Goal: Task Accomplishment & Management: Manage account settings

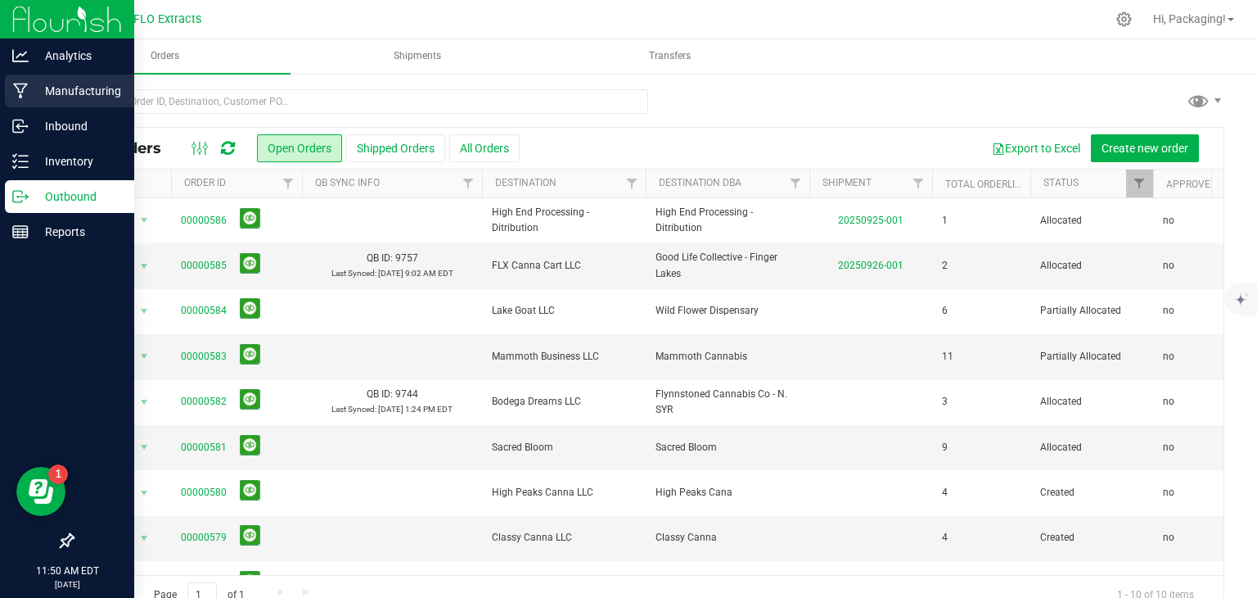
click at [75, 96] on p "Manufacturing" at bounding box center [78, 91] width 98 height 20
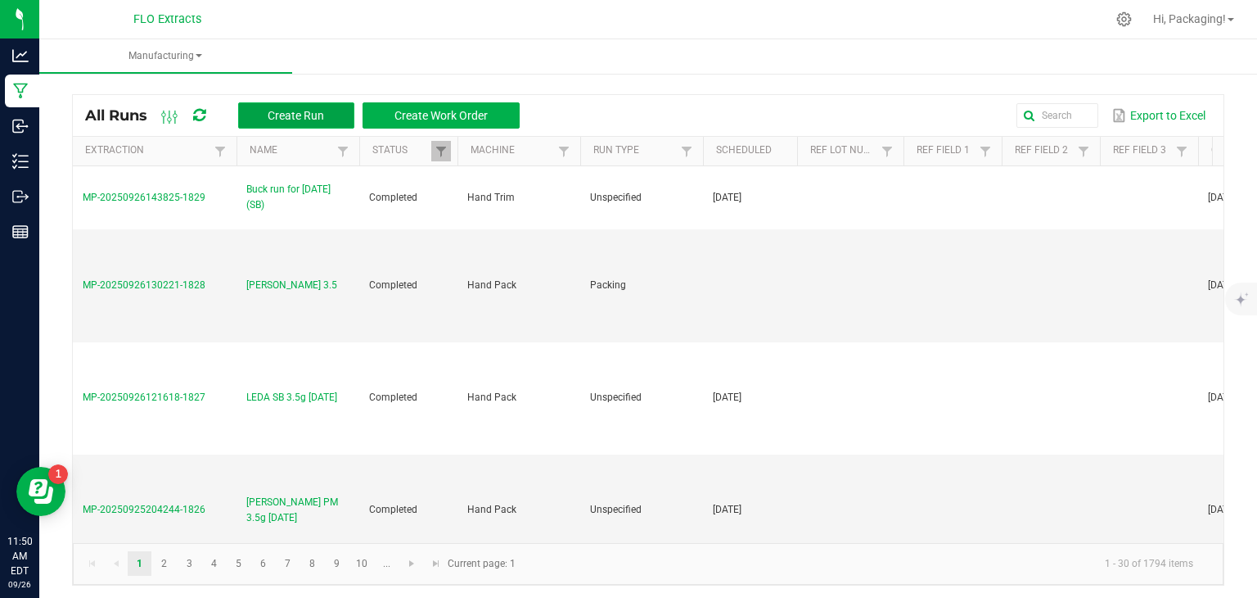
click at [281, 113] on span "Create Run" at bounding box center [296, 115] width 56 height 13
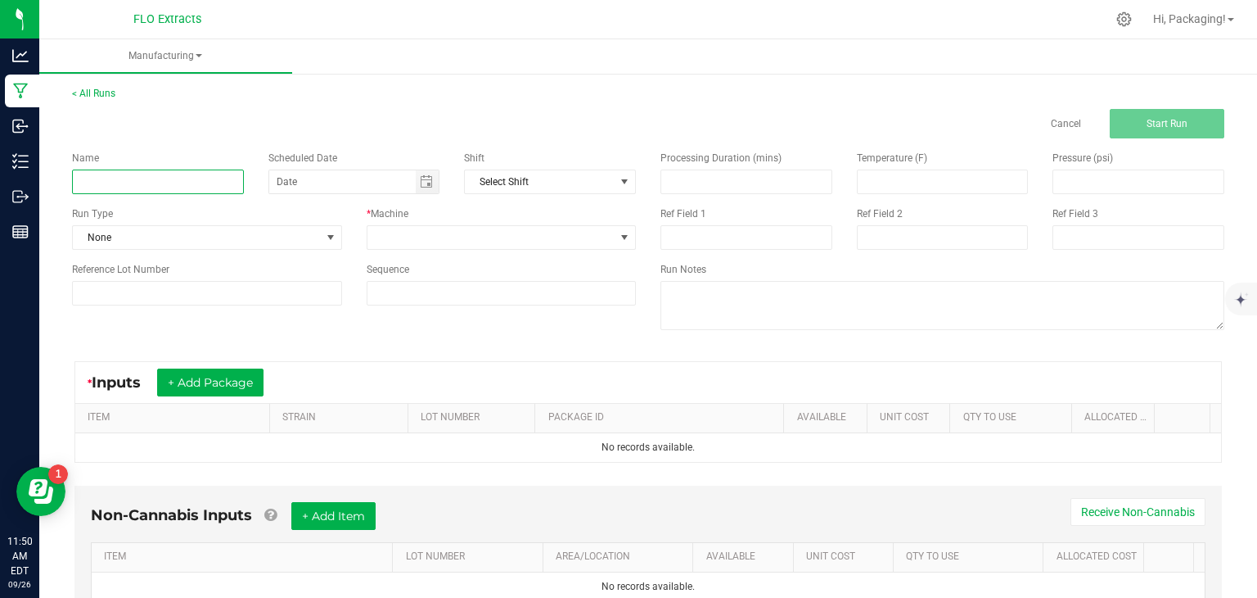
click at [164, 189] on input at bounding box center [158, 181] width 172 height 25
type input "[PERSON_NAME] LD 1g"
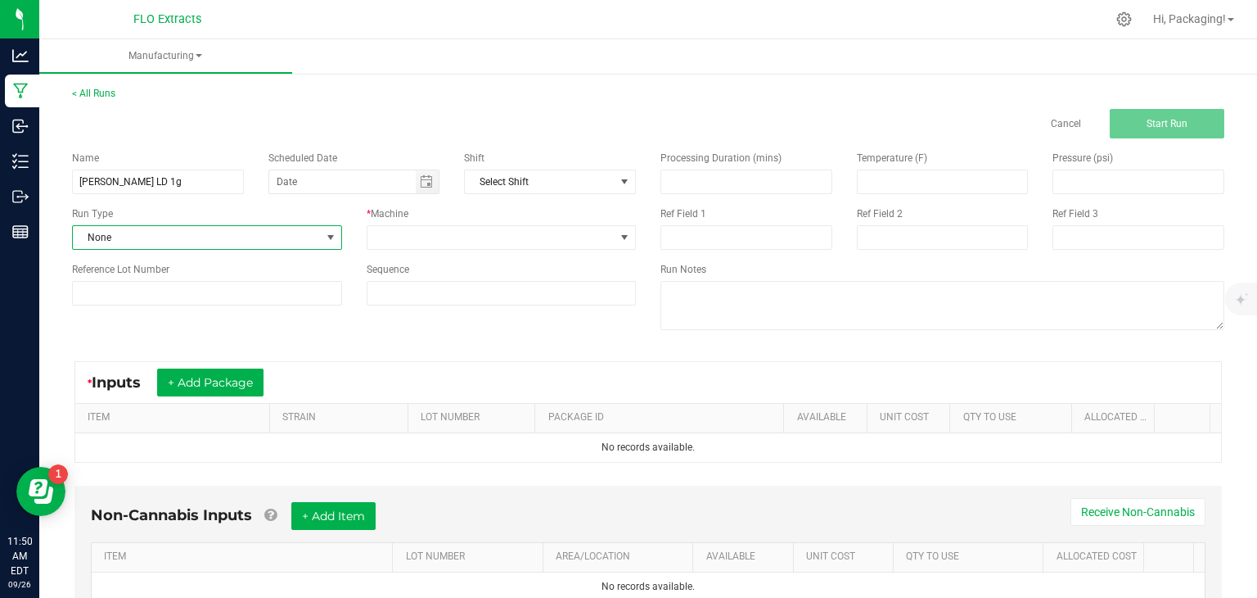
click at [324, 241] on span at bounding box center [330, 237] width 13 height 13
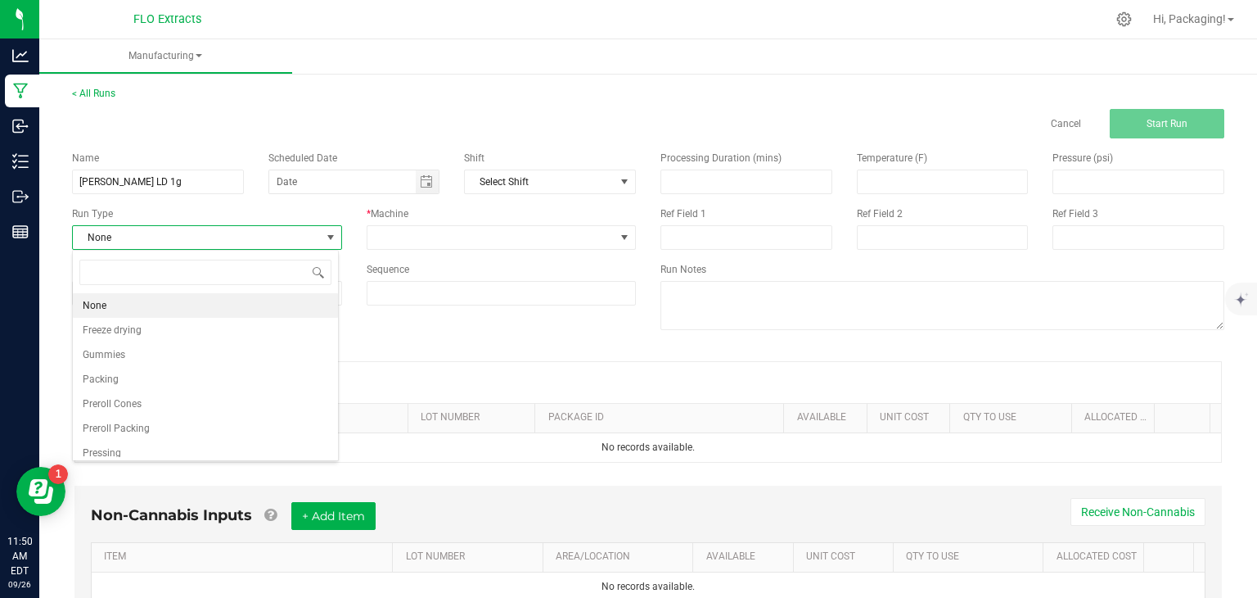
scroll to position [24, 266]
click at [147, 423] on li "Preroll Packing" at bounding box center [205, 428] width 265 height 25
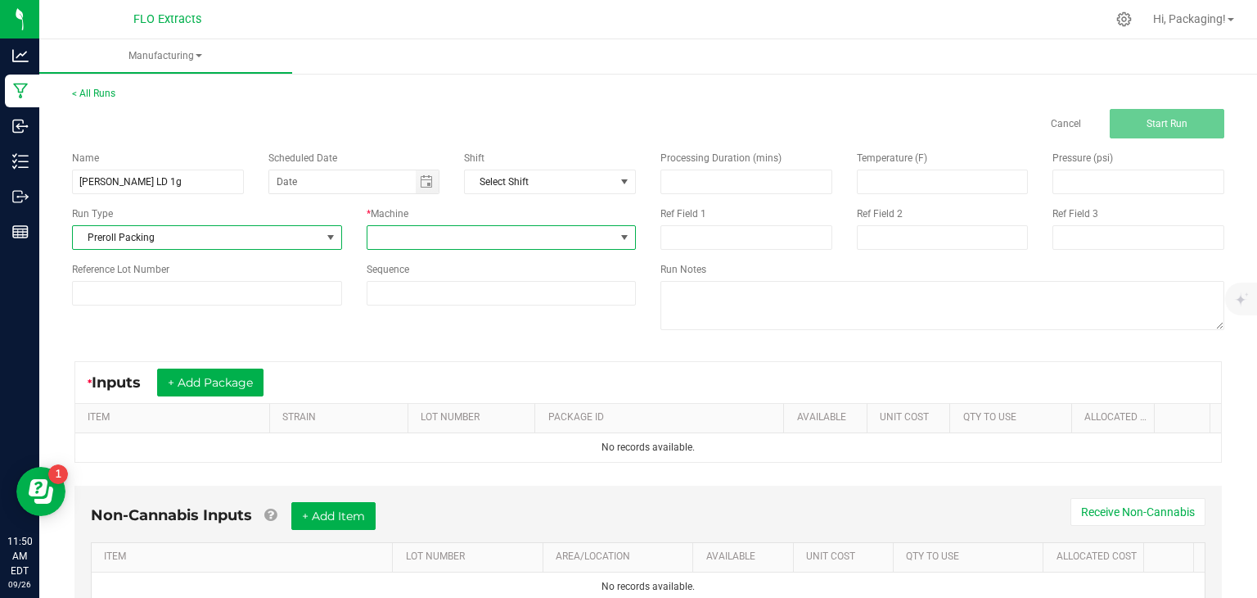
click at [620, 237] on span at bounding box center [624, 237] width 13 height 13
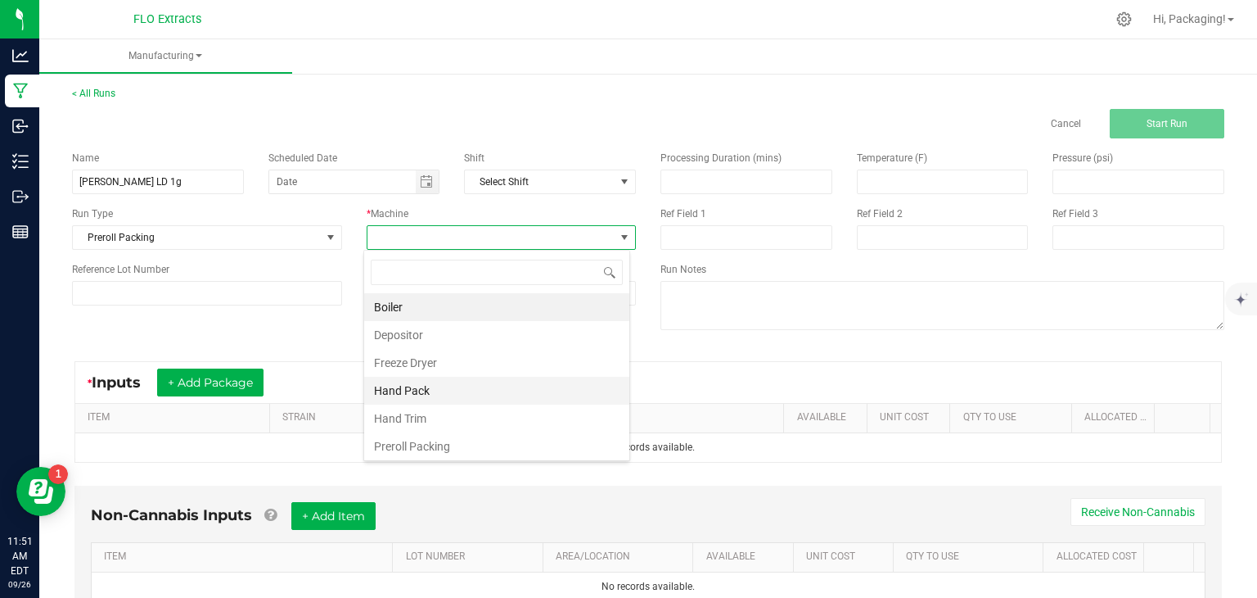
click at [427, 394] on li "Hand Pack" at bounding box center [496, 391] width 265 height 28
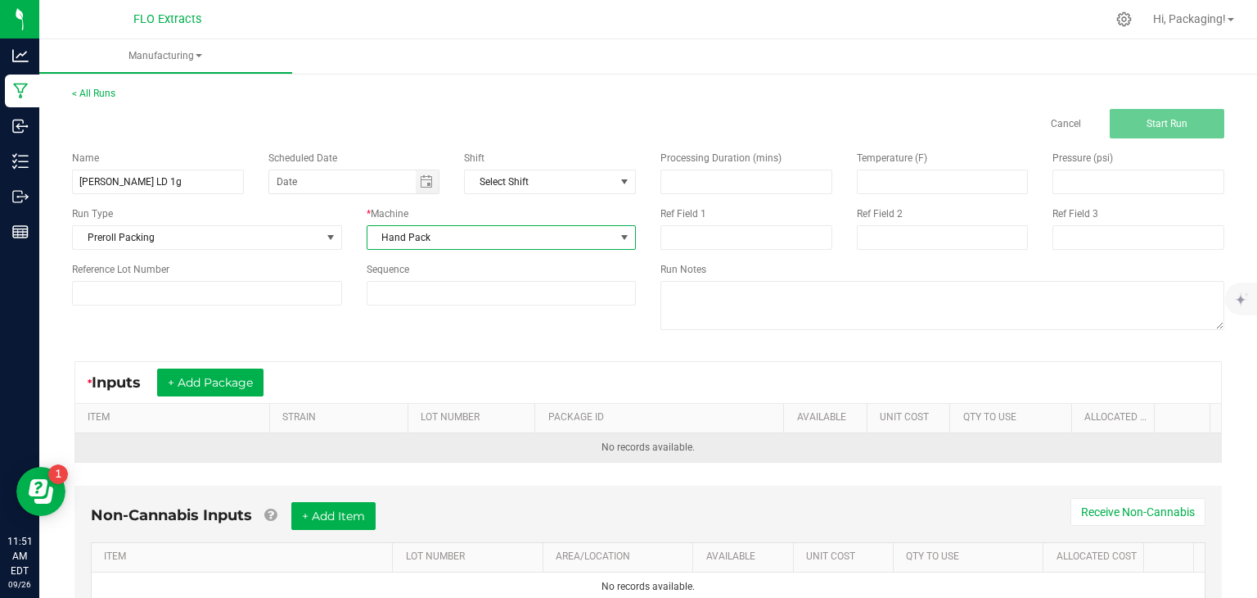
scroll to position [65, 0]
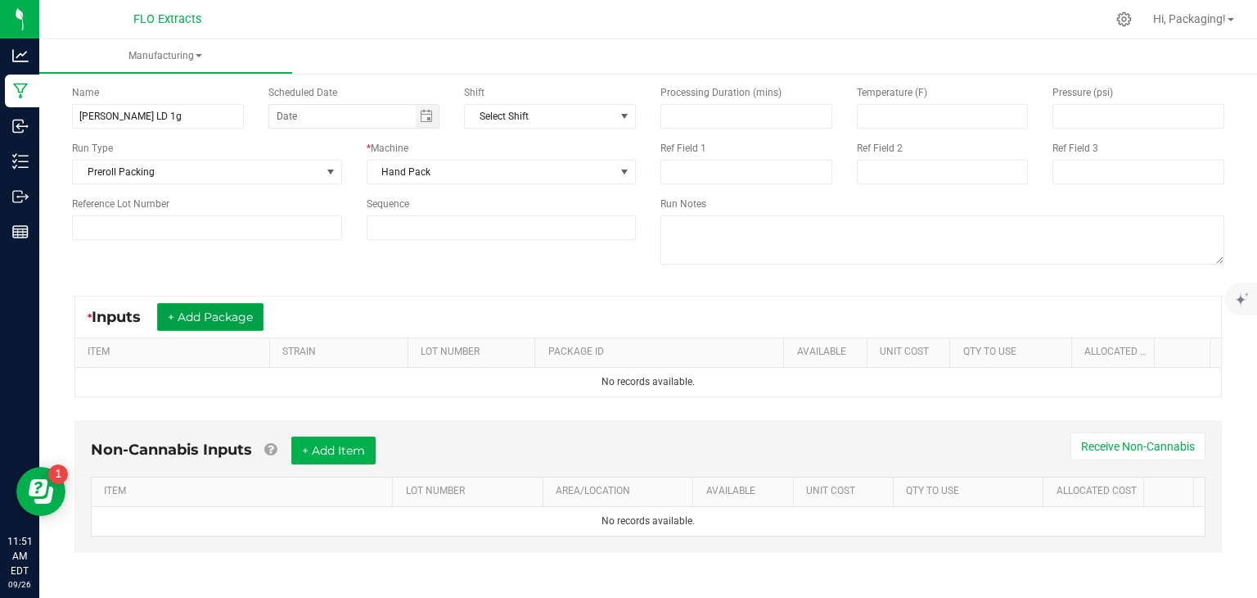
click at [223, 315] on button "+ Add Package" at bounding box center [210, 317] width 106 height 28
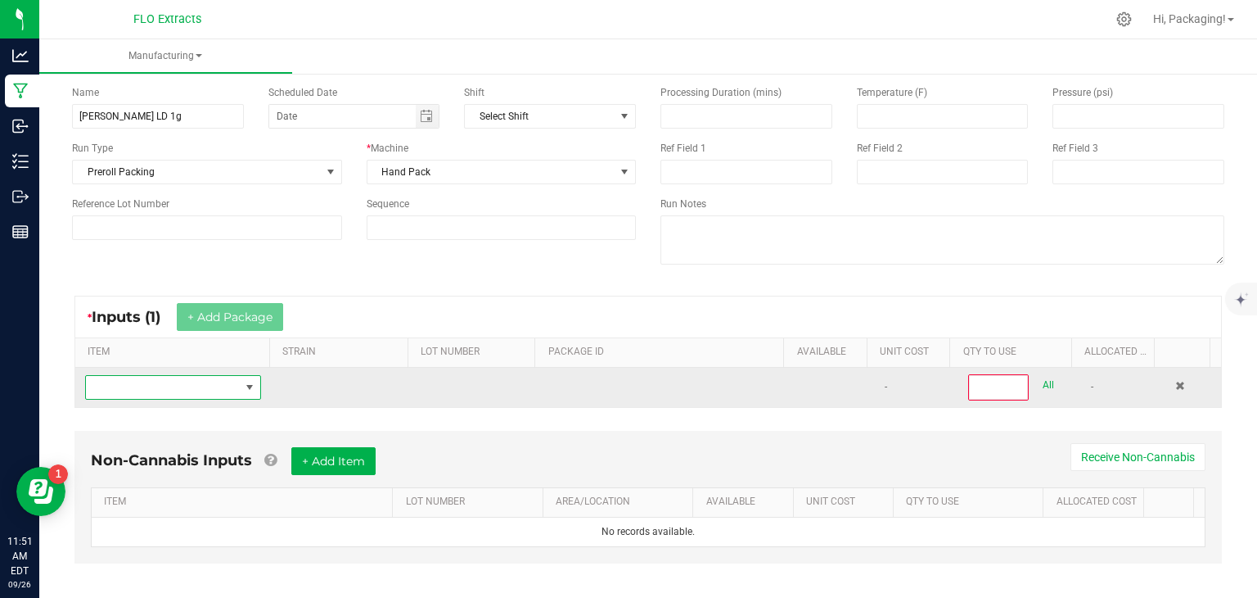
click at [243, 385] on span "NO DATA FOUND" at bounding box center [249, 387] width 13 height 13
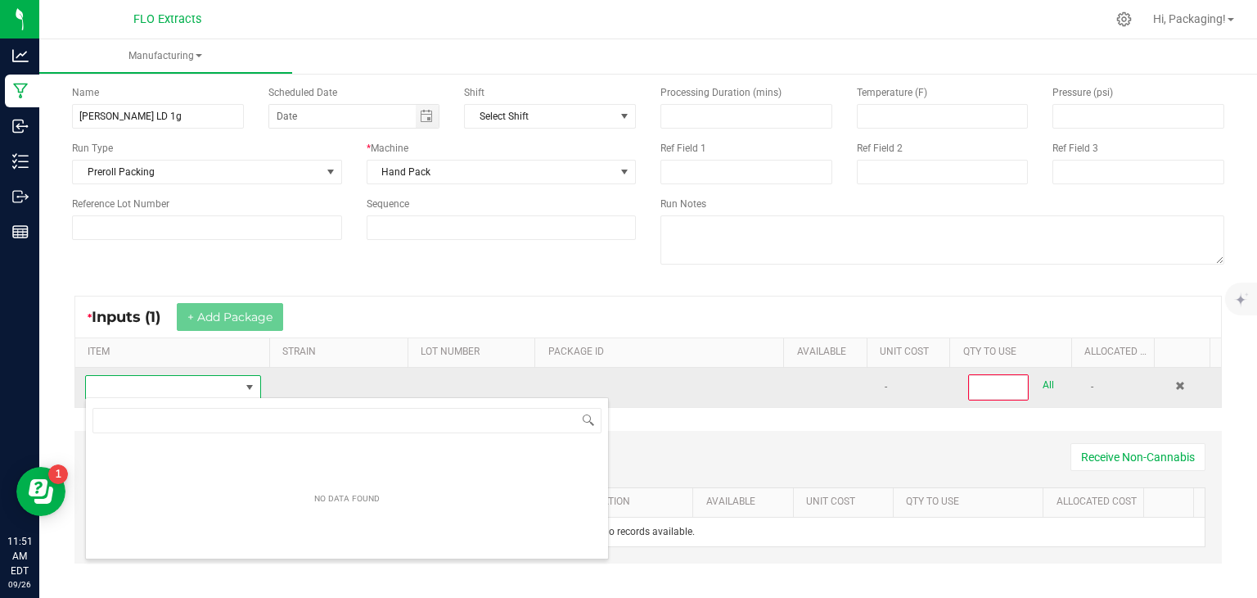
scroll to position [24, 169]
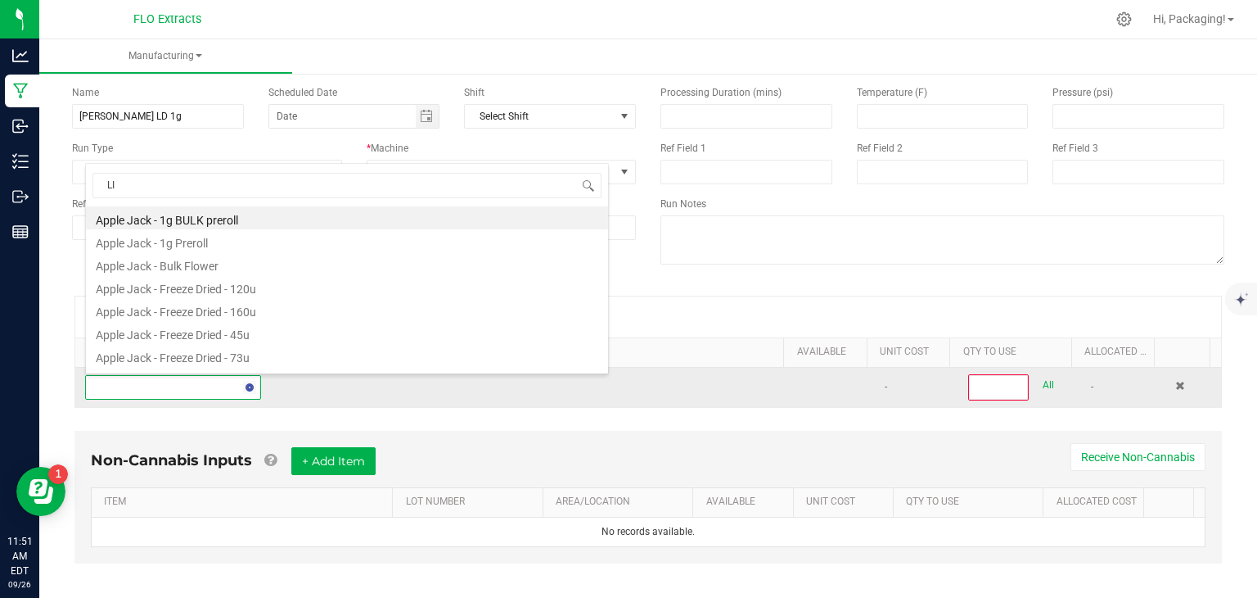
type input "LIL"
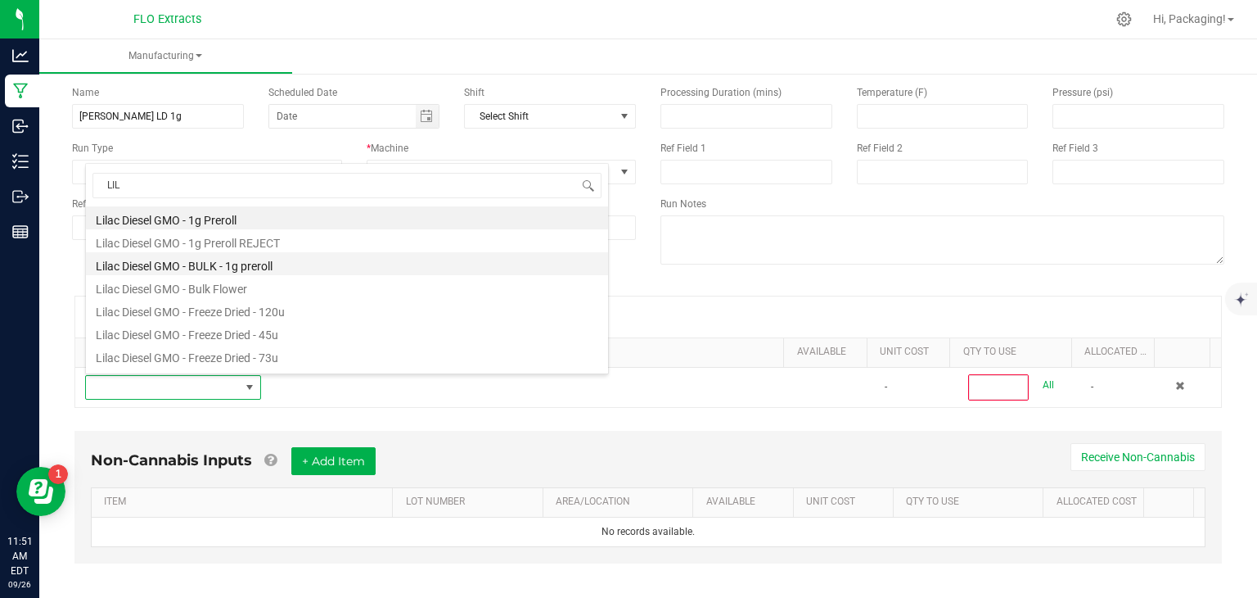
click at [237, 267] on li "Lilac Diesel GMO - BULK - 1g preroll" at bounding box center [347, 263] width 522 height 23
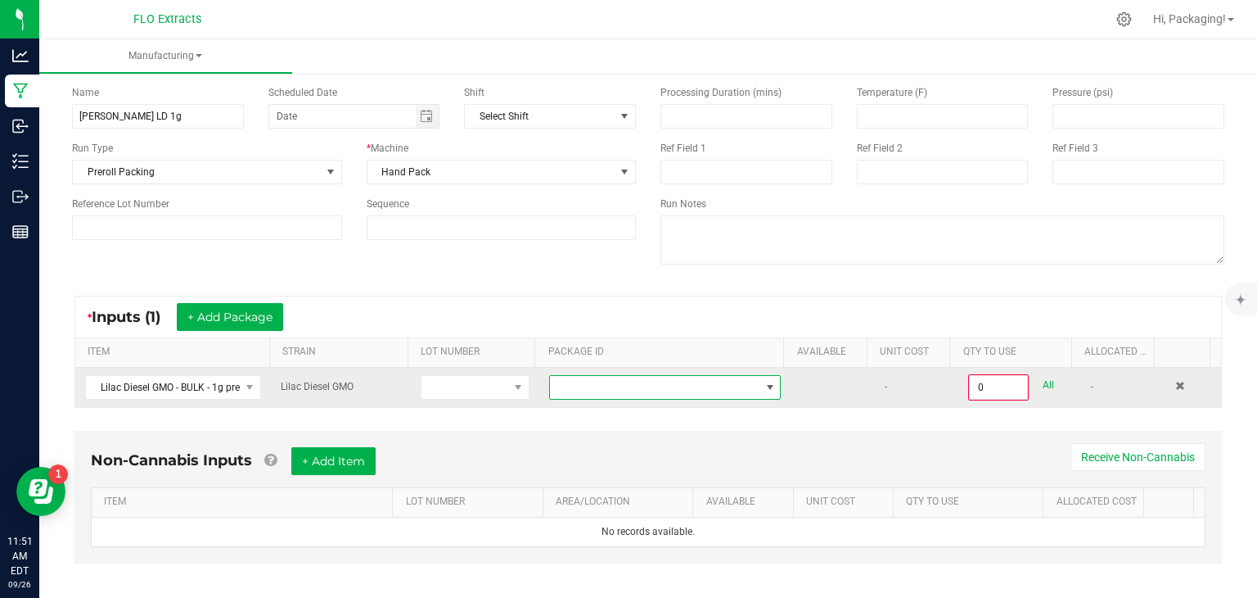
click at [764, 382] on span at bounding box center [770, 387] width 13 height 13
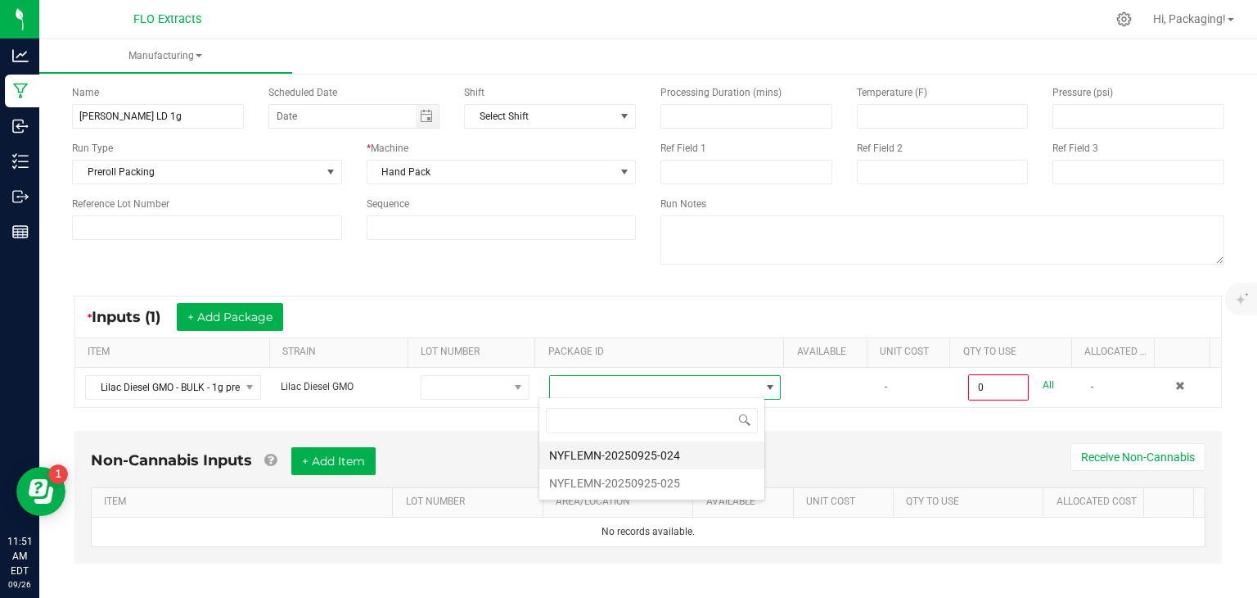
click at [671, 449] on li "NYFLEMN-20250925-024" at bounding box center [651, 455] width 225 height 28
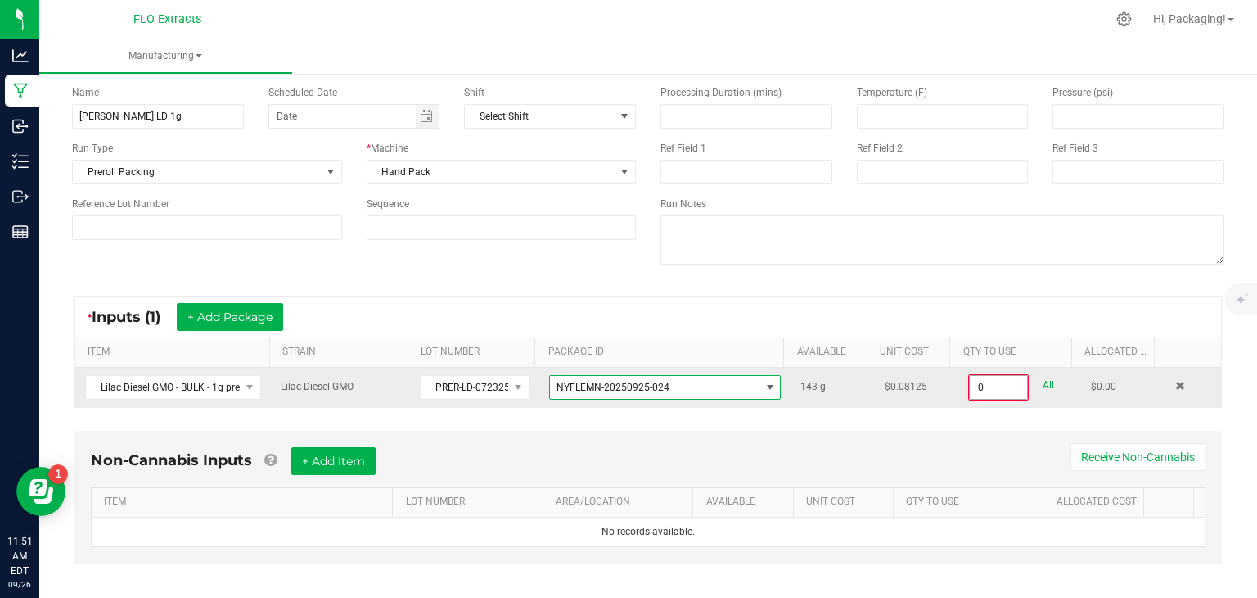
click at [995, 384] on input "0" at bounding box center [998, 387] width 57 height 23
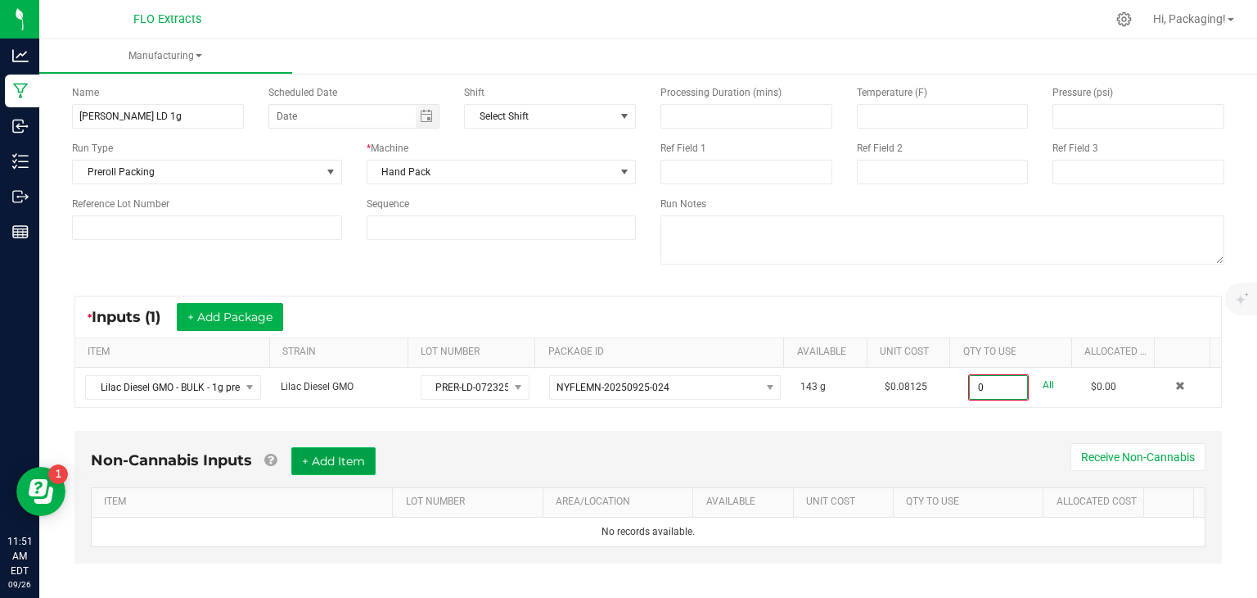
type input "0.0000 g"
click at [338, 449] on button "+ Add Item" at bounding box center [333, 461] width 84 height 28
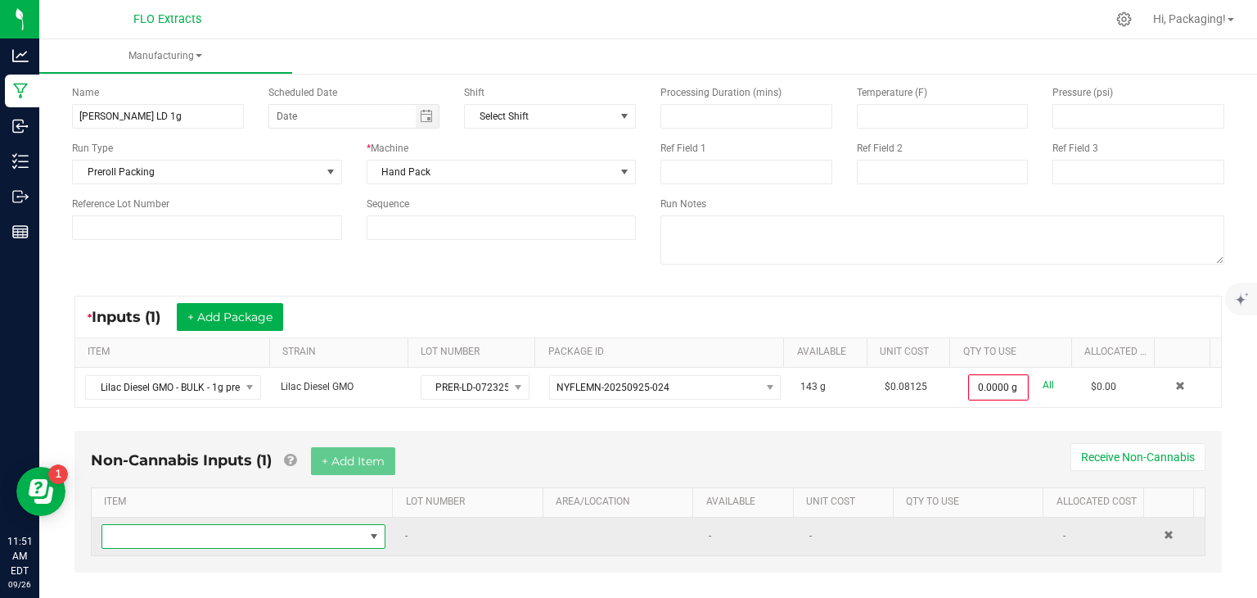
click at [368, 530] on span "NO DATA FOUND" at bounding box center [374, 536] width 13 height 13
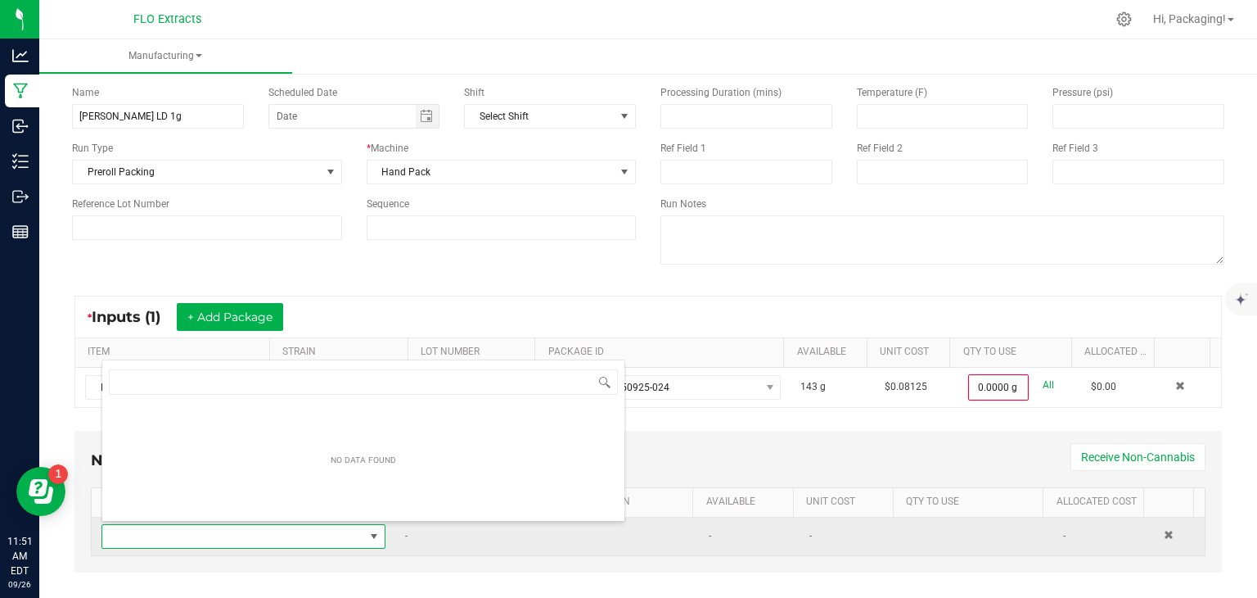
scroll to position [0, 0]
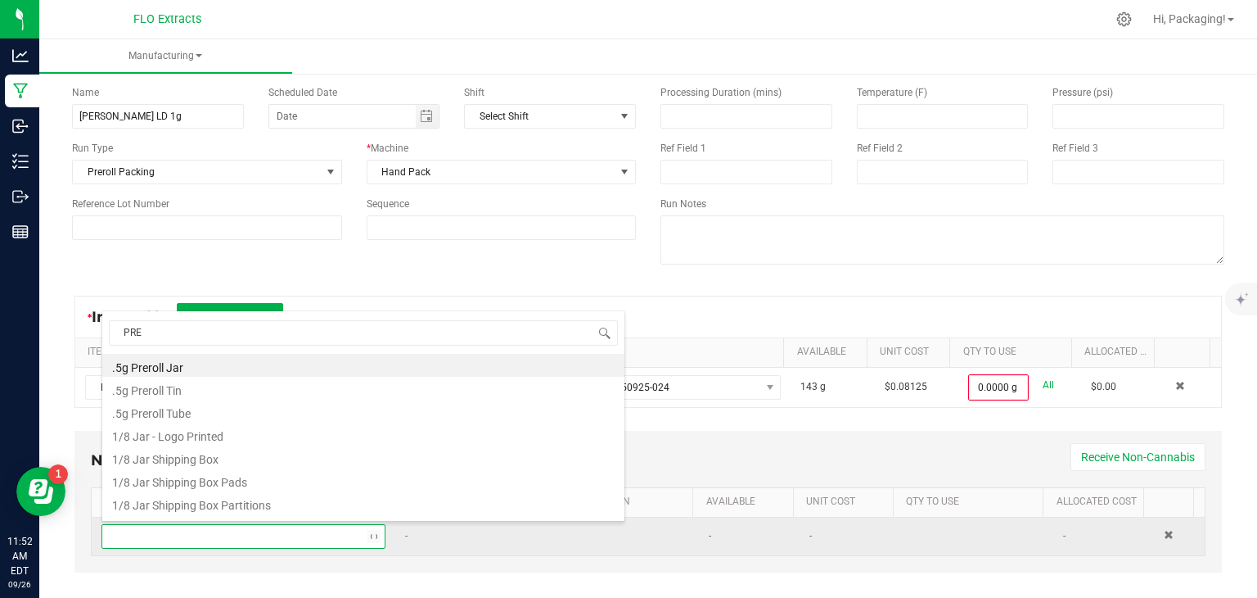
type input "PRER"
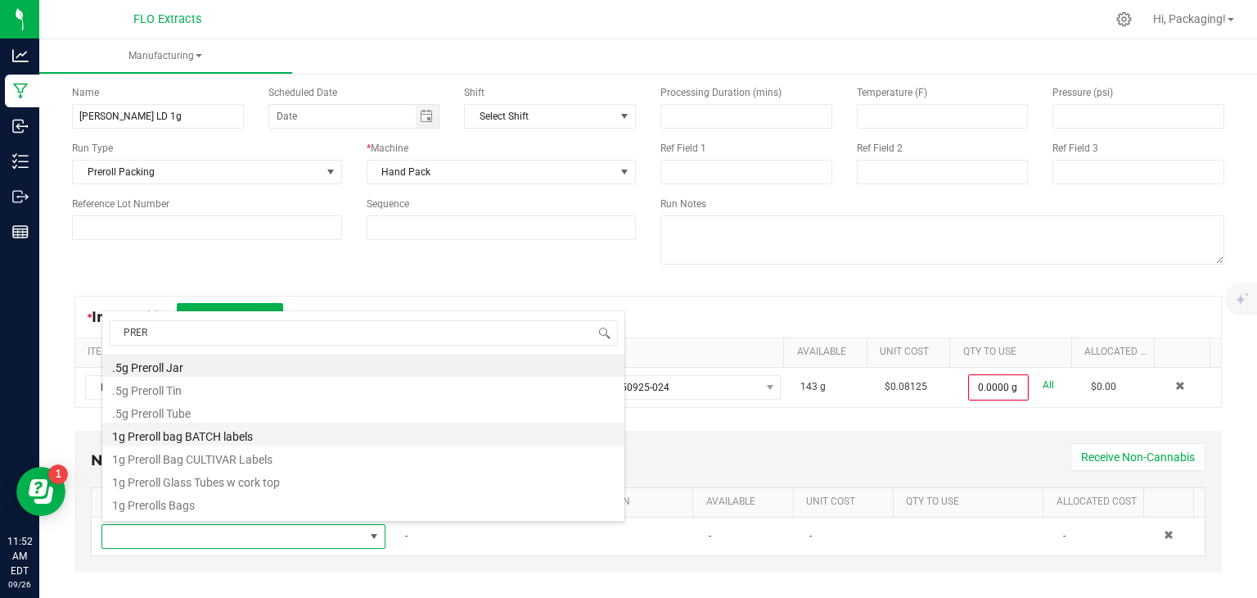
click at [237, 437] on li "1g Preroll bag BATCH labels" at bounding box center [363, 433] width 522 height 23
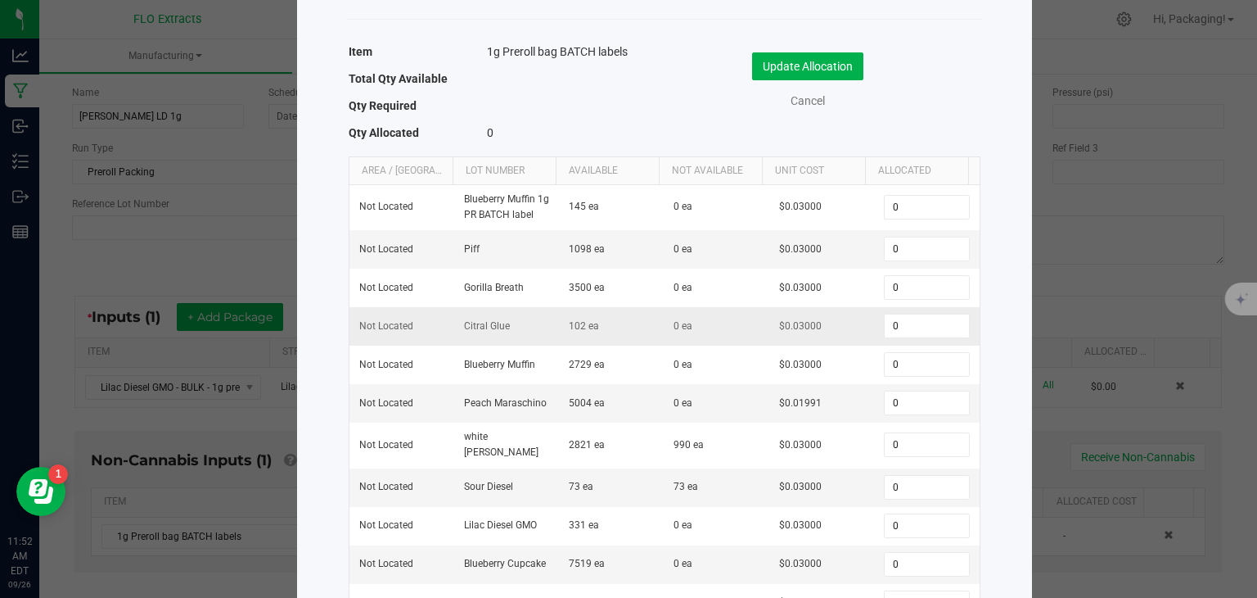
scroll to position [137, 0]
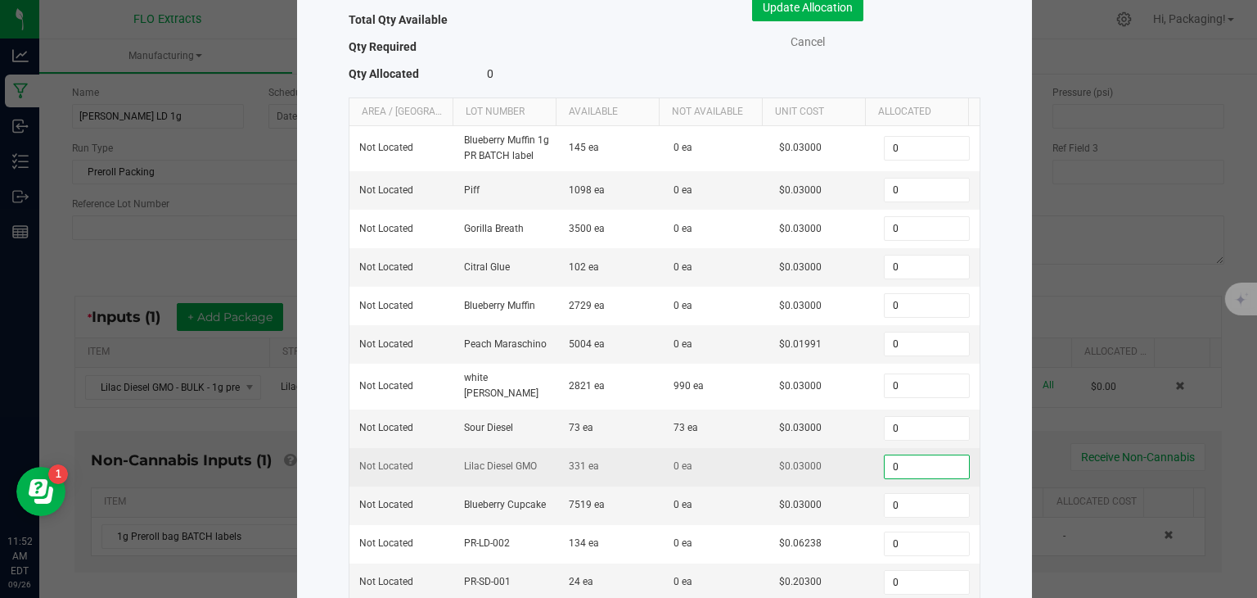
click at [891, 457] on input "0" at bounding box center [926, 466] width 83 height 23
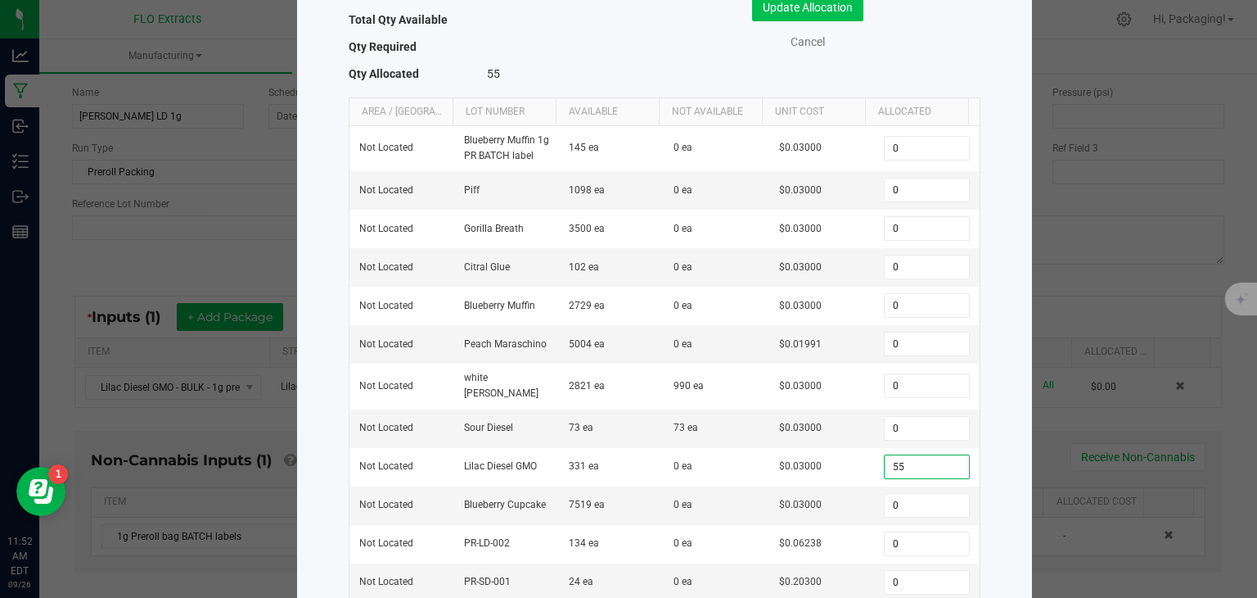
type input "55"
click at [837, 7] on button "Update Allocation" at bounding box center [807, 7] width 111 height 28
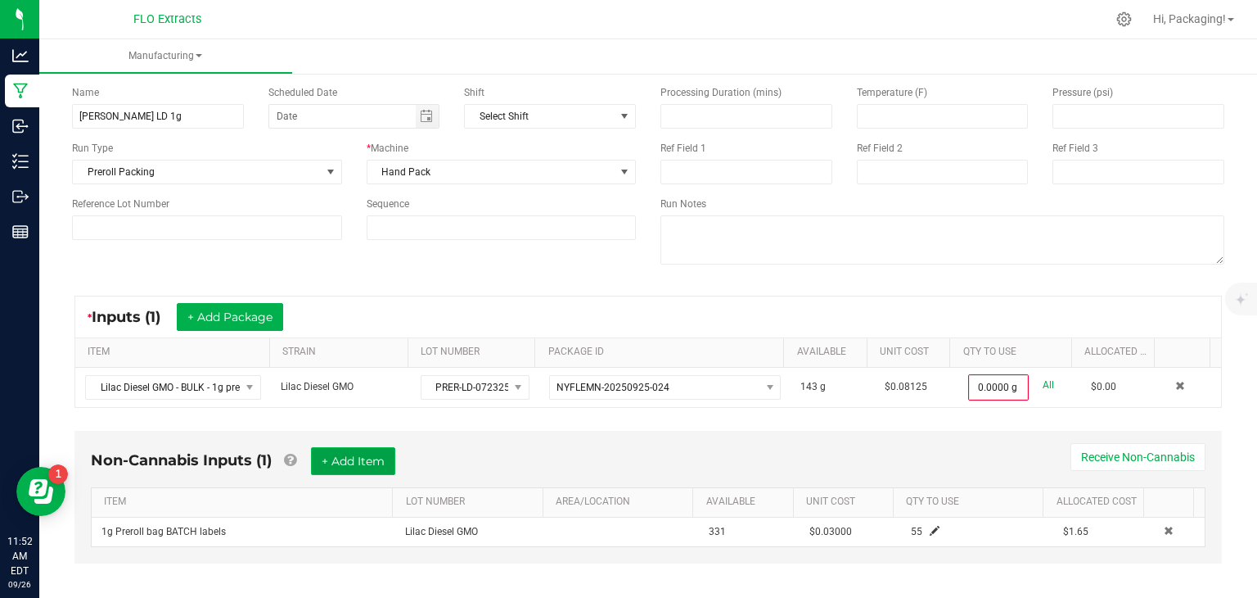
click at [352, 458] on button "+ Add Item" at bounding box center [353, 461] width 84 height 28
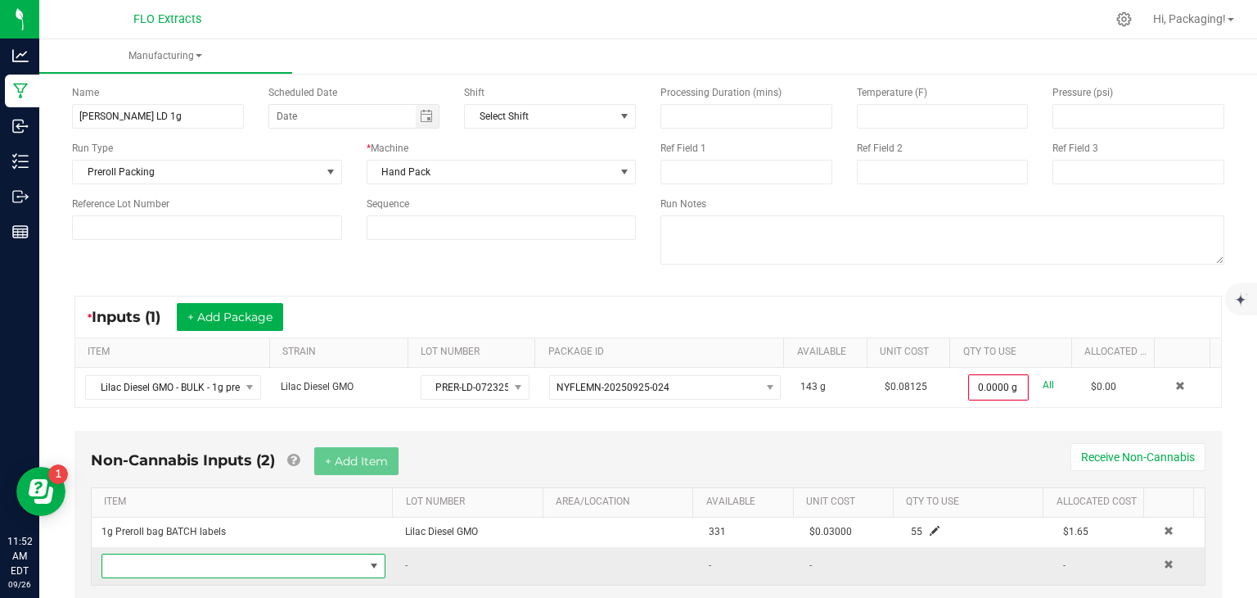
click at [368, 562] on span "NO DATA FOUND" at bounding box center [374, 565] width 13 height 13
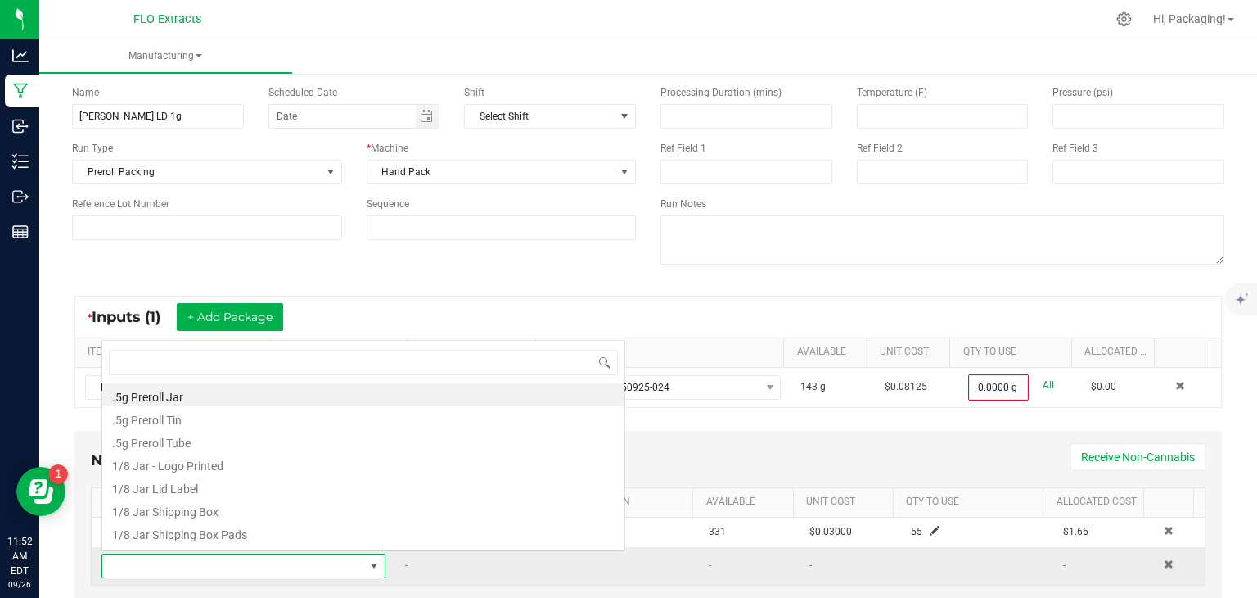
scroll to position [24, 273]
type input "PRER"
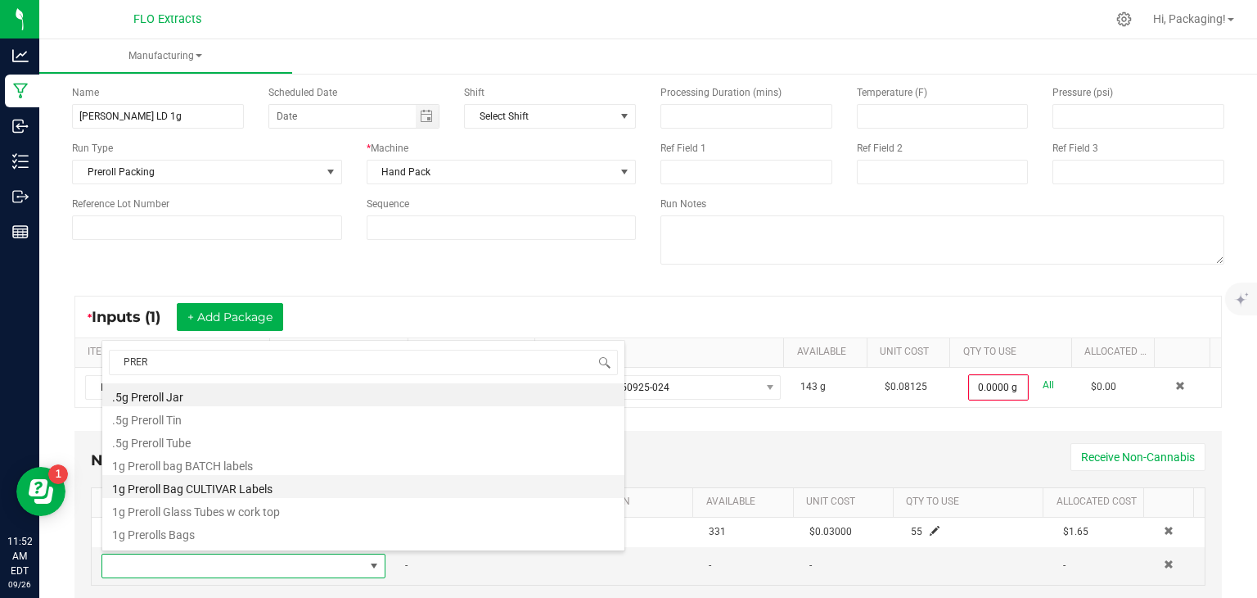
click at [255, 488] on li "1g Preroll Bag CULTIVAR Labels" at bounding box center [363, 486] width 522 height 23
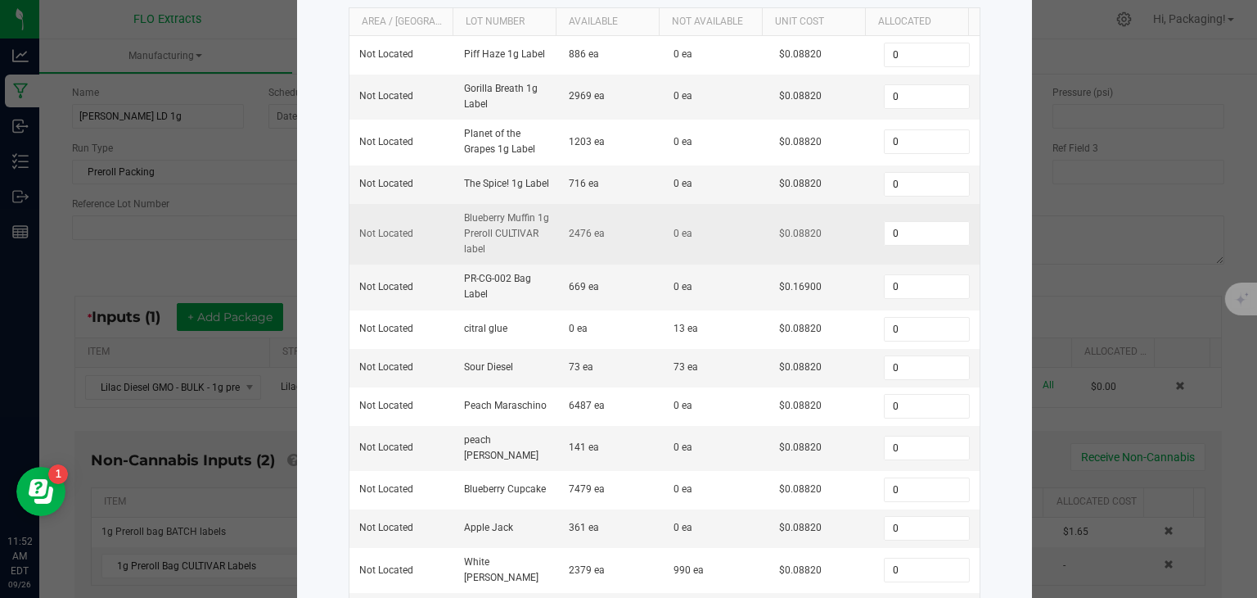
scroll to position [237, 0]
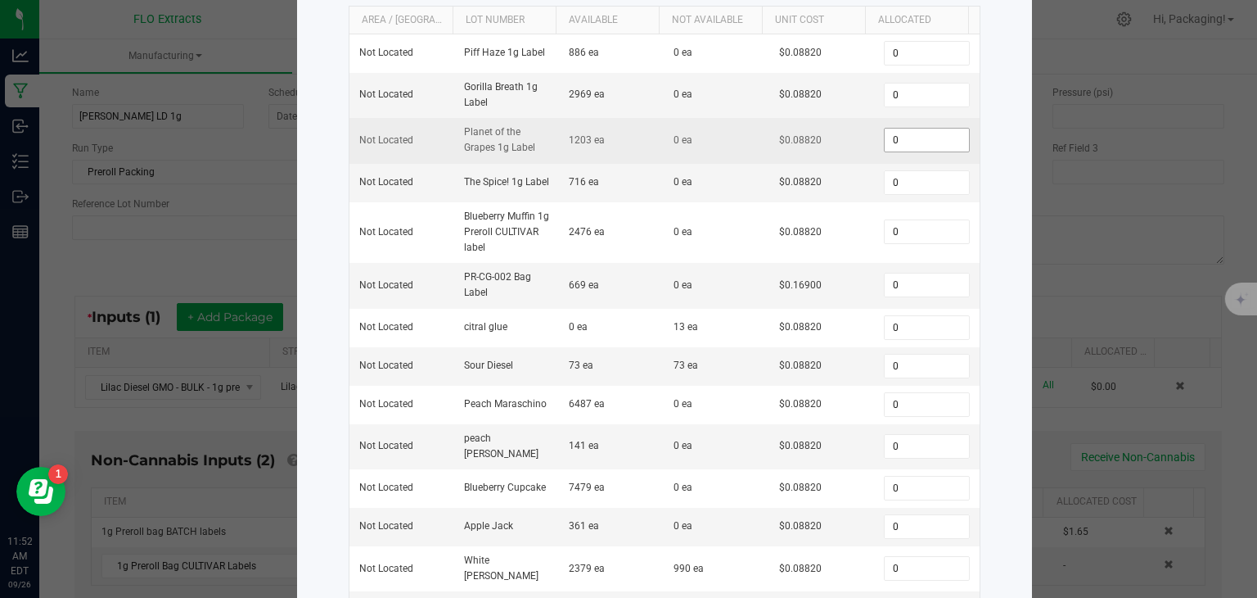
click at [900, 138] on input "0" at bounding box center [926, 140] width 83 height 23
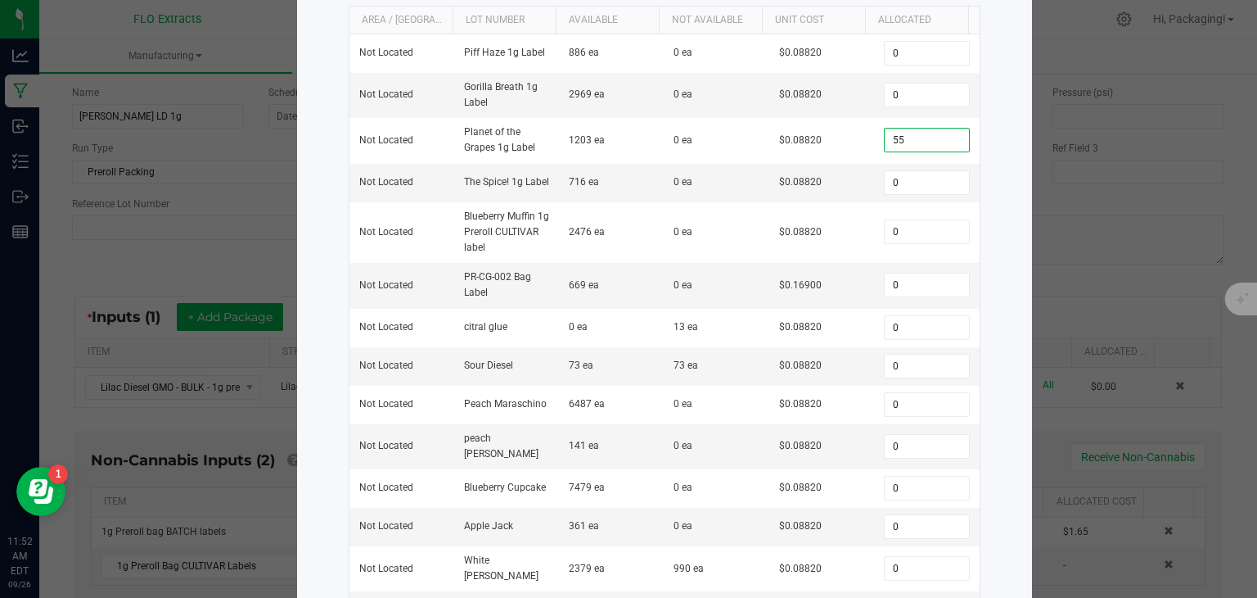
type input "55"
click at [1009, 188] on div "Select Inventory to Allocate Item 1g Preroll Bag CULTIVAR Labels Total Qty Avai…" at bounding box center [664, 292] width 735 height 1008
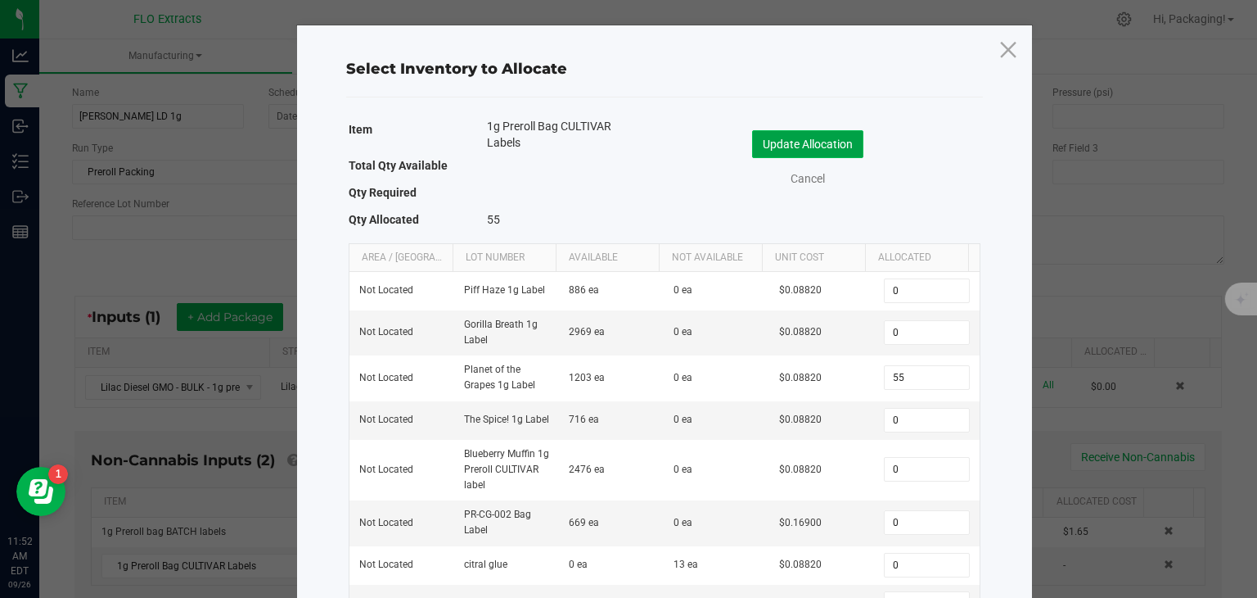
click at [802, 138] on button "Update Allocation" at bounding box center [807, 144] width 111 height 28
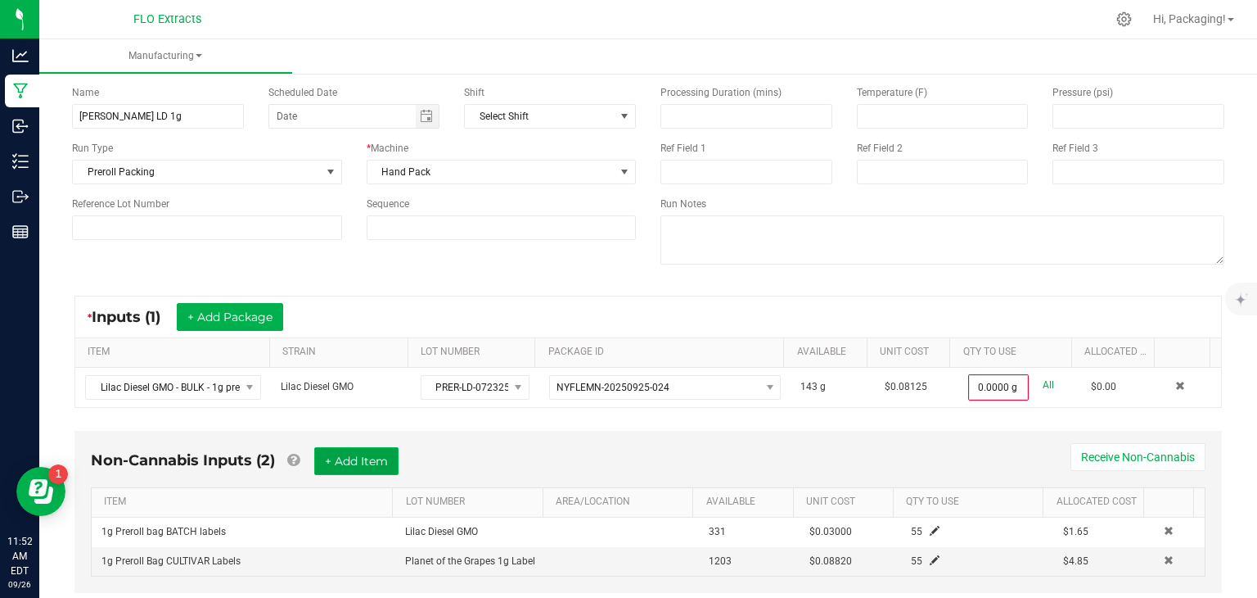
click at [360, 447] on button "+ Add Item" at bounding box center [356, 461] width 84 height 28
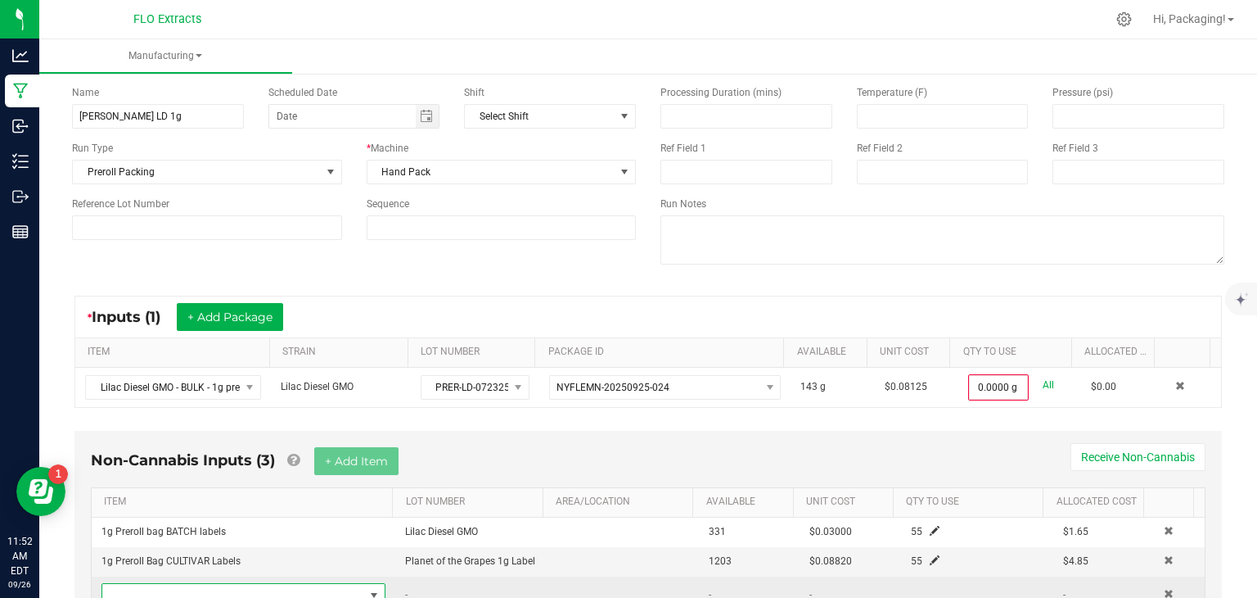
click at [368, 591] on span "NO DATA FOUND" at bounding box center [374, 595] width 13 height 13
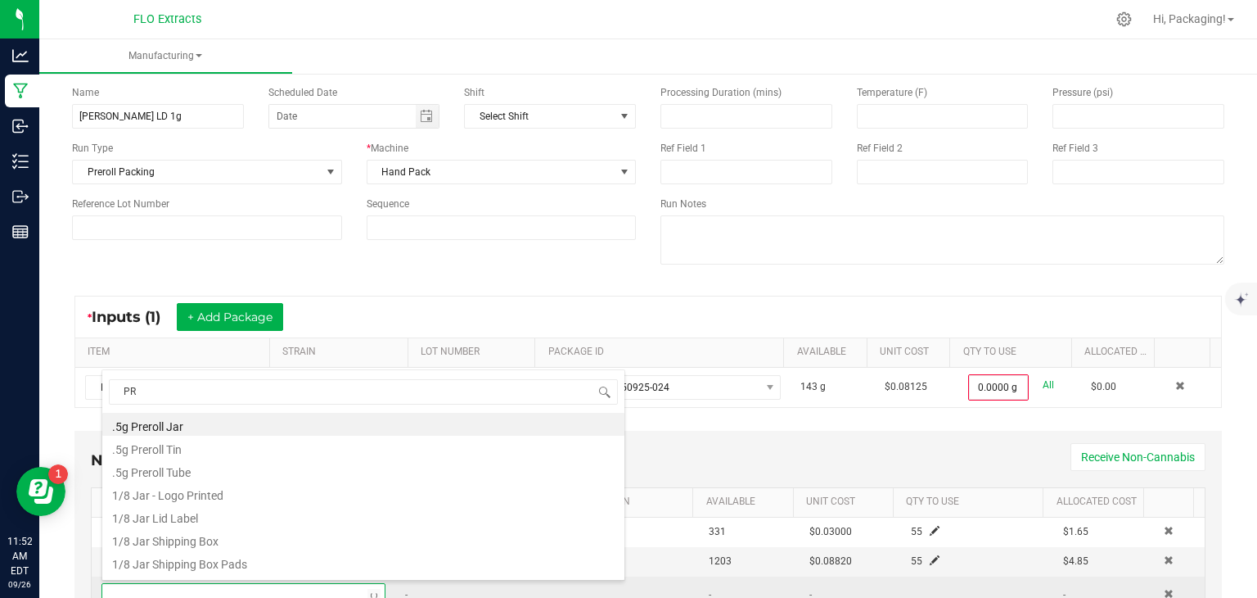
type input "PRE"
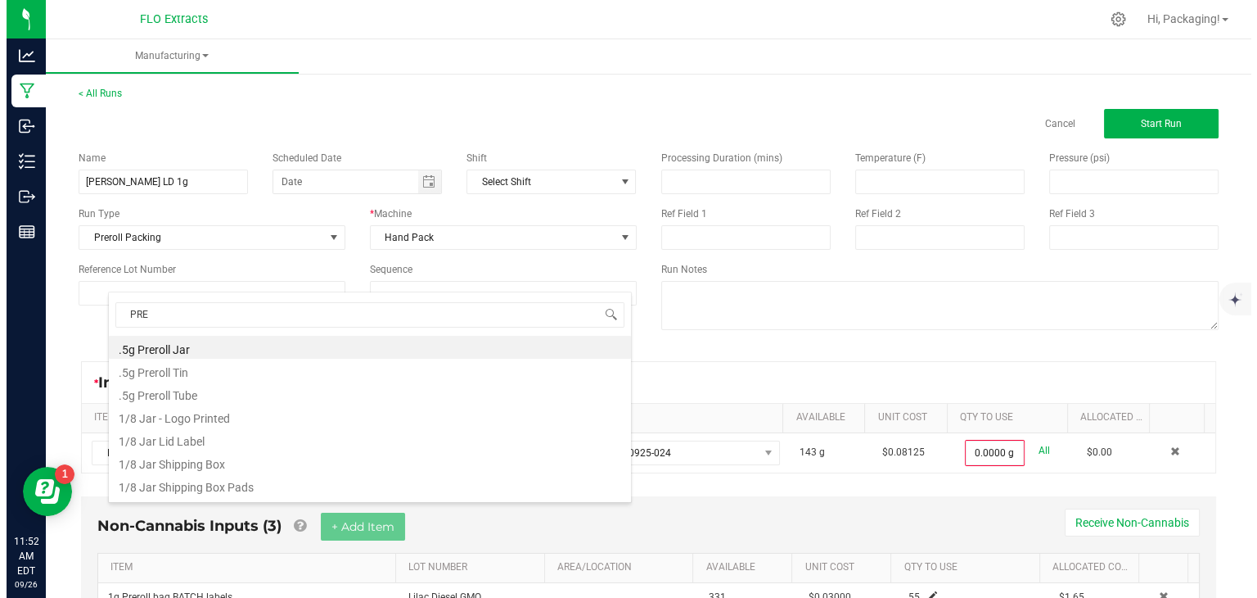
scroll to position [81830, 81577]
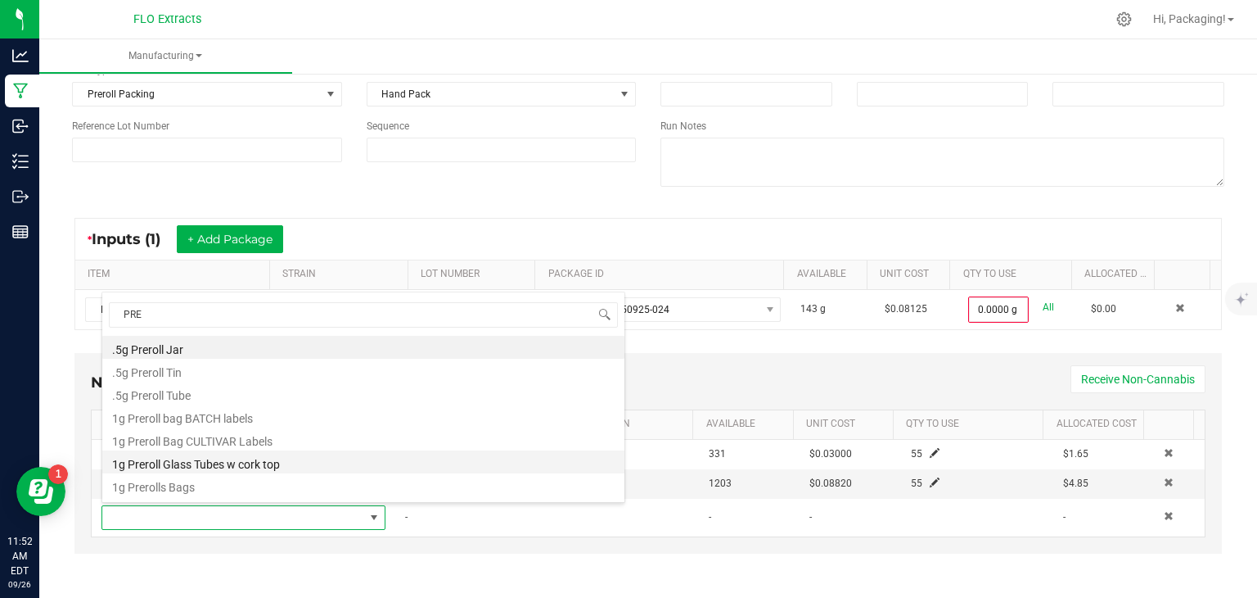
click at [282, 460] on li "1g Preroll Glass Tubes w cork top" at bounding box center [363, 461] width 522 height 23
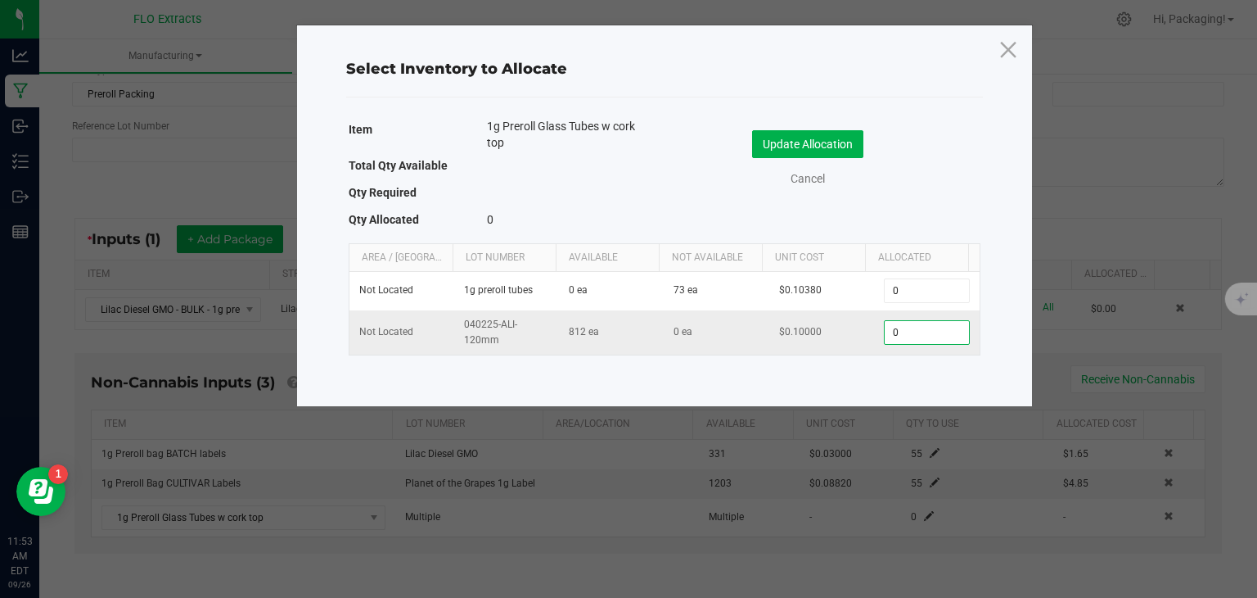
click at [896, 334] on input "0" at bounding box center [926, 332] width 83 height 23
type input "55"
click at [830, 142] on button "Update Allocation" at bounding box center [807, 144] width 111 height 28
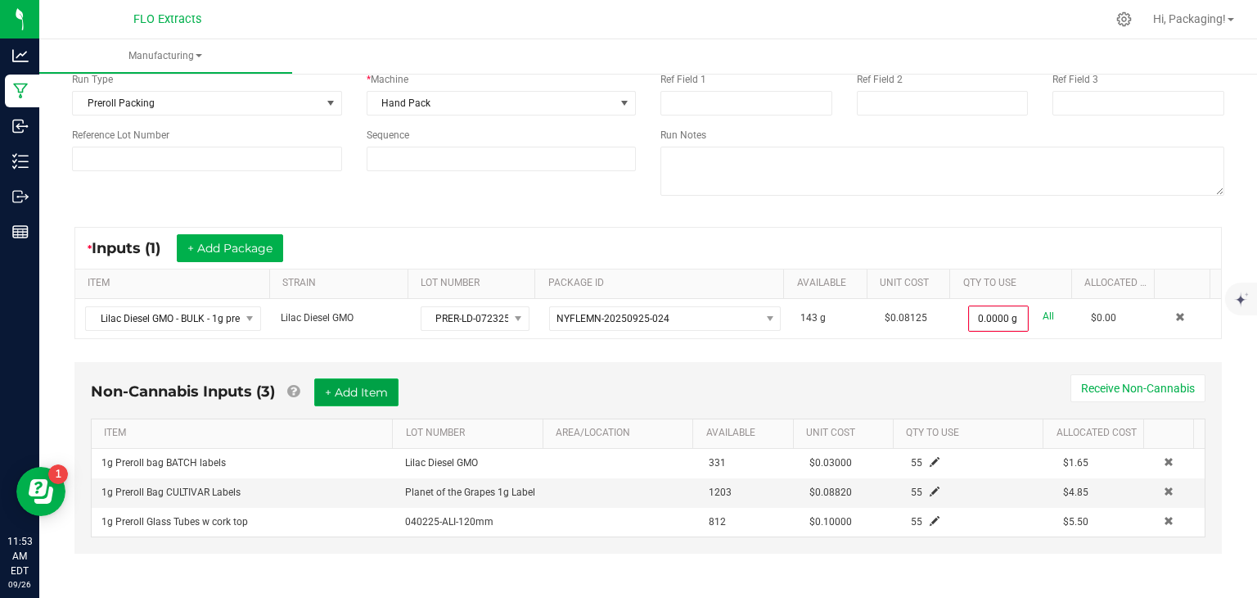
click at [338, 399] on button "+ Add Item" at bounding box center [356, 392] width 84 height 28
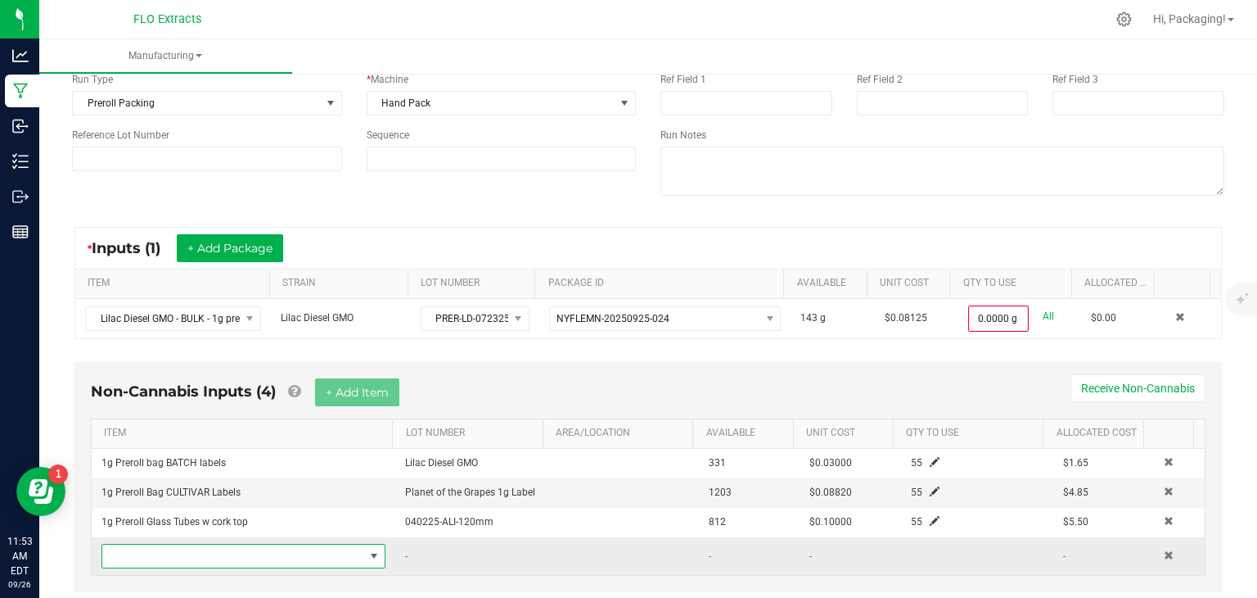
click at [368, 554] on span "NO DATA FOUND" at bounding box center [374, 555] width 13 height 13
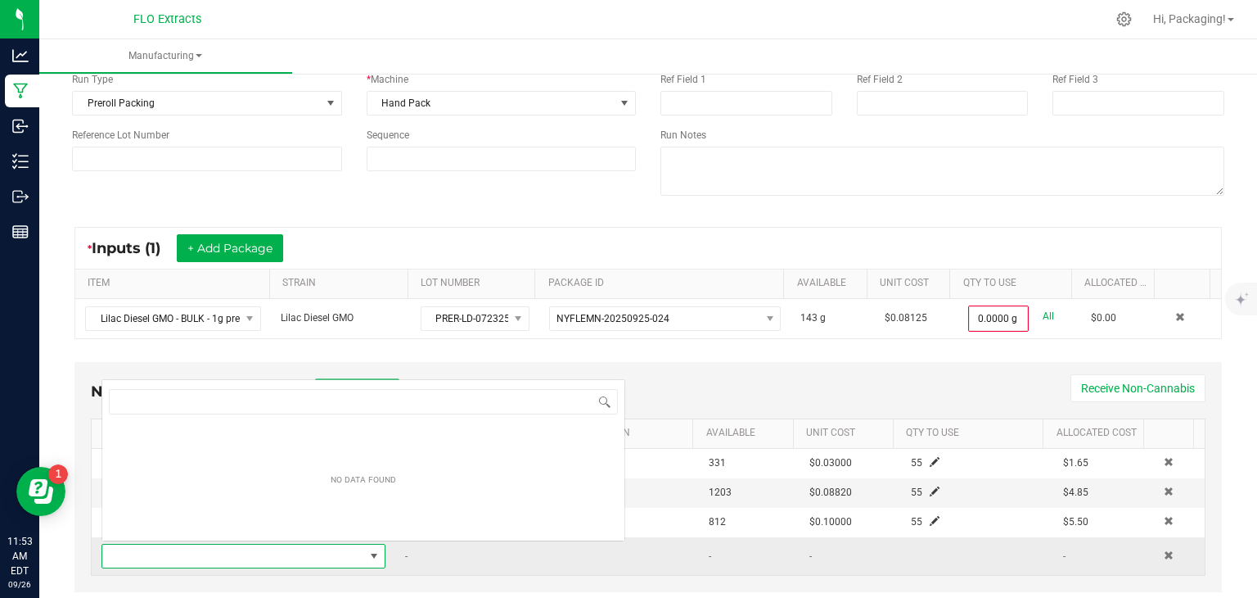
scroll to position [24, 273]
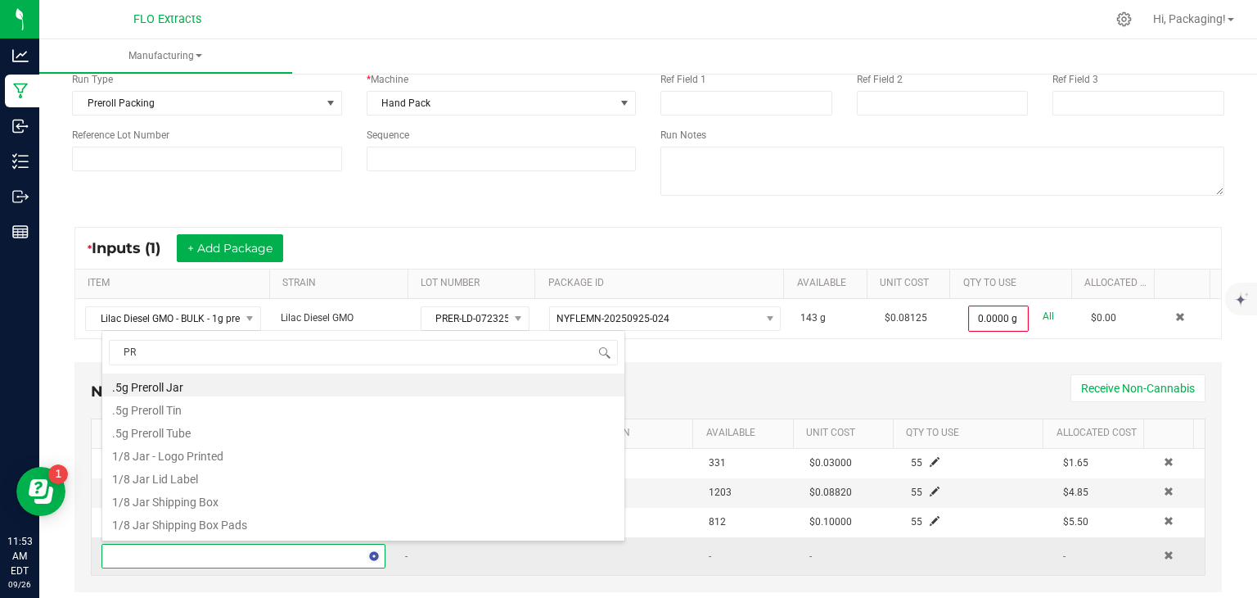
type input "PRE"
click at [206, 526] on li "1g Prerolls Bags" at bounding box center [363, 522] width 522 height 23
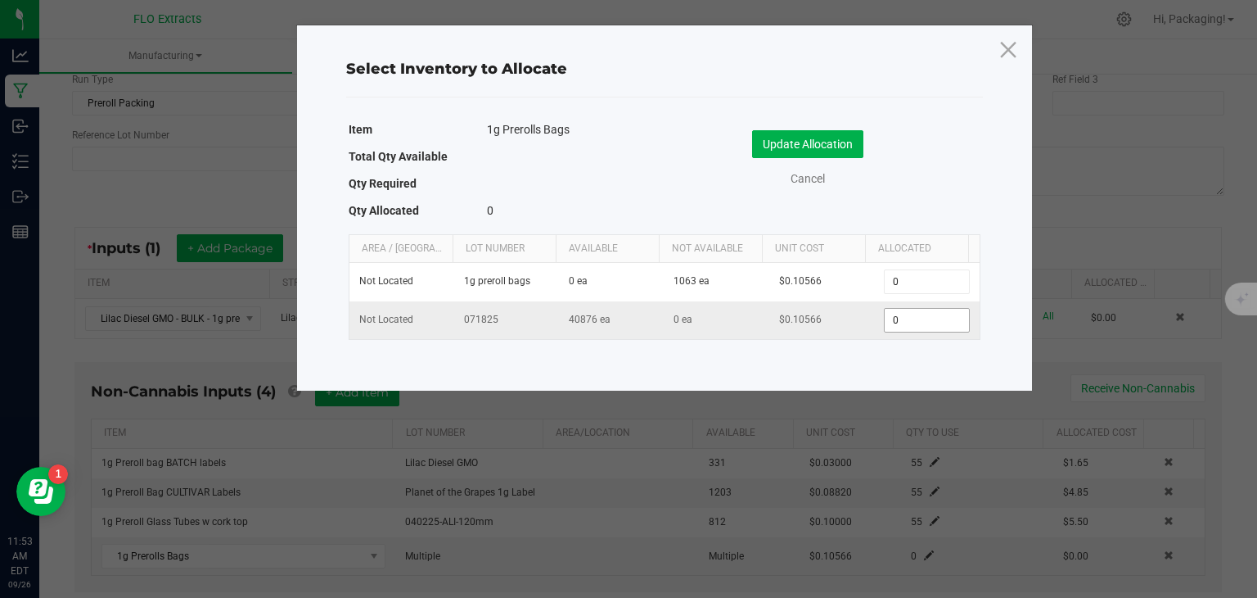
click at [892, 318] on input "0" at bounding box center [926, 320] width 83 height 23
type input "55"
click at [822, 138] on button "Update Allocation" at bounding box center [807, 144] width 111 height 28
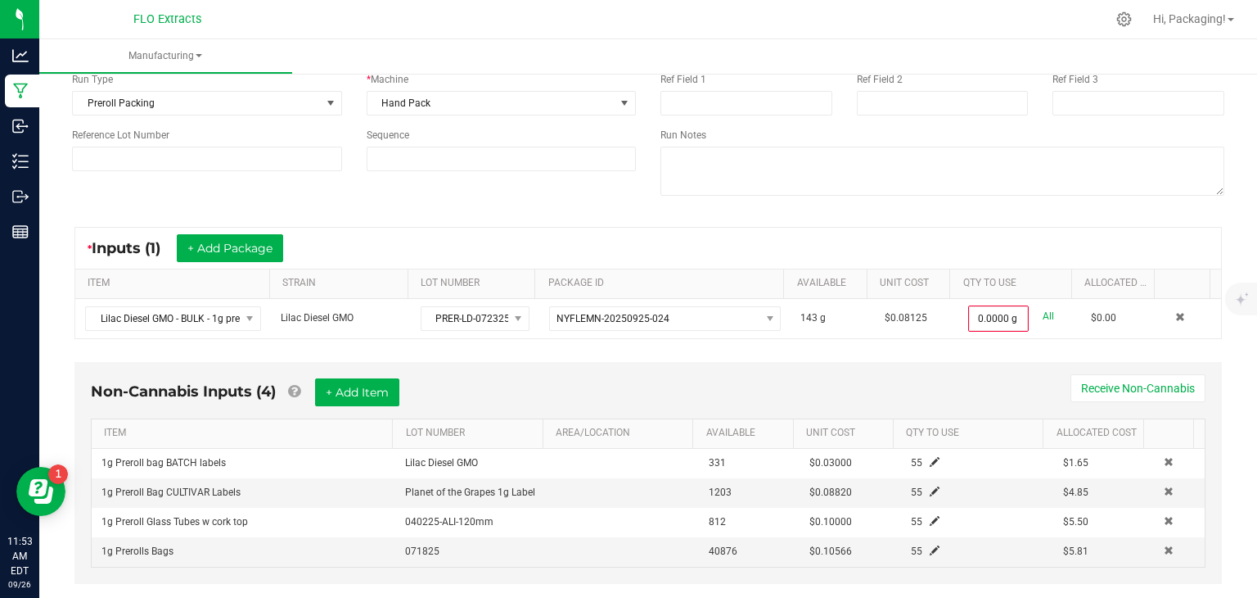
scroll to position [164, 0]
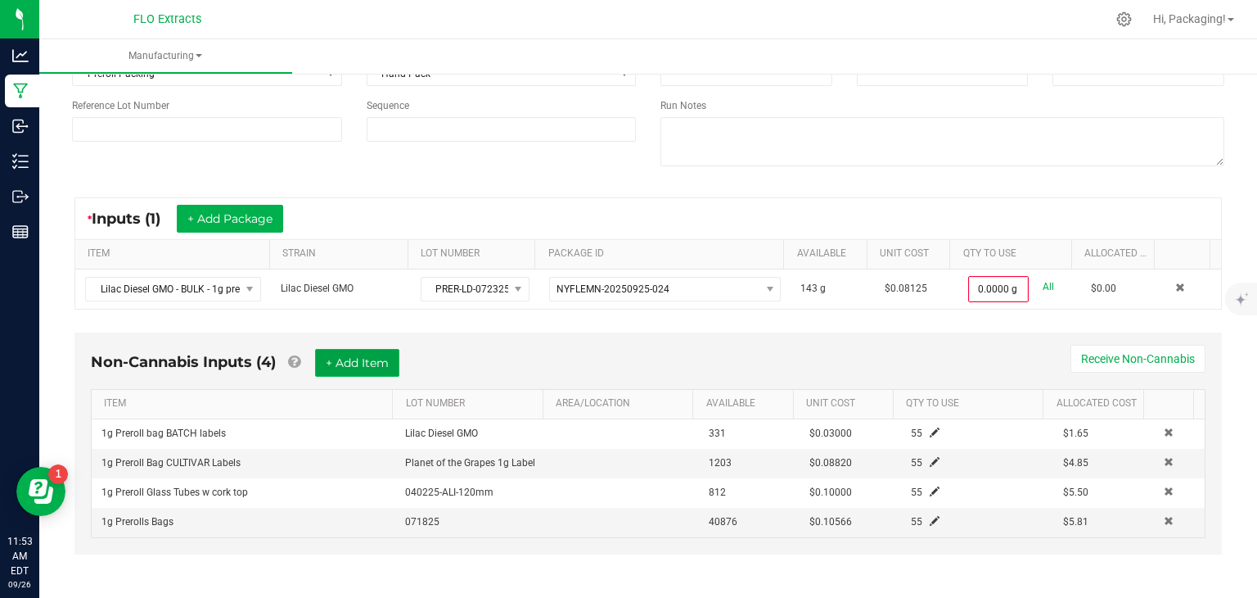
click at [341, 358] on button "+ Add Item" at bounding box center [357, 363] width 84 height 28
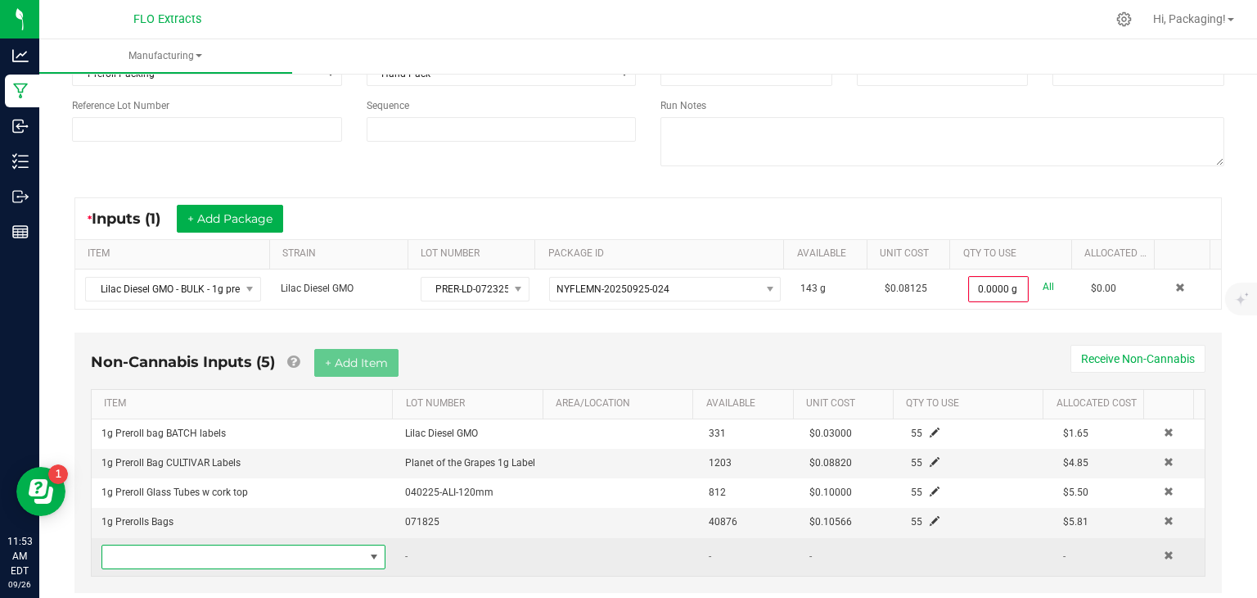
click at [368, 554] on span "NO DATA FOUND" at bounding box center [374, 556] width 13 height 13
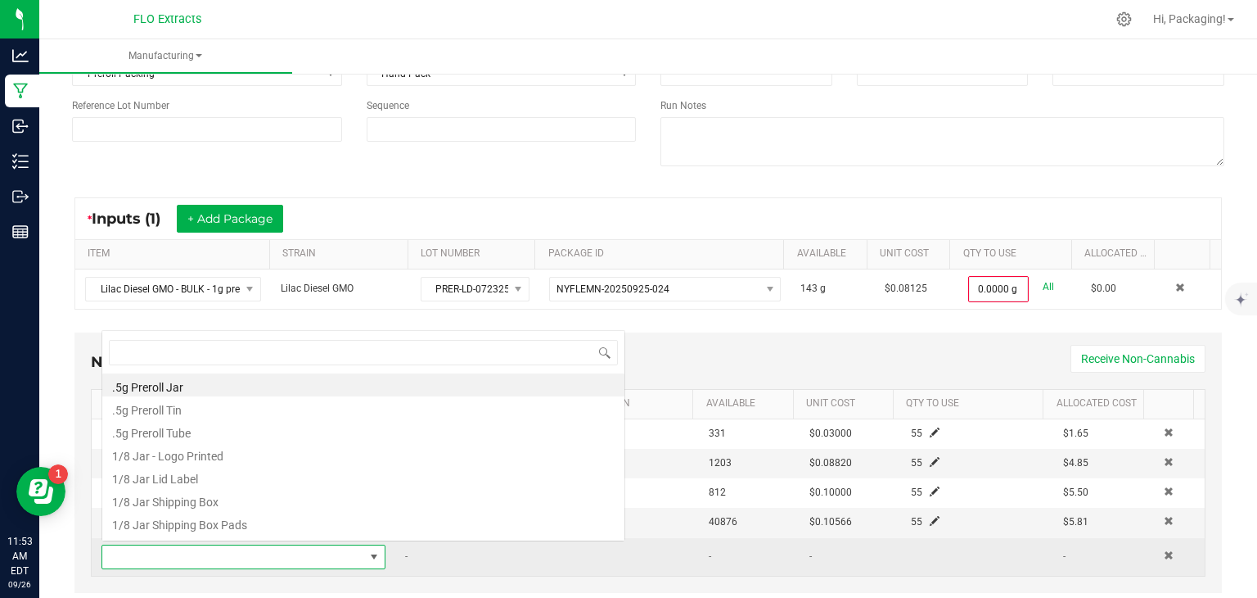
scroll to position [24, 273]
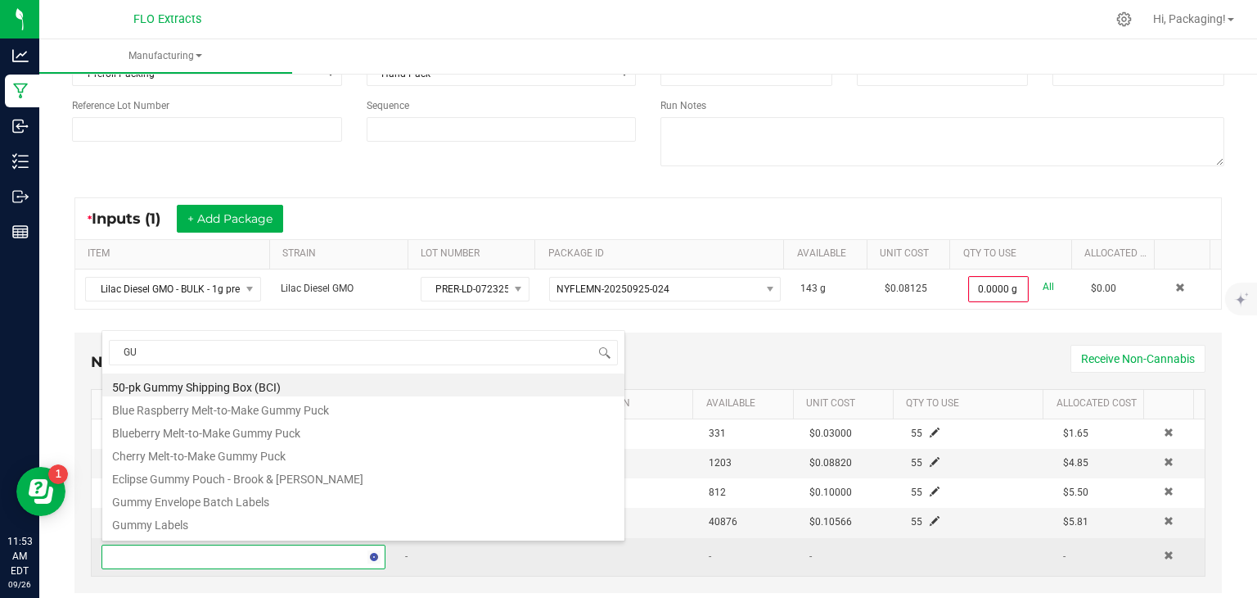
type input "G"
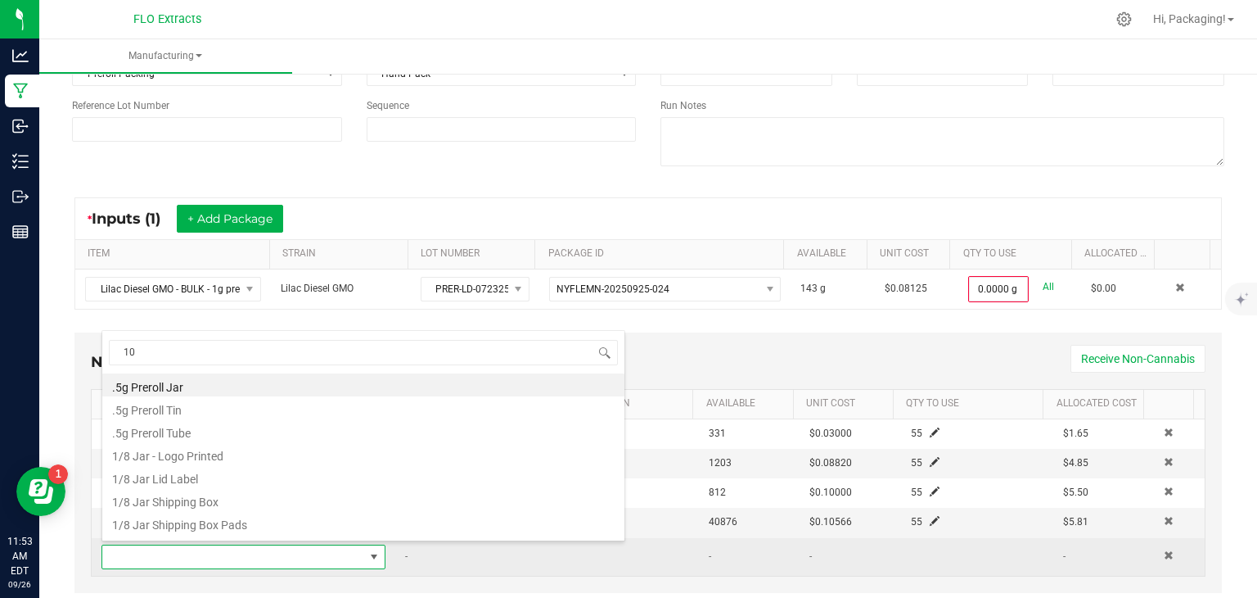
type input "100"
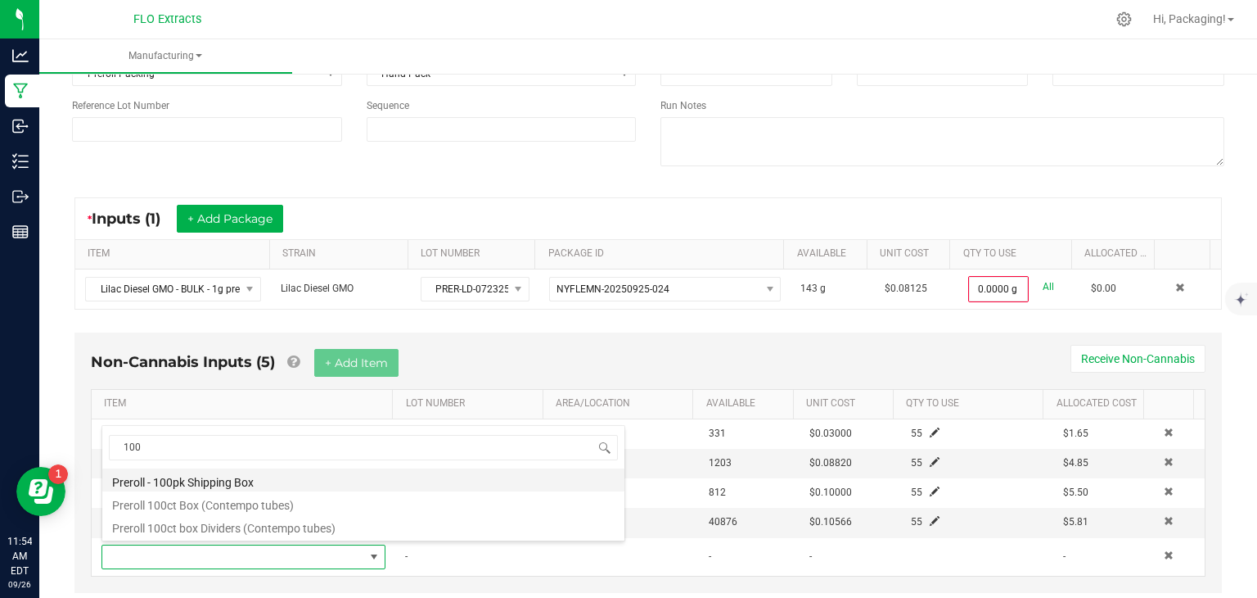
click at [226, 480] on li "Preroll - 100pk Shipping Box" at bounding box center [363, 479] width 522 height 23
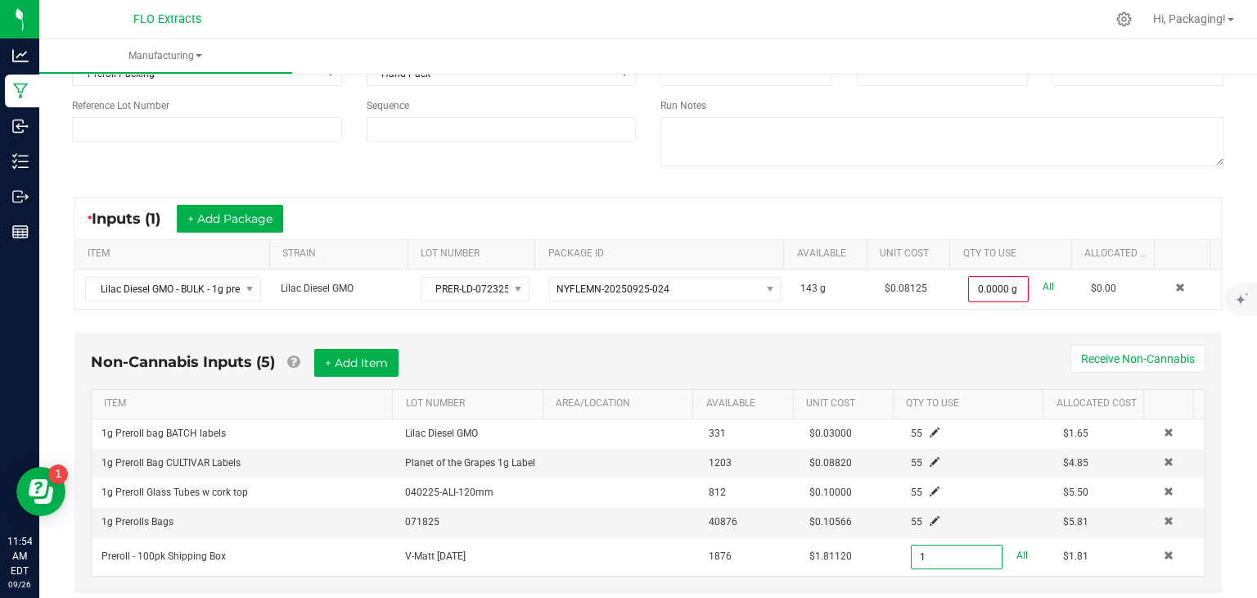
type input "1 ea"
click at [1220, 526] on div "Non-Cannabis Inputs (5) + Add Item Receive Non-Cannabis ITEM LOT NUMBER AREA/LO…" at bounding box center [648, 474] width 1177 height 300
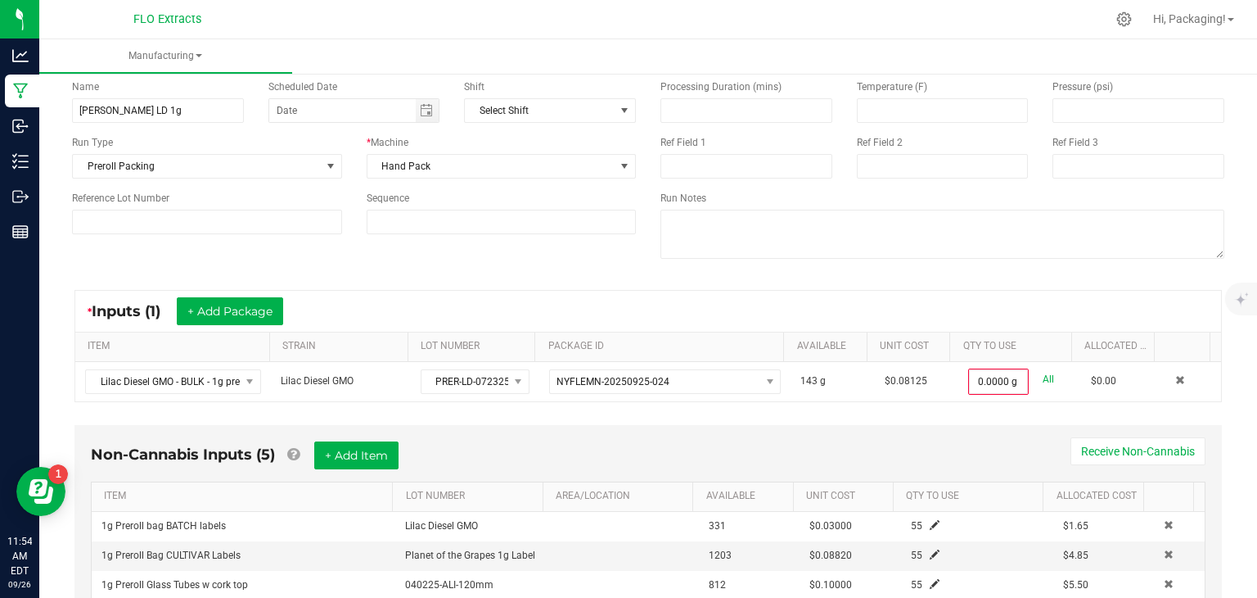
scroll to position [0, 0]
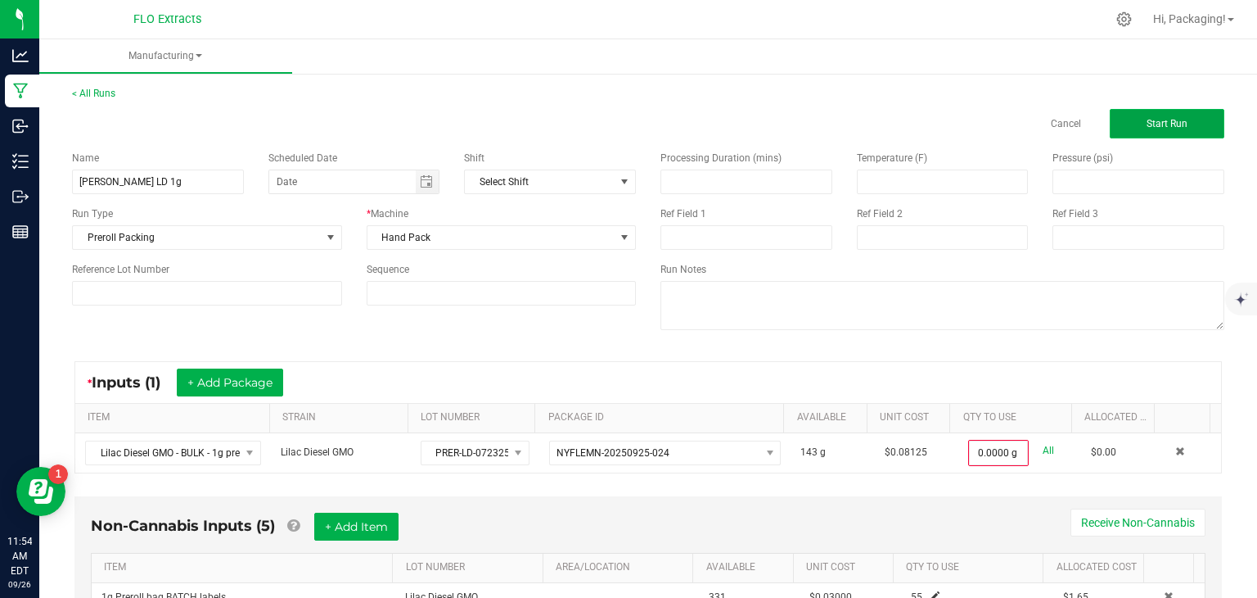
click at [1162, 129] on button "Start Run" at bounding box center [1167, 123] width 115 height 29
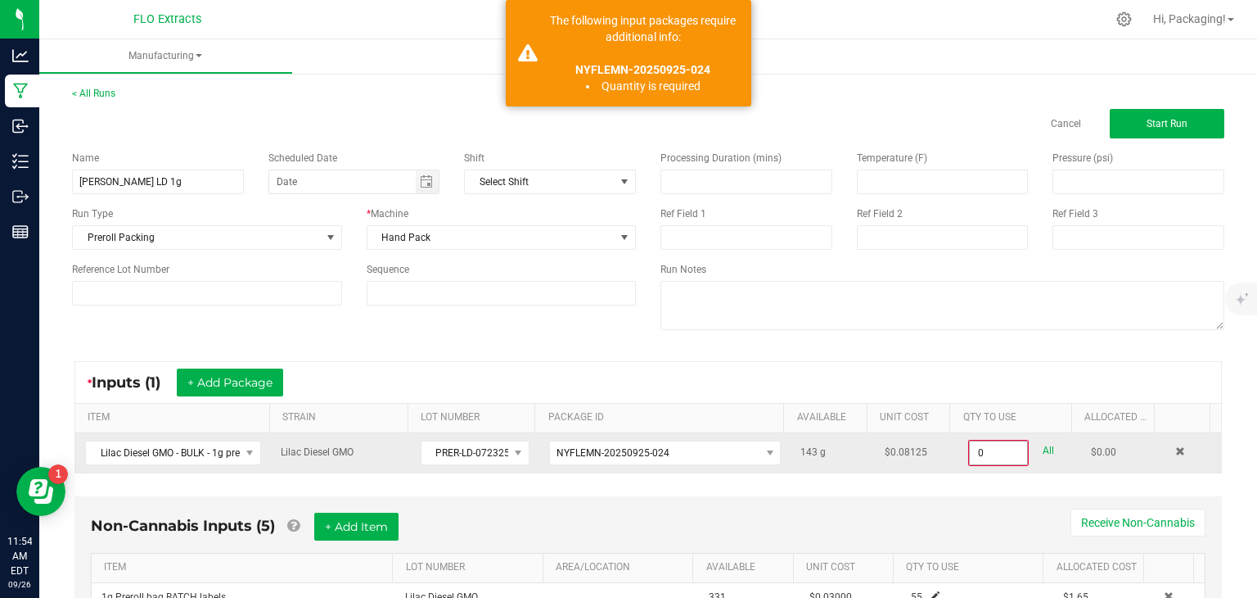
click at [995, 450] on input "0" at bounding box center [998, 452] width 57 height 23
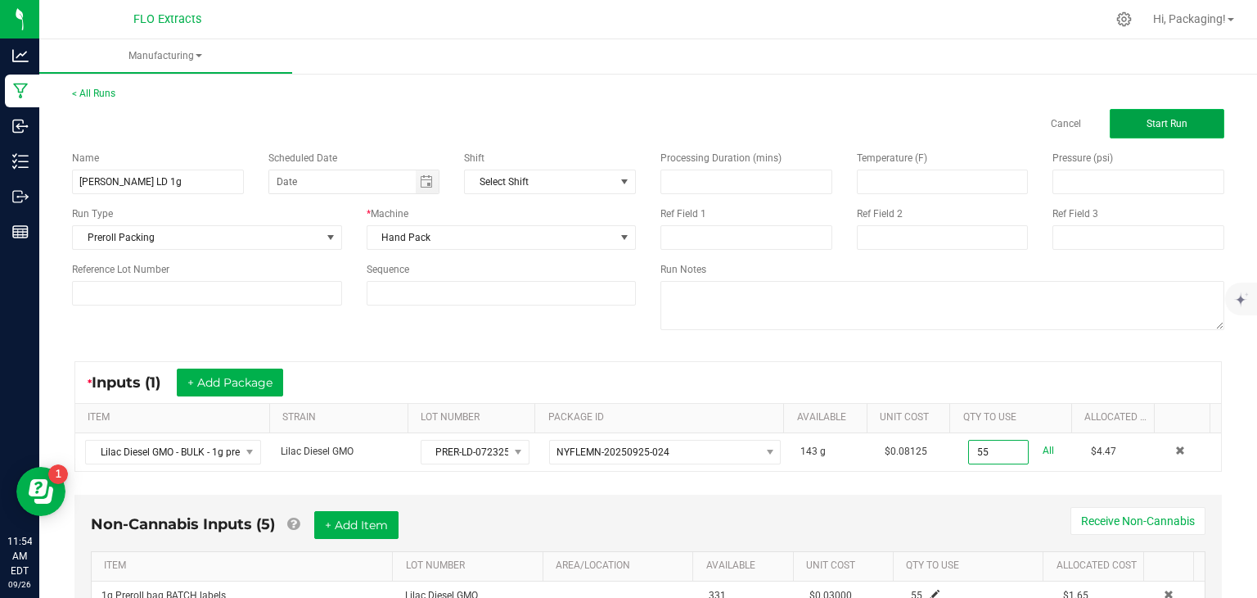
type input "55.0000 g"
click at [1189, 128] on button "Start Run" at bounding box center [1167, 123] width 115 height 29
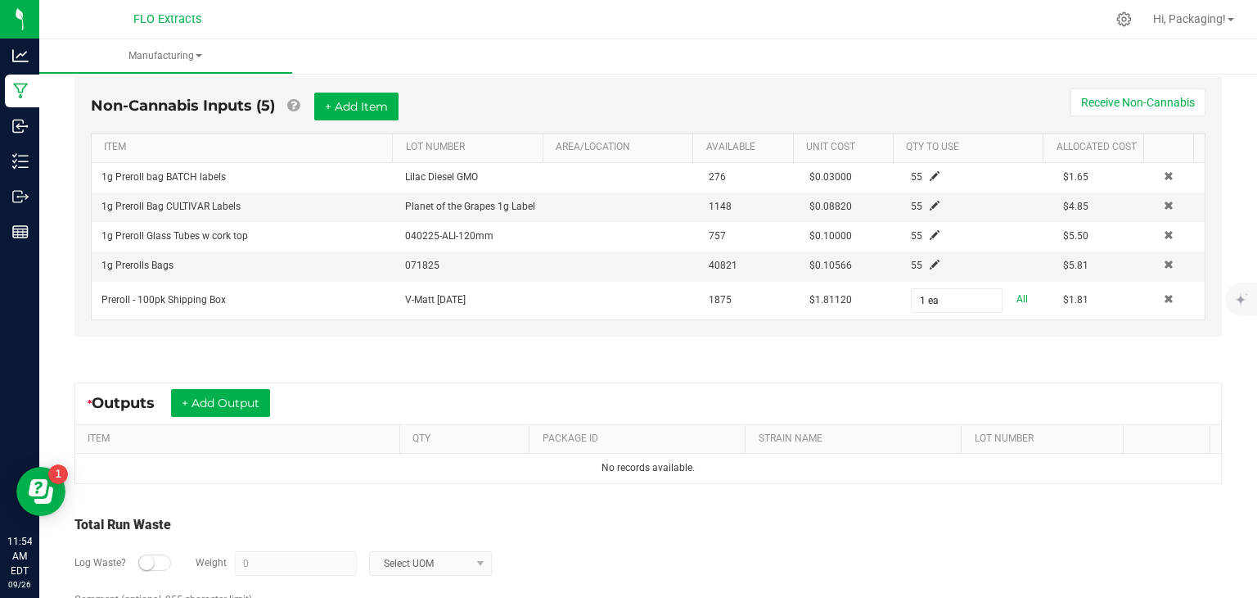
scroll to position [470, 0]
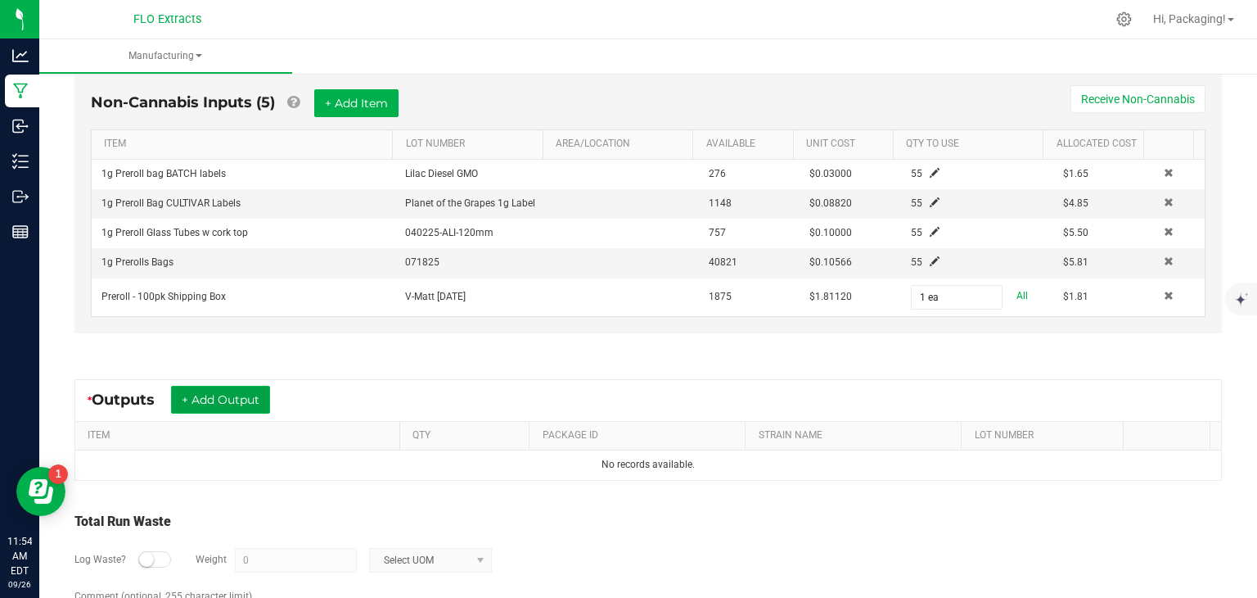
click at [249, 394] on button "+ Add Output" at bounding box center [220, 400] width 99 height 28
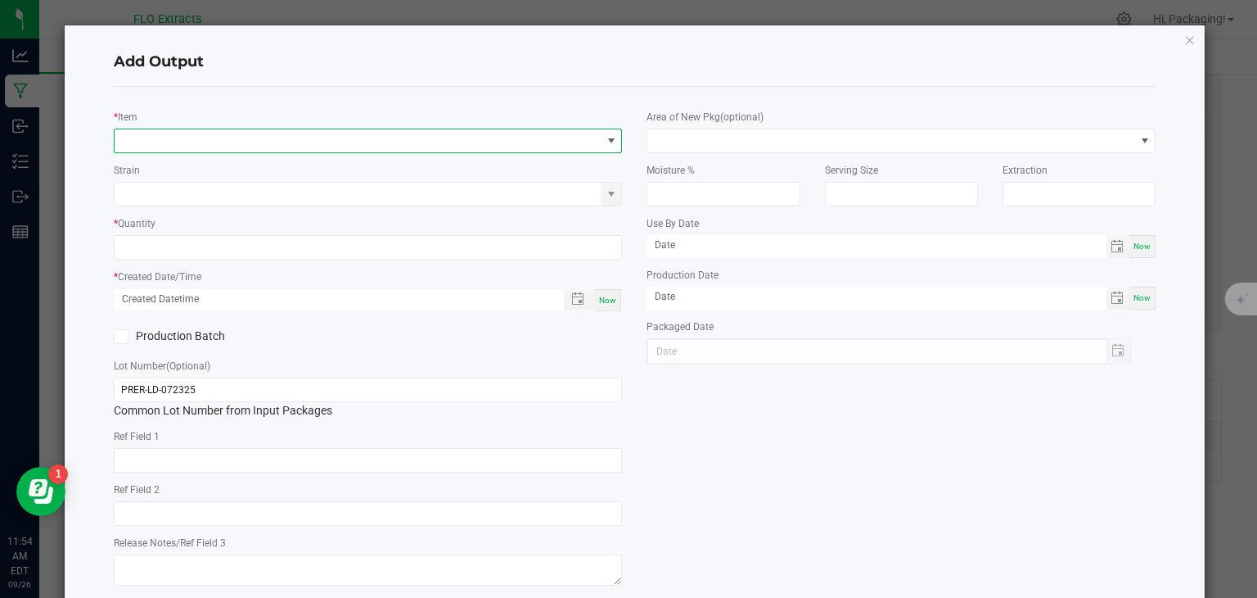
click at [231, 143] on span "NO DATA FOUND" at bounding box center [358, 140] width 487 height 23
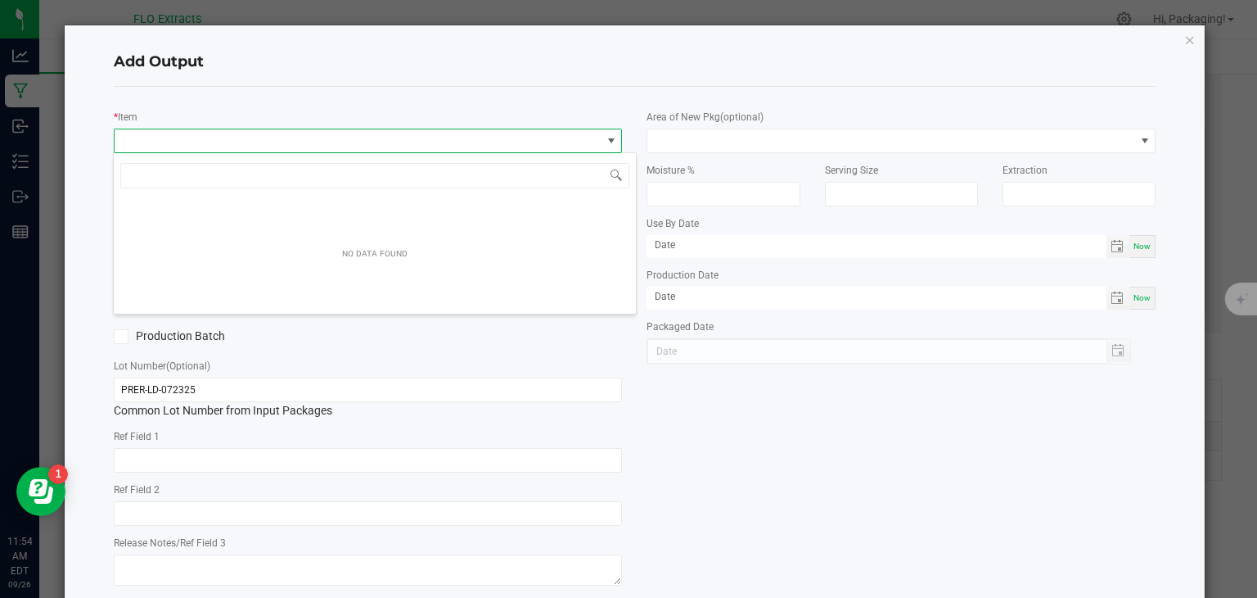
scroll to position [24, 503]
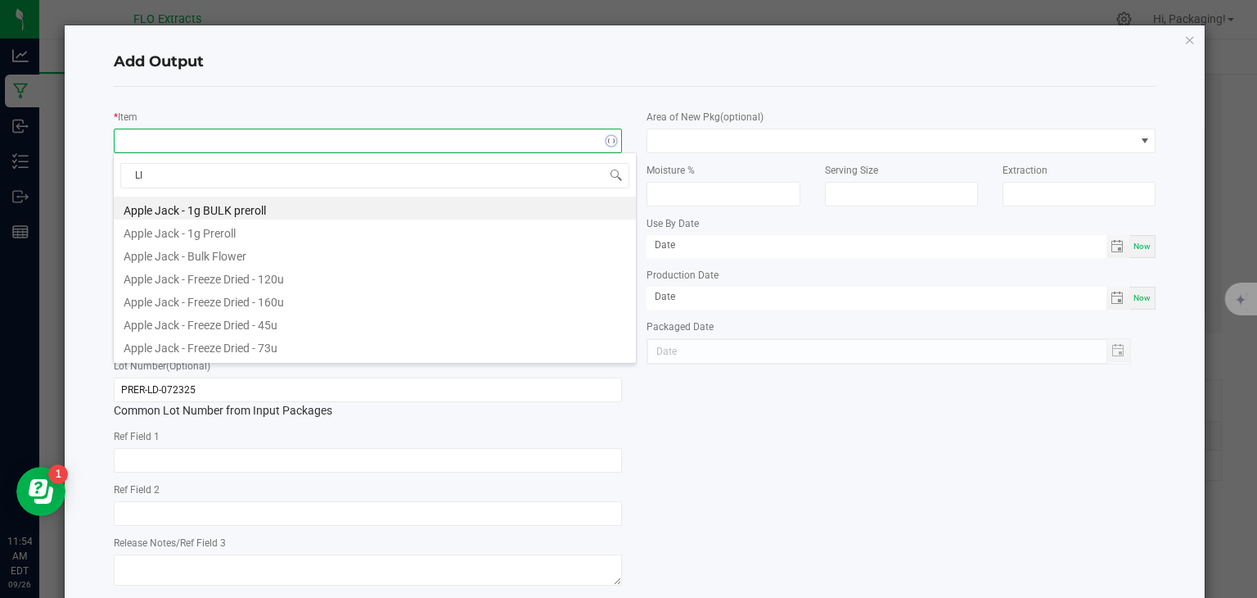
type input "LIL"
click at [255, 207] on li "Lilac Diesel GMO - 1g Preroll" at bounding box center [375, 207] width 522 height 23
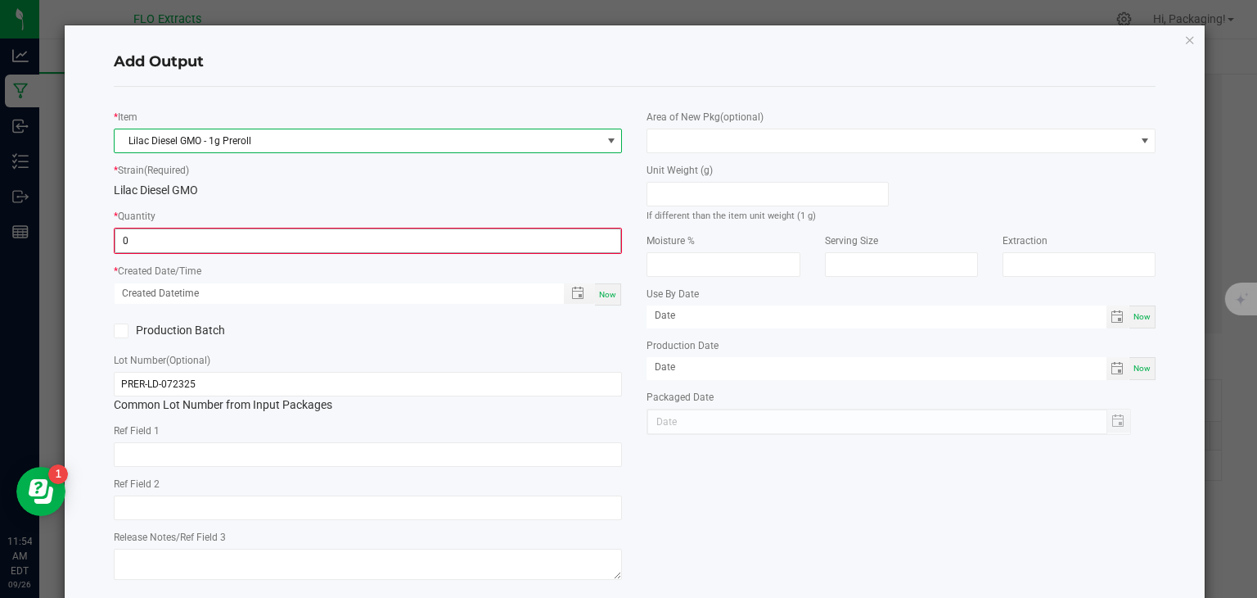
click at [187, 248] on input "0" at bounding box center [368, 240] width 506 height 23
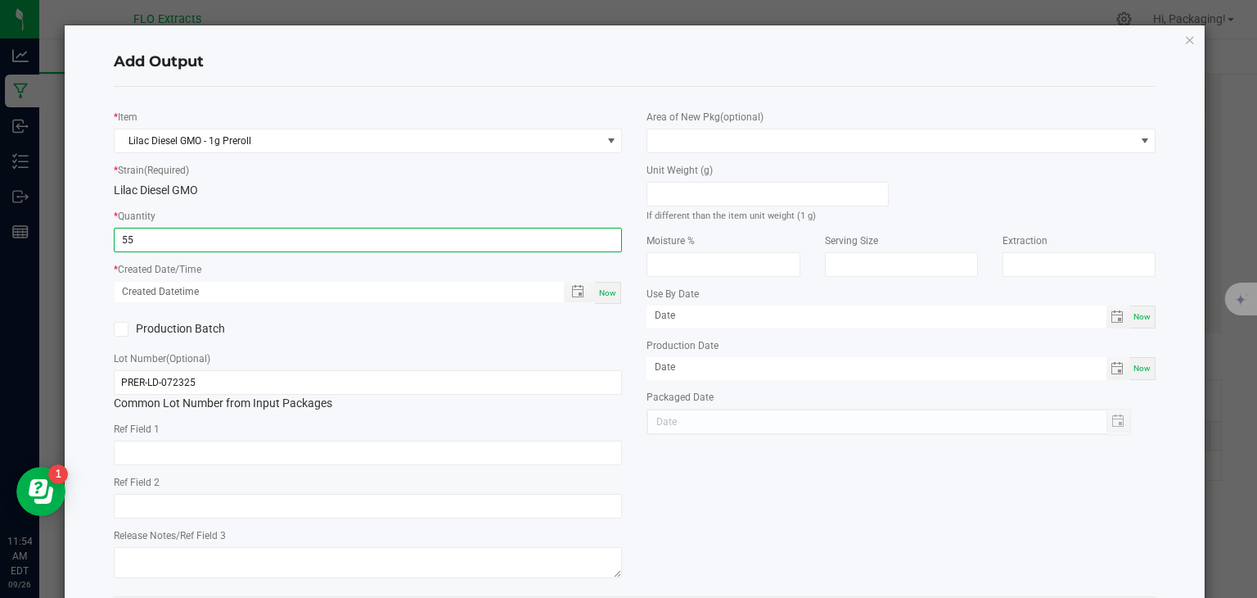
type input "55 ea"
click at [607, 286] on div "Now" at bounding box center [608, 293] width 26 height 22
type input "[DATE] 11:54 AM"
type input "[DATE]"
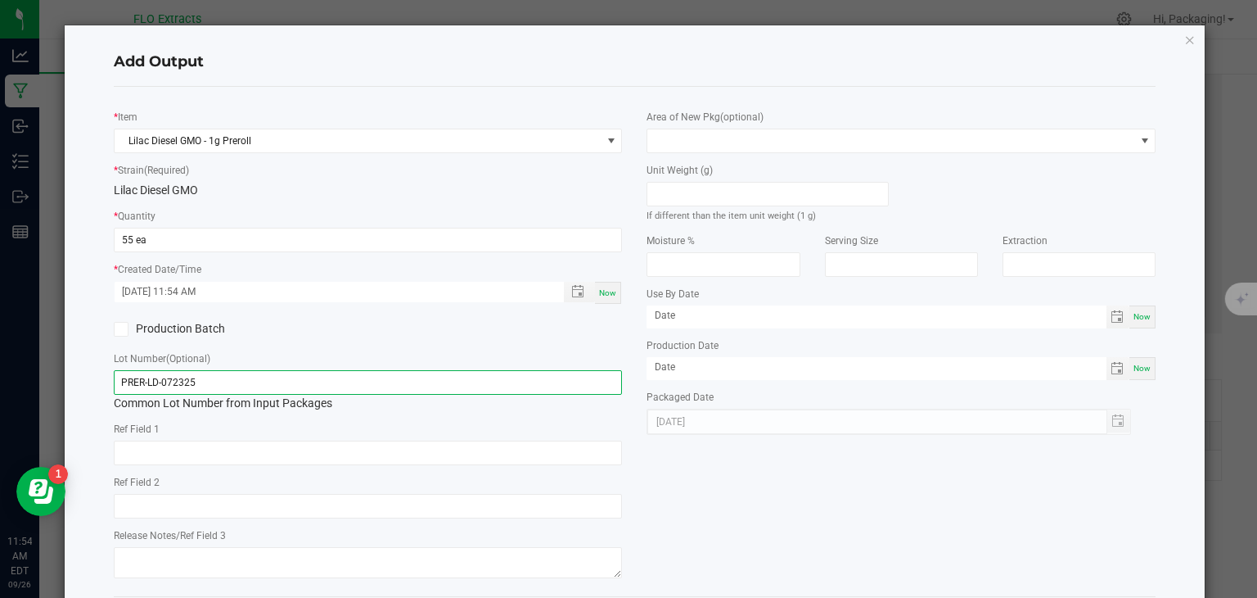
drag, startPoint x: 239, startPoint y: 381, endPoint x: 0, endPoint y: 404, distance: 240.1
click at [0, 404] on ngb-modal-window "Add Output * Item Lilac Diesel GMO - 1g Preroll * Strain (Required) Lilac Diese…" at bounding box center [635, 299] width 1270 height 598
type input "PR-LD-002"
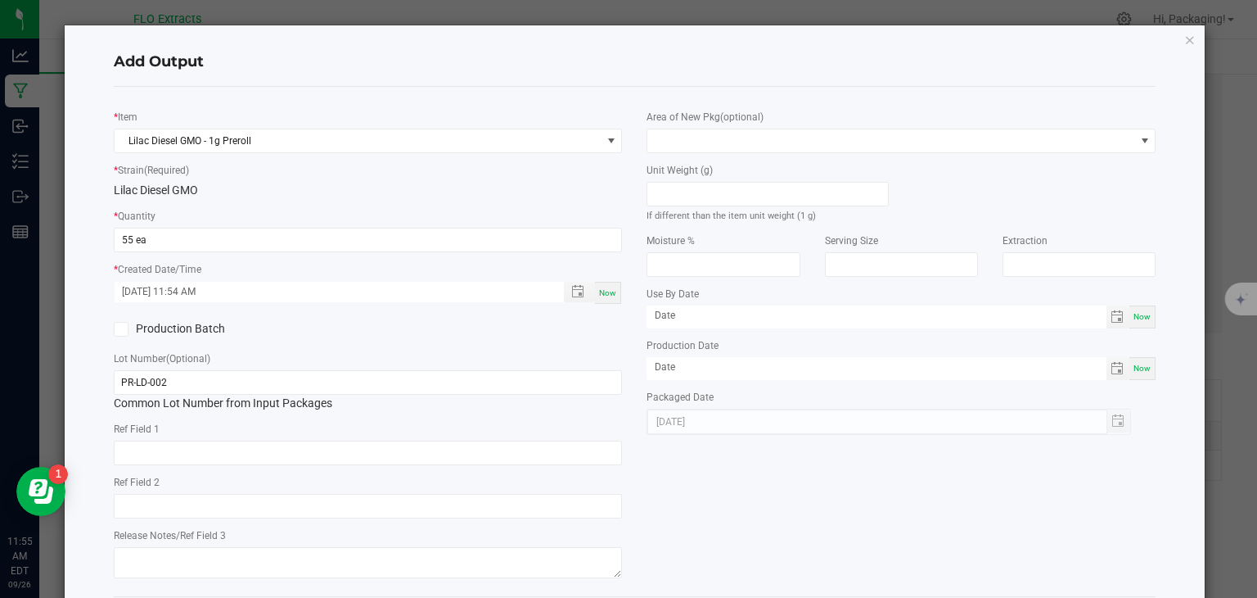
click at [733, 498] on div "* Item Lilac Diesel GMO - 1g Preroll * Strain (Required) Lilac Diesel GMO * Qua…" at bounding box center [634, 341] width 1067 height 483
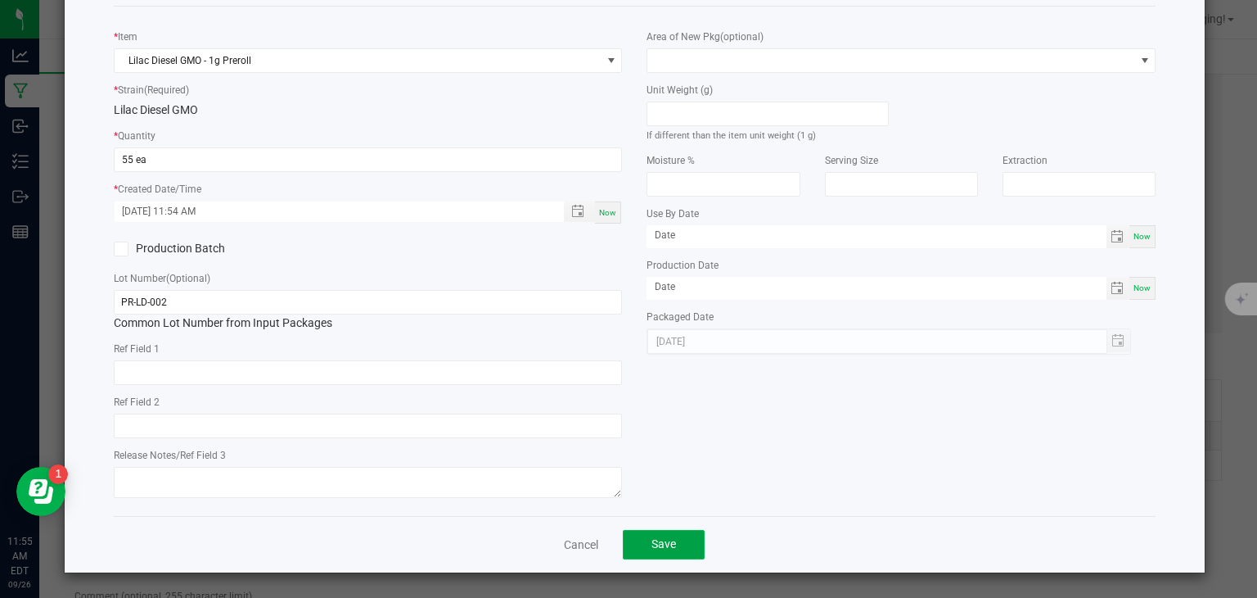
click at [670, 535] on button "Save" at bounding box center [664, 544] width 82 height 29
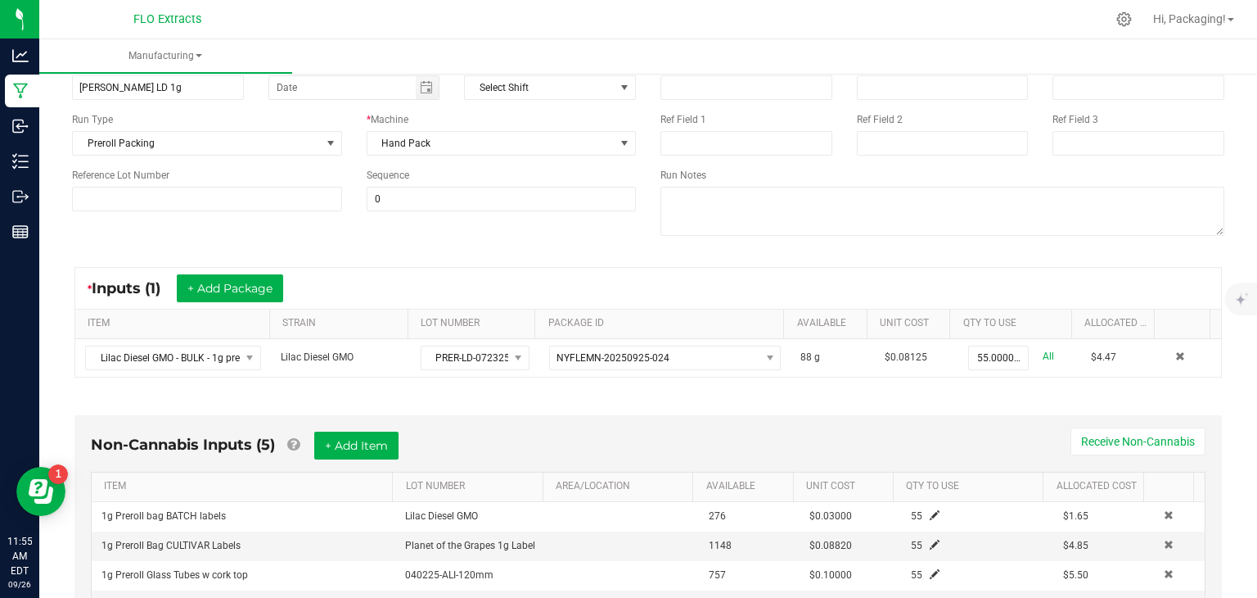
scroll to position [0, 0]
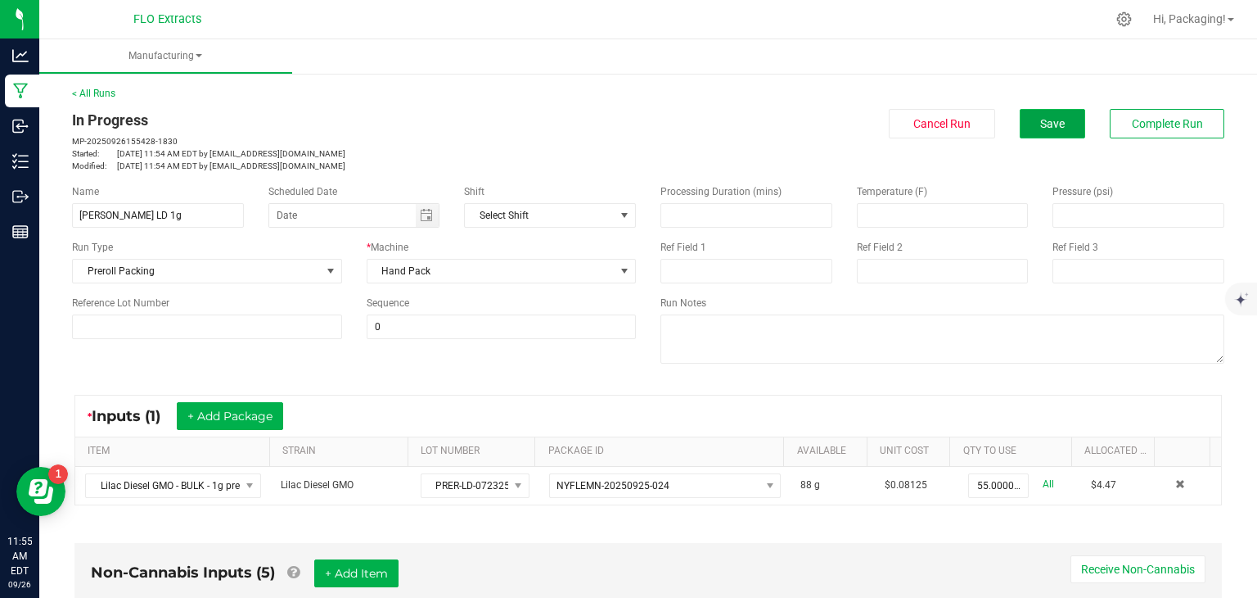
click at [1041, 119] on span "Save" at bounding box center [1052, 123] width 25 height 13
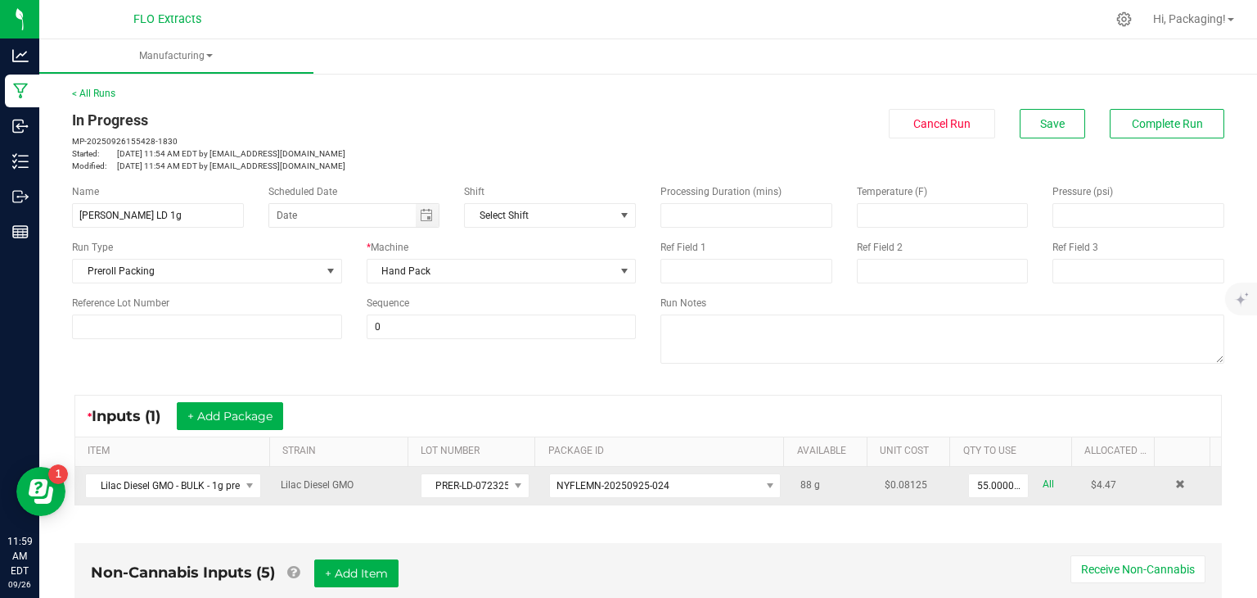
click at [1043, 479] on link "All" at bounding box center [1048, 484] width 11 height 22
type input "88.0000 g"
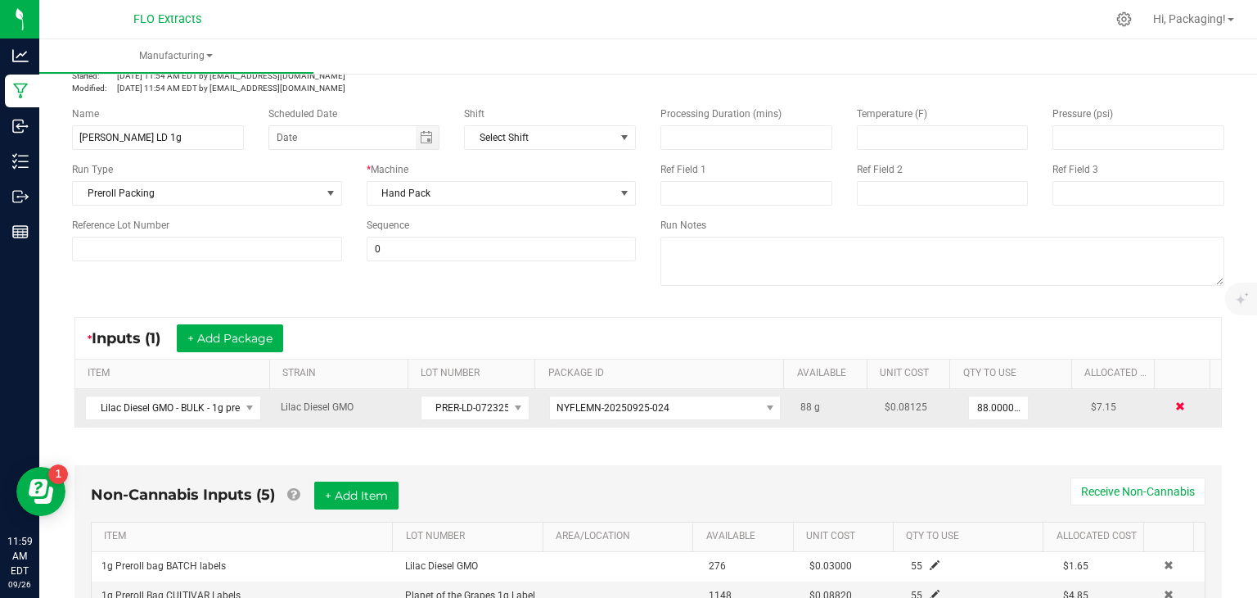
click at [1175, 404] on span at bounding box center [1180, 406] width 10 height 10
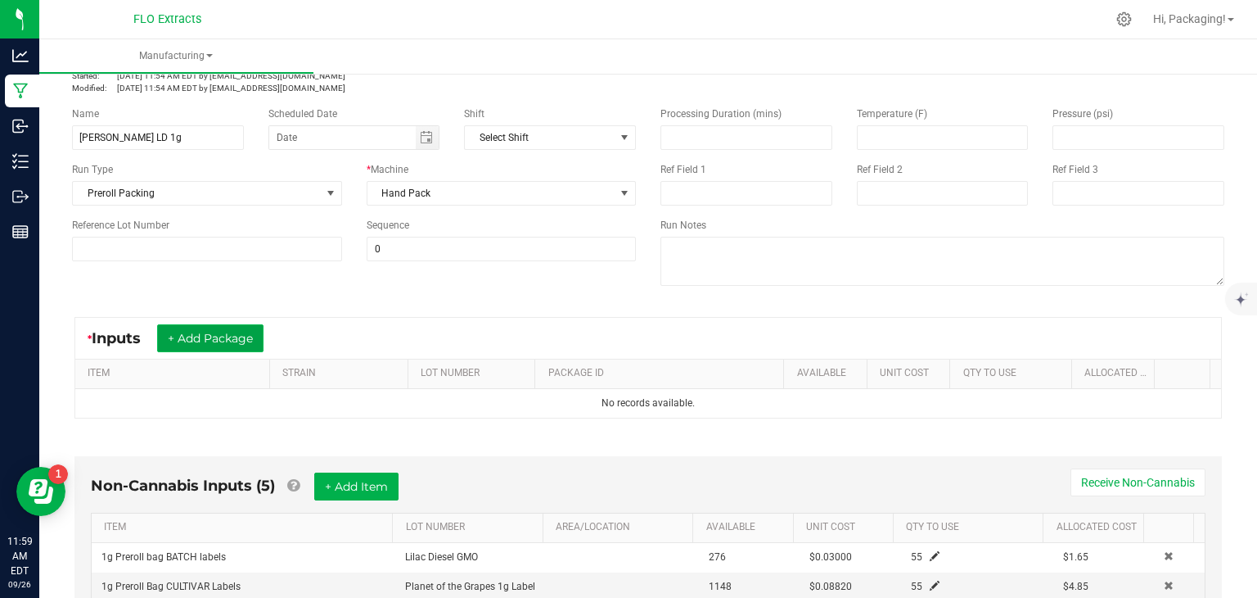
click at [251, 341] on button "+ Add Package" at bounding box center [210, 338] width 106 height 28
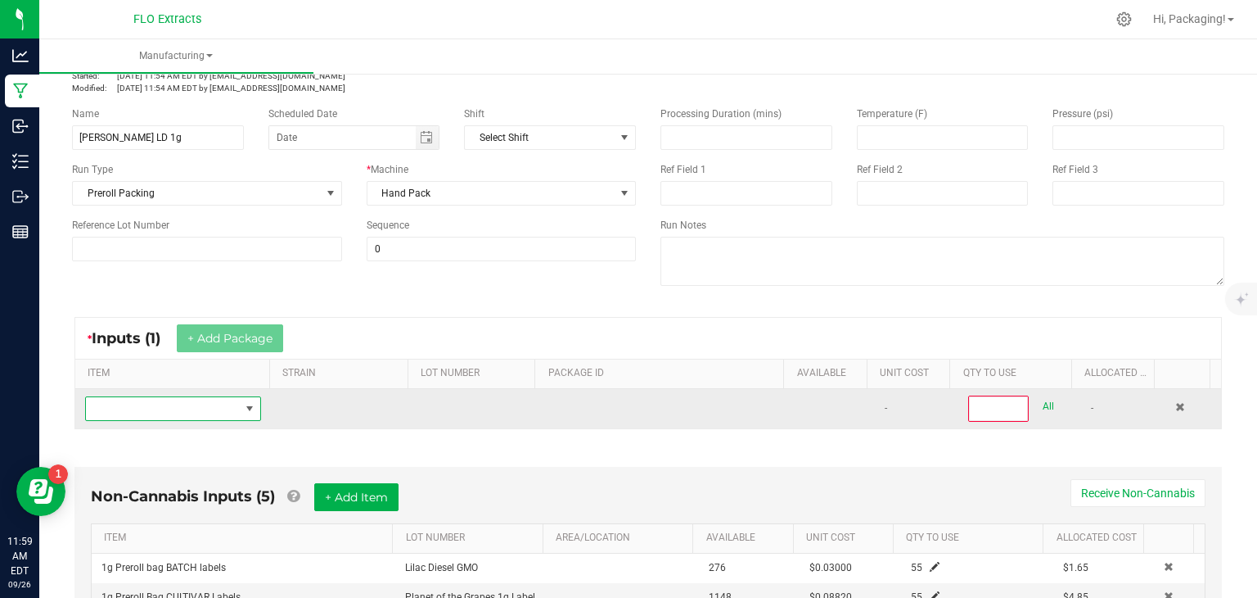
click at [245, 407] on span "NO DATA FOUND" at bounding box center [249, 408] width 13 height 13
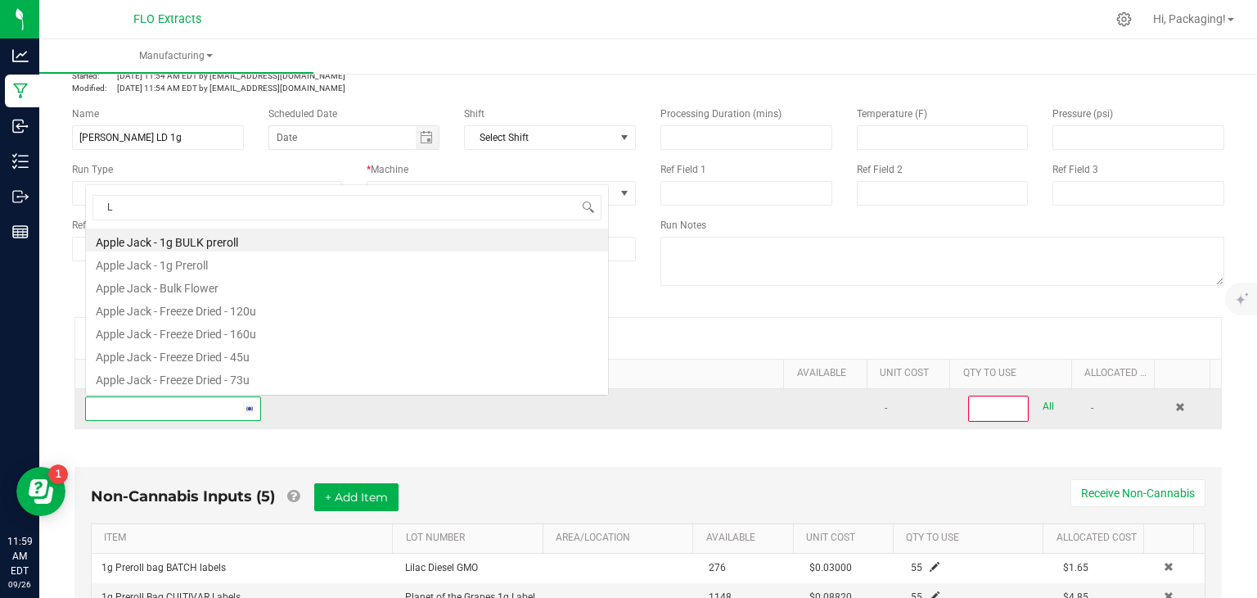
scroll to position [24, 169]
type input "LIL"
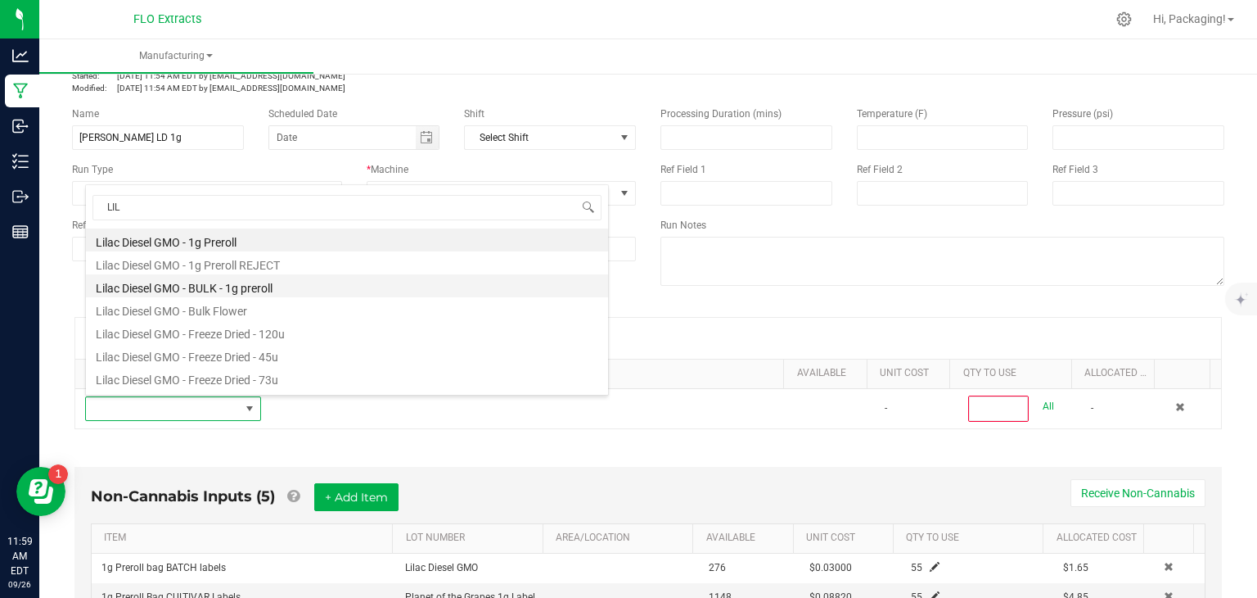
click at [266, 286] on li "Lilac Diesel GMO - BULK - 1g preroll" at bounding box center [347, 285] width 522 height 23
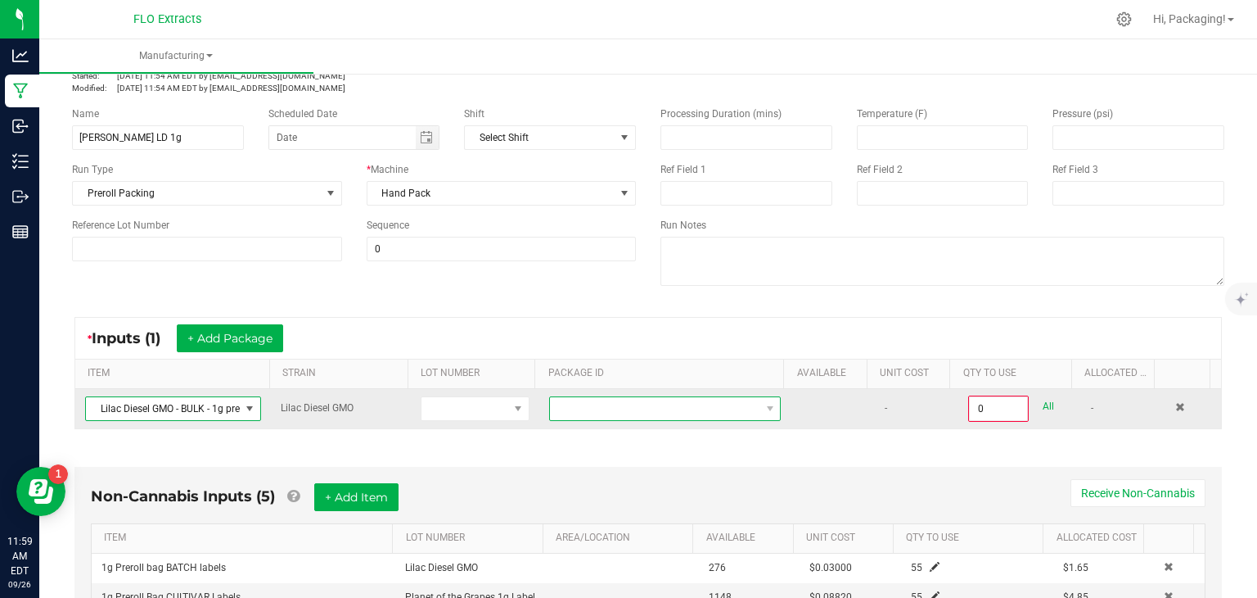
click at [762, 407] on span at bounding box center [770, 408] width 20 height 23
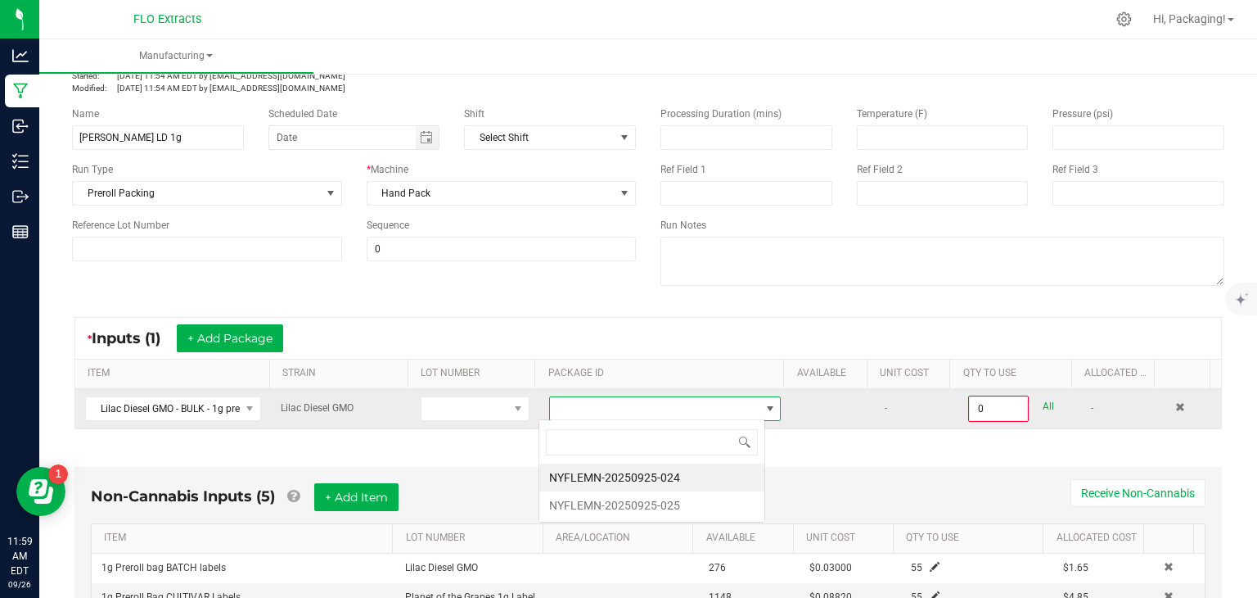
scroll to position [24, 226]
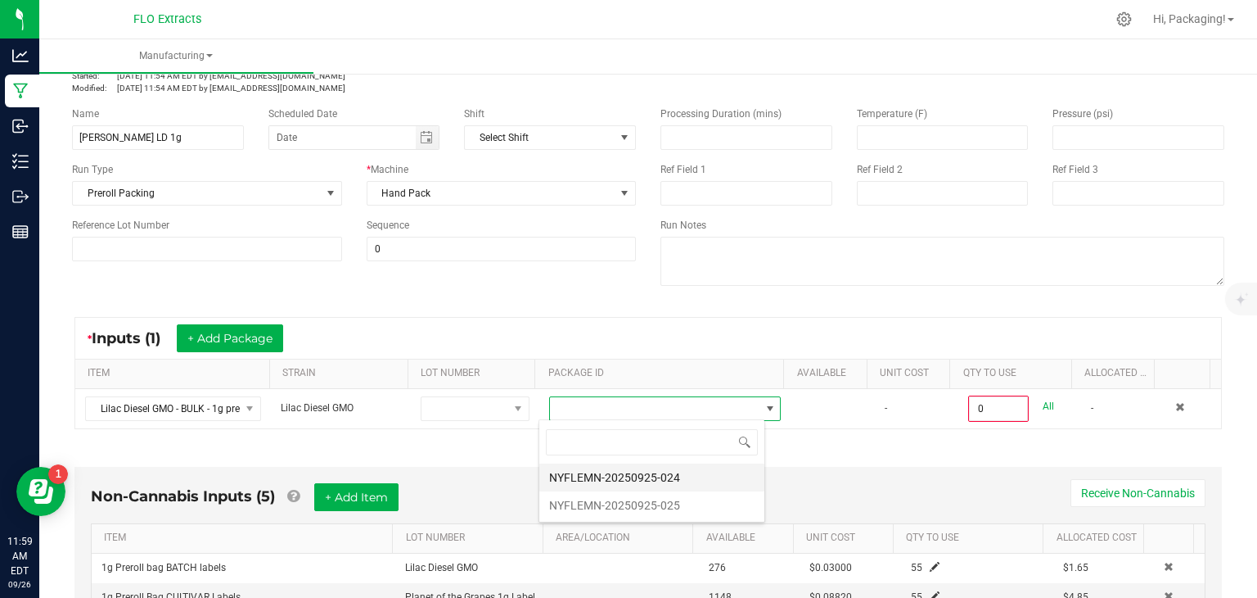
click at [675, 474] on li "NYFLEMN-20250925-024" at bounding box center [651, 477] width 225 height 28
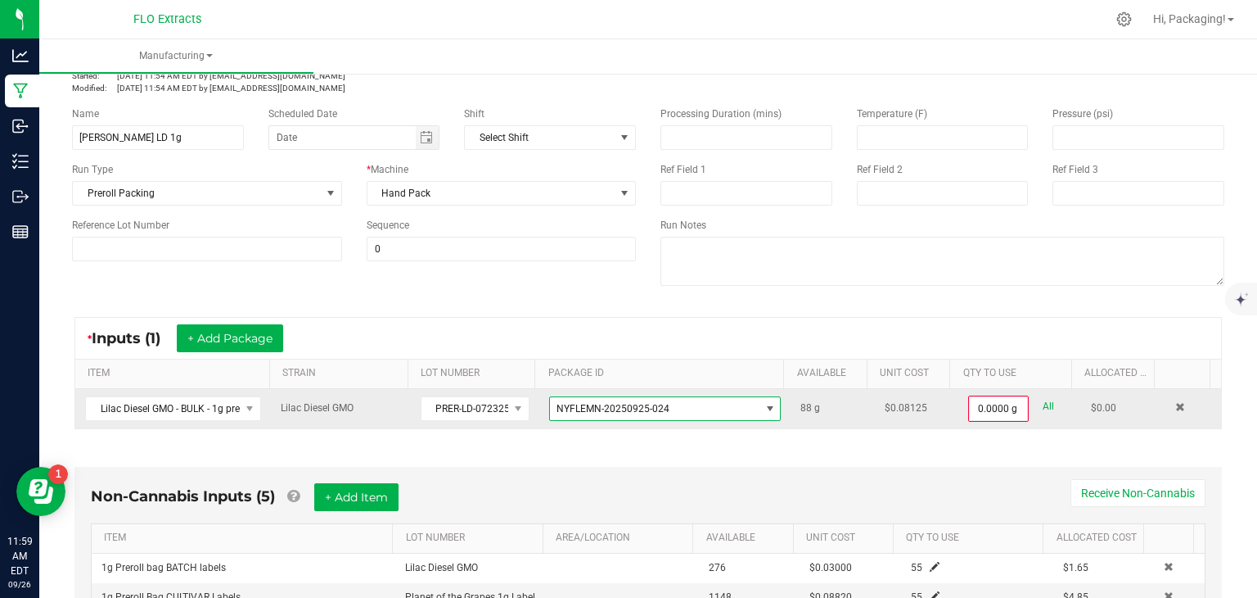
click at [1043, 407] on link "All" at bounding box center [1048, 406] width 11 height 22
type input "88.0000 g"
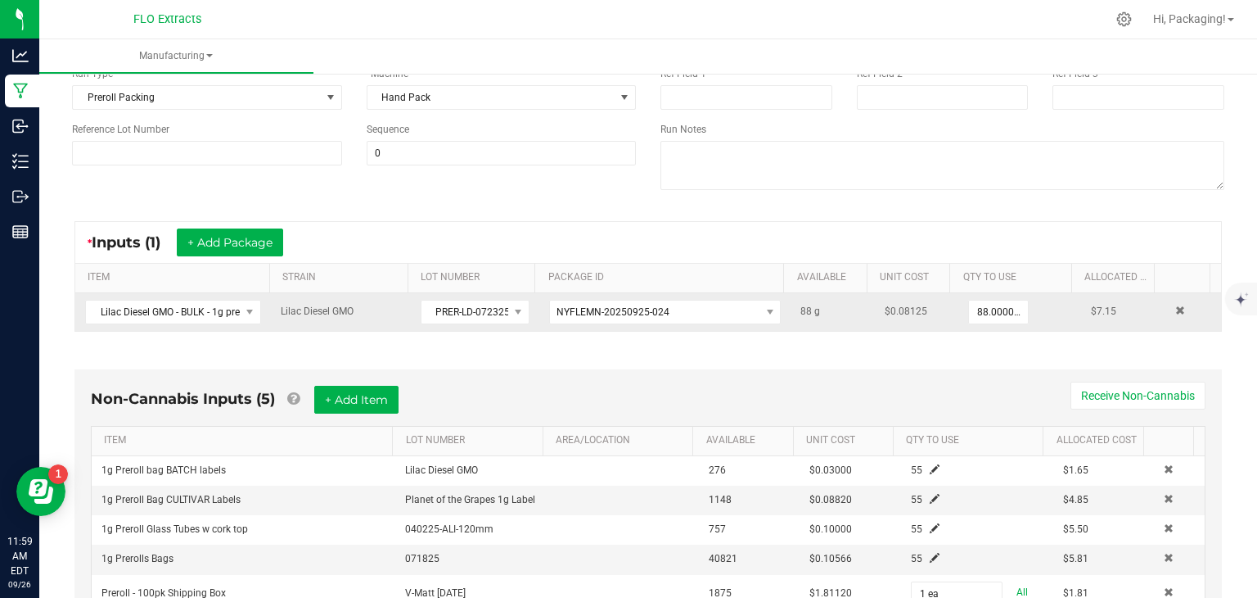
scroll to position [176, 0]
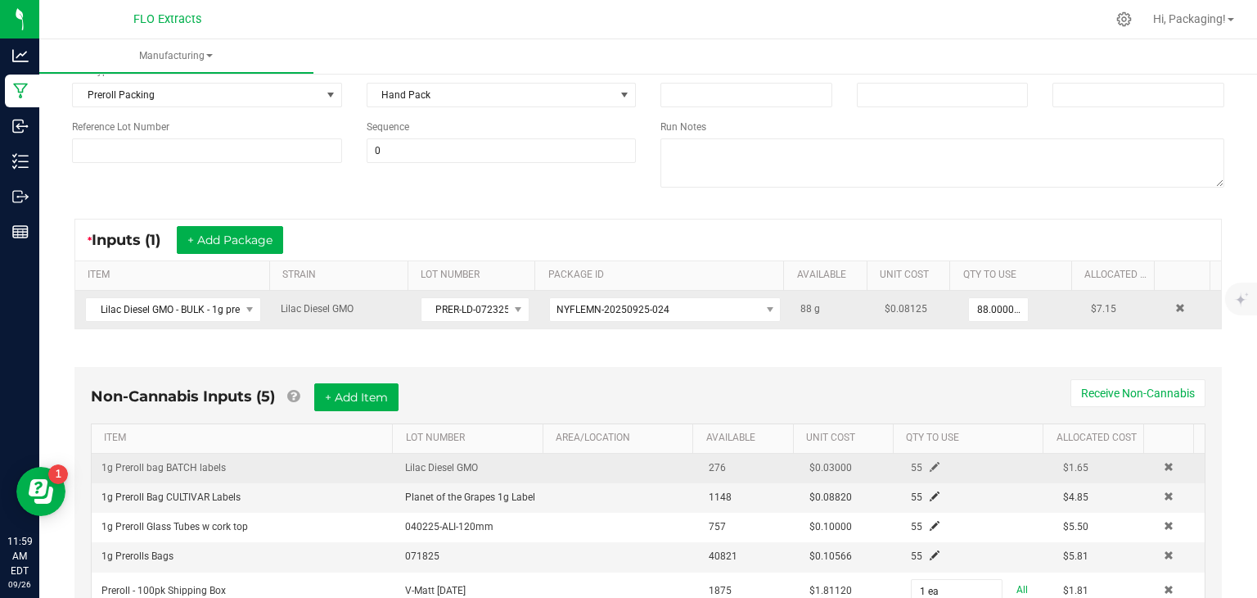
click at [930, 467] on span at bounding box center [935, 467] width 10 height 10
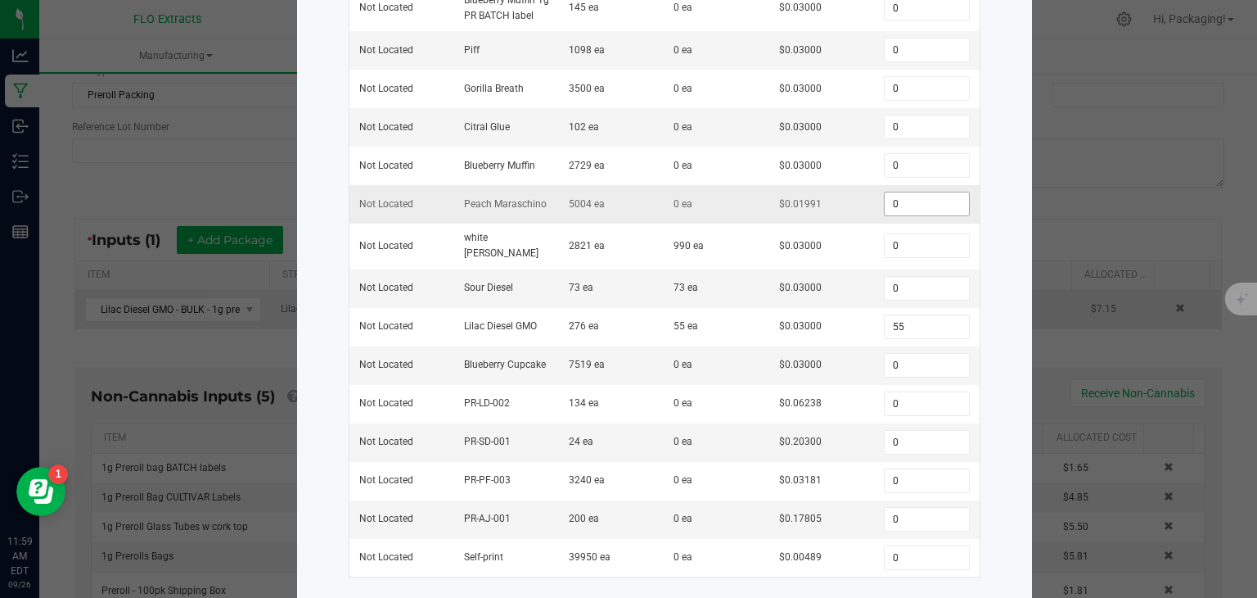
scroll to position [277, 0]
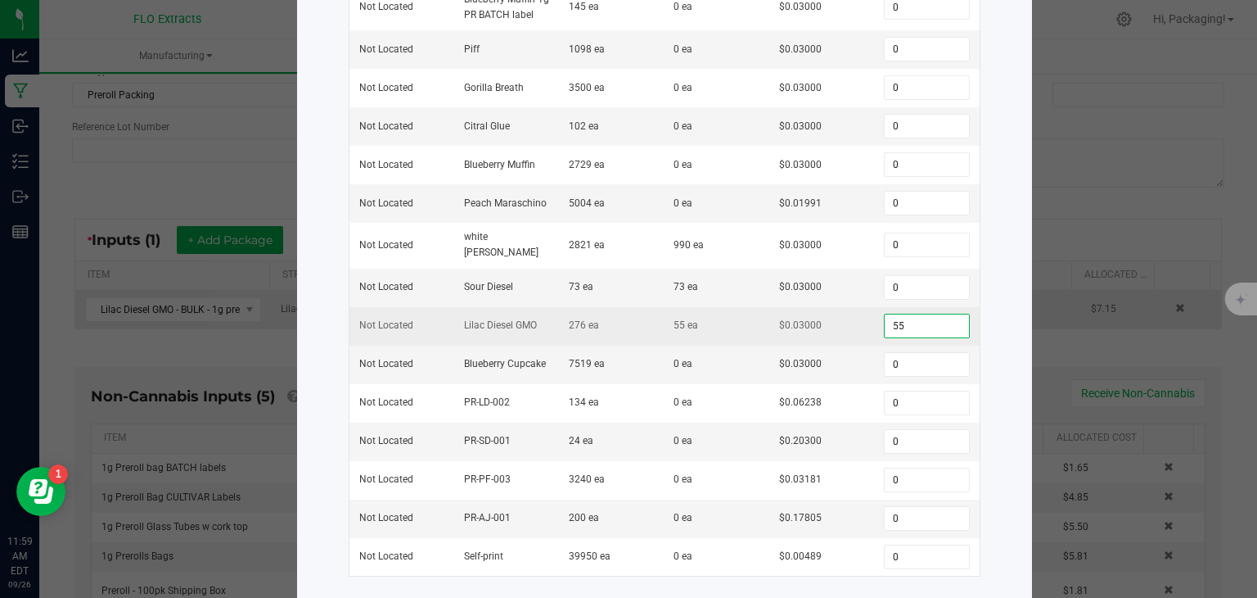
click at [900, 318] on input "55" at bounding box center [926, 325] width 83 height 23
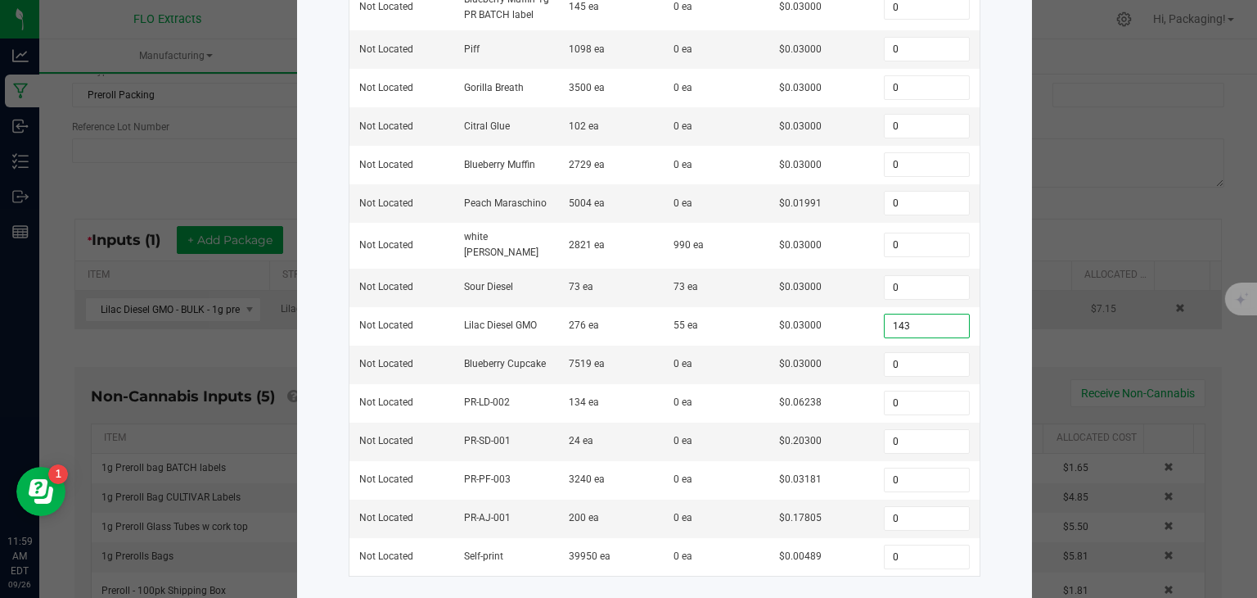
type input "143"
click at [978, 324] on div "Item 1g Preroll bag BATCH labels Total Qty Available Qty Required Qty Allocated…" at bounding box center [664, 208] width 645 height 742
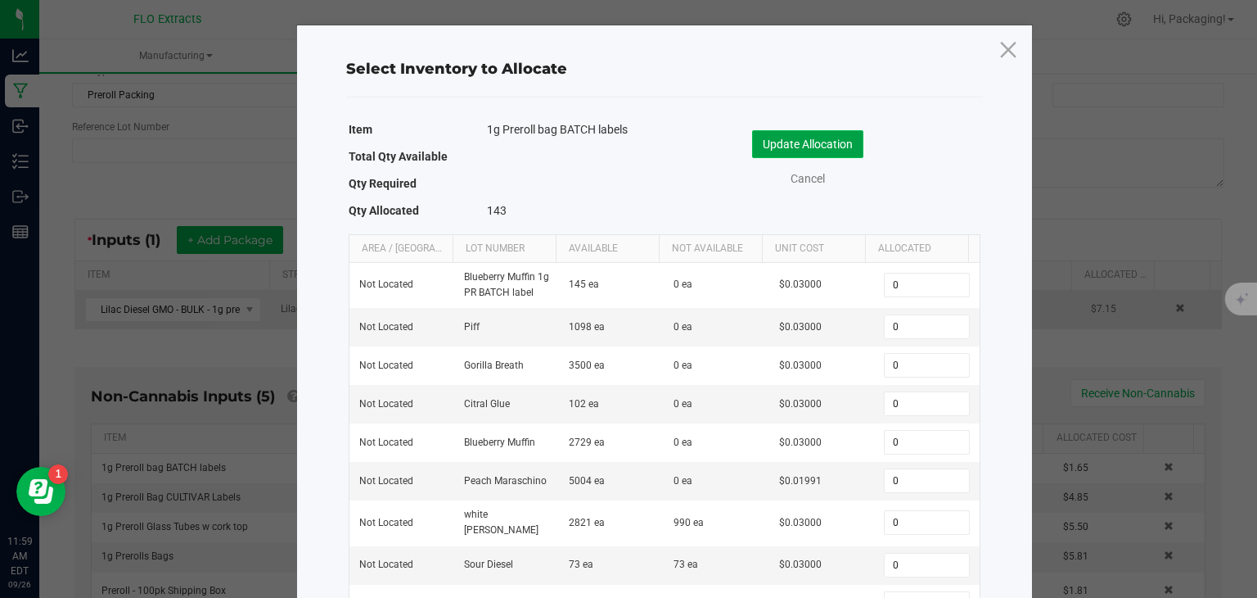
click at [834, 153] on button "Update Allocation" at bounding box center [807, 144] width 111 height 28
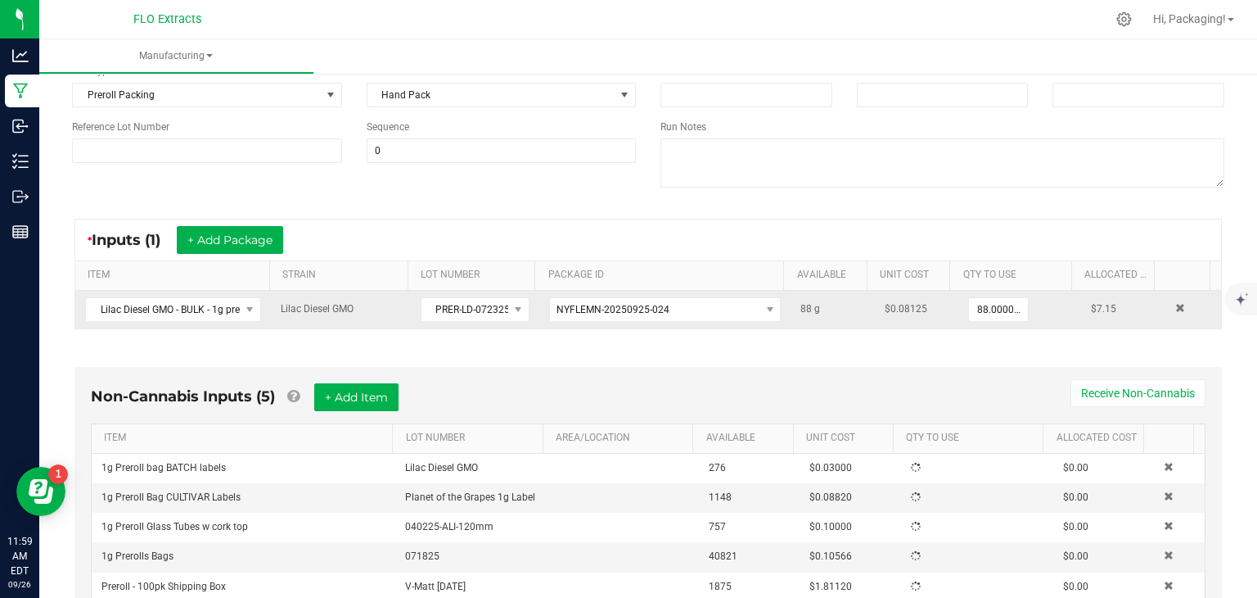
scroll to position [185, 0]
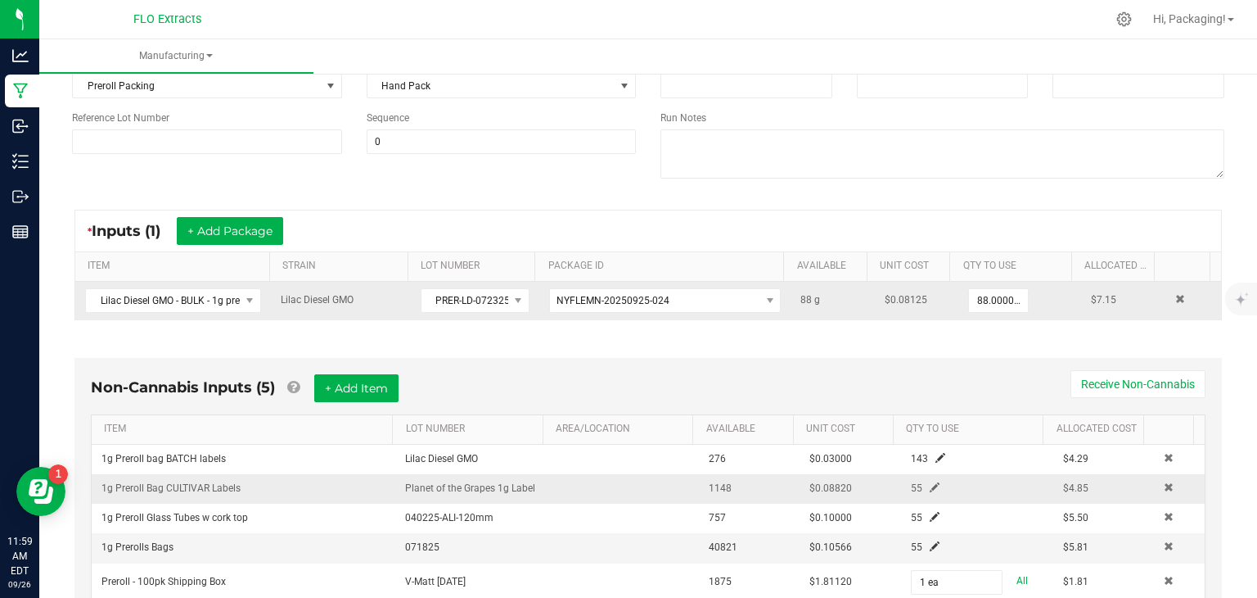
click at [923, 481] on div "55" at bounding box center [951, 488] width 104 height 16
click at [930, 484] on span at bounding box center [935, 487] width 10 height 10
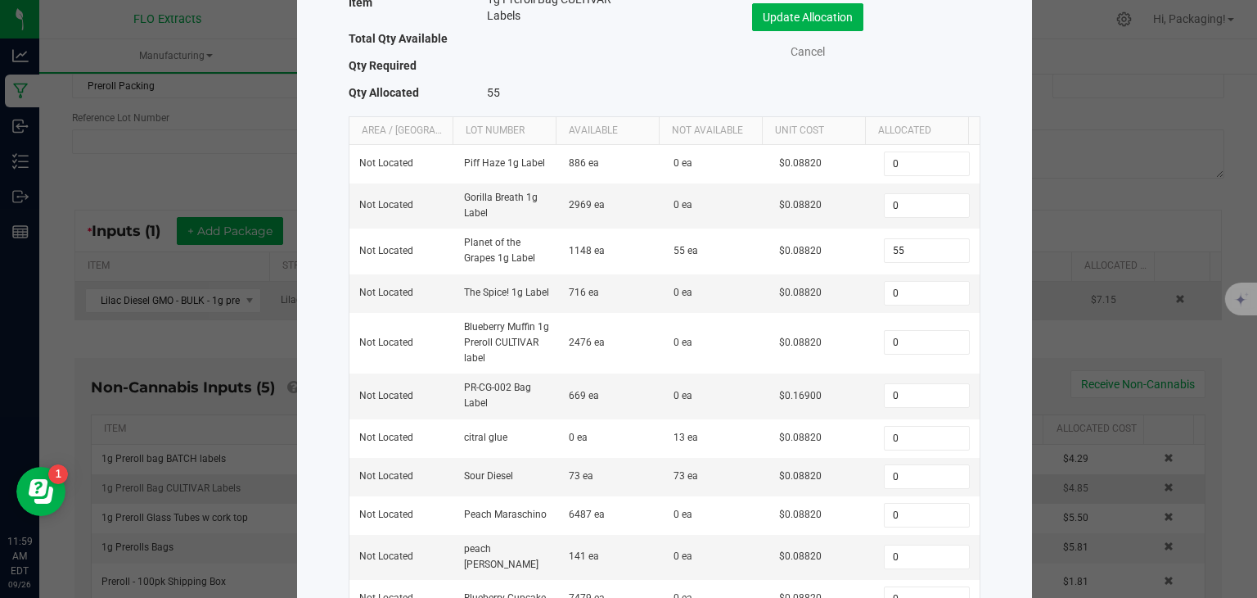
scroll to position [128, 0]
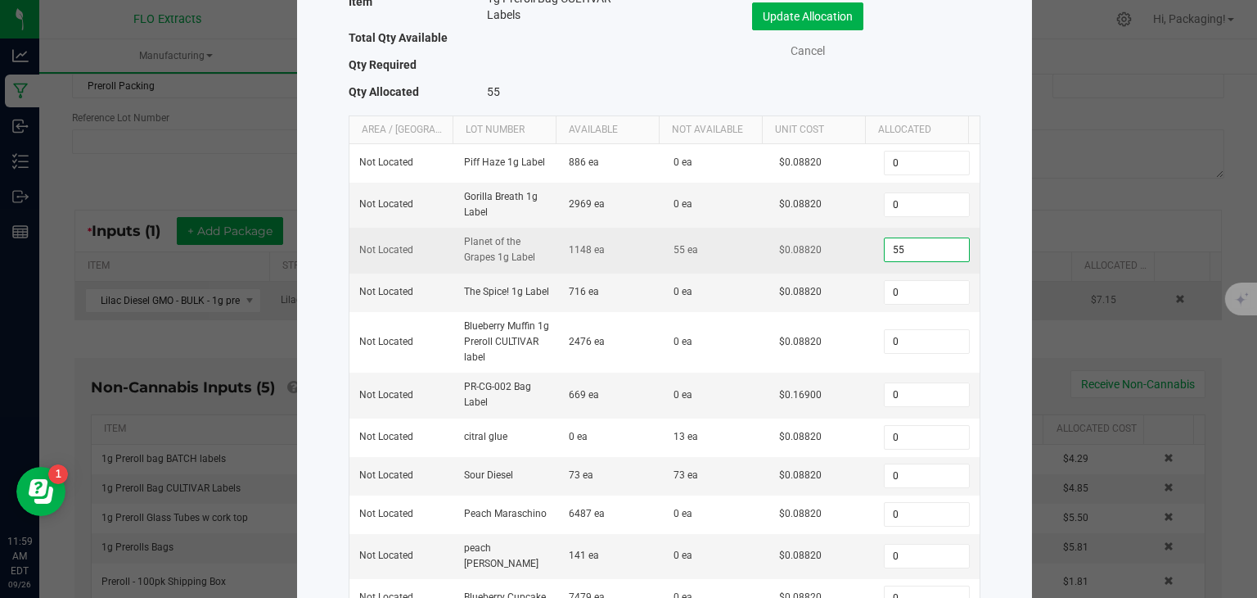
click at [898, 250] on input "55" at bounding box center [926, 249] width 83 height 23
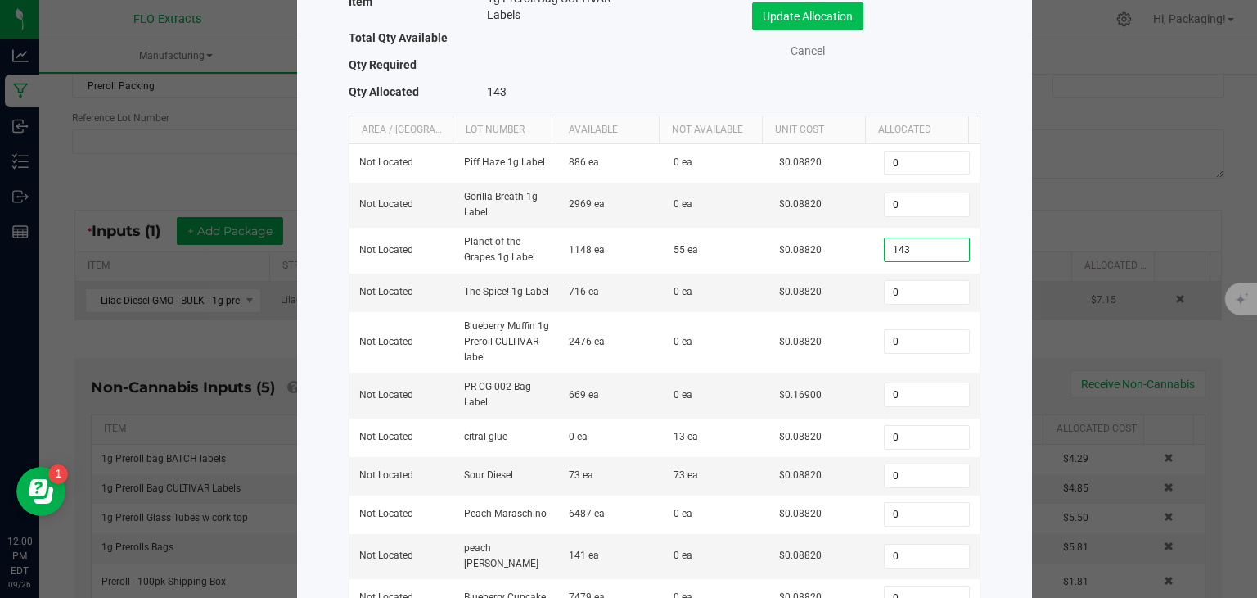
type input "143"
click at [832, 20] on button "Update Allocation" at bounding box center [807, 16] width 111 height 28
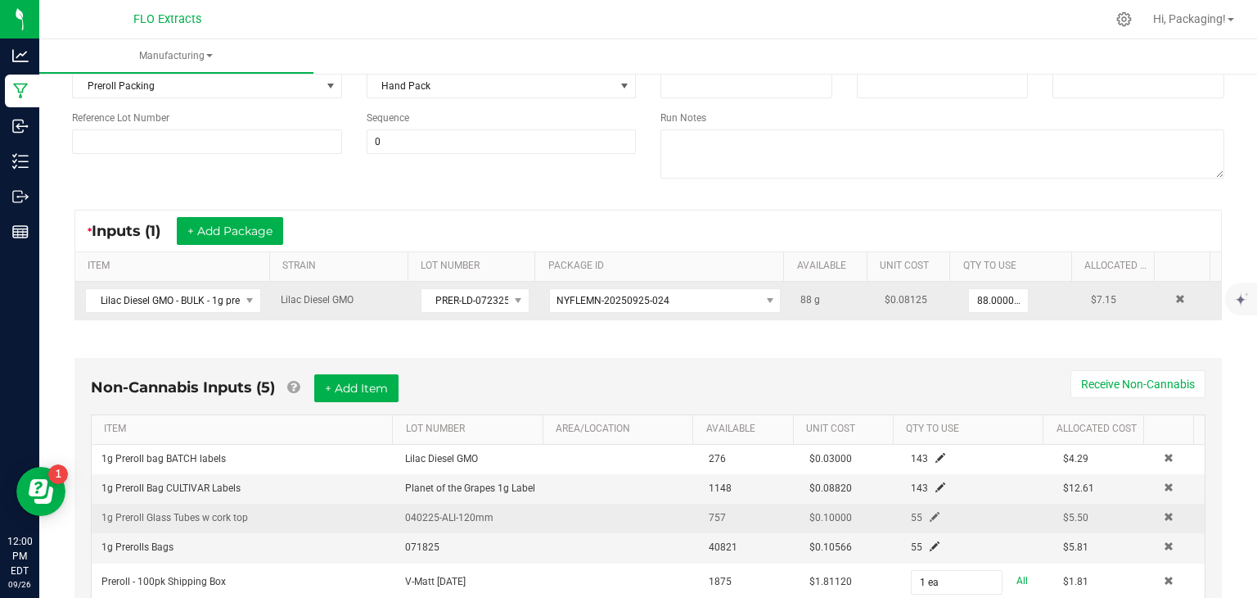
click at [930, 512] on span at bounding box center [935, 517] width 10 height 10
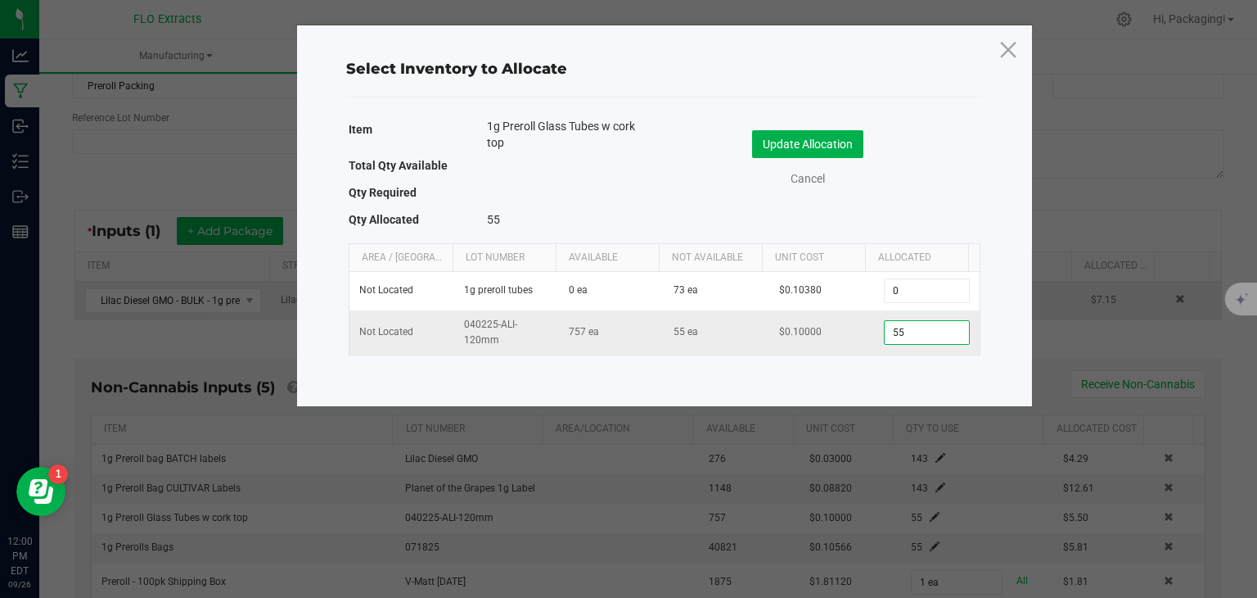
click at [907, 333] on input "55" at bounding box center [926, 332] width 83 height 23
type input "143"
click at [846, 139] on button "Update Allocation" at bounding box center [807, 144] width 111 height 28
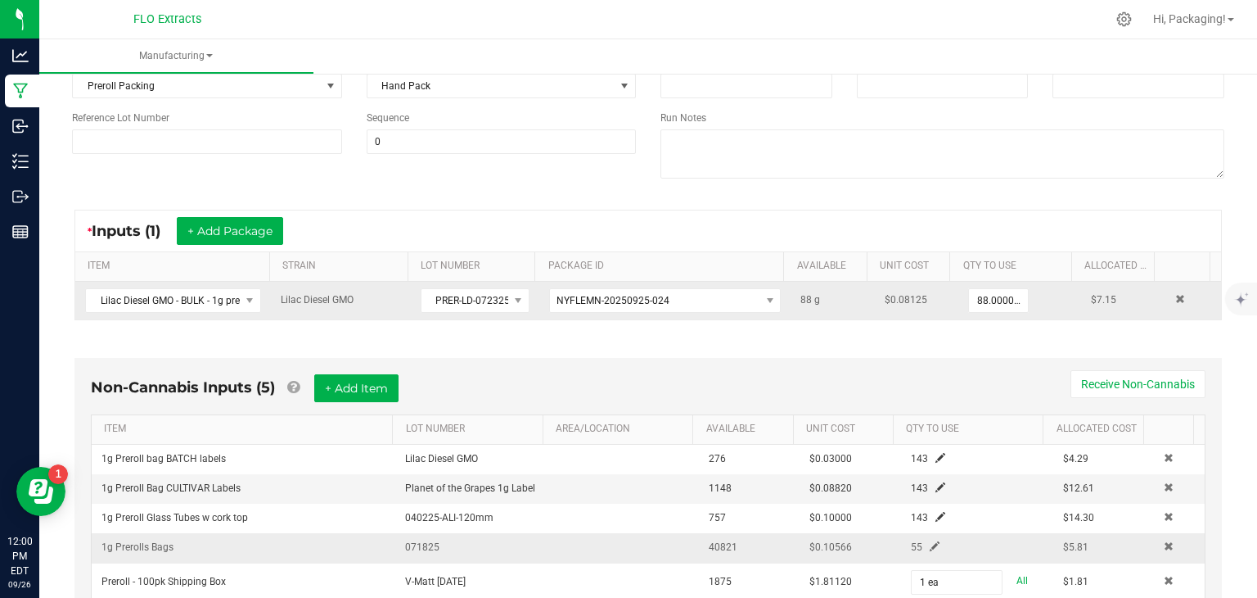
click at [923, 544] on div "55" at bounding box center [951, 547] width 104 height 16
click at [930, 544] on span at bounding box center [935, 546] width 10 height 10
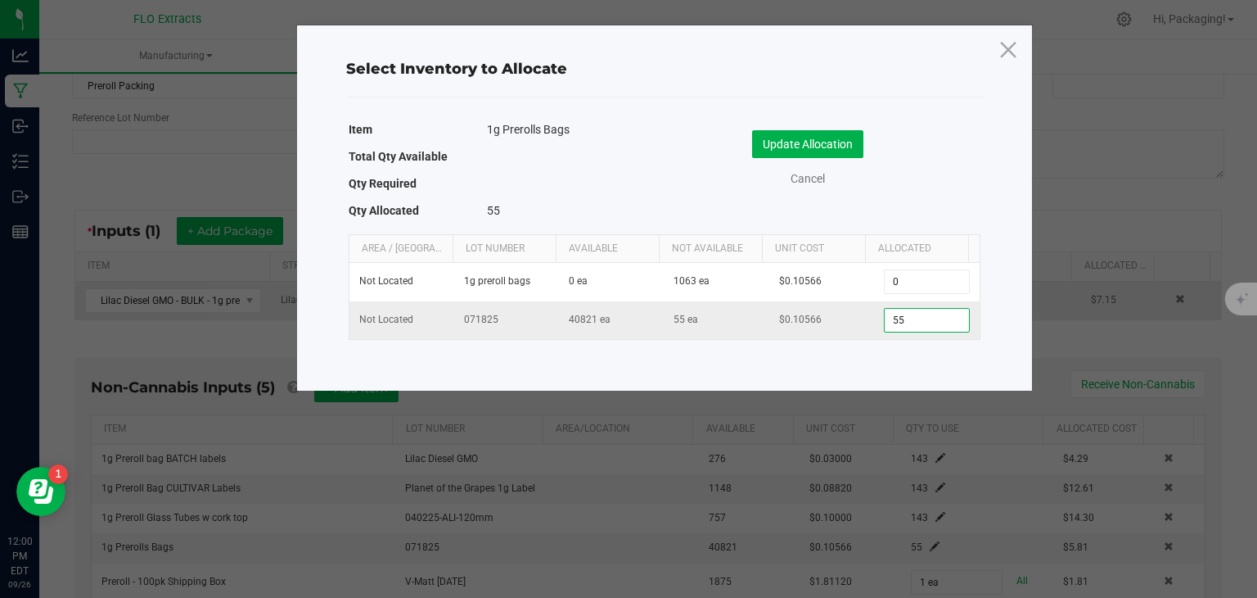
click at [913, 315] on input "55" at bounding box center [926, 320] width 83 height 23
type input "143"
click at [840, 144] on button "Update Allocation" at bounding box center [807, 144] width 111 height 28
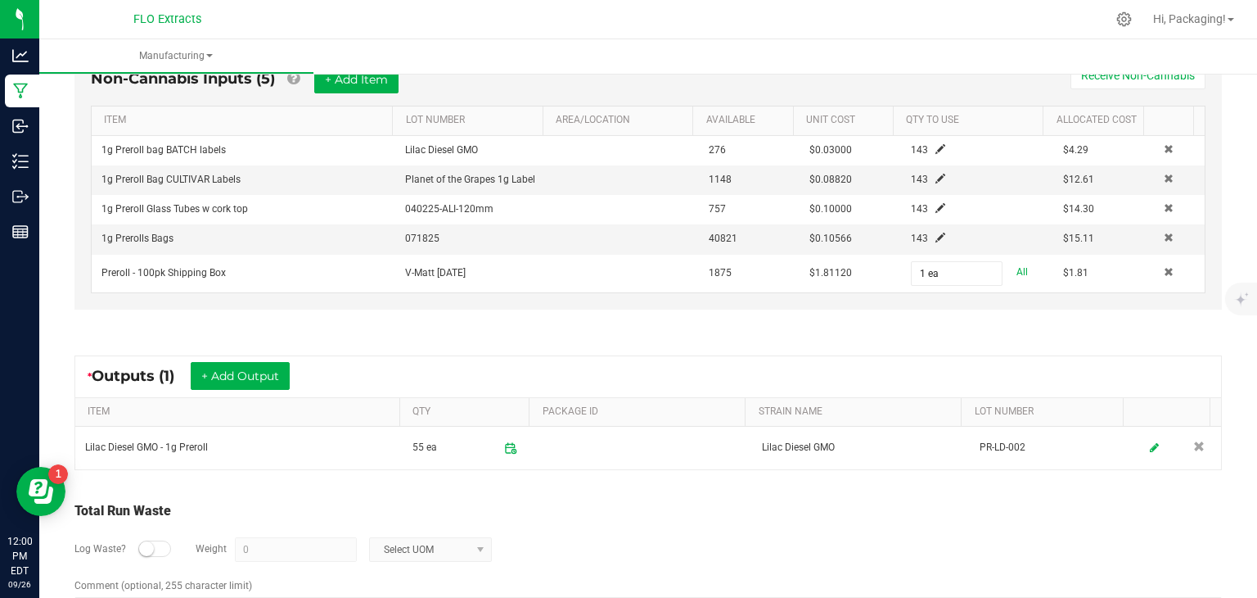
scroll to position [502, 0]
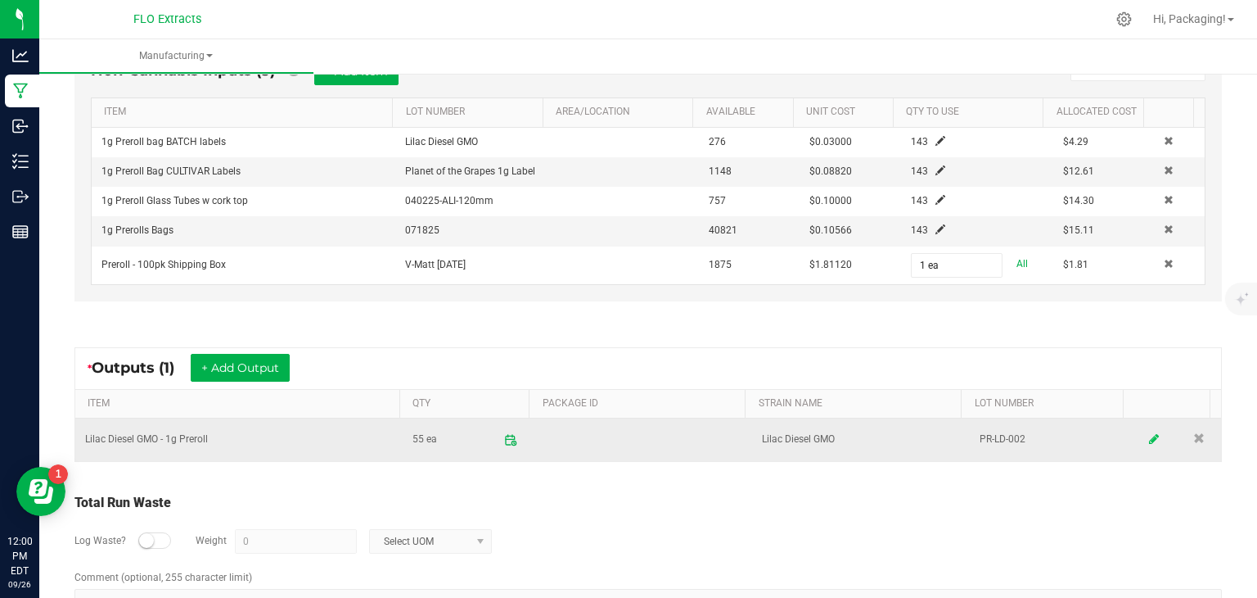
click at [1150, 434] on icon at bounding box center [1155, 439] width 10 height 11
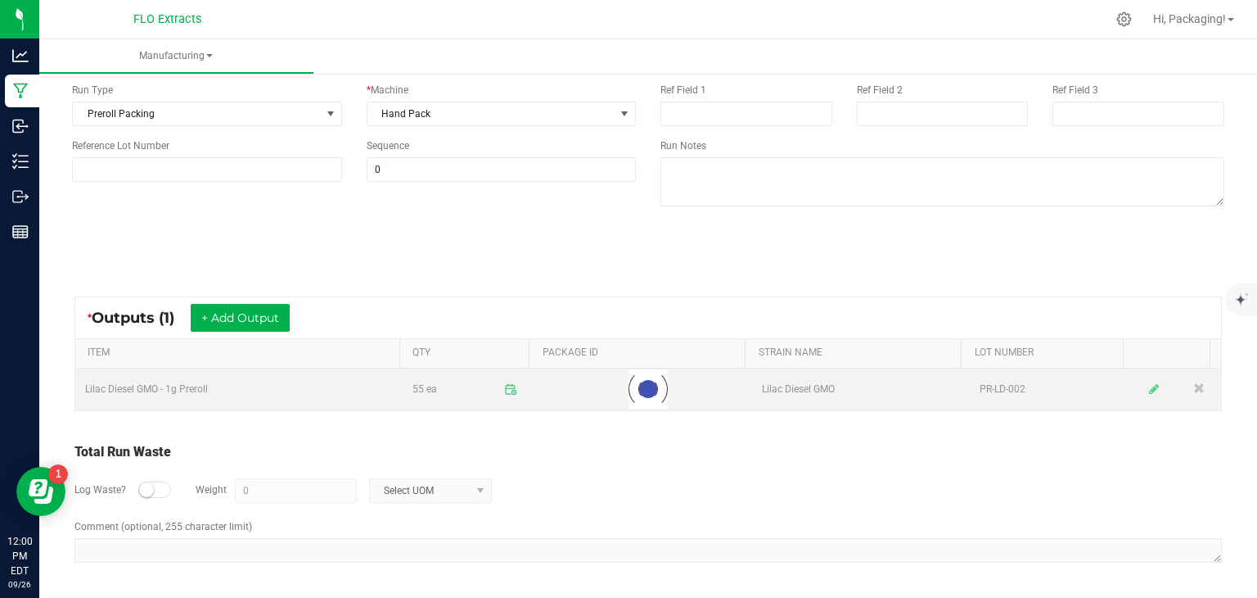
scroll to position [156, 0]
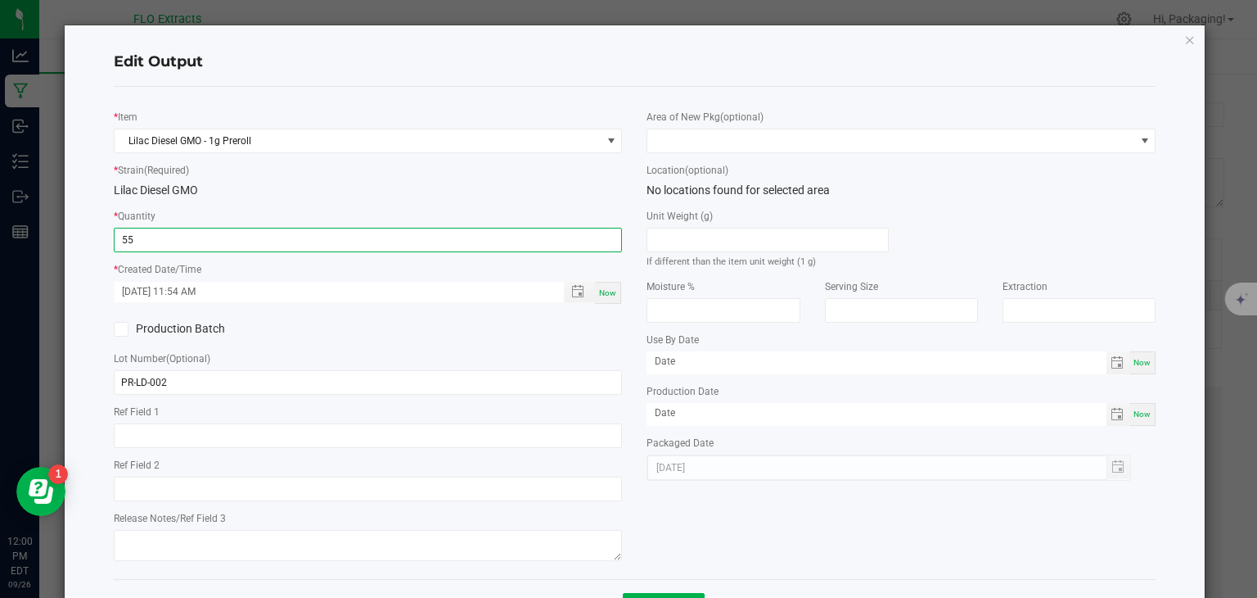
click at [144, 237] on input "55" at bounding box center [368, 239] width 507 height 23
type input "143 ea"
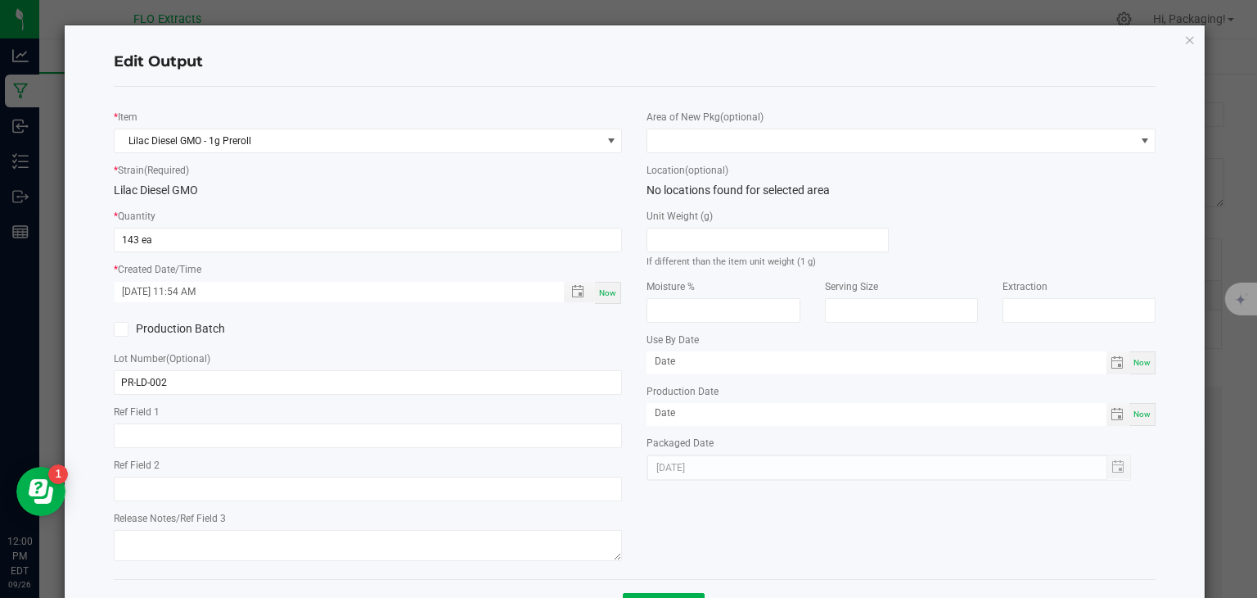
click at [791, 504] on div "* Item Lilac Diesel GMO - 1g Preroll * Strain (Required) Lilac Diesel GMO * Qua…" at bounding box center [634, 333] width 1067 height 466
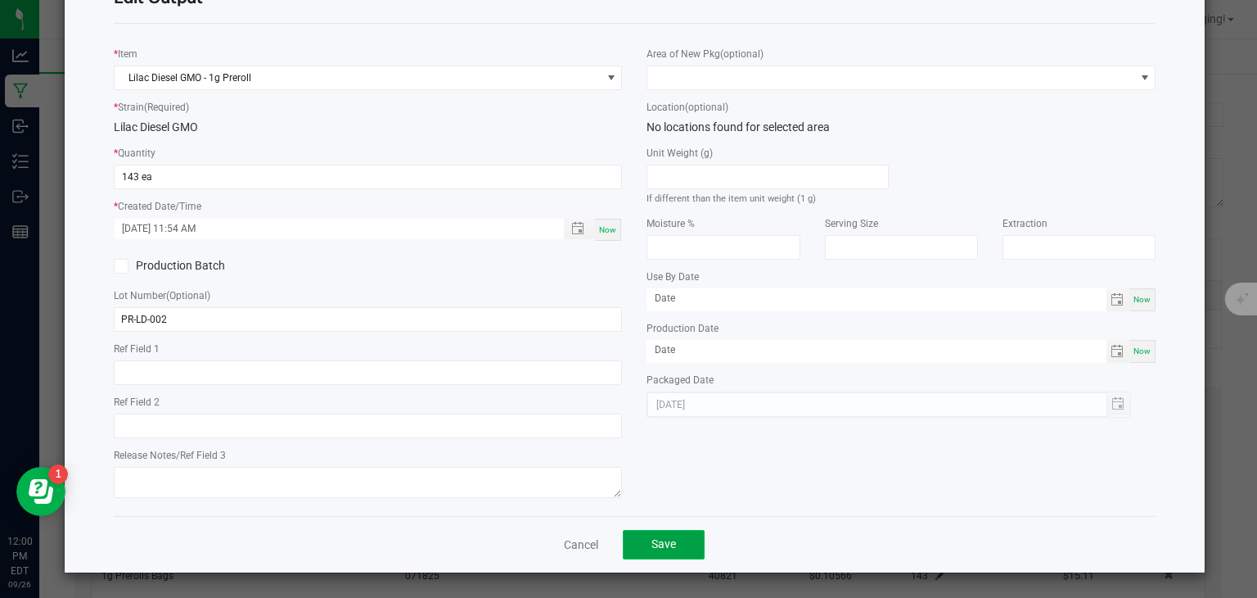
click at [669, 538] on span "Save" at bounding box center [664, 543] width 25 height 13
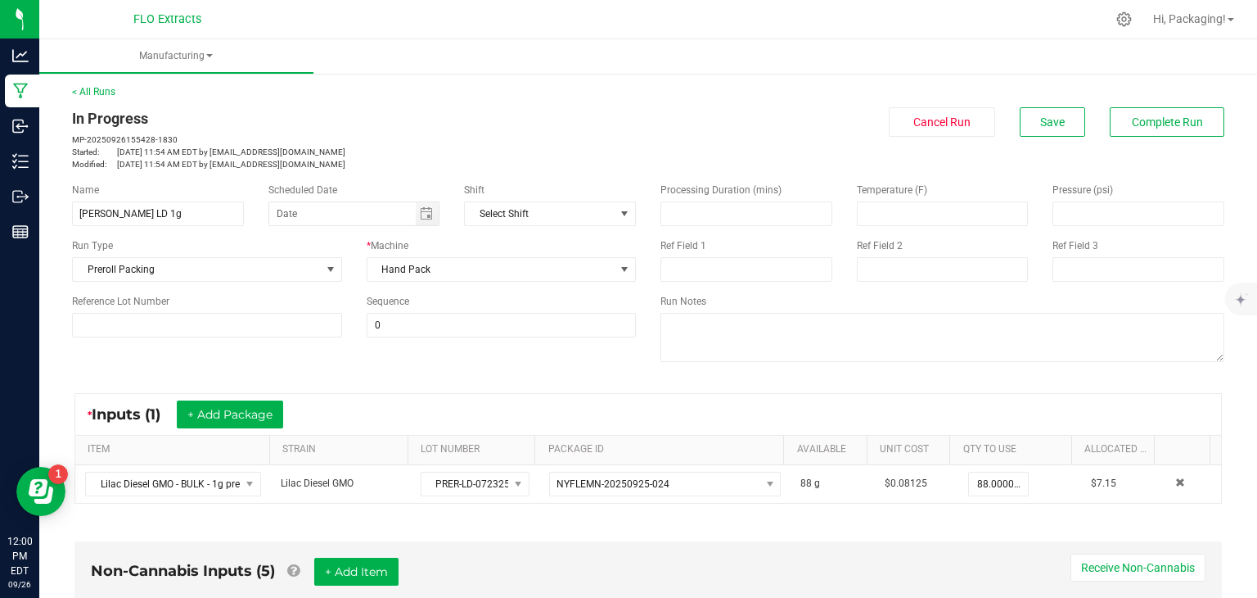
scroll to position [1, 0]
click at [1041, 132] on button "Save" at bounding box center [1052, 122] width 65 height 29
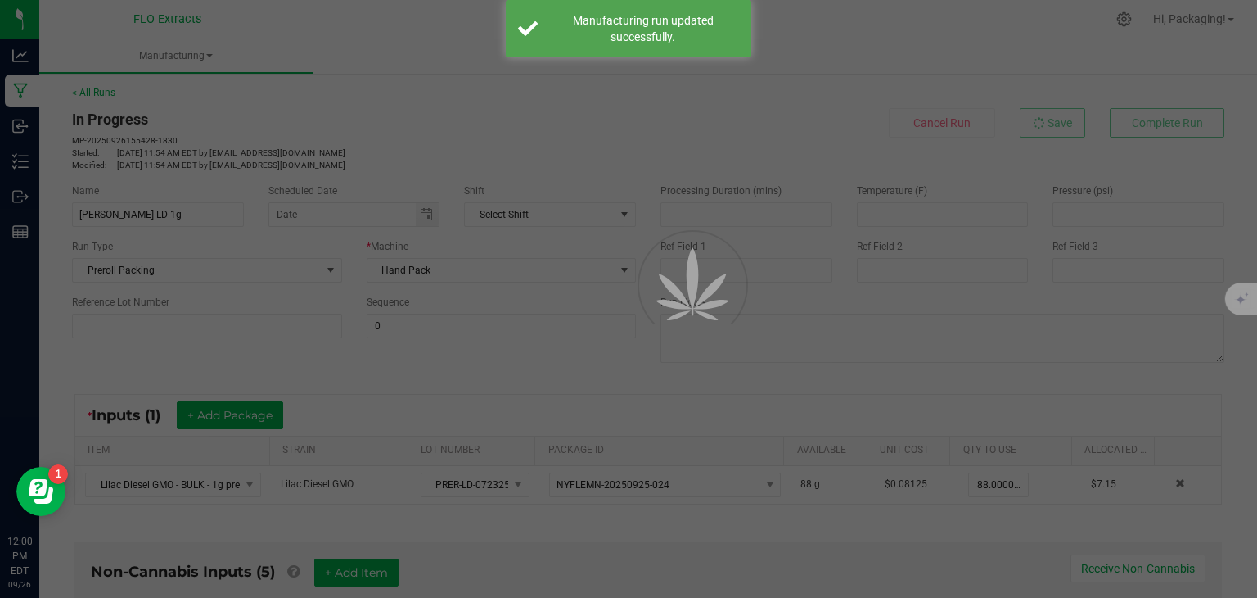
scroll to position [0, 0]
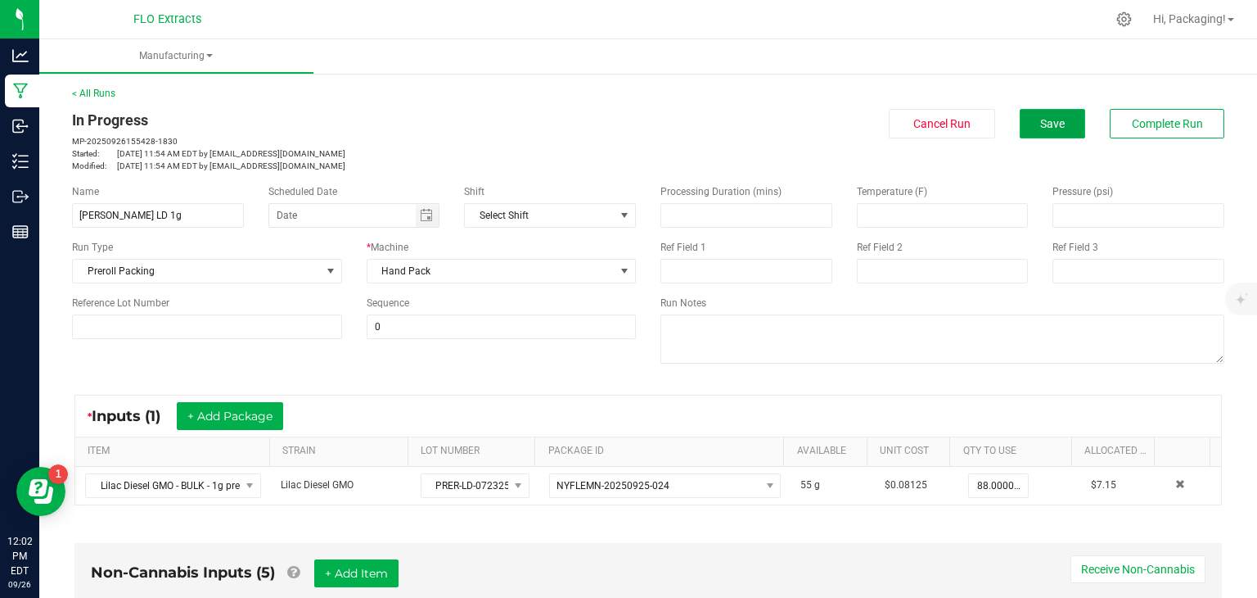
click at [1051, 132] on button "Save" at bounding box center [1052, 123] width 65 height 29
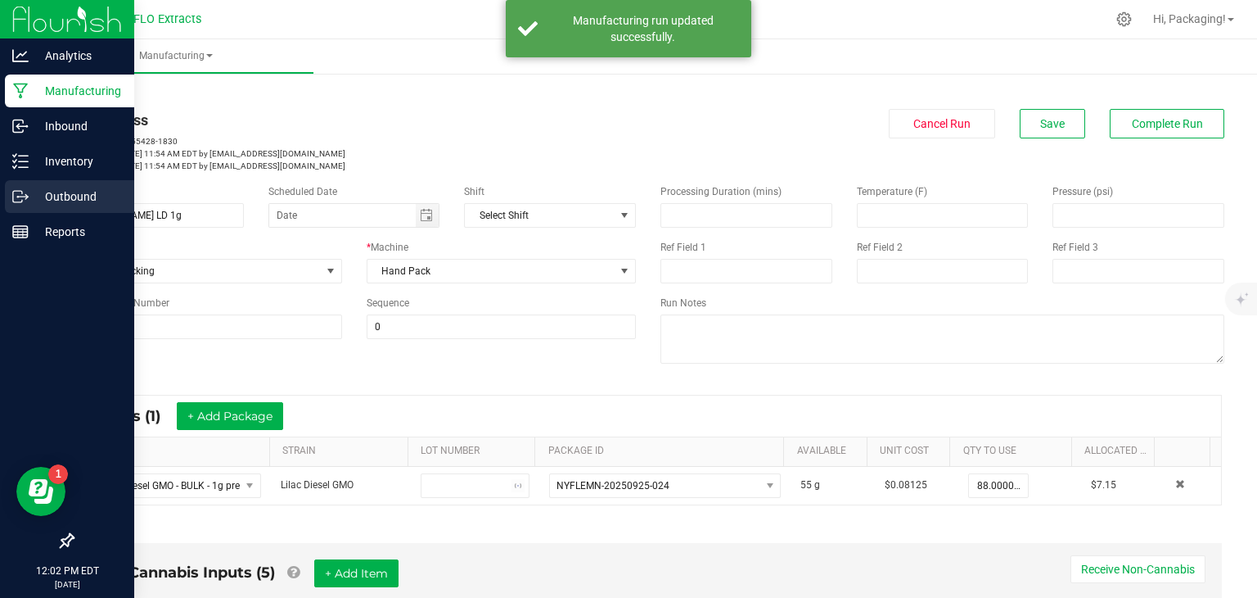
click at [52, 201] on p "Outbound" at bounding box center [78, 197] width 98 height 20
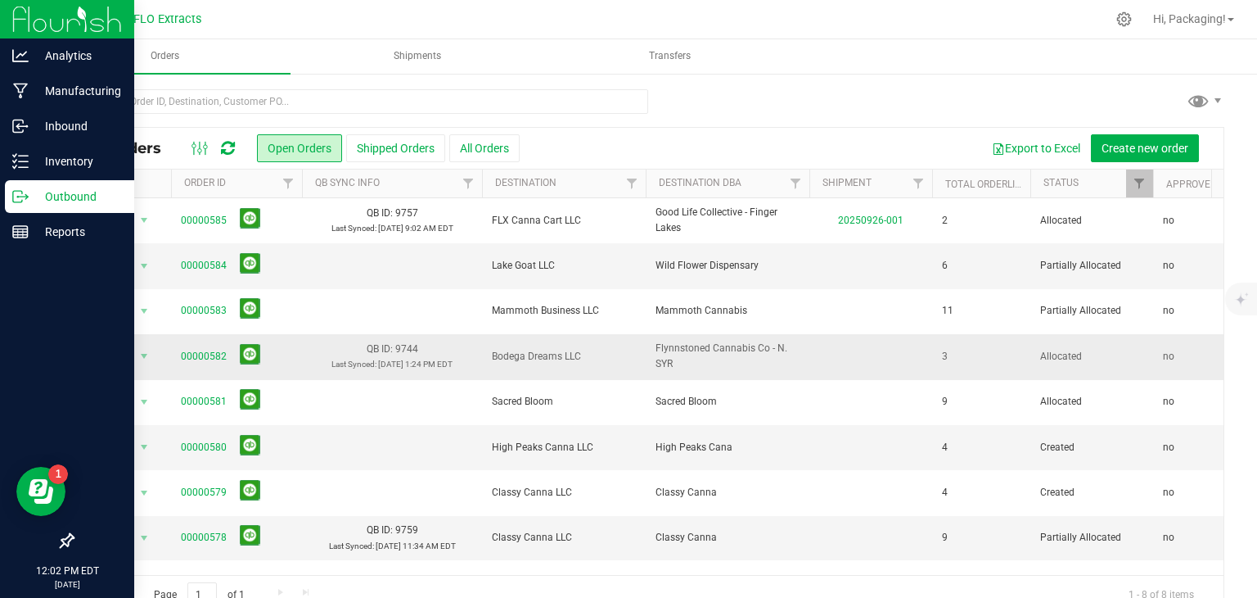
scroll to position [33, 0]
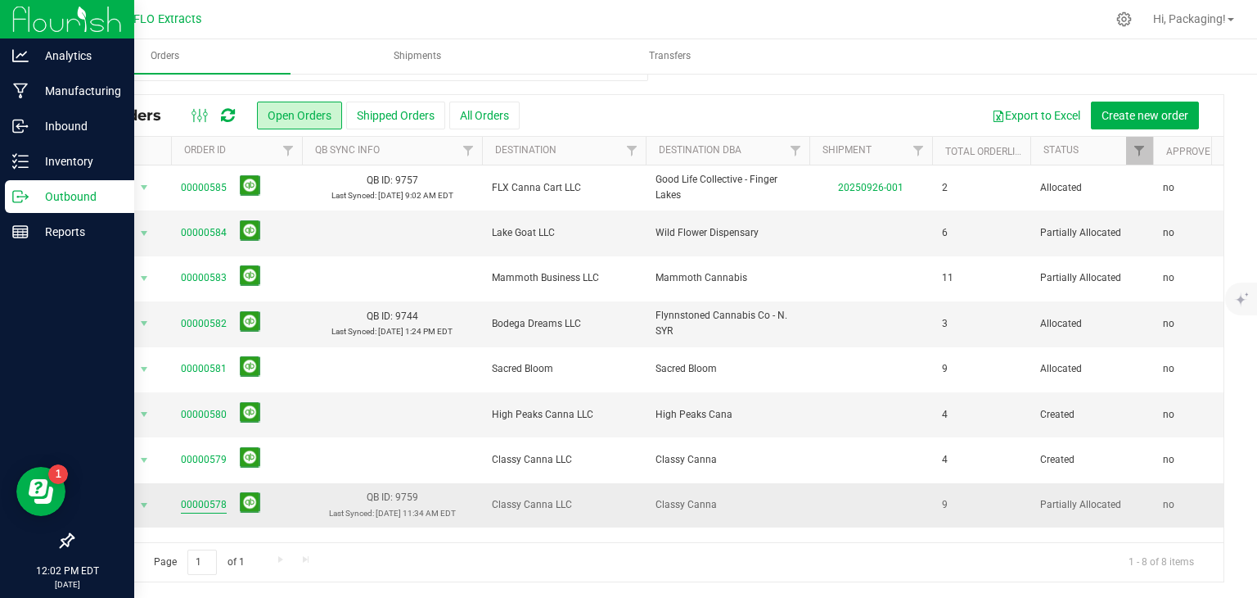
click at [206, 498] on link "00000578" at bounding box center [204, 505] width 46 height 16
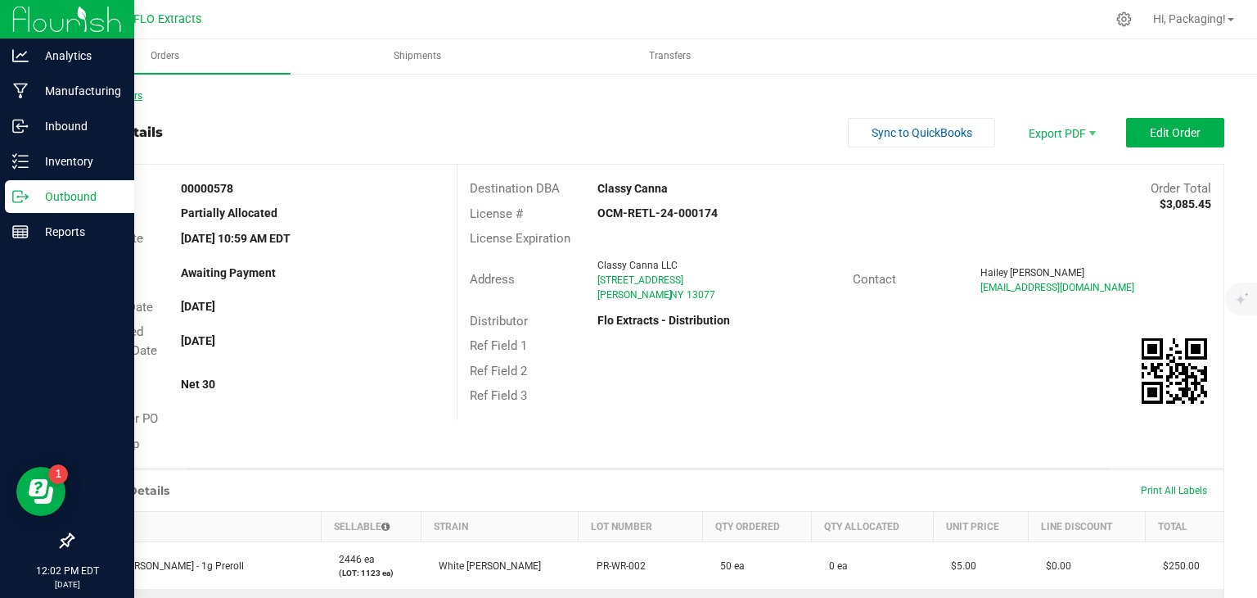
click at [130, 92] on link "Back to Orders" at bounding box center [107, 95] width 70 height 11
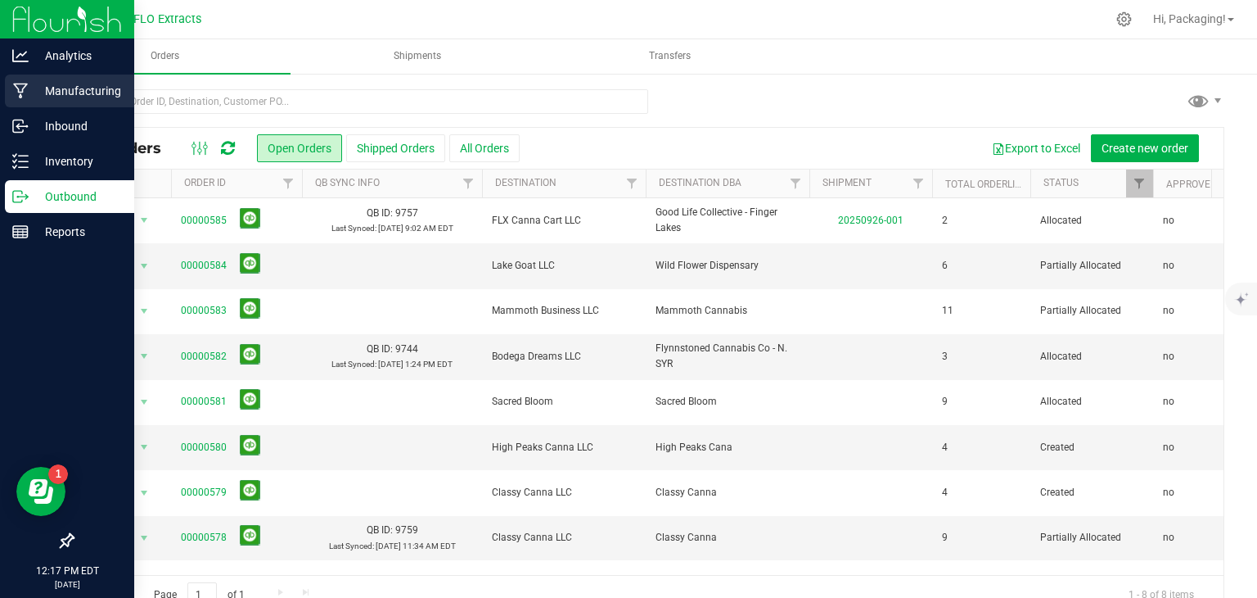
click at [92, 92] on p "Manufacturing" at bounding box center [78, 91] width 98 height 20
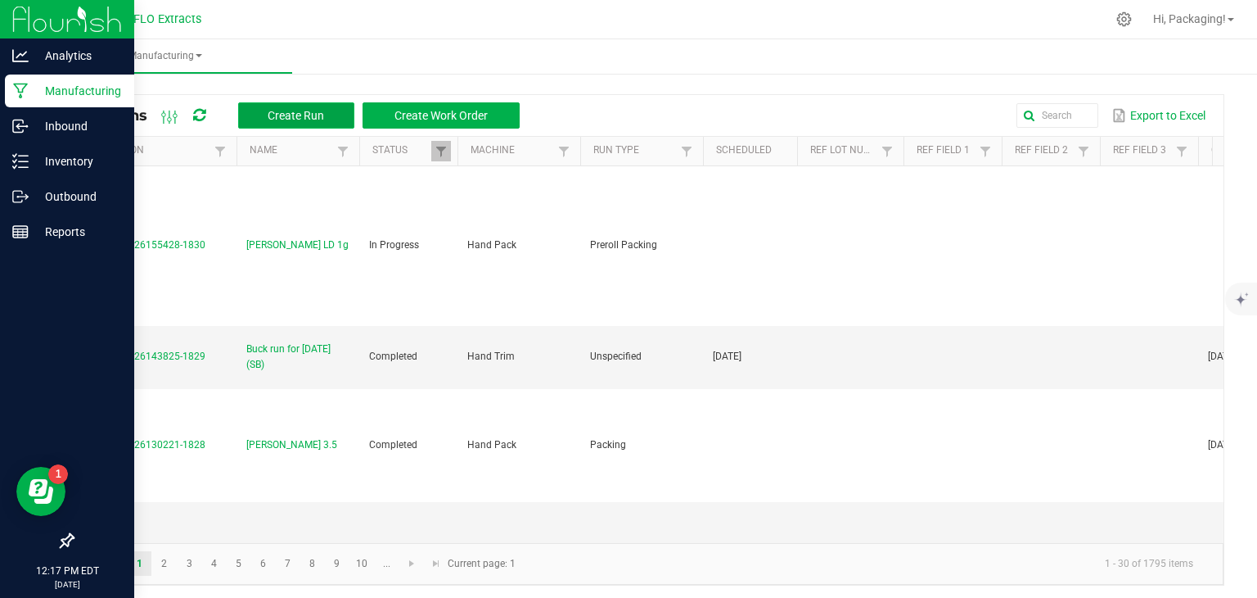
click at [278, 112] on span "Create Run" at bounding box center [296, 115] width 56 height 13
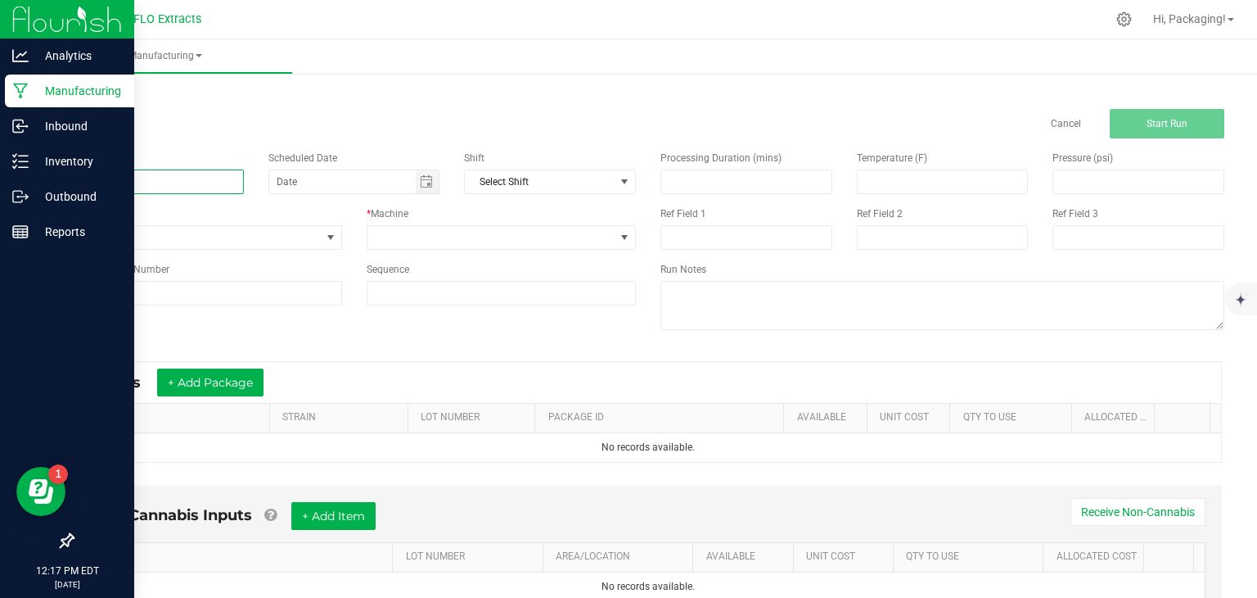
click at [129, 180] on input at bounding box center [158, 181] width 172 height 25
click at [423, 184] on span "Toggle calendar" at bounding box center [426, 181] width 13 height 13
type input "LEDA CCHEM .5g 6pk [DATE]"
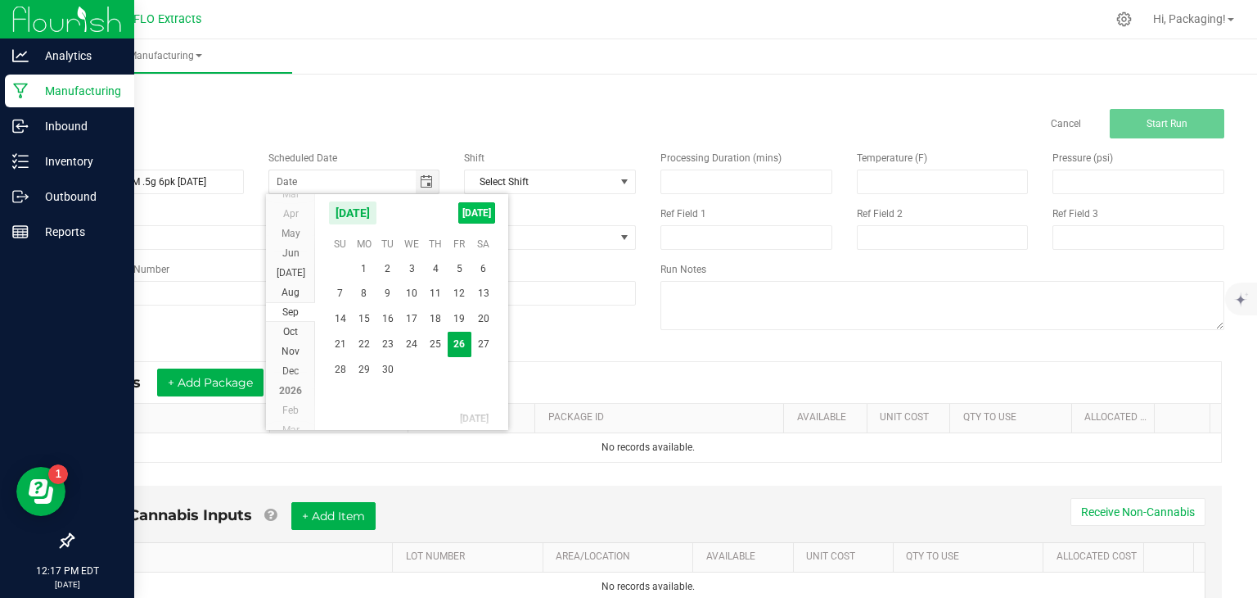
click at [476, 214] on span "[DATE]" at bounding box center [476, 212] width 37 height 21
type input "[DATE]"
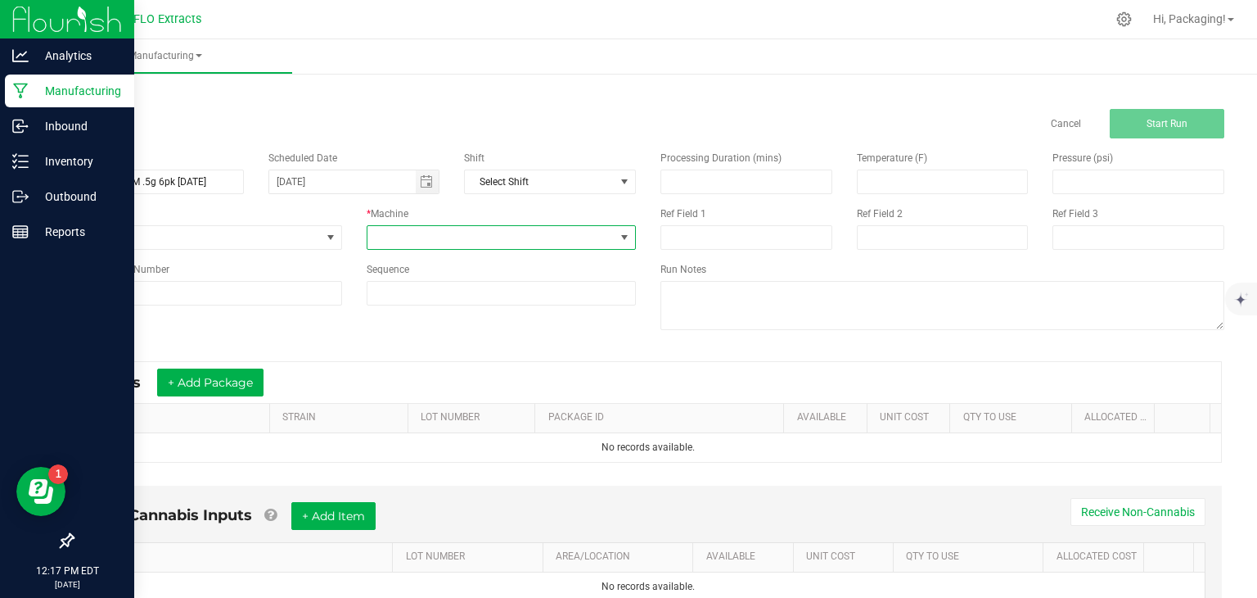
click at [619, 237] on span at bounding box center [624, 237] width 13 height 13
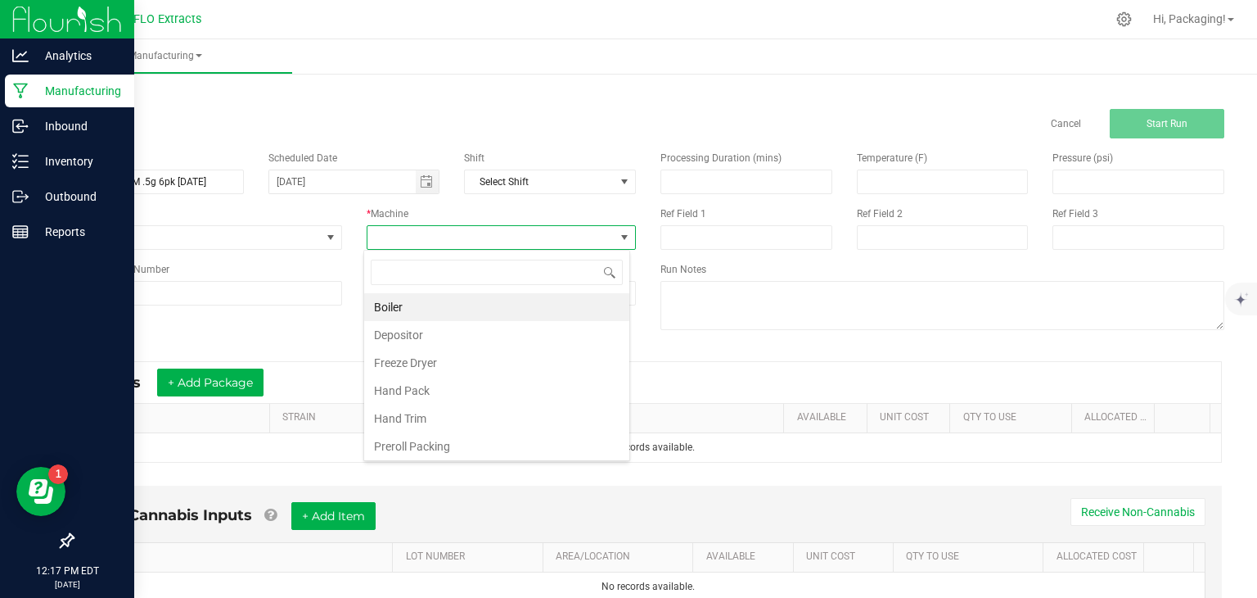
scroll to position [24, 266]
click at [465, 387] on li "Hand Pack" at bounding box center [496, 391] width 265 height 28
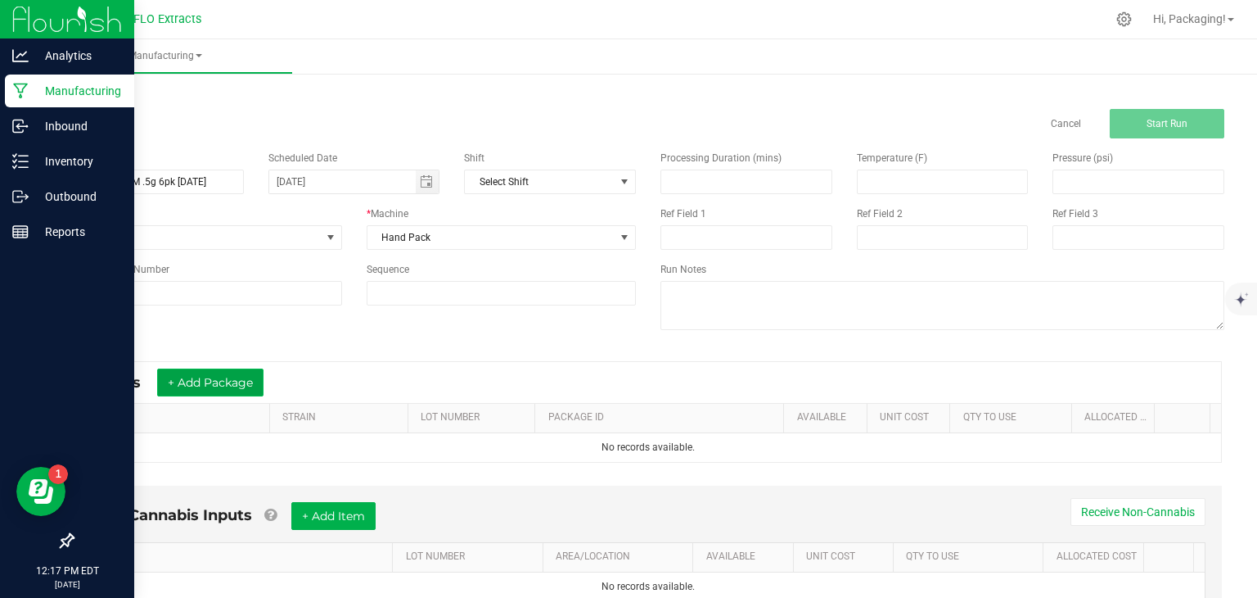
click at [250, 373] on button "+ Add Package" at bounding box center [210, 382] width 106 height 28
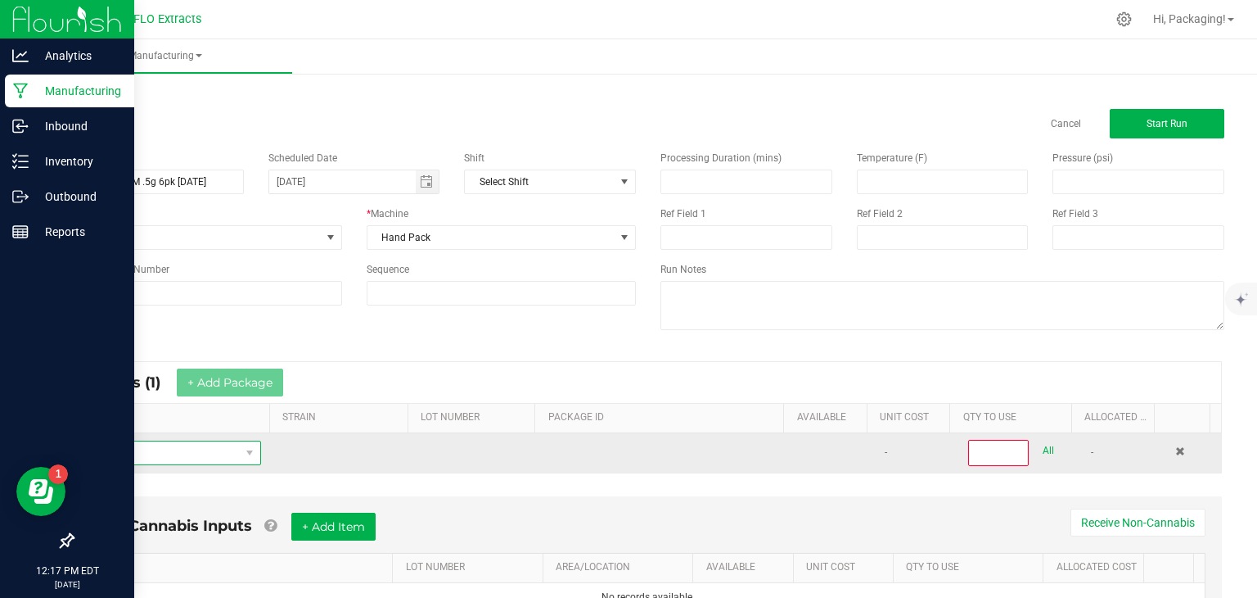
click at [157, 446] on span "NO DATA FOUND" at bounding box center [163, 452] width 154 height 23
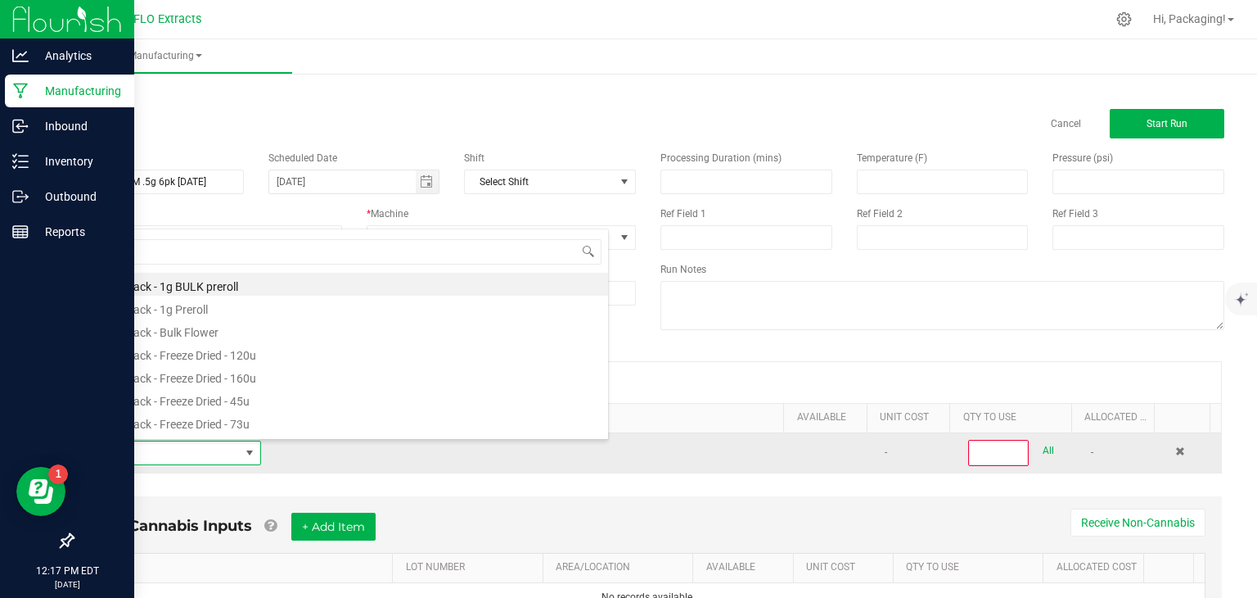
type input "COLO"
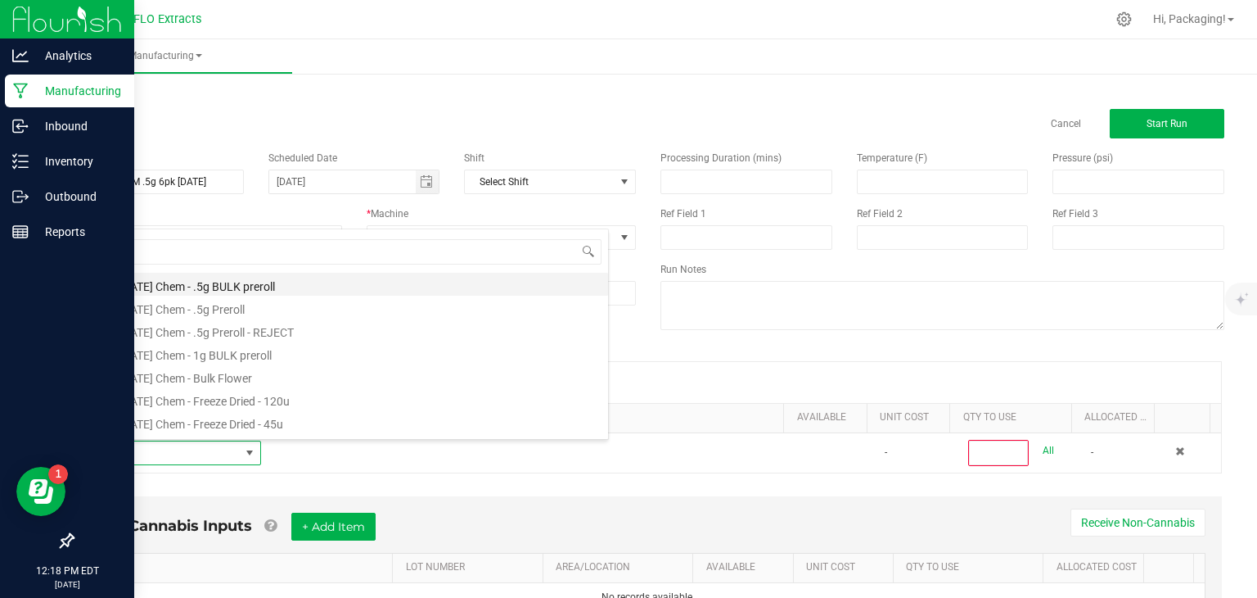
click at [246, 277] on li "[US_STATE] Chem - .5g BULK preroll" at bounding box center [347, 284] width 522 height 23
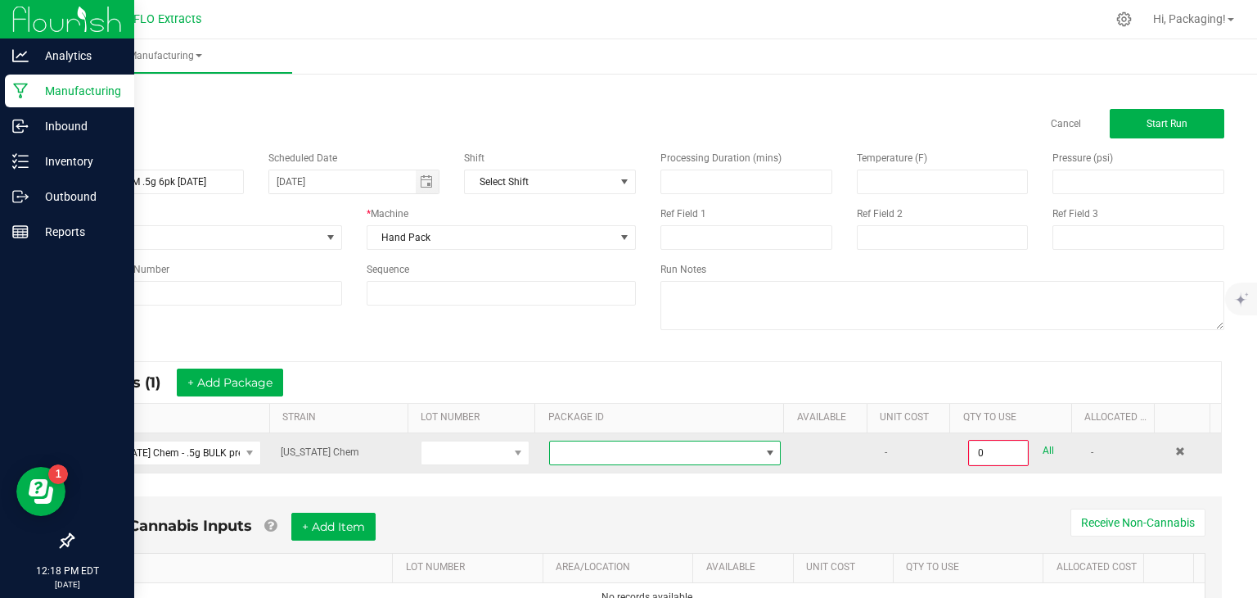
click at [764, 449] on span at bounding box center [770, 452] width 13 height 13
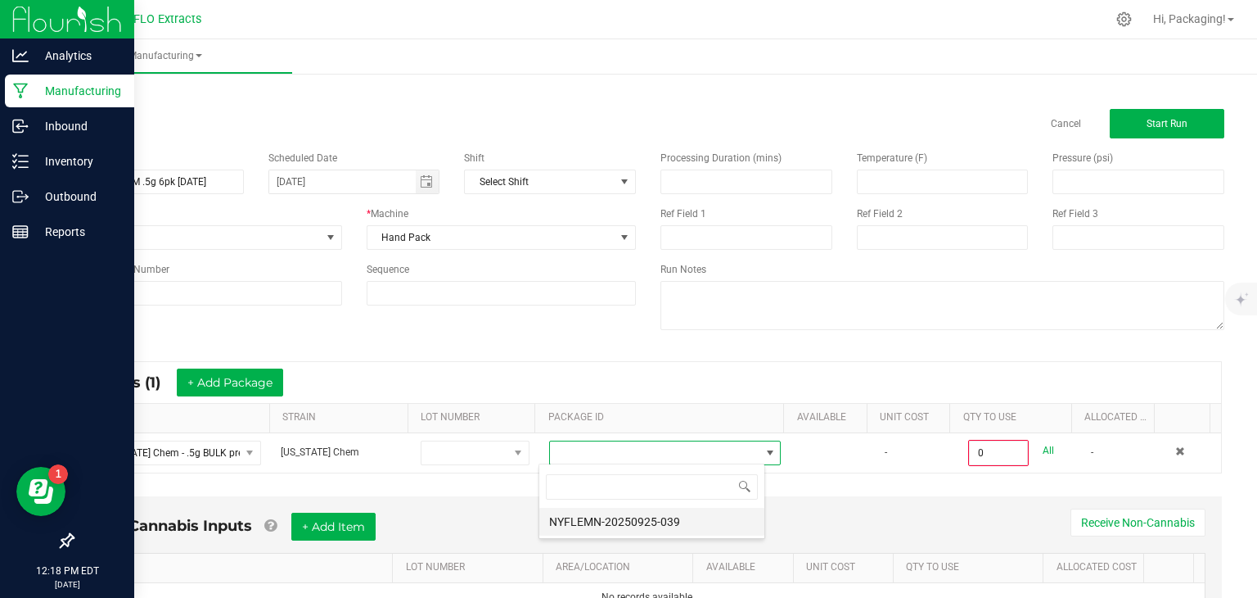
click at [661, 523] on li "NYFLEMN-20250925-039" at bounding box center [651, 521] width 225 height 28
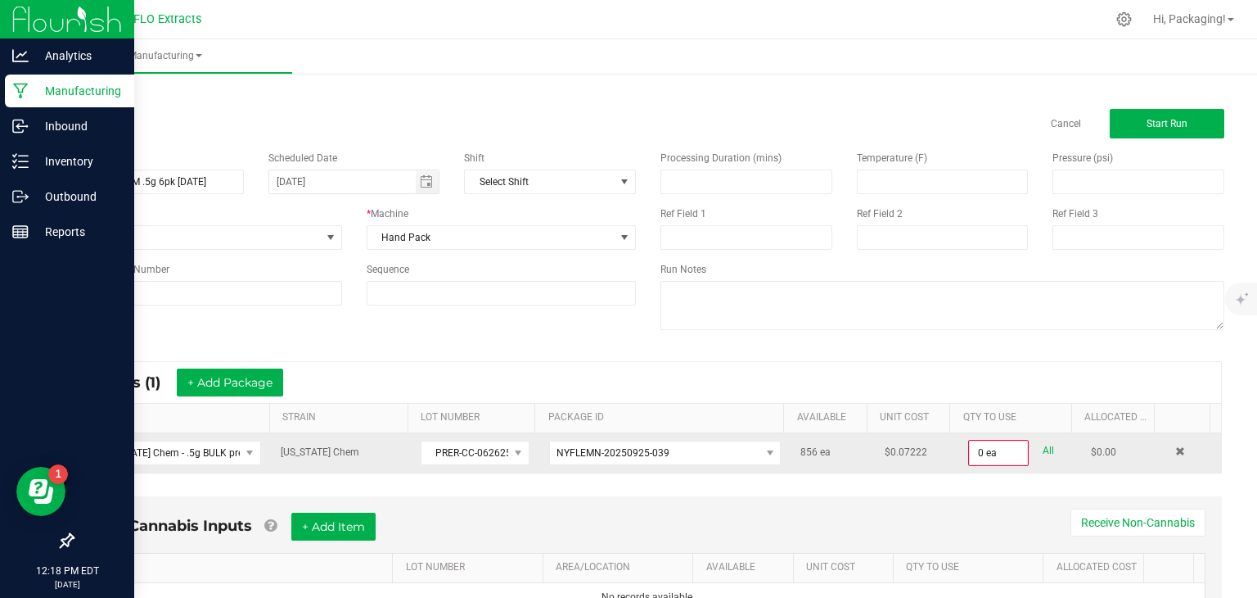
click at [1043, 446] on link "All" at bounding box center [1048, 451] width 11 height 22
type input "856 ea"
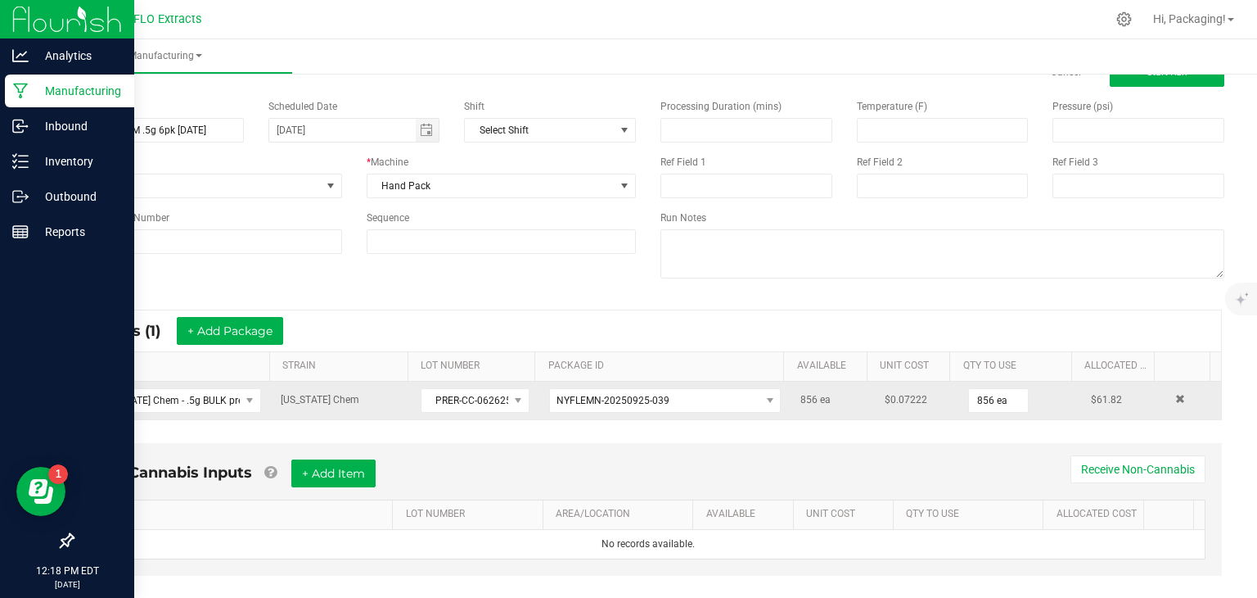
scroll to position [74, 0]
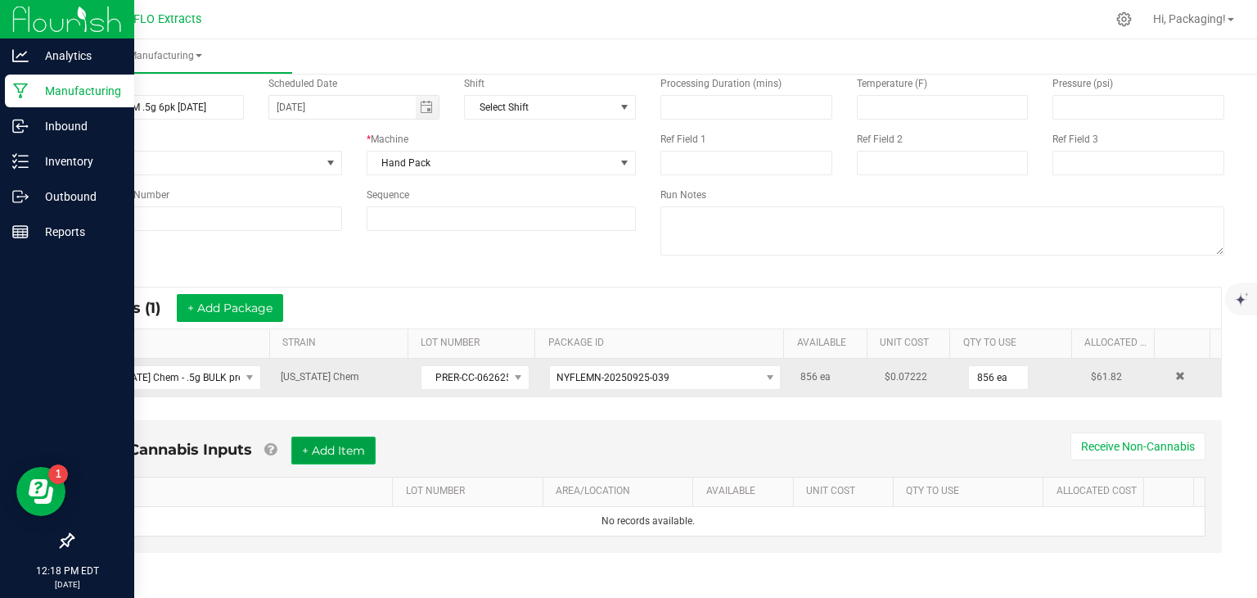
click at [352, 451] on button "+ Add Item" at bounding box center [333, 450] width 84 height 28
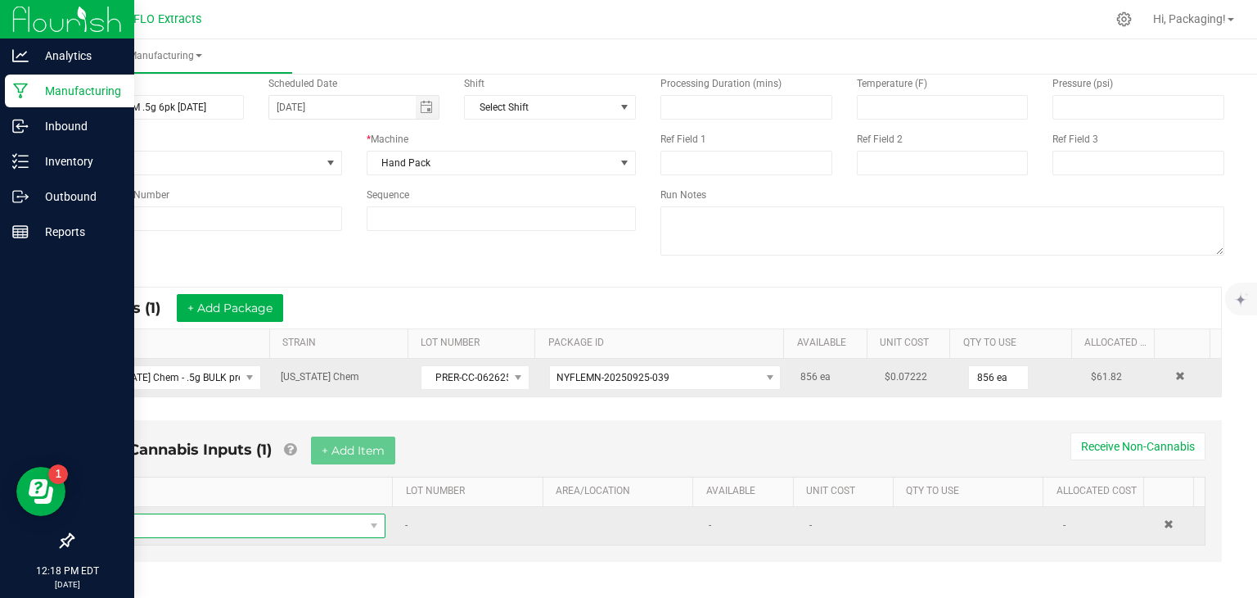
click at [174, 525] on span "NO DATA FOUND" at bounding box center [233, 525] width 262 height 23
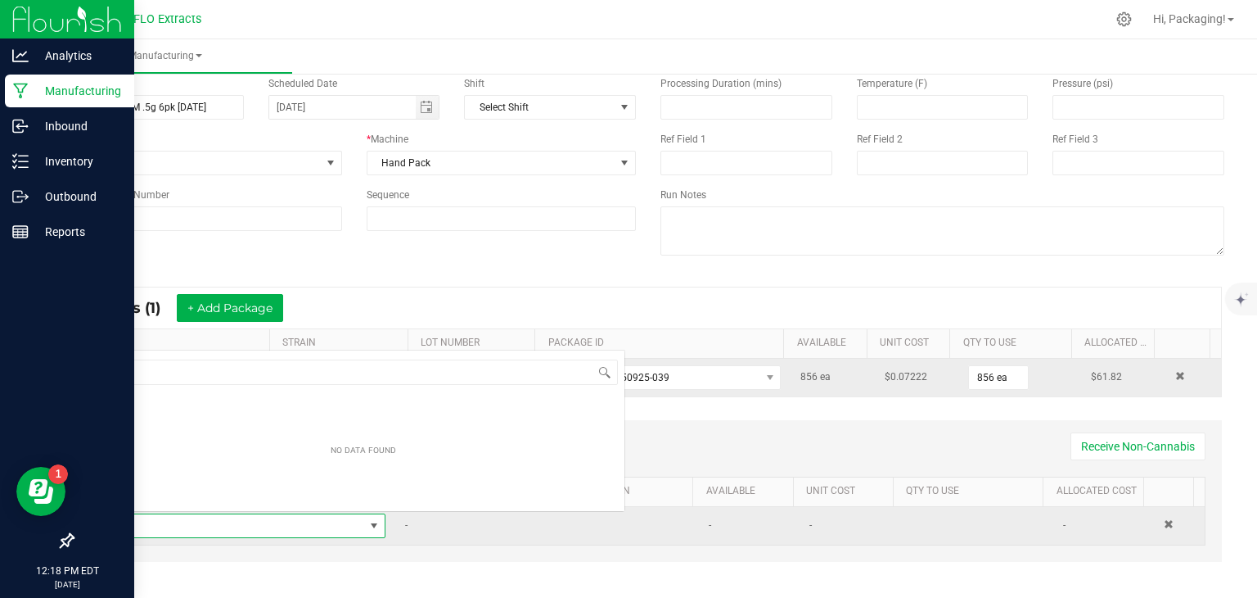
scroll to position [24, 273]
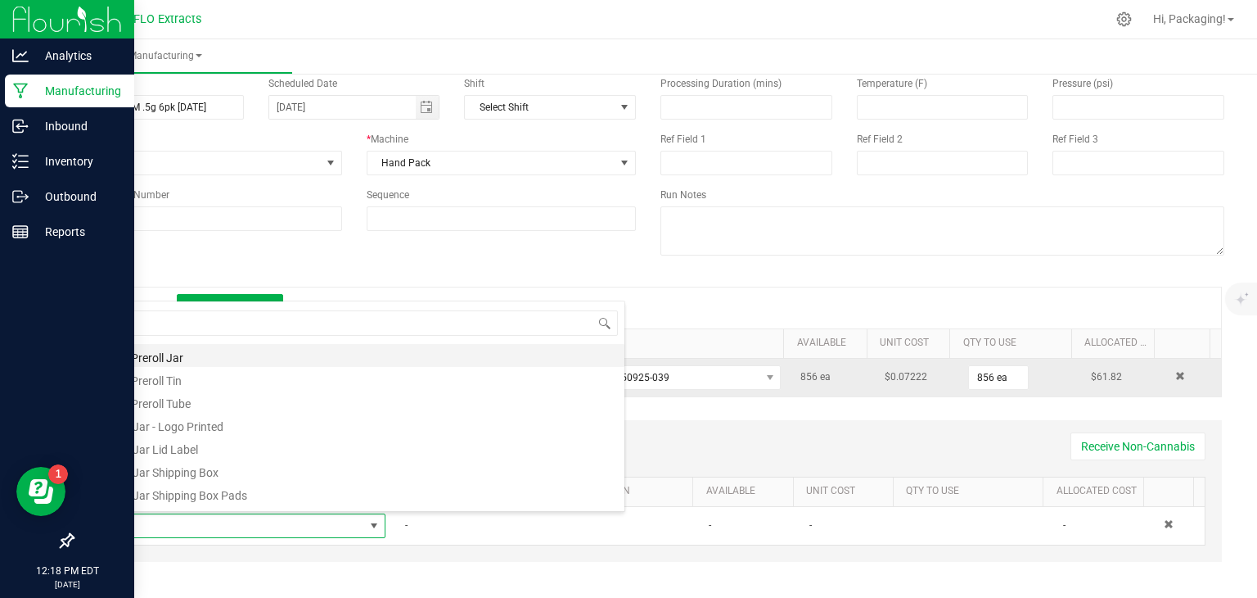
click at [182, 358] on li ".5g Preroll Jar" at bounding box center [363, 355] width 522 height 23
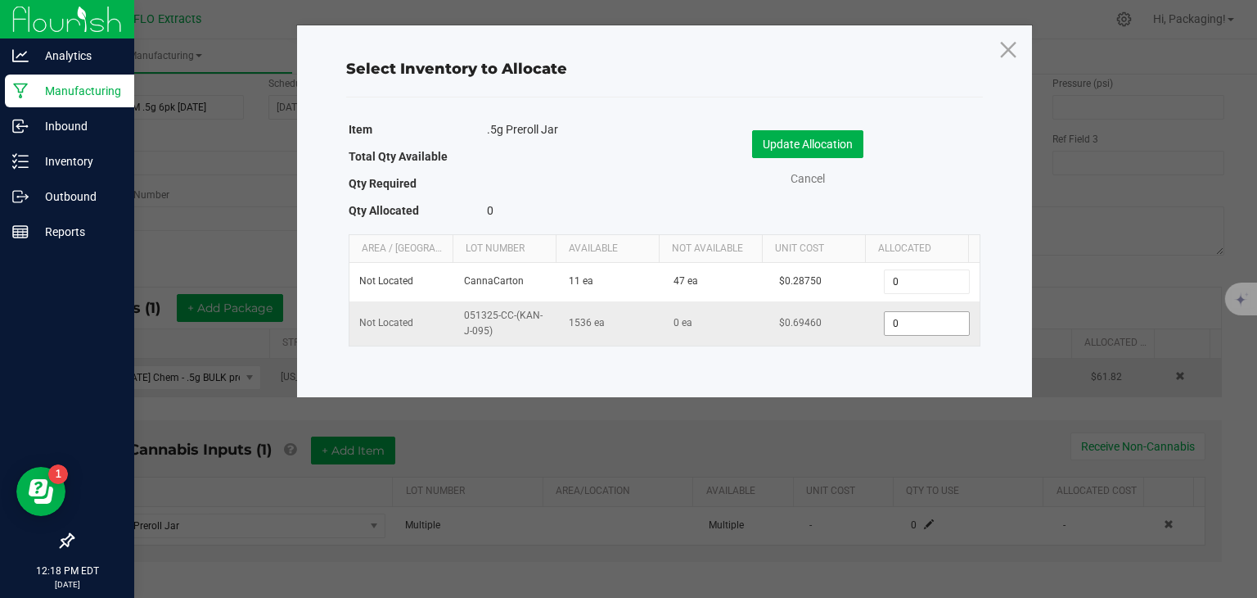
click at [902, 318] on input "0" at bounding box center [926, 323] width 83 height 23
type input "142"
click at [822, 145] on button "Update Allocation" at bounding box center [807, 144] width 111 height 28
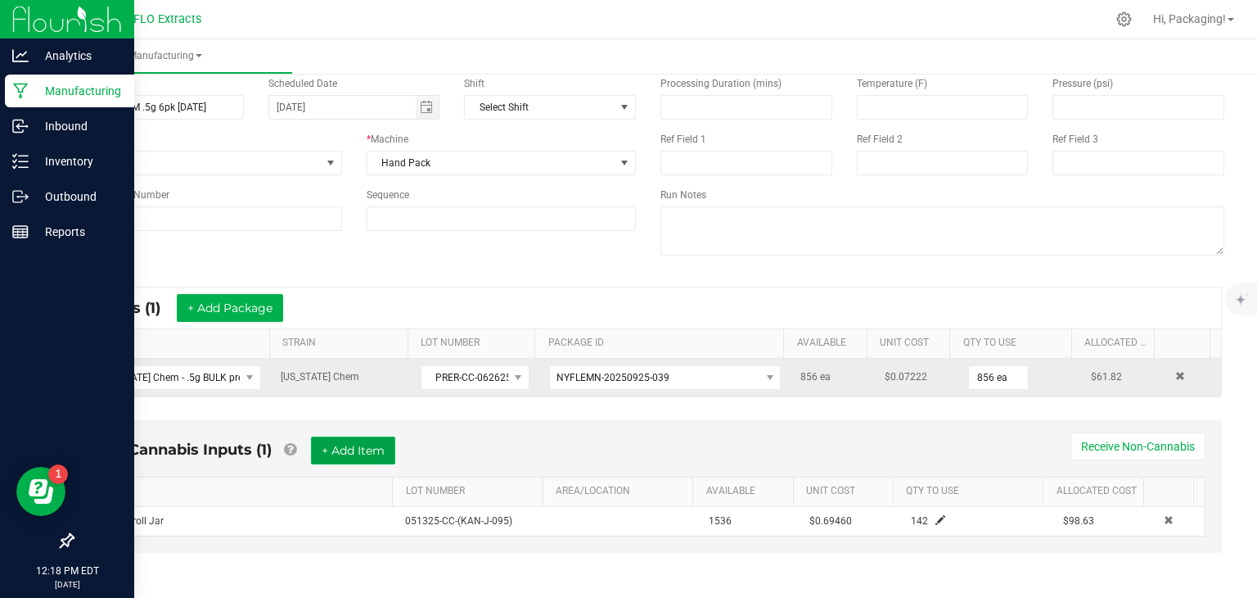
click at [372, 449] on button "+ Add Item" at bounding box center [353, 450] width 84 height 28
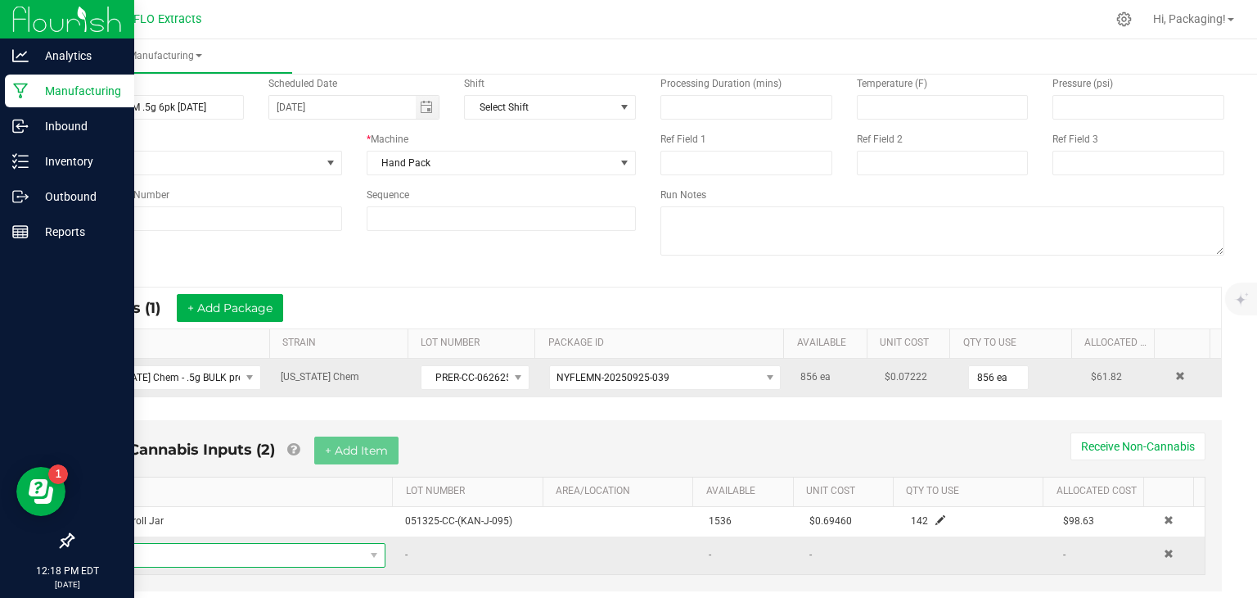
click at [223, 549] on span "NO DATA FOUND" at bounding box center [233, 555] width 262 height 23
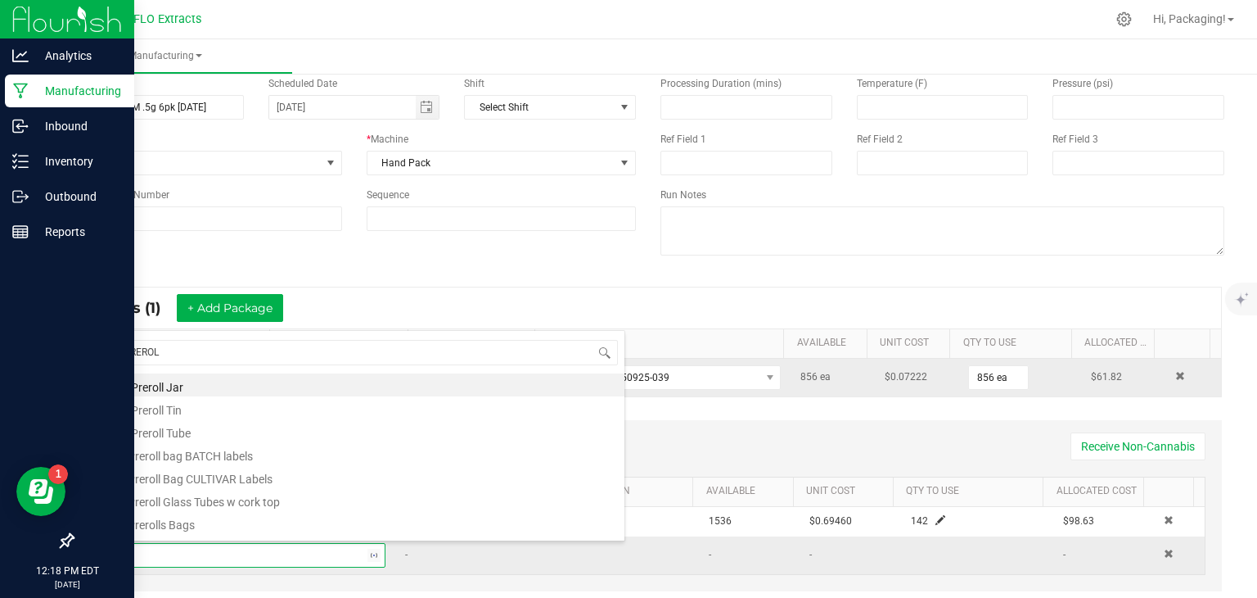
type input "PREROLL"
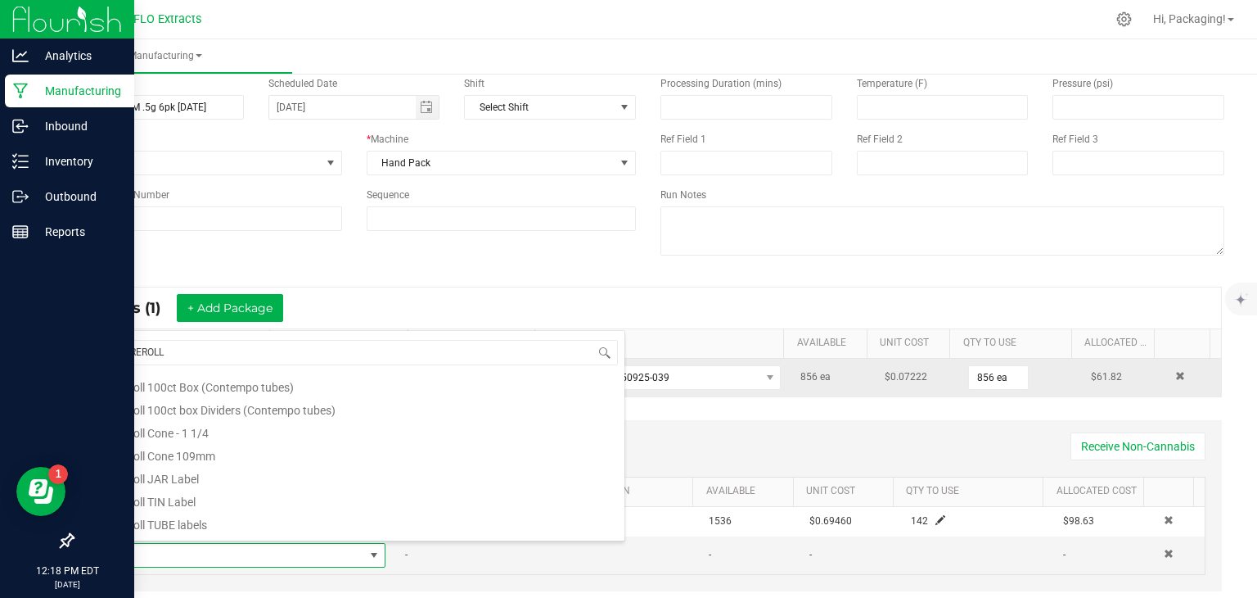
scroll to position [206, 0]
click at [237, 476] on li "Preroll JAR Label" at bounding box center [363, 476] width 522 height 23
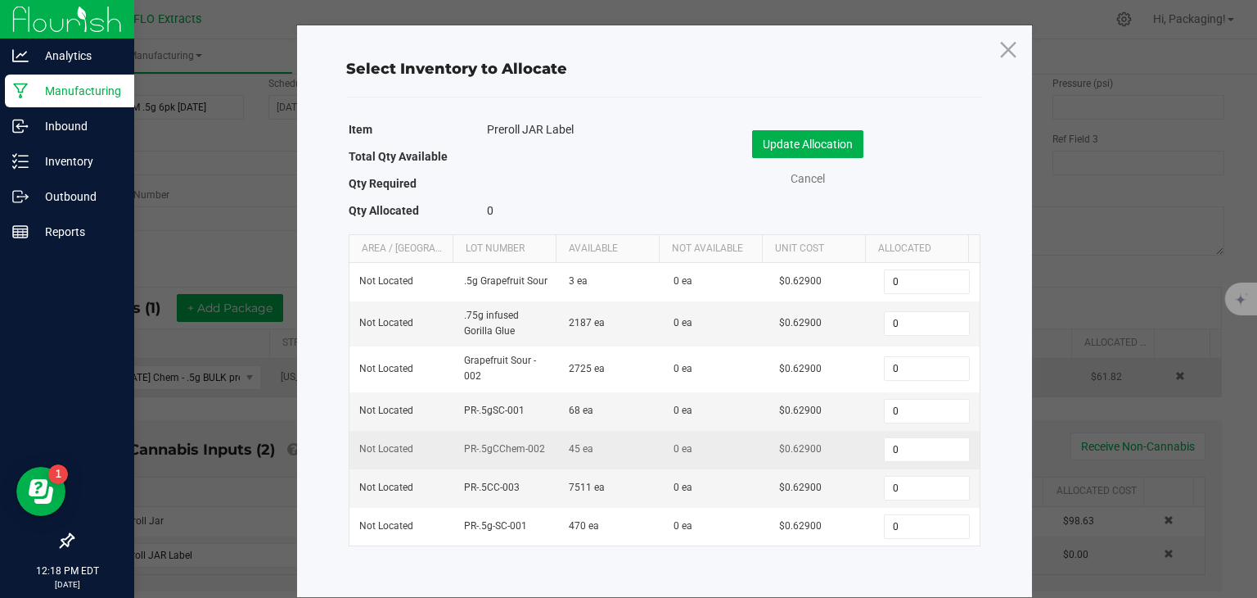
click at [838, 453] on td "$0.62900" at bounding box center [821, 450] width 105 height 38
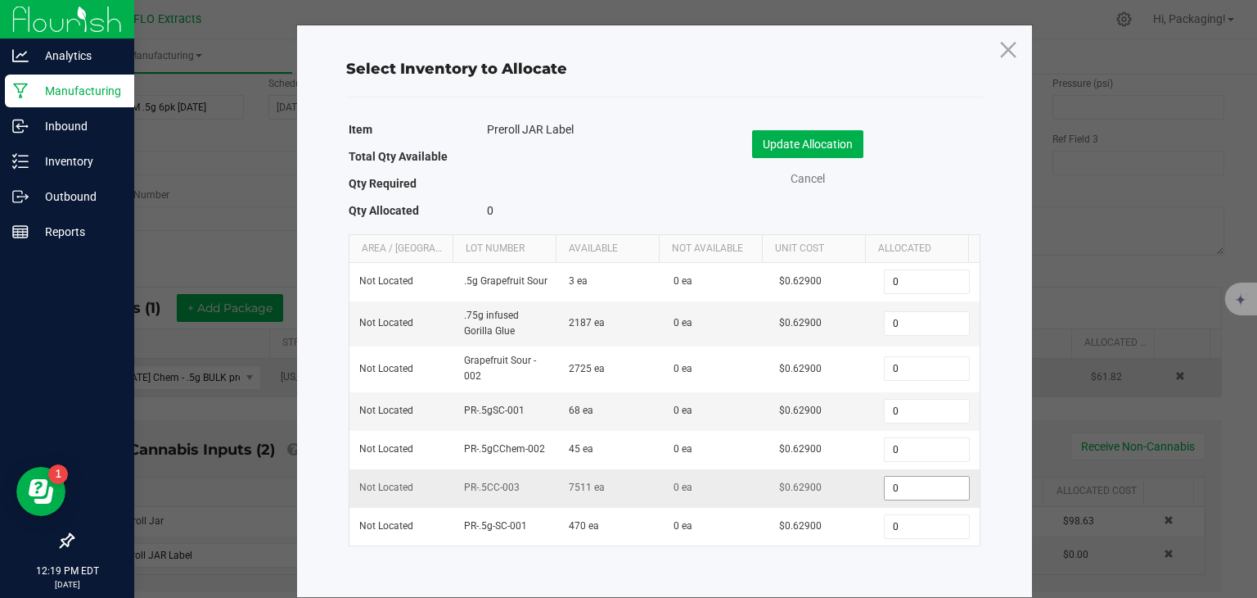
click at [909, 485] on input "0" at bounding box center [926, 487] width 83 height 23
type input "142"
click at [833, 146] on button "Update Allocation" at bounding box center [807, 144] width 111 height 28
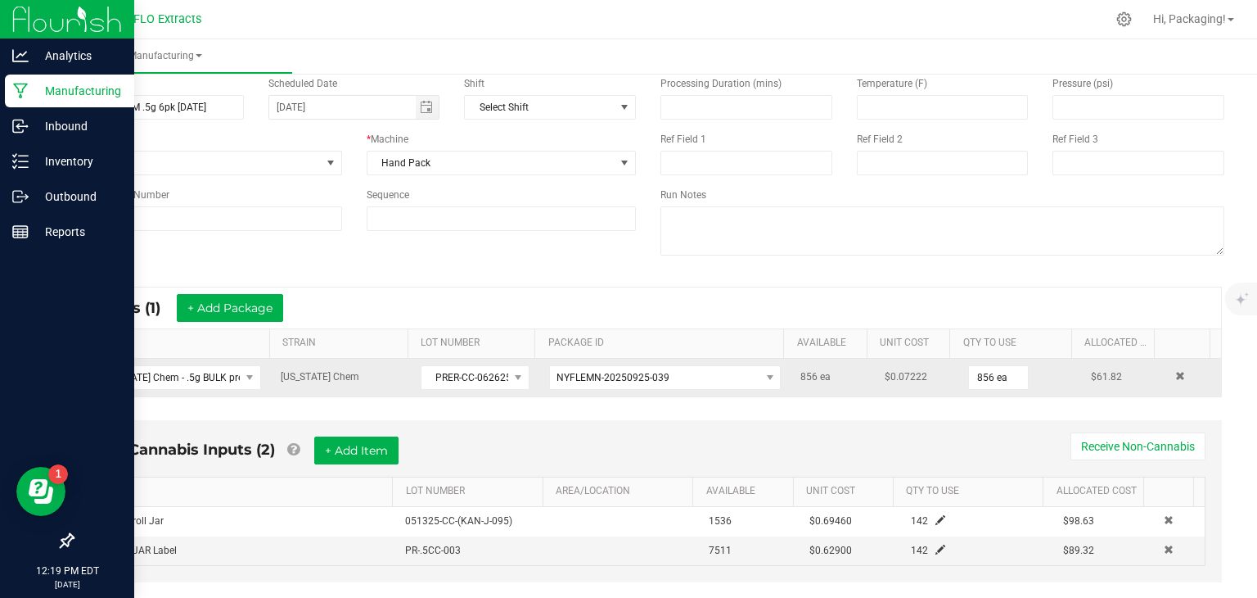
scroll to position [104, 0]
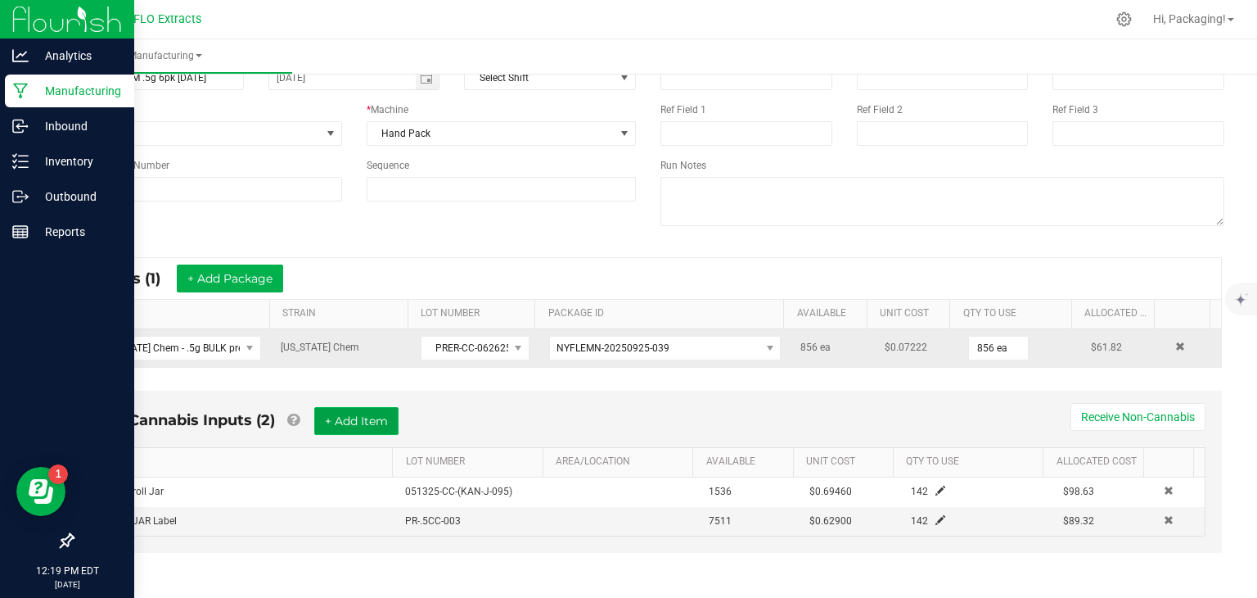
click at [360, 423] on button "+ Add Item" at bounding box center [356, 421] width 84 height 28
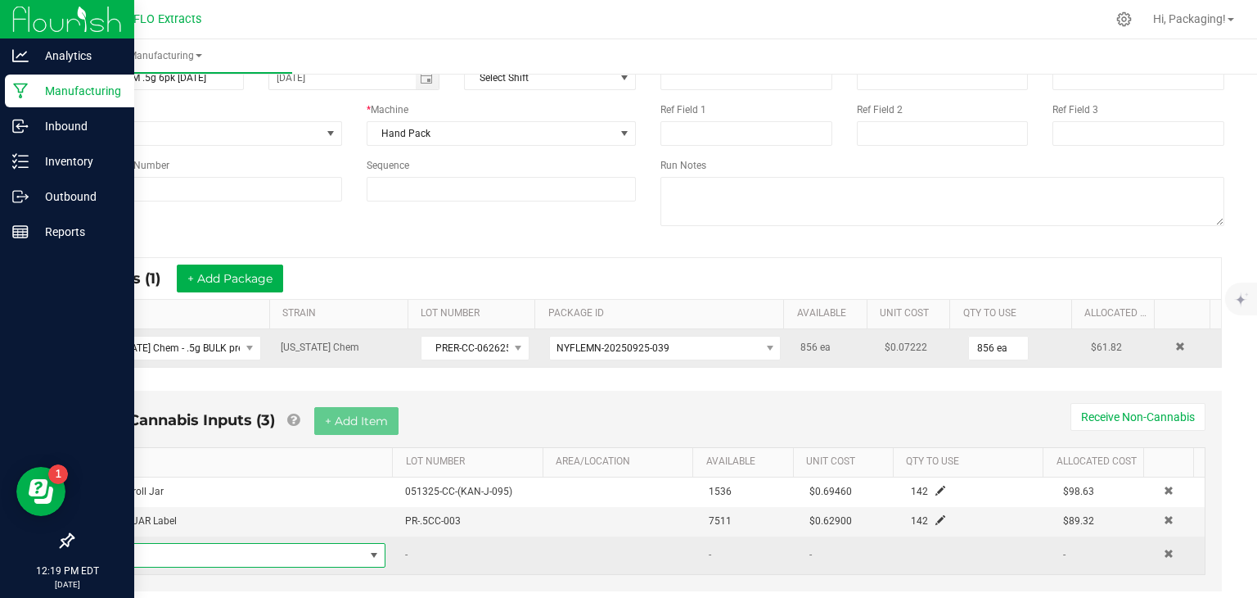
click at [174, 551] on span "NO DATA FOUND" at bounding box center [233, 555] width 262 height 23
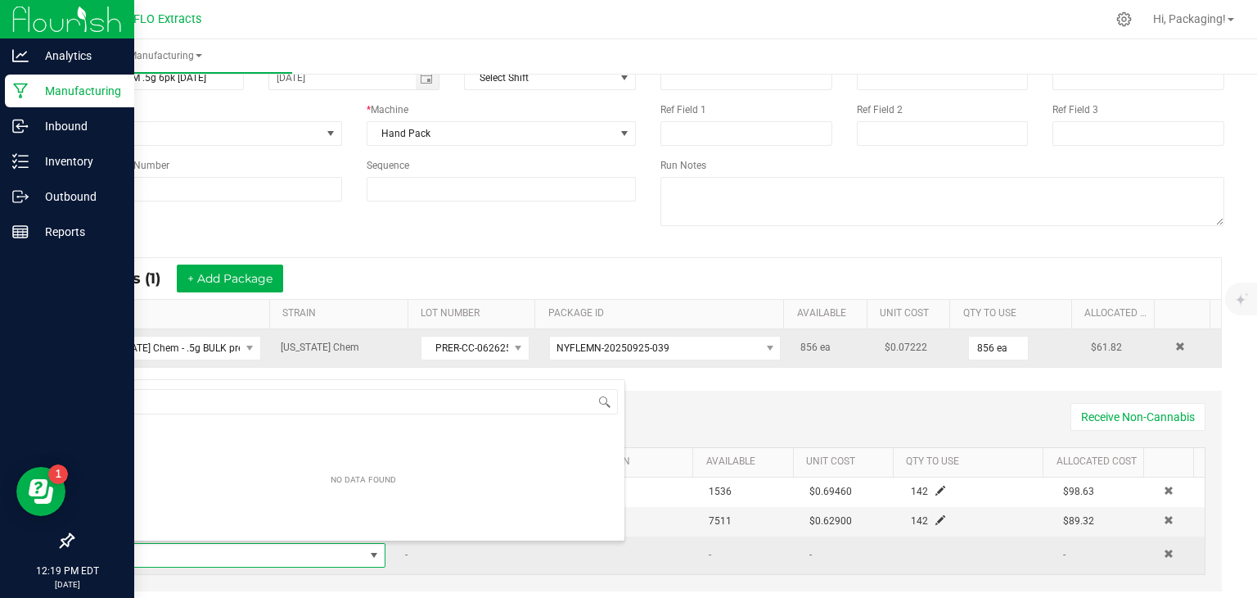
scroll to position [24, 273]
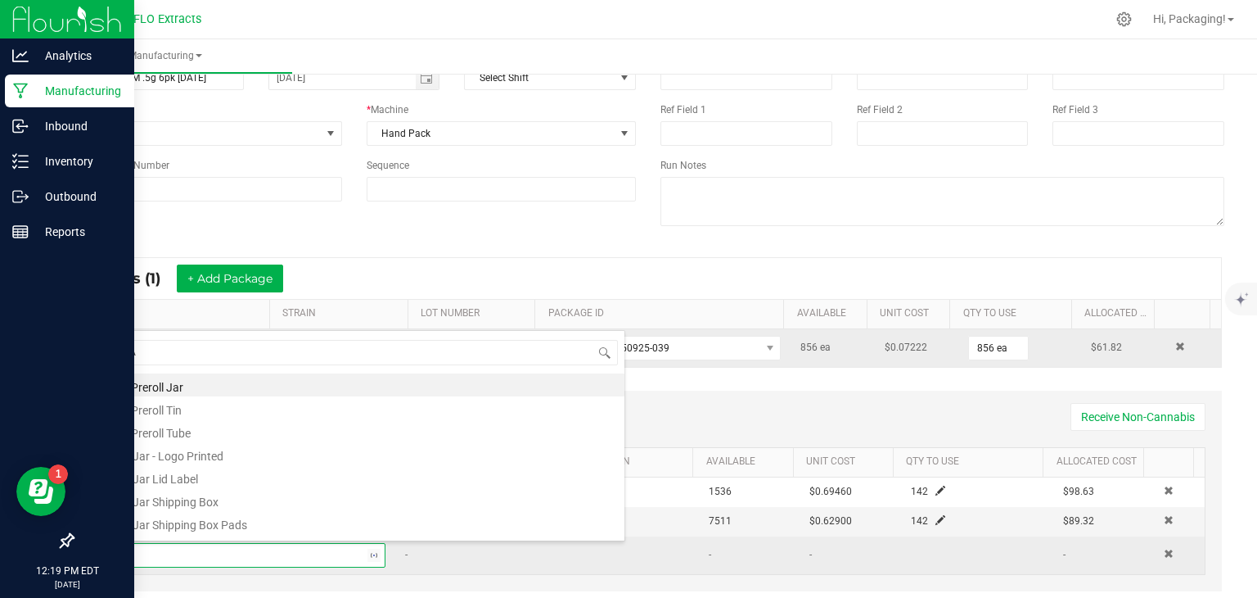
type input "TAM"
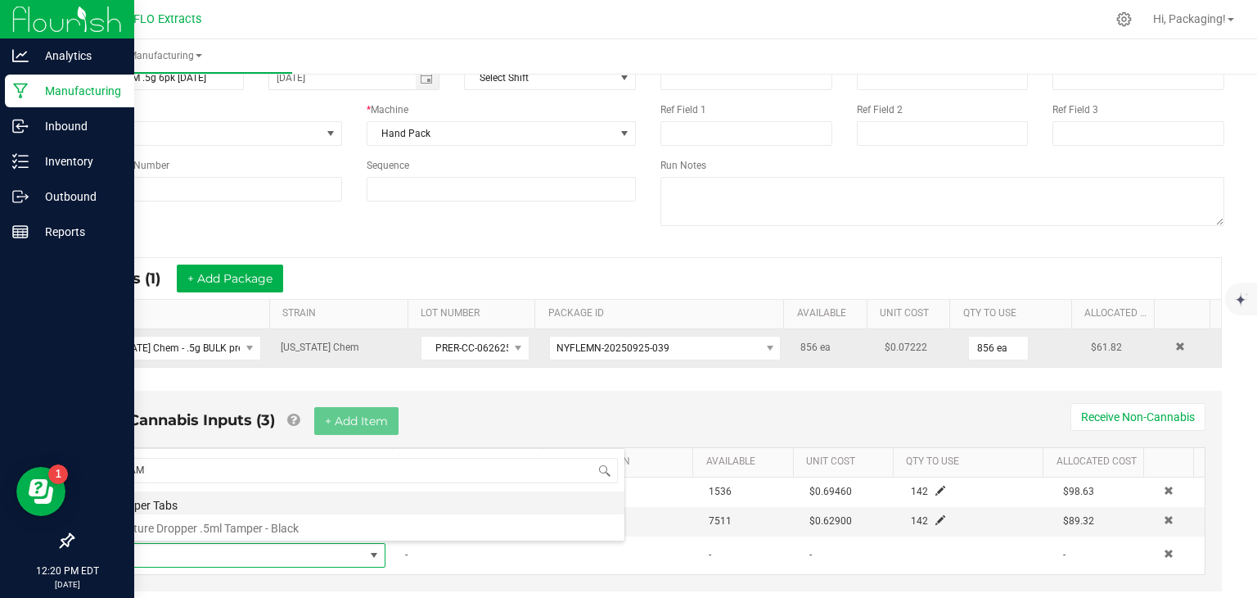
click at [160, 505] on li "Tamper Tabs" at bounding box center [363, 502] width 522 height 23
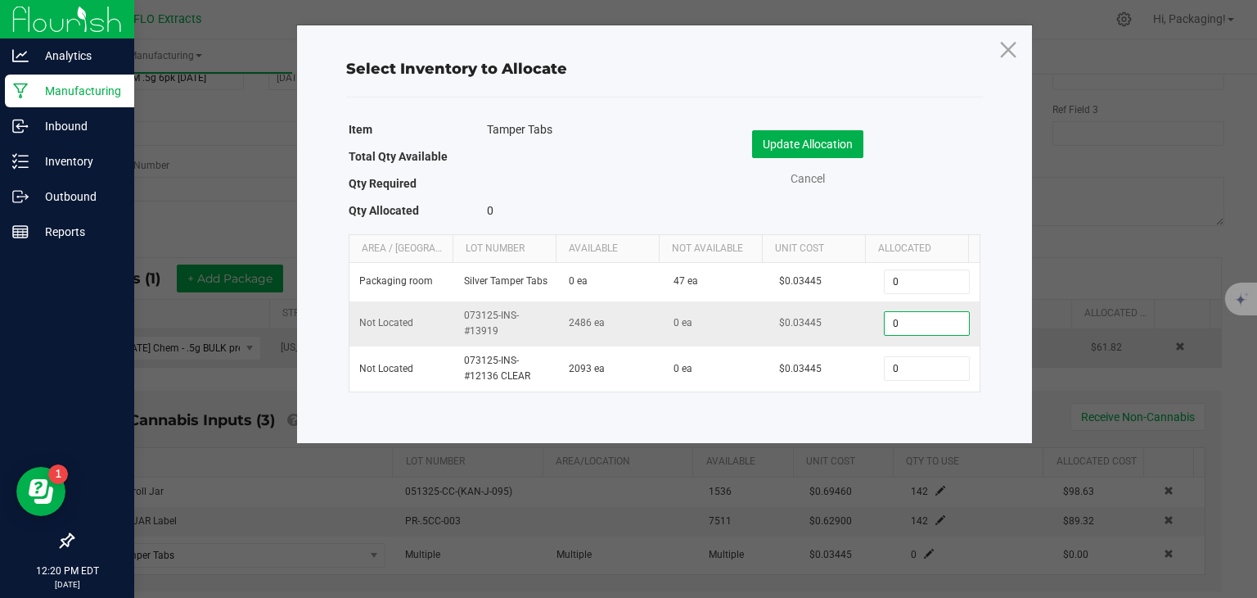
click at [911, 325] on input "0" at bounding box center [926, 323] width 83 height 23
type input "142"
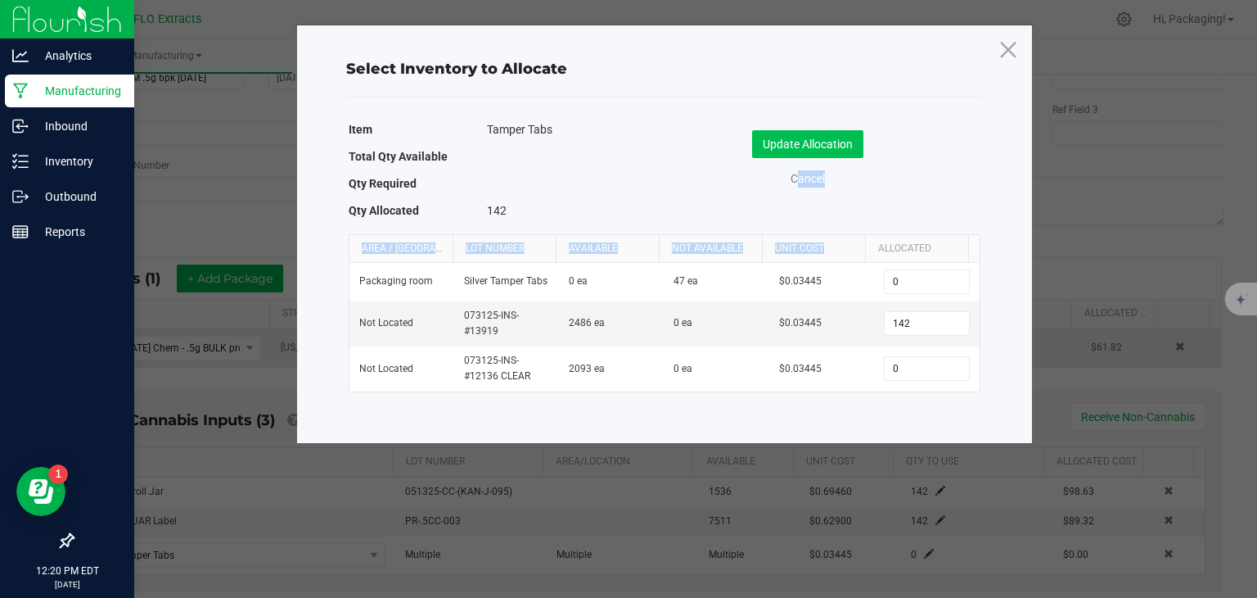
drag, startPoint x: 877, startPoint y: 237, endPoint x: 842, endPoint y: 147, distance: 96.7
click at [842, 147] on div "Item Tamper Tabs Total Qty Available Qty Required Qty Allocated 142 Update Allo…" at bounding box center [664, 255] width 645 height 281
click at [842, 147] on button "Update Allocation" at bounding box center [807, 144] width 111 height 28
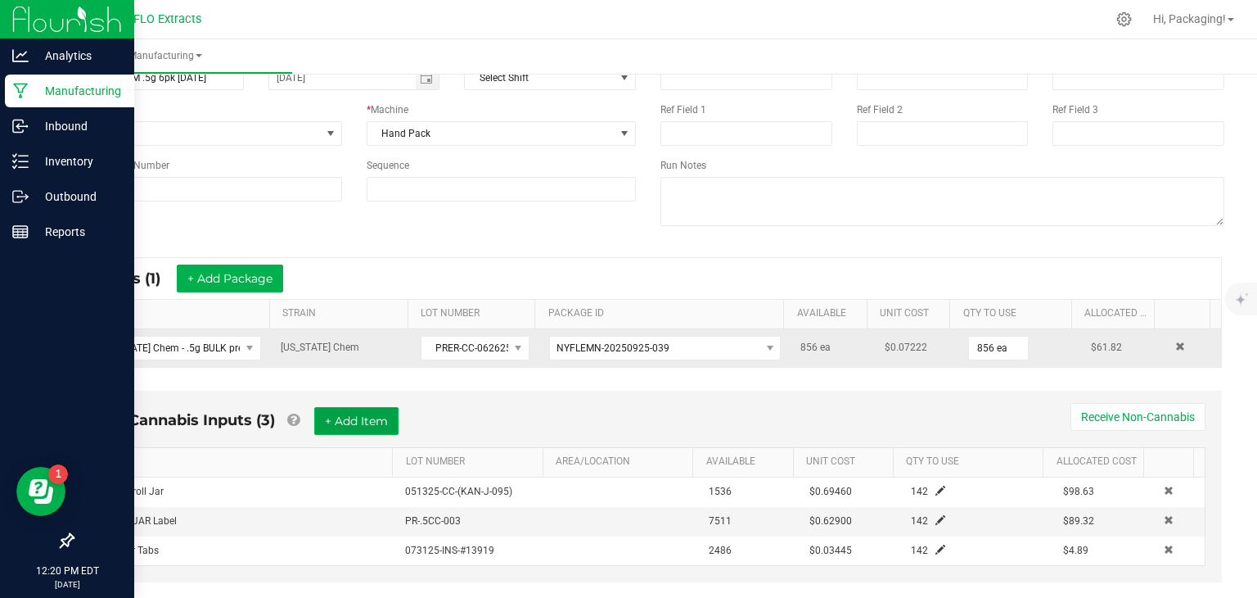
click at [365, 419] on button "+ Add Item" at bounding box center [356, 421] width 84 height 28
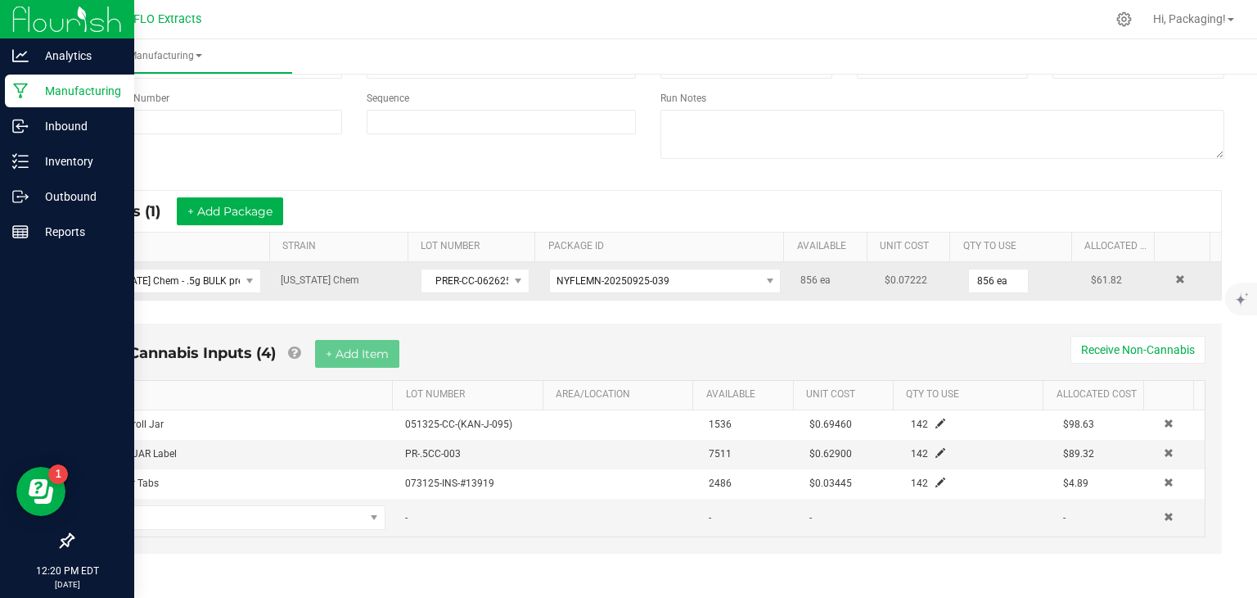
scroll to position [170, 0]
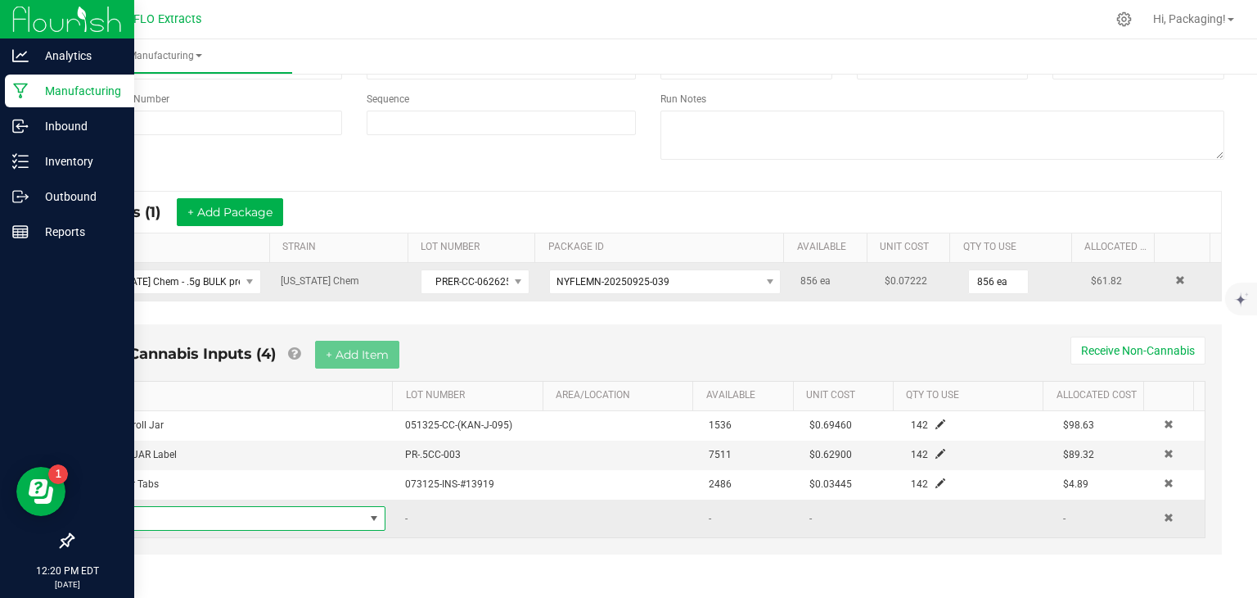
click at [232, 512] on span "NO DATA FOUND" at bounding box center [233, 518] width 262 height 23
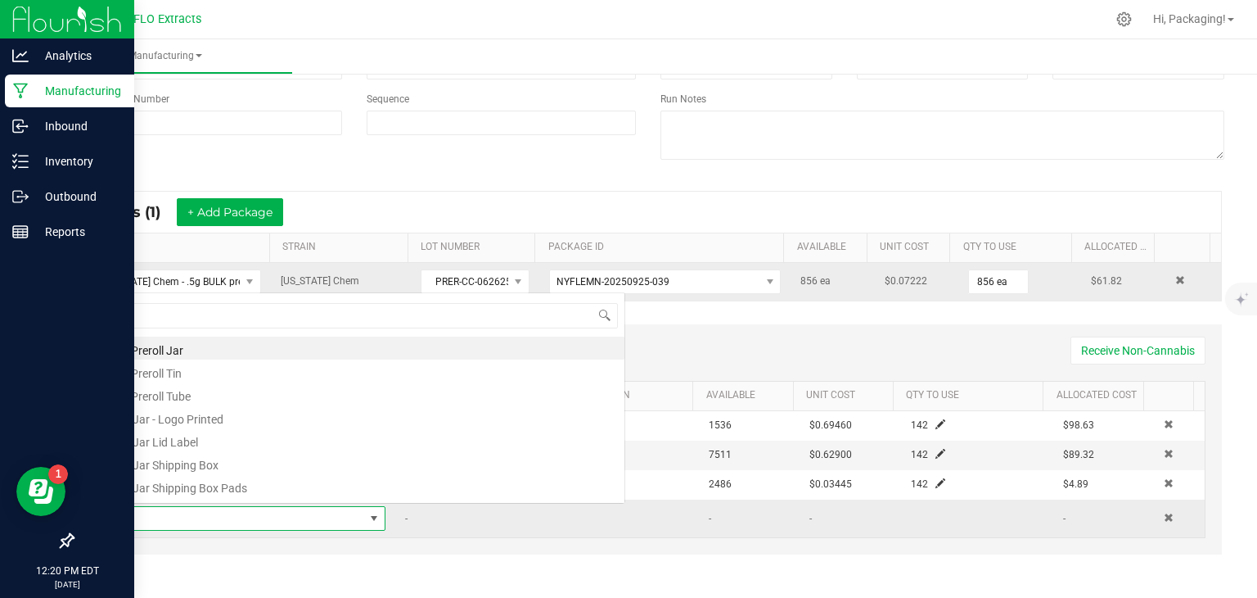
scroll to position [24, 273]
type input "SHIP"
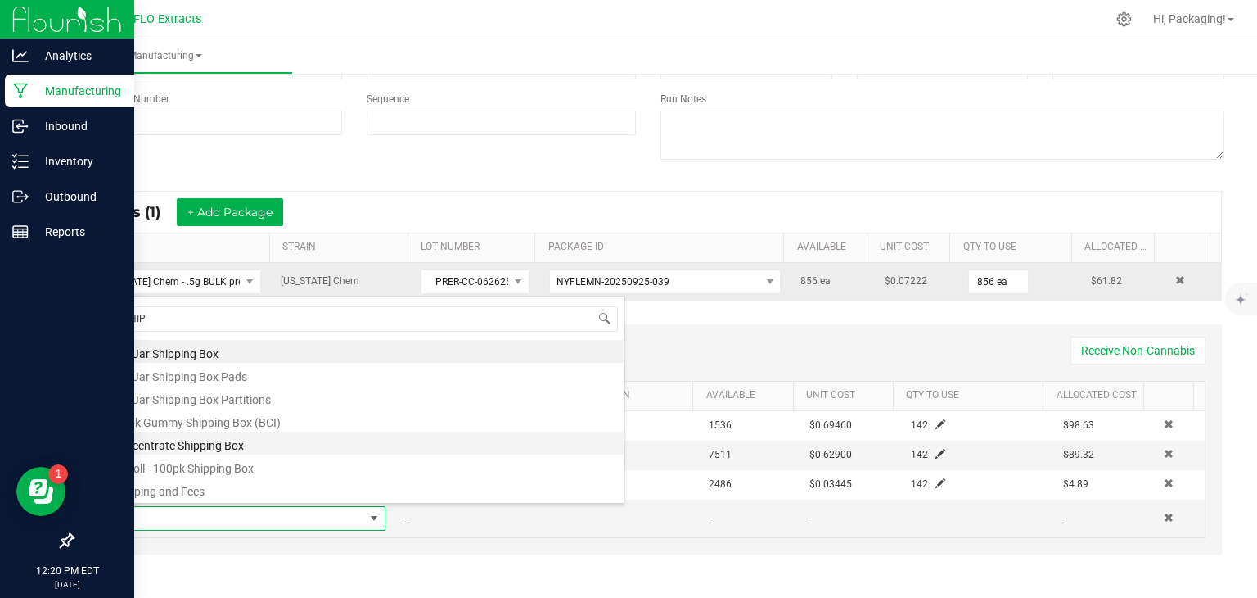
click at [232, 439] on li "Concentrate Shipping Box" at bounding box center [363, 442] width 522 height 23
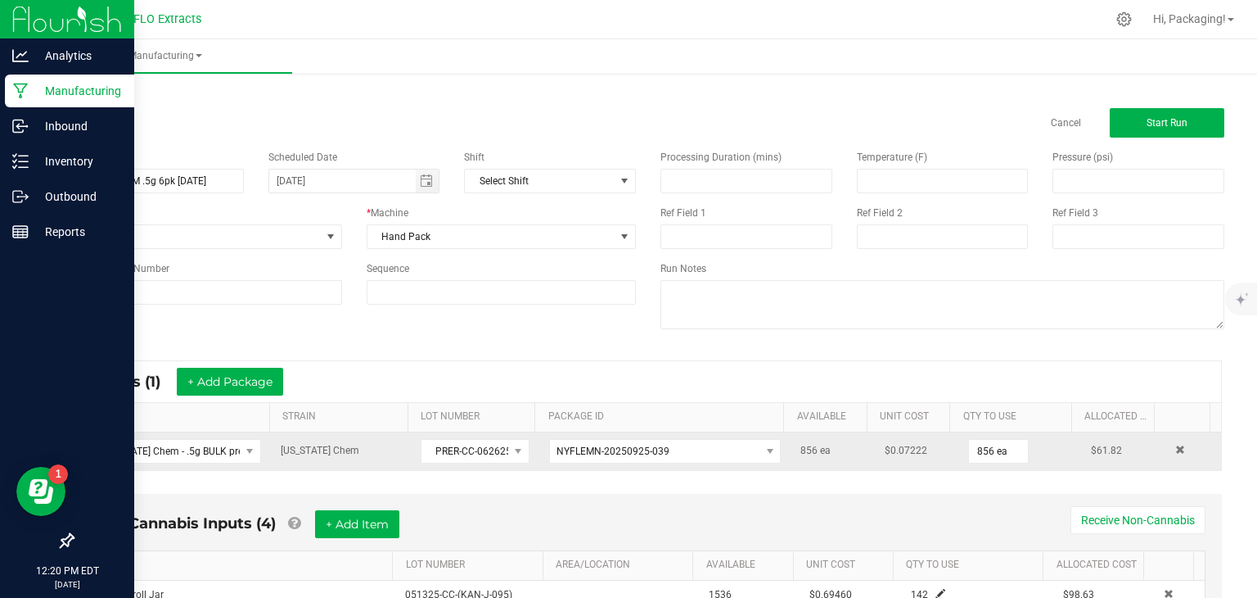
scroll to position [0, 0]
type input "6 ea"
click at [1171, 127] on span "Start Run" at bounding box center [1167, 123] width 41 height 11
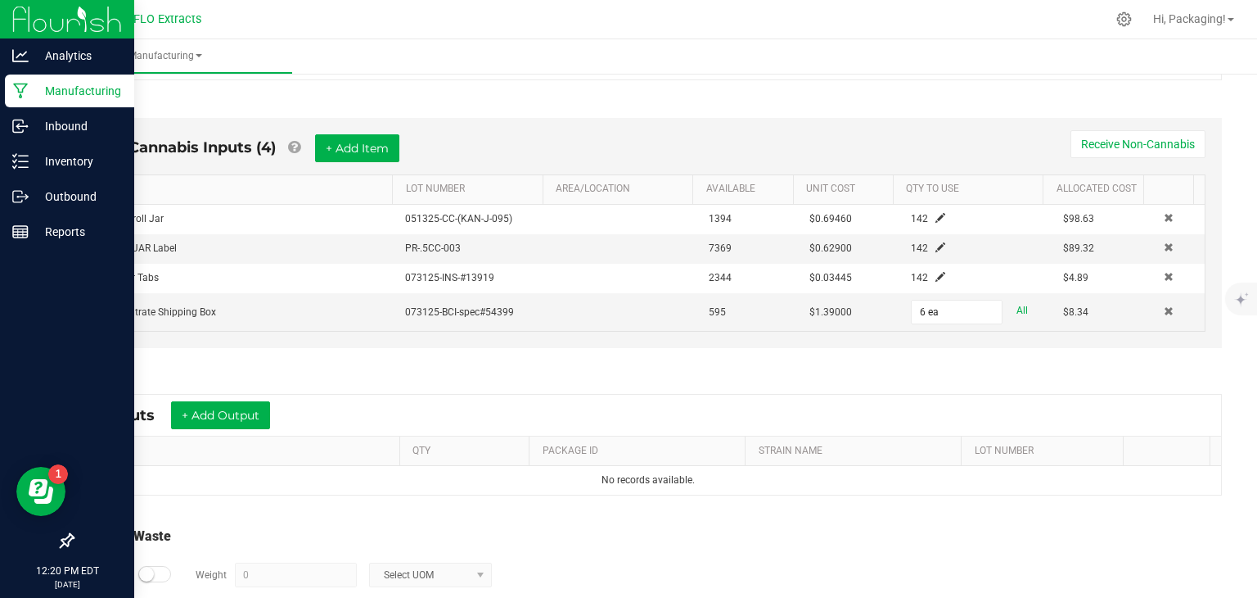
scroll to position [505, 0]
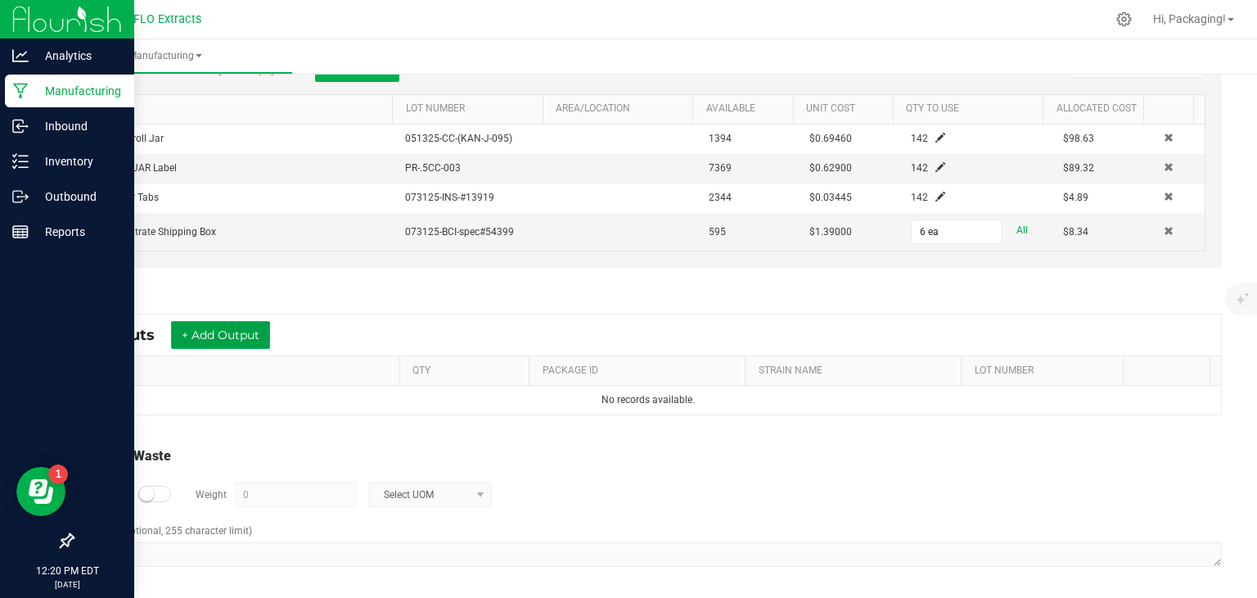
click at [254, 329] on button "+ Add Output" at bounding box center [220, 335] width 99 height 28
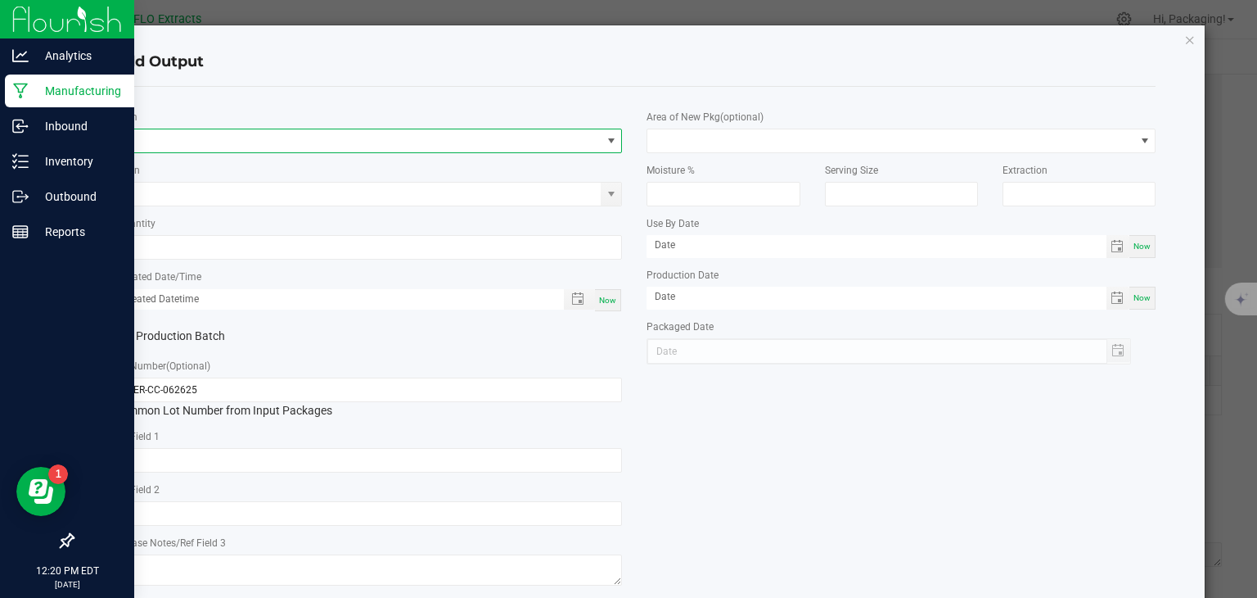
click at [160, 141] on span "NO DATA FOUND" at bounding box center [358, 140] width 487 height 23
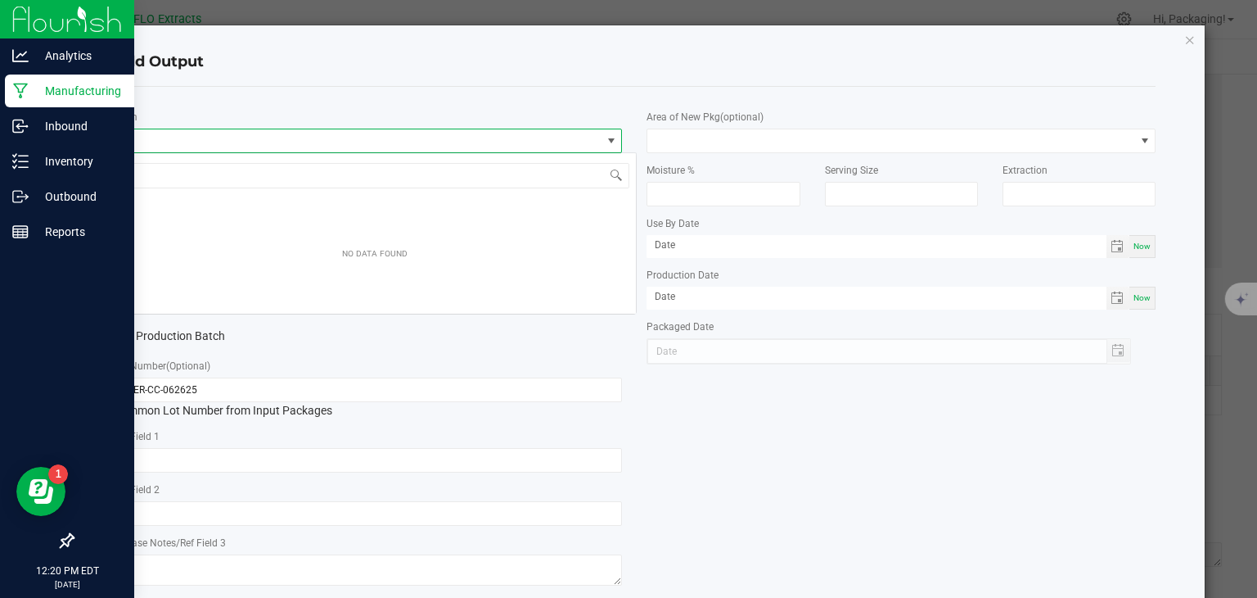
scroll to position [24, 503]
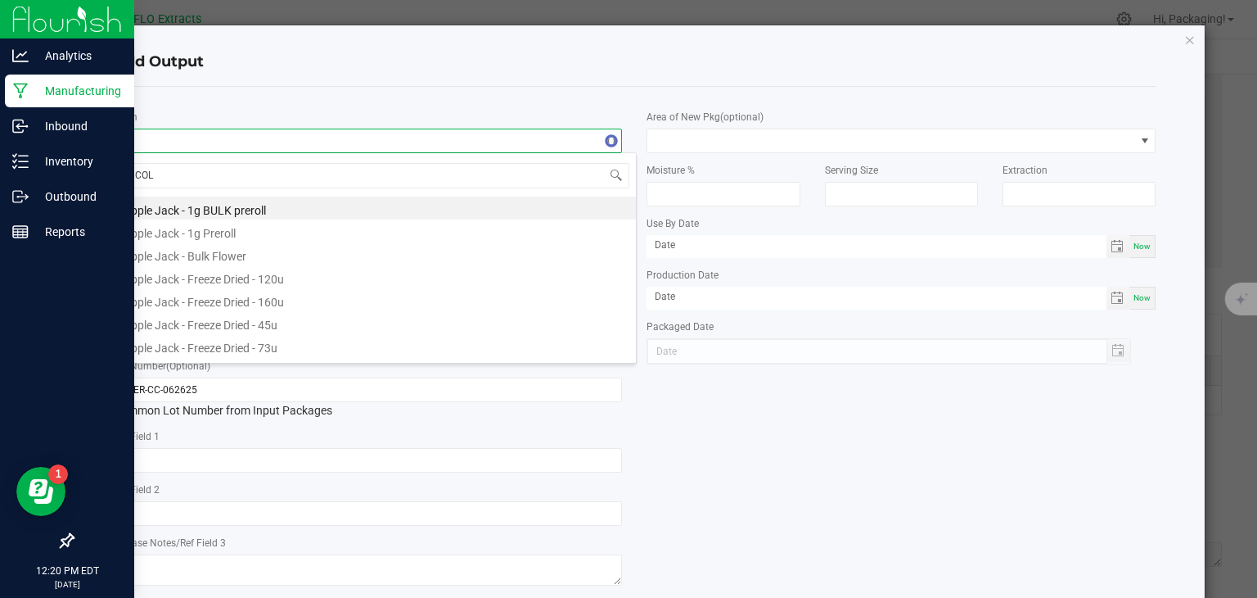
type input "COLO"
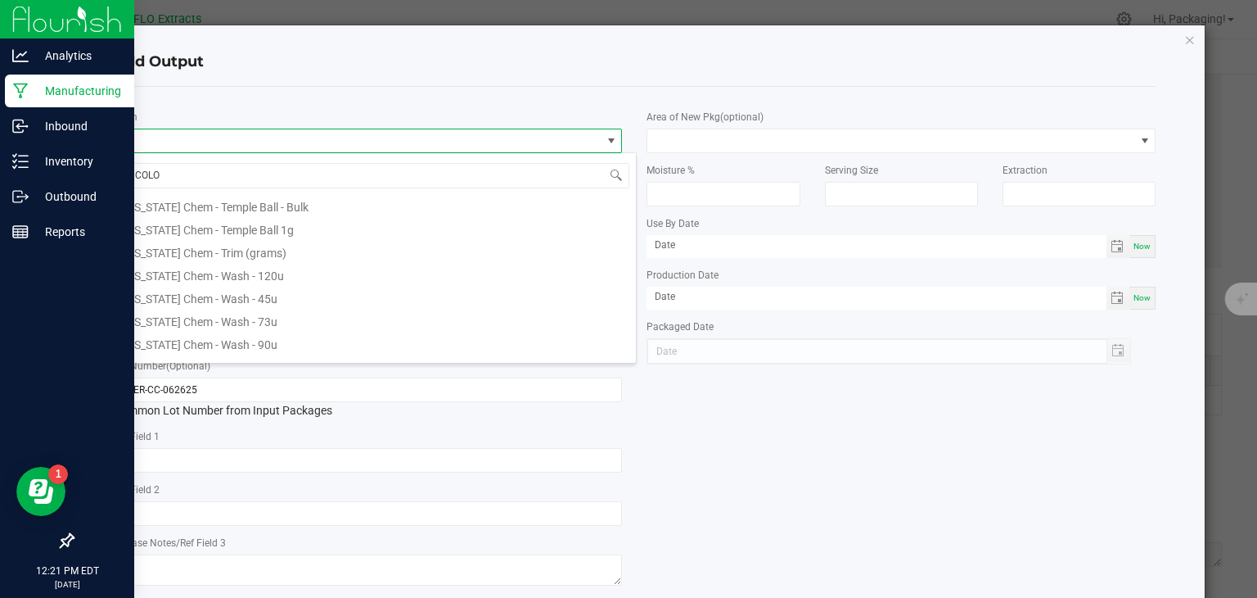
scroll to position [341, 0]
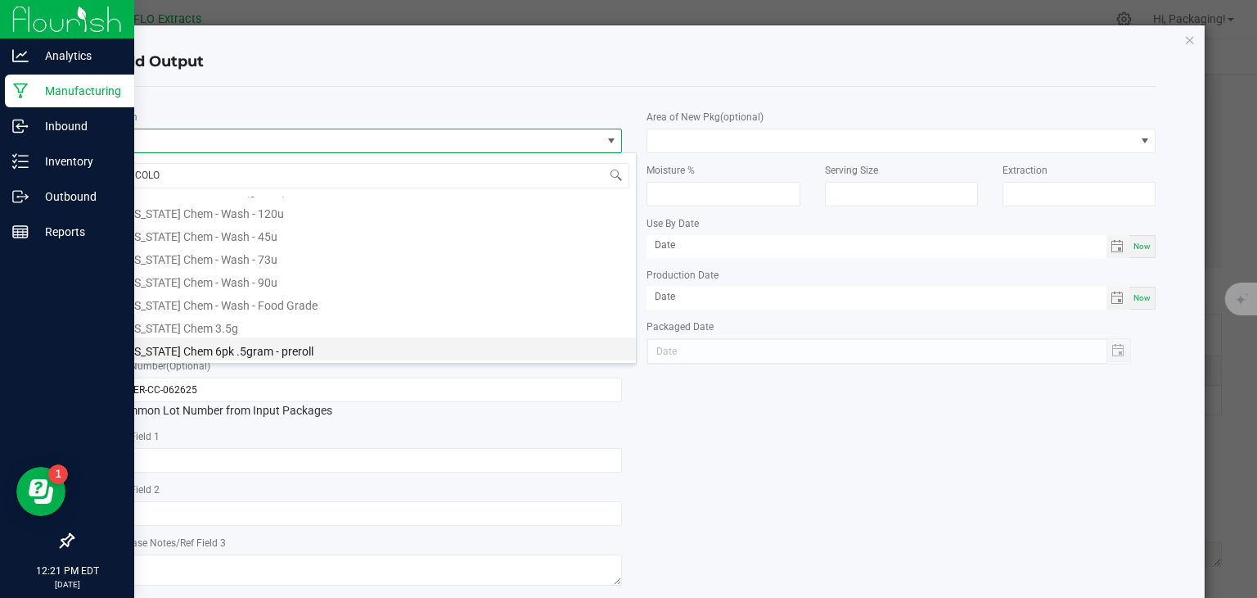
click at [237, 355] on li "[US_STATE] Chem 6pk .5gram - preroll" at bounding box center [375, 348] width 522 height 23
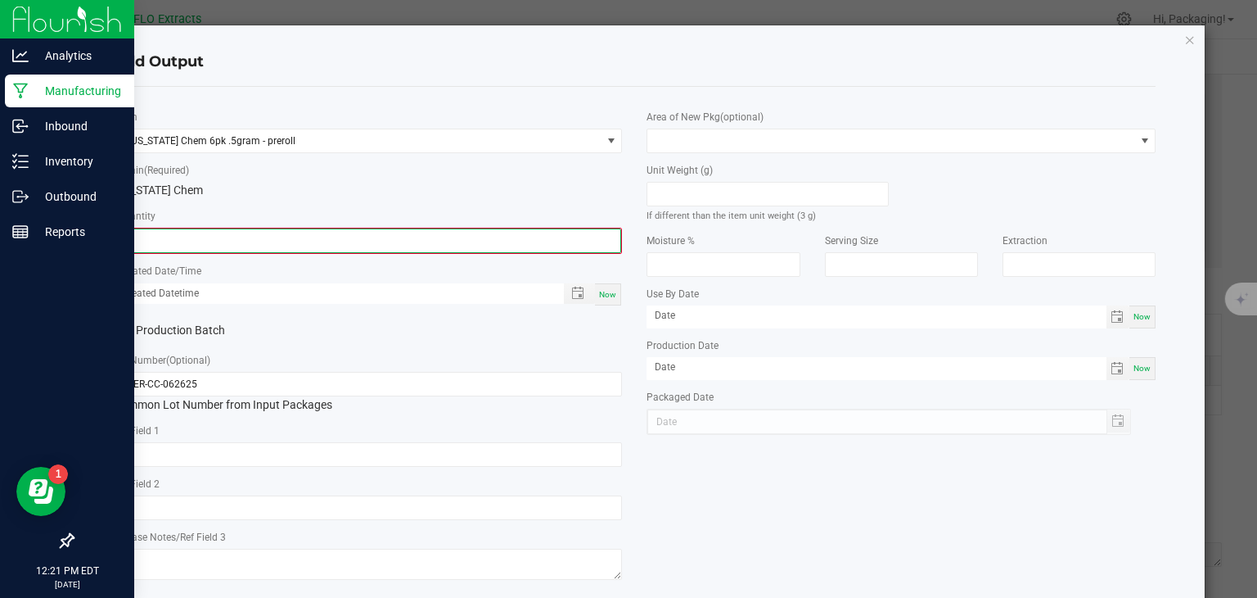
click at [187, 233] on input "0" at bounding box center [368, 240] width 506 height 23
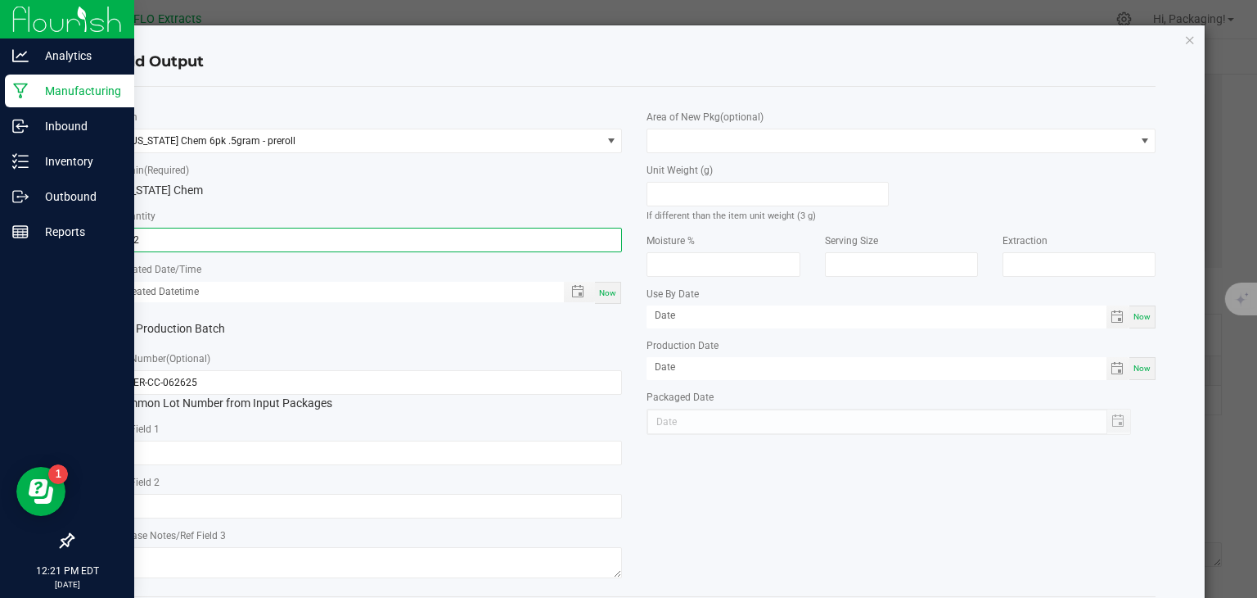
type input "142 ea"
click at [599, 284] on div "Now" at bounding box center [608, 293] width 26 height 22
type input "[DATE] 12:21 PM"
type input "[DATE]"
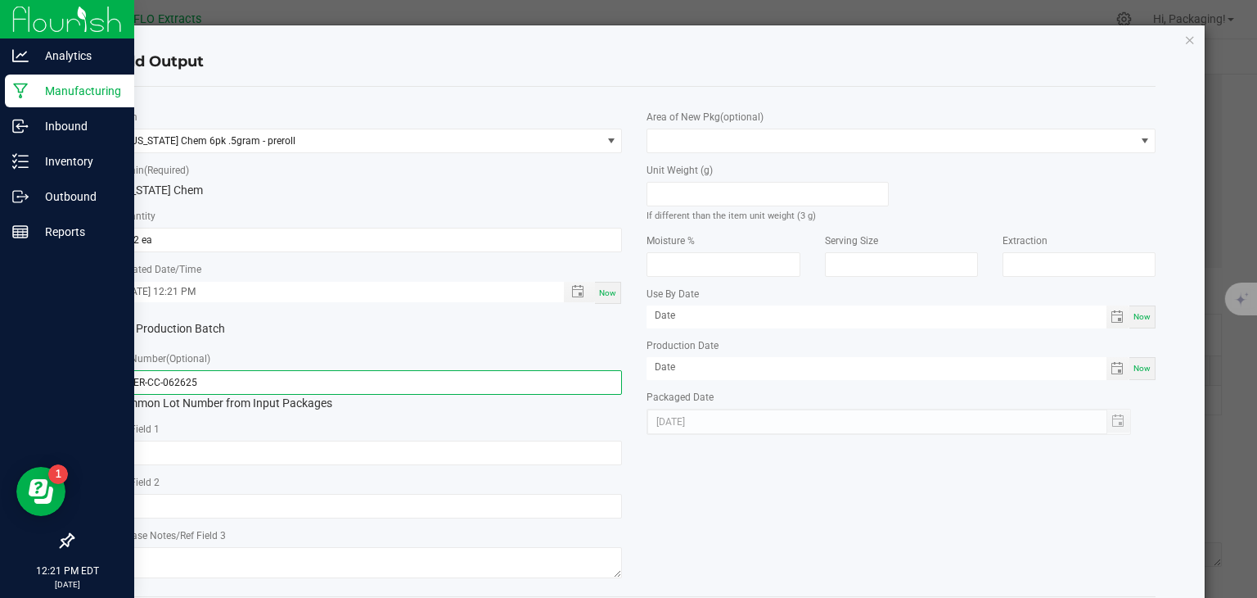
click at [236, 381] on input "PRER-CC-062625" at bounding box center [368, 382] width 509 height 25
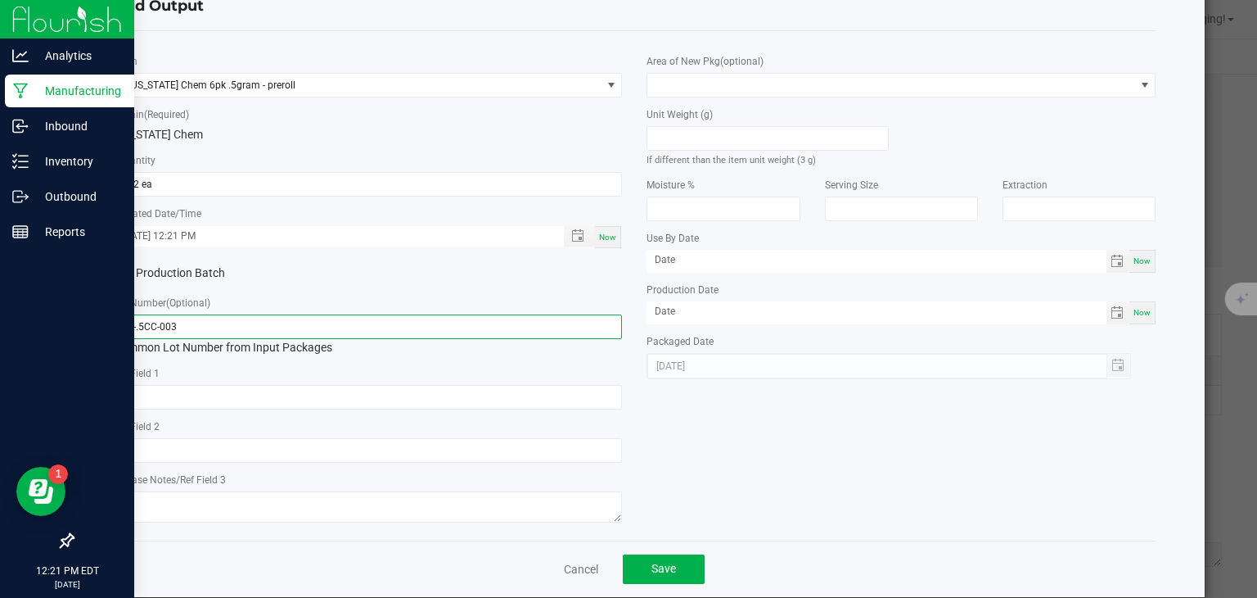
scroll to position [57, 0]
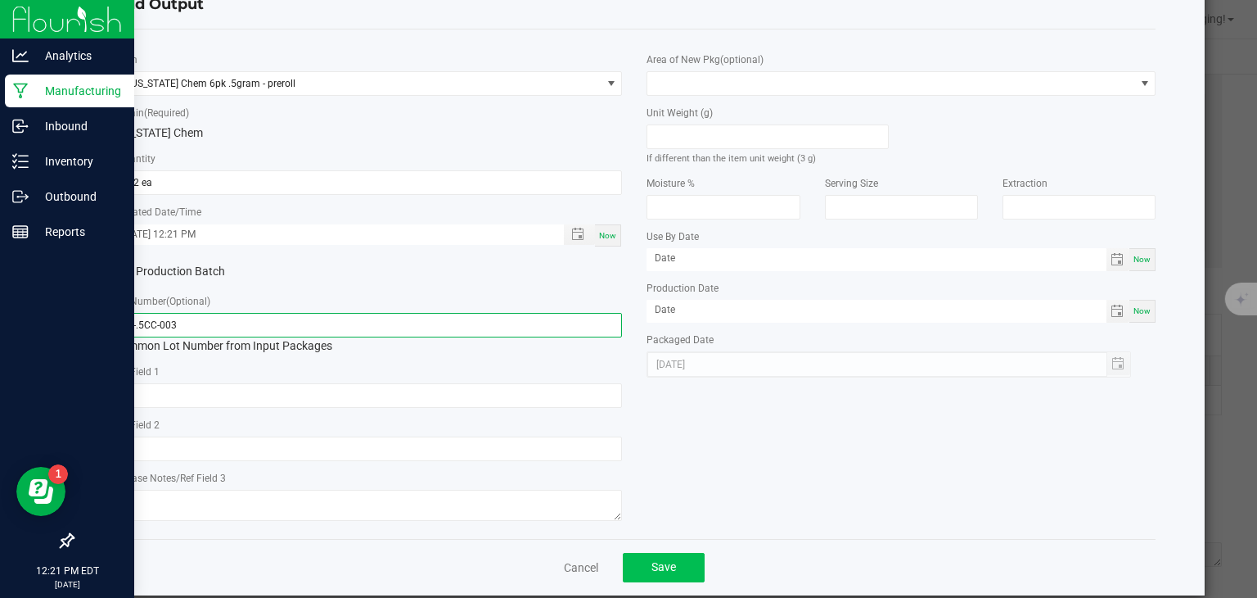
type input "PR-.5CC-003"
click at [665, 566] on span "Save" at bounding box center [664, 566] width 25 height 13
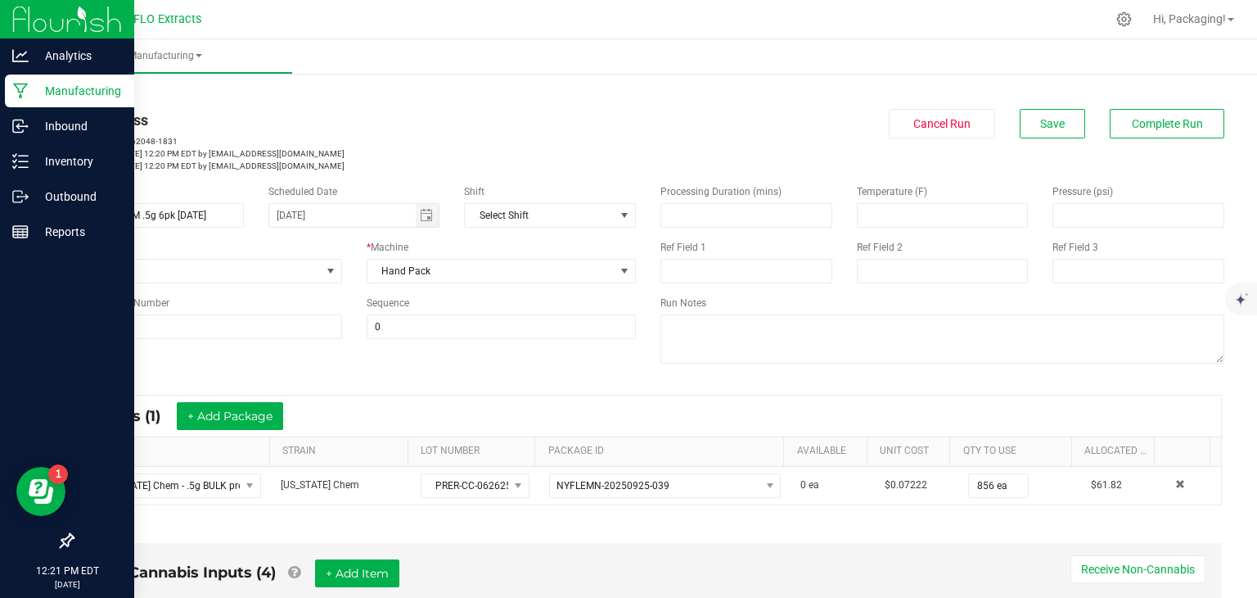
scroll to position [0, 0]
click at [1132, 128] on span "Complete Run" at bounding box center [1167, 123] width 71 height 13
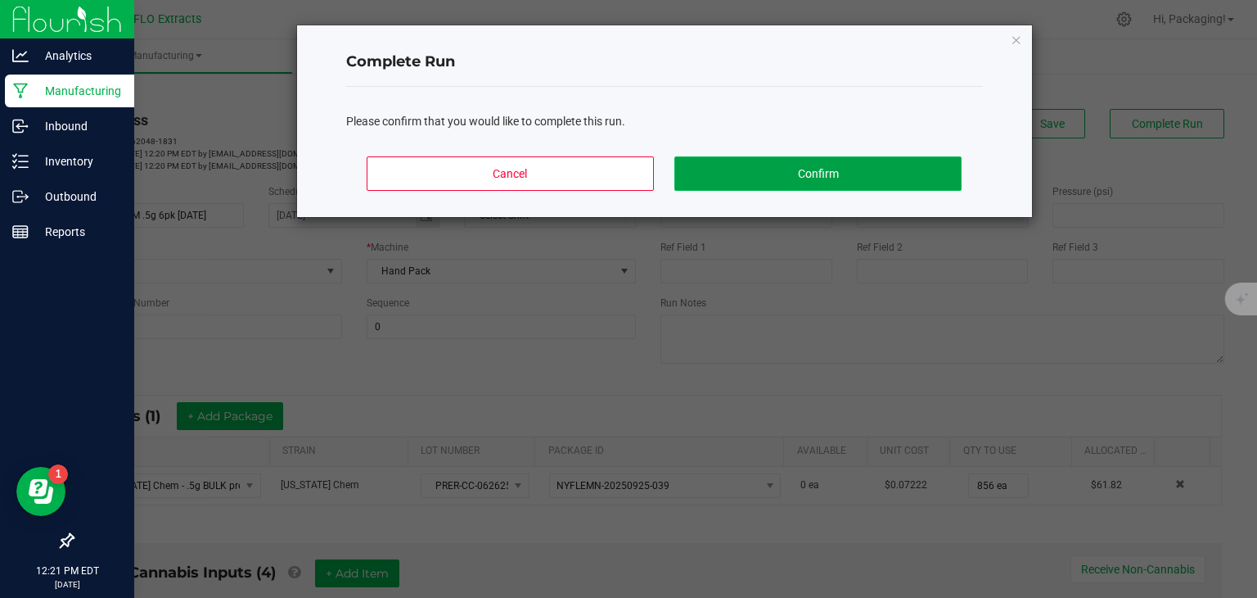
click at [873, 173] on button "Confirm" at bounding box center [817, 173] width 286 height 34
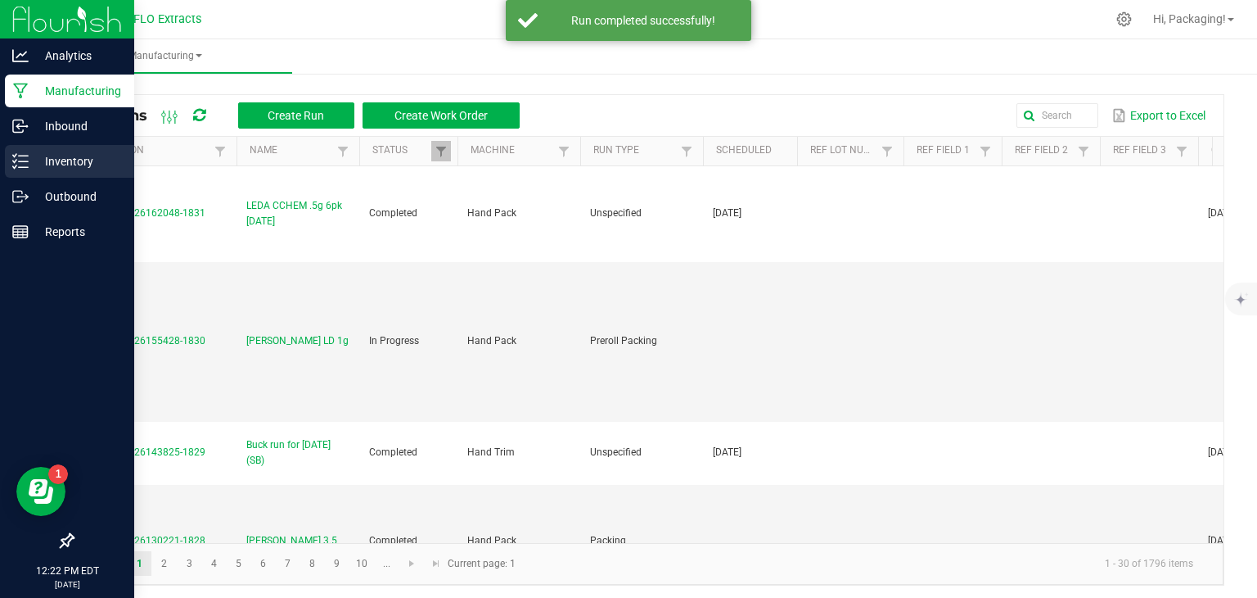
click at [43, 165] on p "Inventory" at bounding box center [78, 161] width 98 height 20
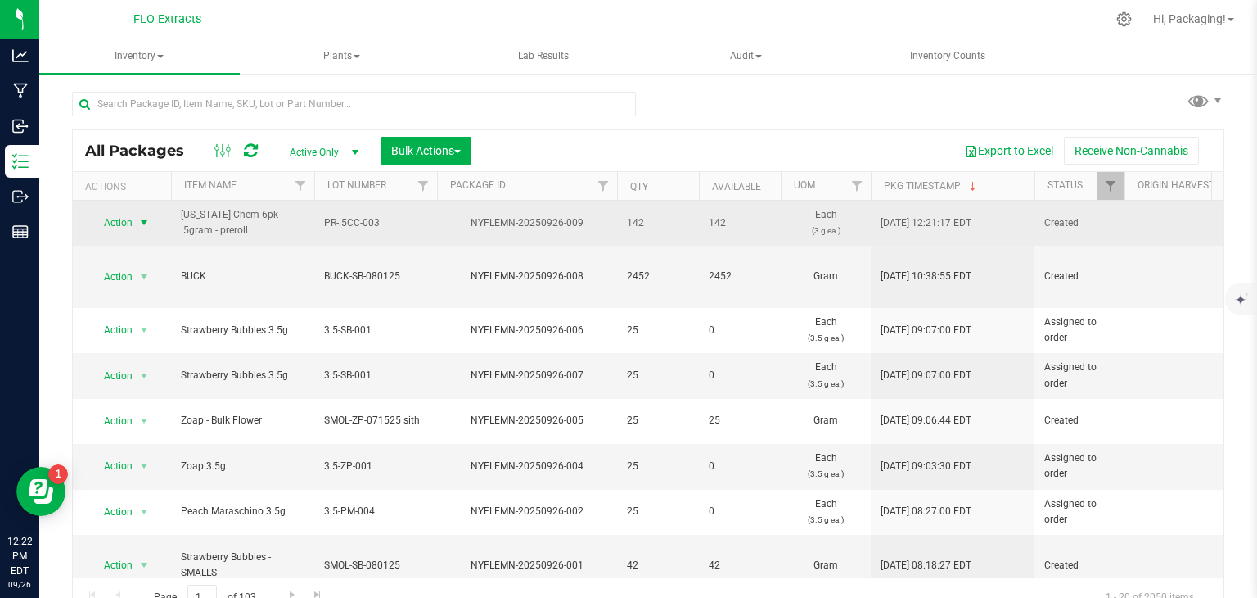
click at [144, 223] on span "select" at bounding box center [144, 222] width 13 height 13
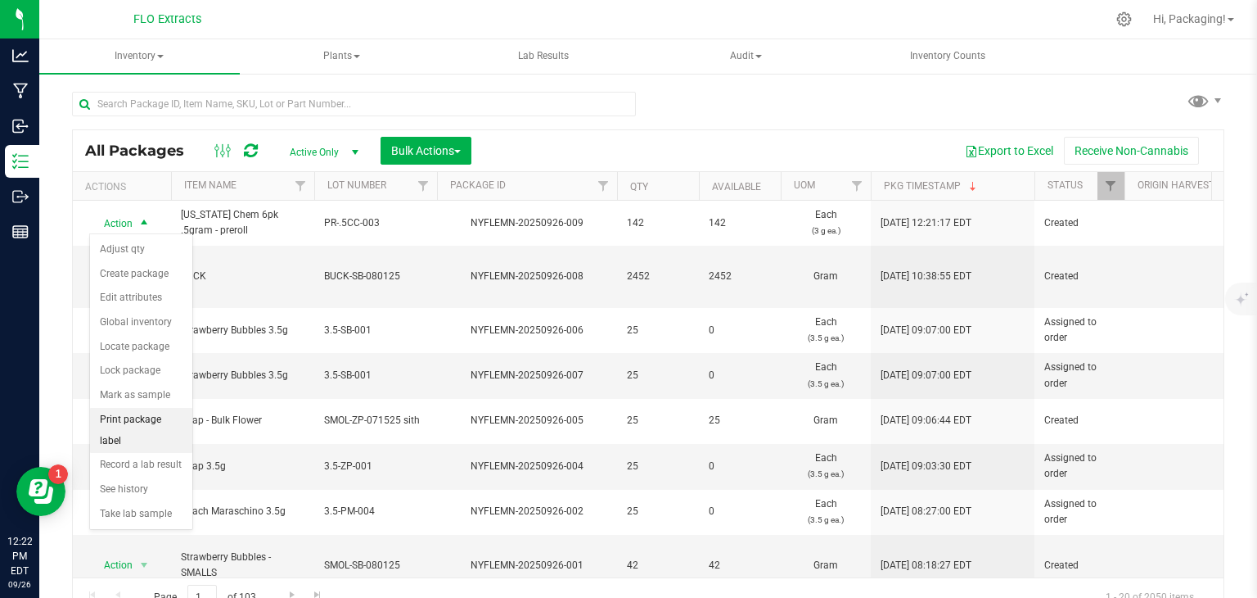
click at [140, 417] on li "Print package label" at bounding box center [141, 430] width 102 height 45
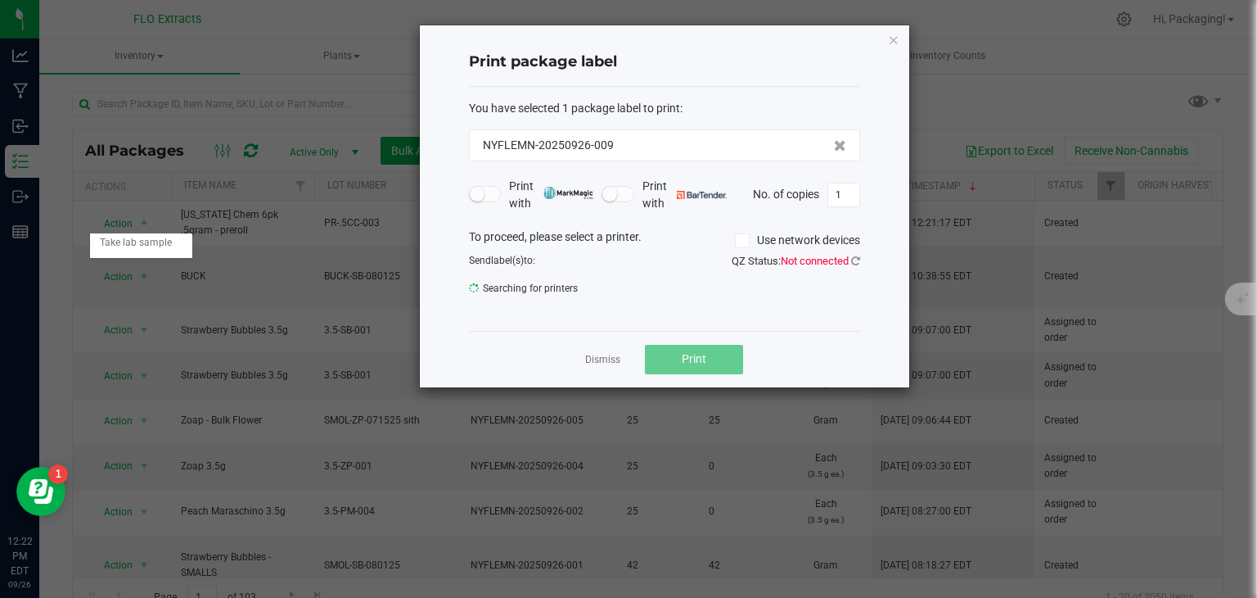
click at [140, 417] on body "Analytics Manufacturing Inbound Inventory Outbound Reports 12:22 PM EDT [DATE] …" at bounding box center [628, 299] width 1257 height 598
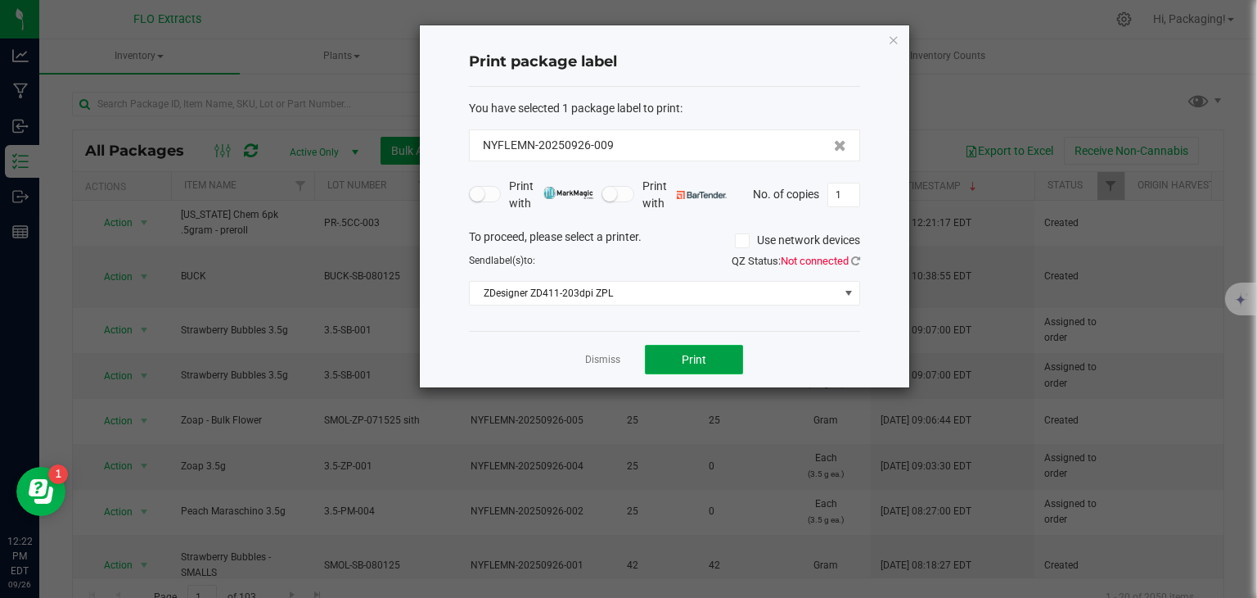
click at [684, 354] on span "Print" at bounding box center [694, 359] width 25 height 13
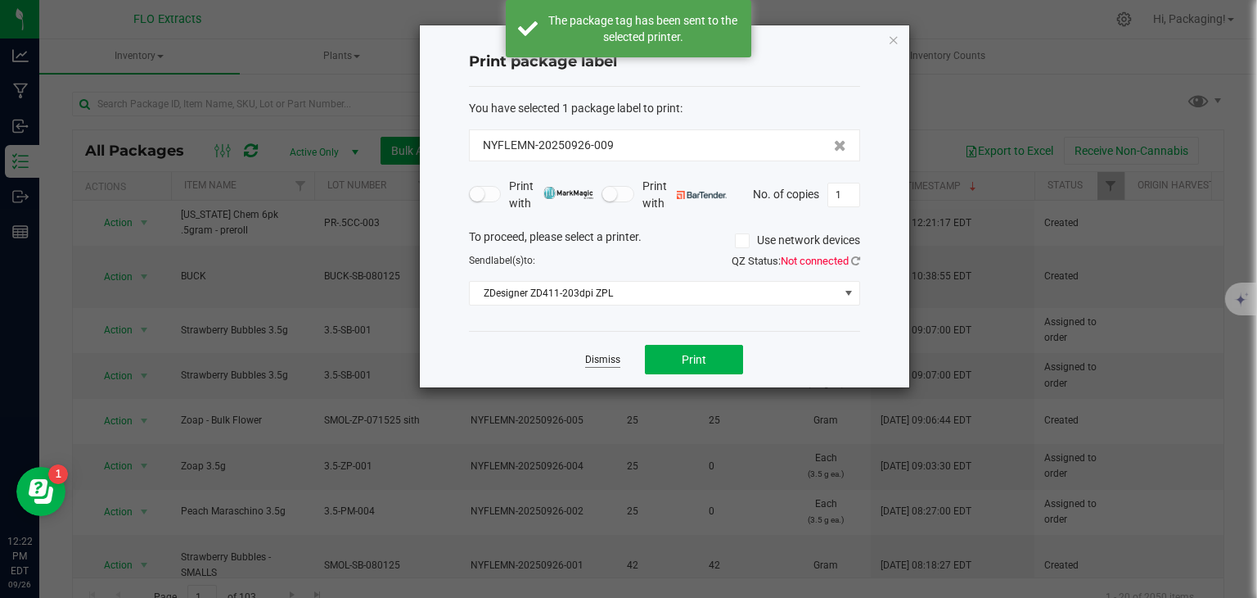
click at [598, 360] on link "Dismiss" at bounding box center [602, 360] width 35 height 14
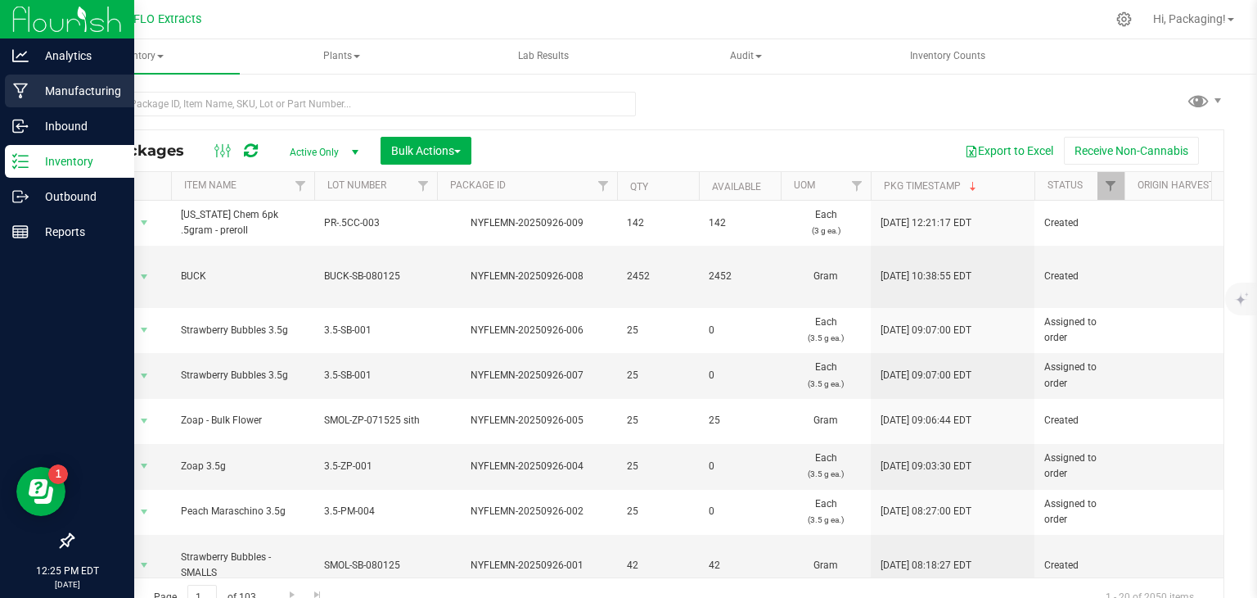
click at [81, 92] on p "Manufacturing" at bounding box center [78, 91] width 98 height 20
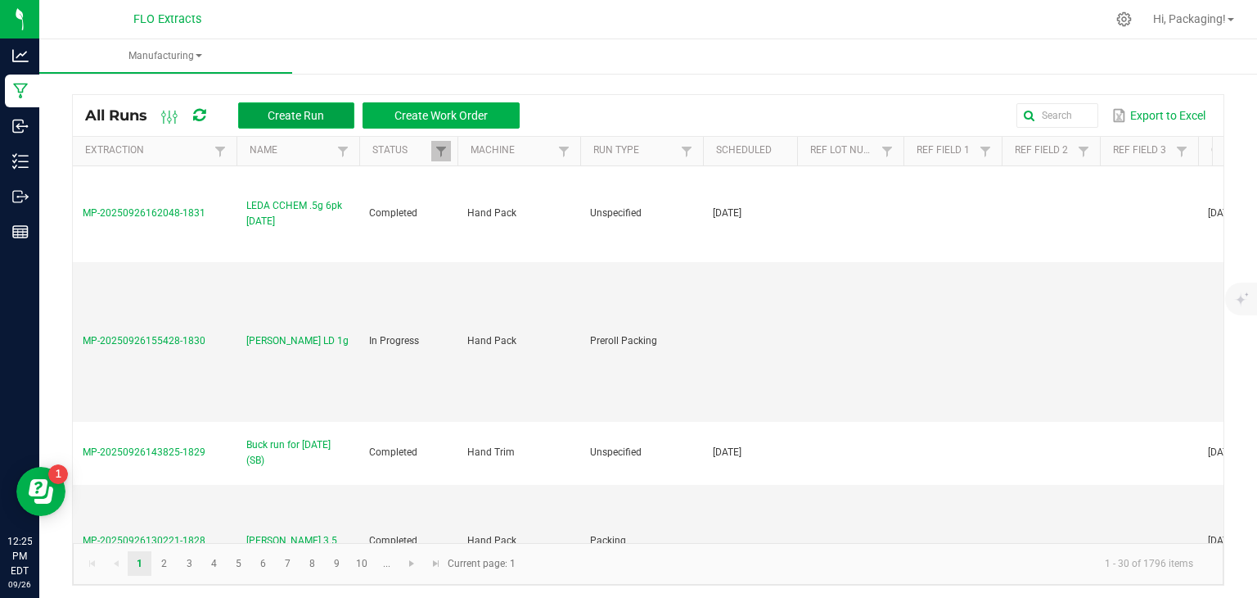
click at [291, 117] on span "Create Run" at bounding box center [296, 115] width 56 height 13
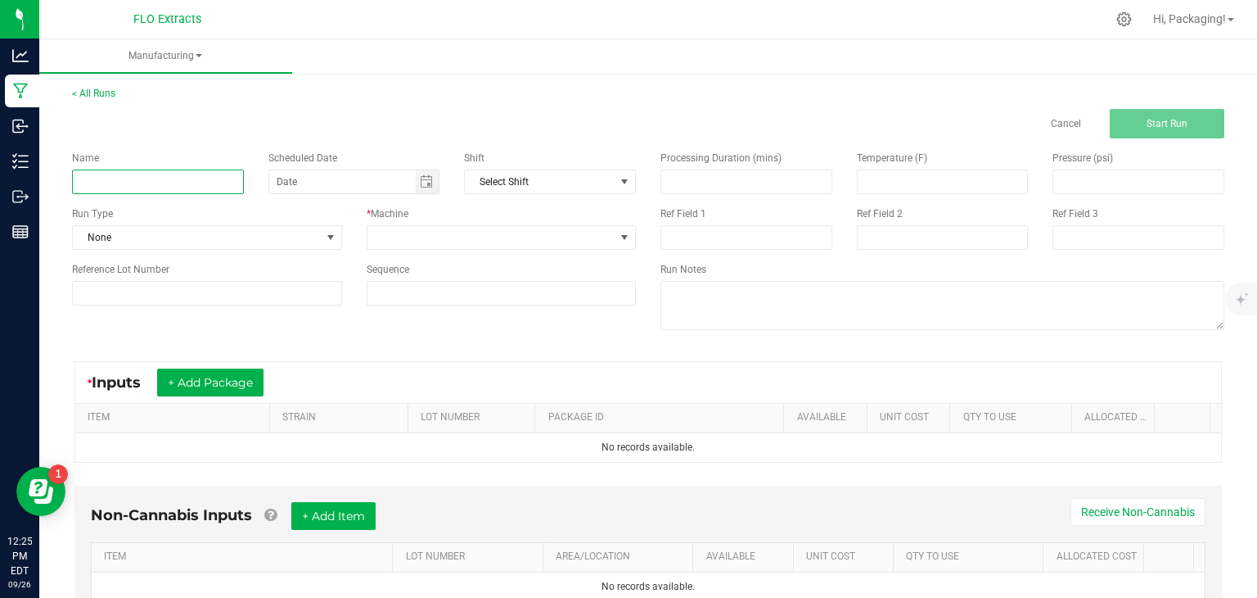
click at [92, 183] on input at bounding box center [158, 181] width 172 height 25
click at [421, 182] on span "Toggle calendar" at bounding box center [426, 181] width 13 height 13
type input "LEDA PG 1g [DATE]"
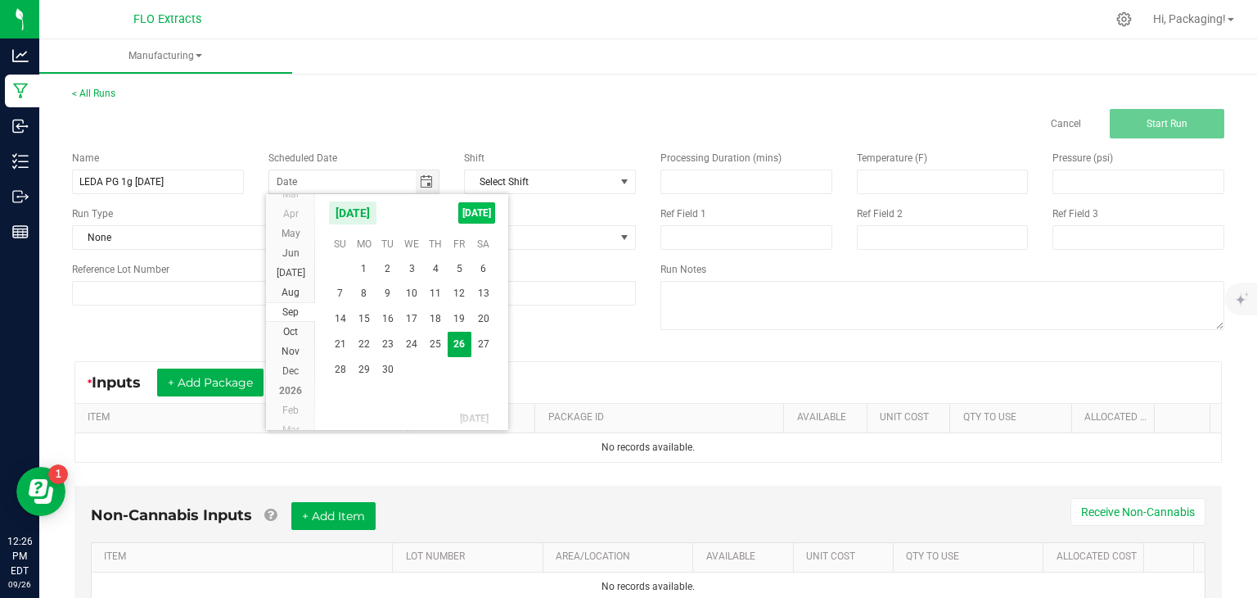
click at [473, 217] on span "[DATE]" at bounding box center [476, 212] width 37 height 21
type input "[DATE]"
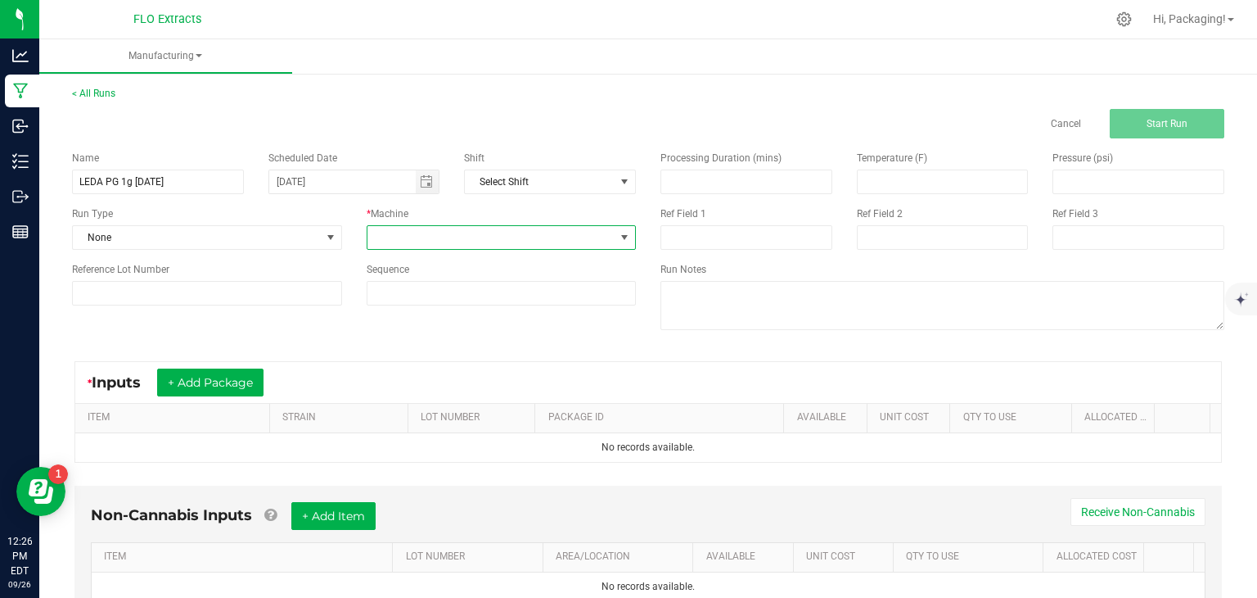
click at [620, 241] on span at bounding box center [624, 237] width 13 height 13
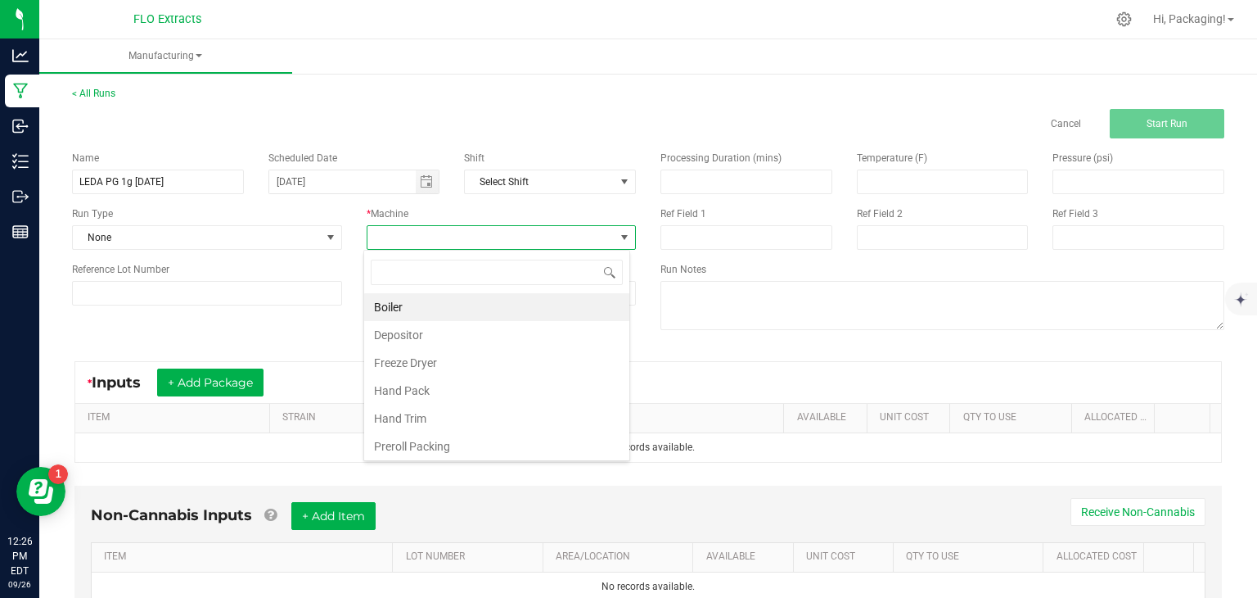
scroll to position [24, 266]
click at [472, 390] on li "Hand Pack" at bounding box center [496, 391] width 265 height 28
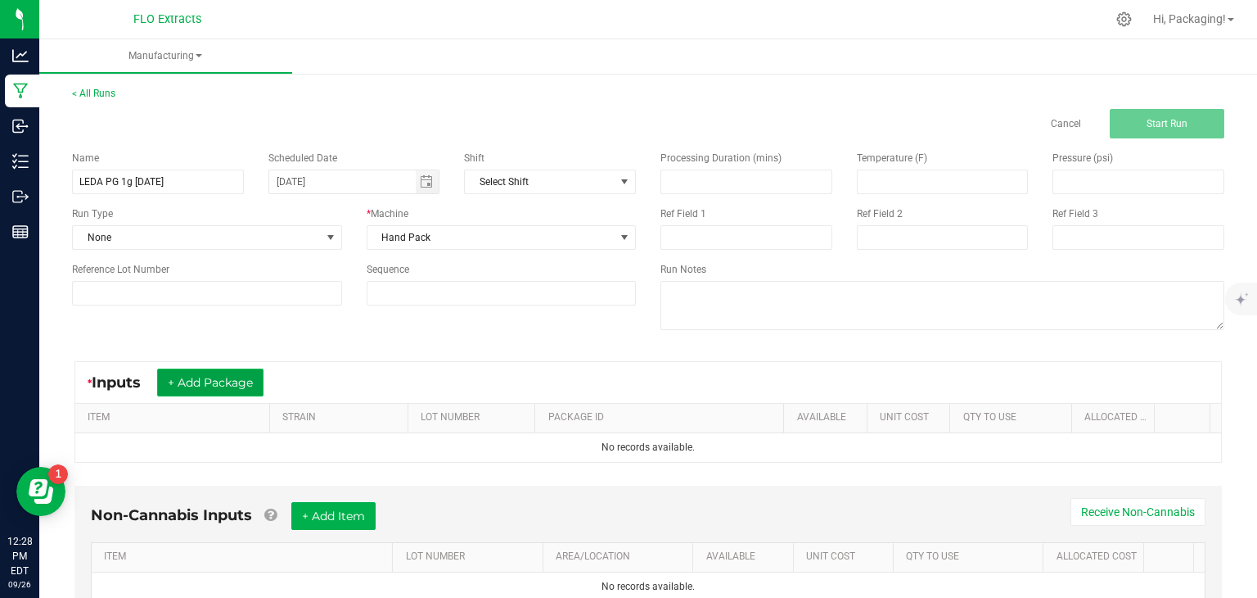
click at [236, 387] on button "+ Add Package" at bounding box center [210, 382] width 106 height 28
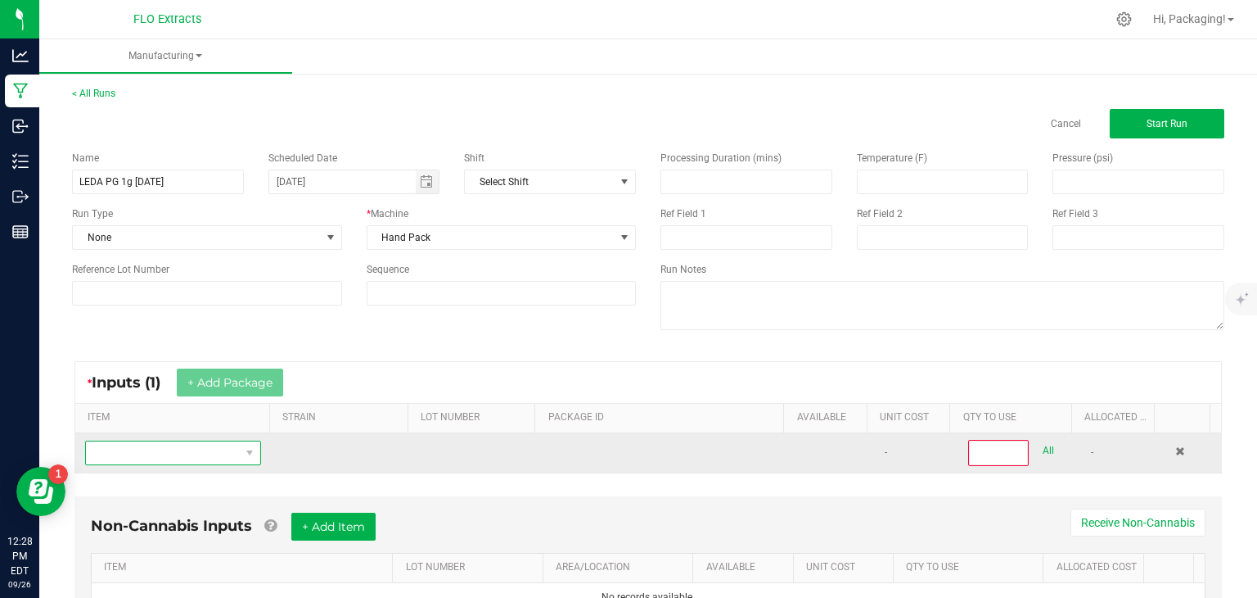
click at [213, 449] on span "NO DATA FOUND" at bounding box center [163, 452] width 154 height 23
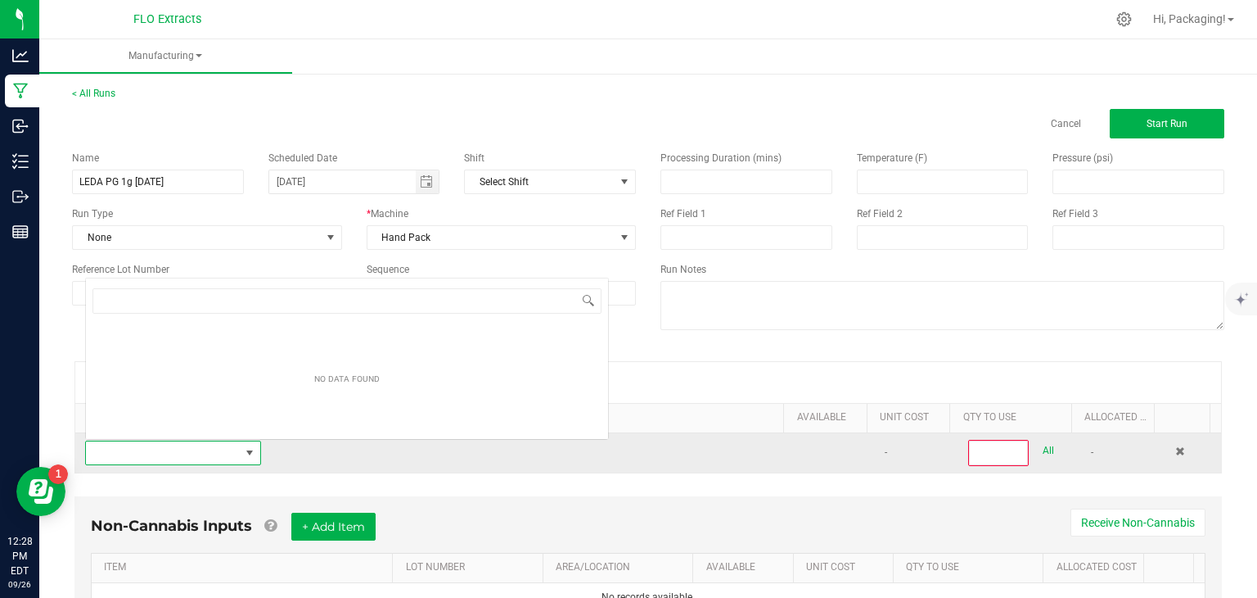
scroll to position [24, 169]
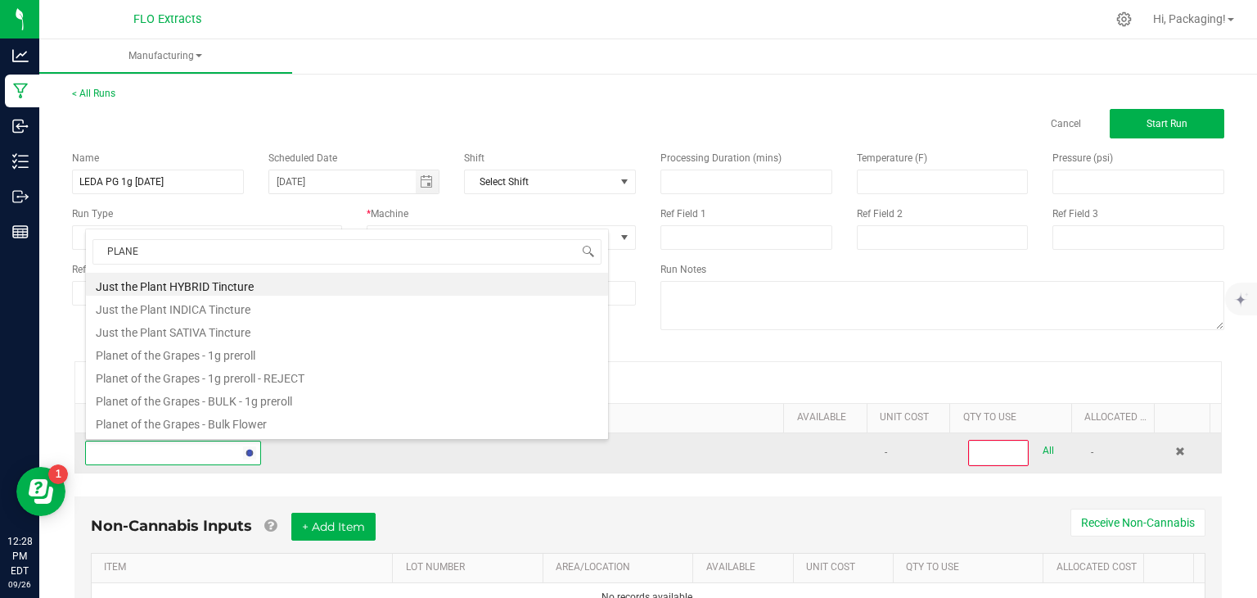
type input "PLANET"
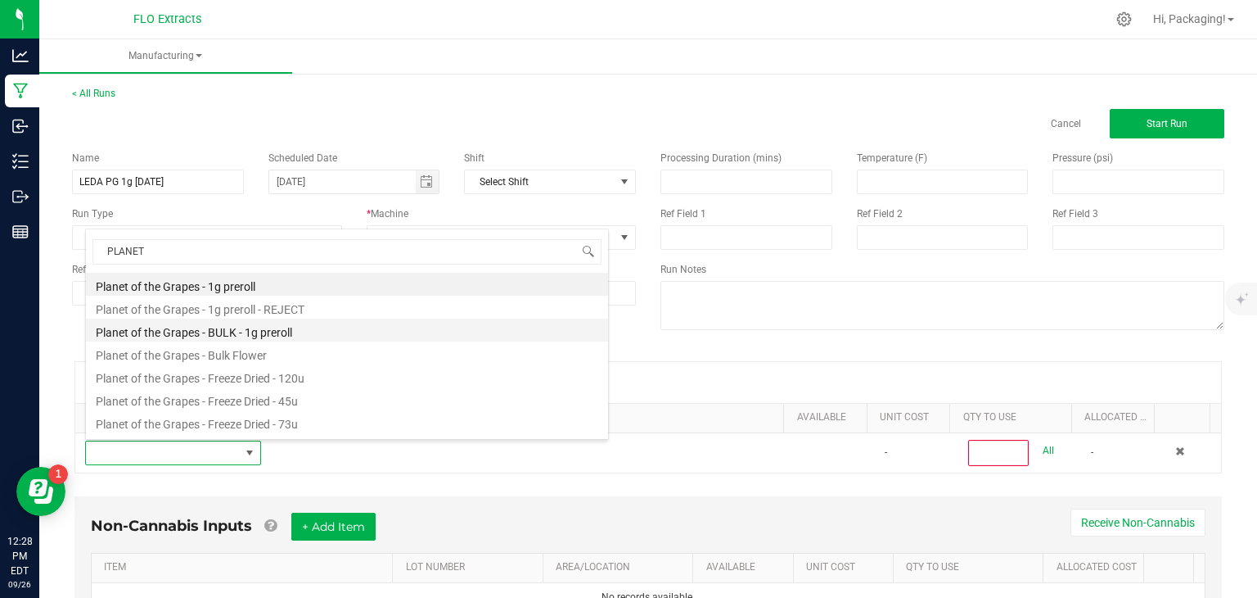
click at [268, 330] on li "Planet of the Grapes - BULK - 1g preroll" at bounding box center [347, 329] width 522 height 23
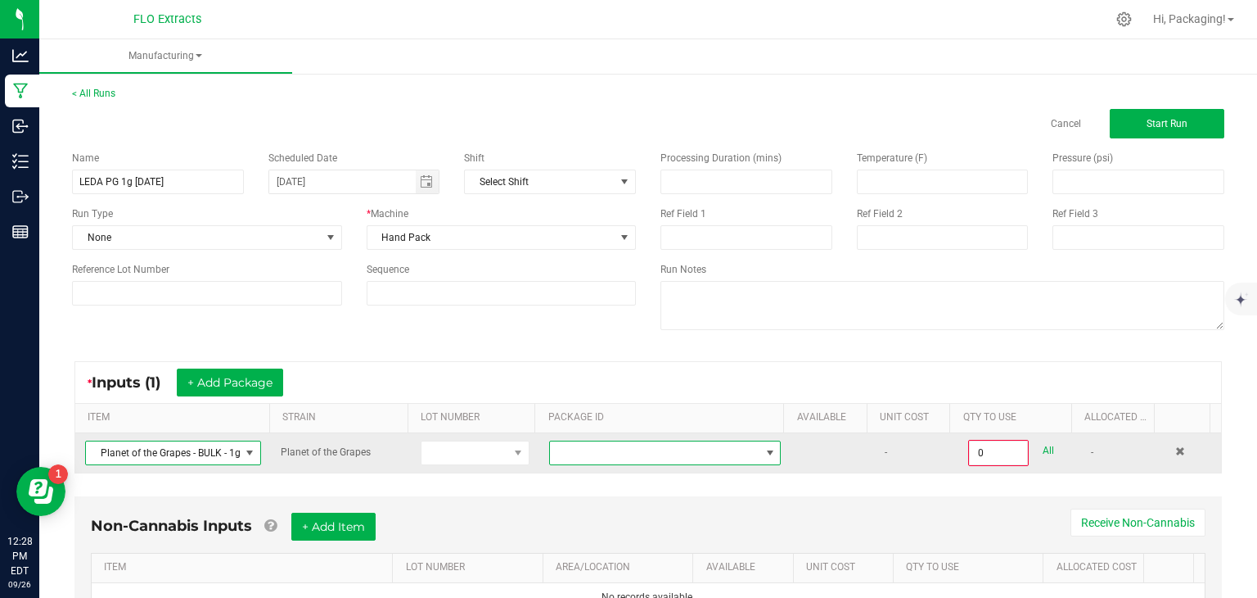
click at [764, 453] on span at bounding box center [770, 452] width 13 height 13
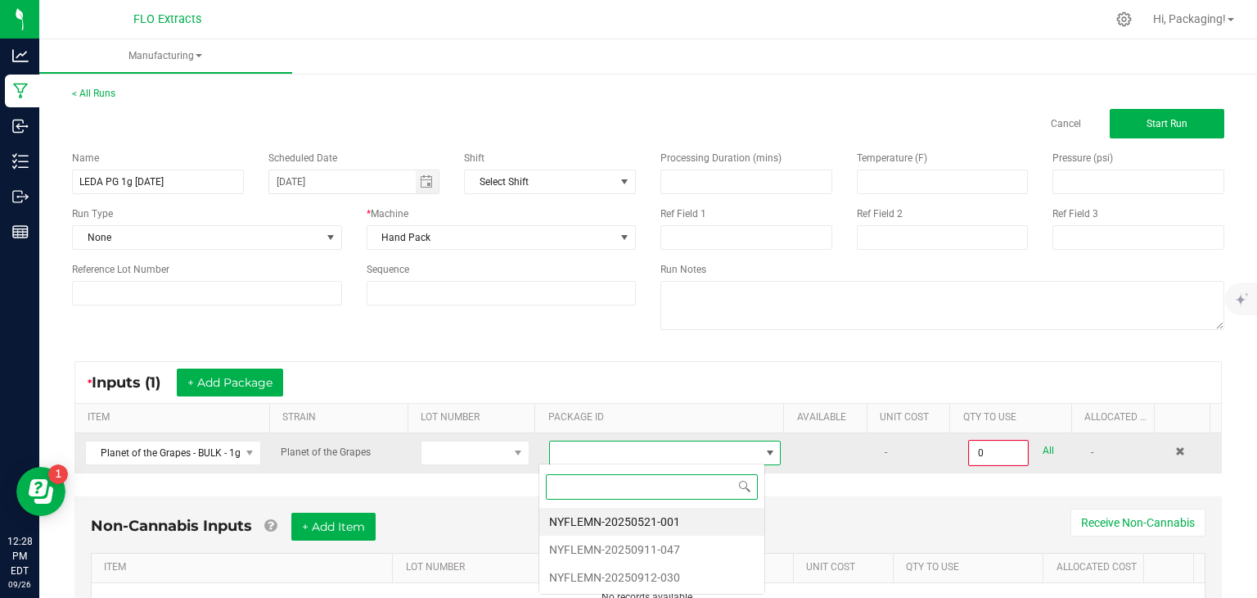
scroll to position [24, 226]
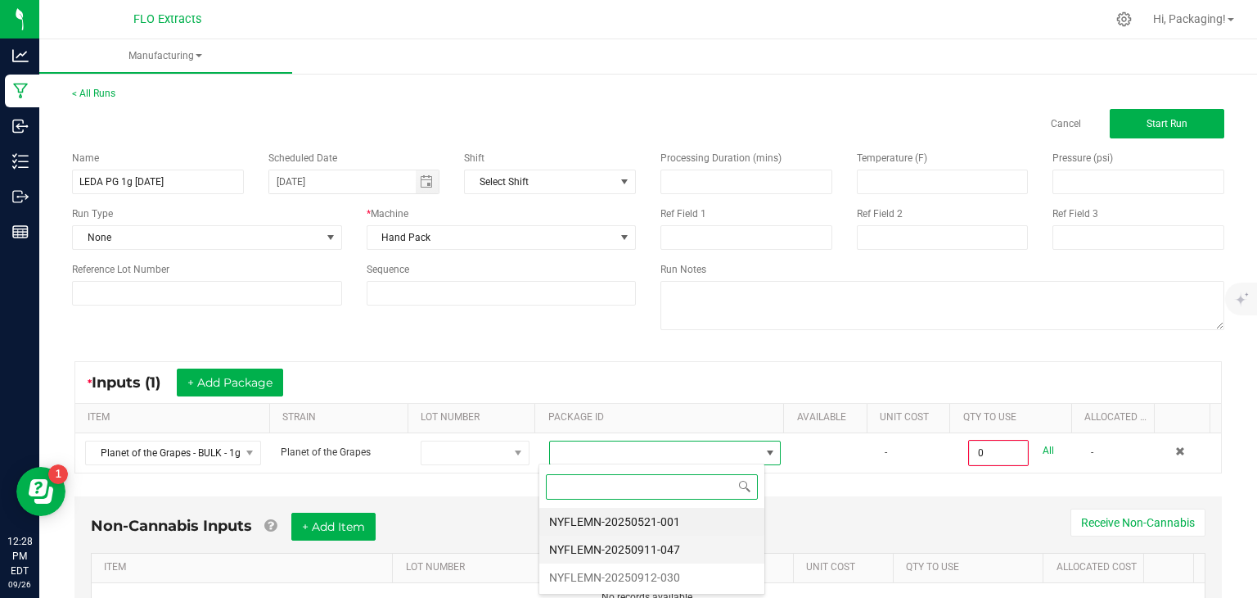
click at [680, 548] on li "NYFLEMN-20250911-047" at bounding box center [651, 549] width 225 height 28
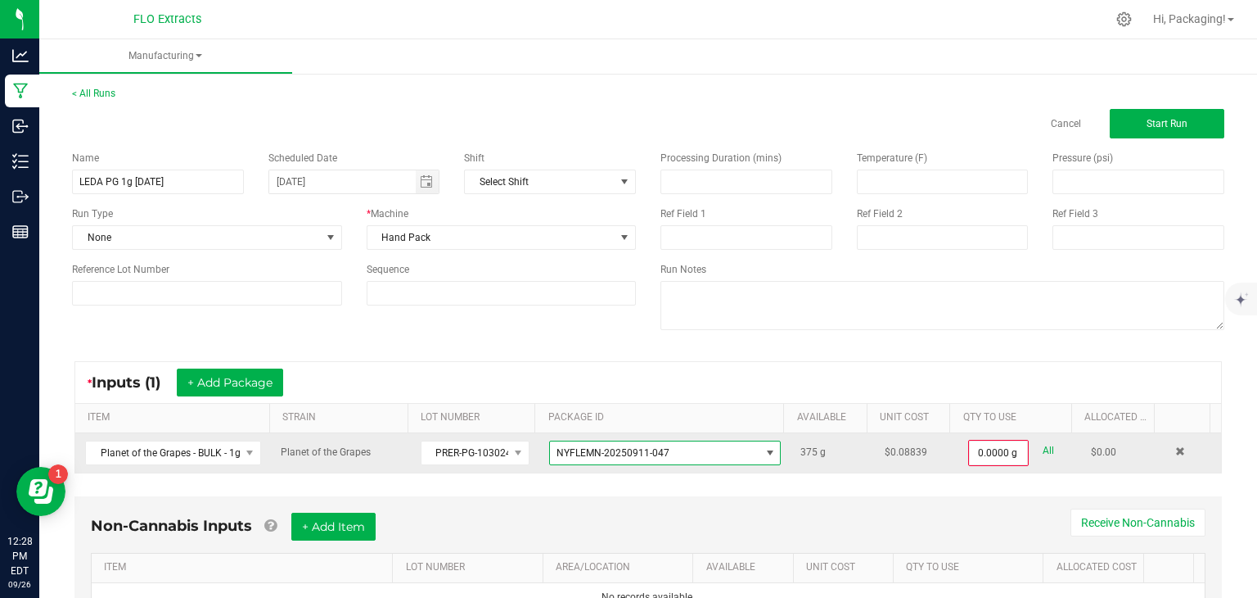
click at [1043, 448] on link "All" at bounding box center [1048, 451] width 11 height 22
type input "375.0000 g"
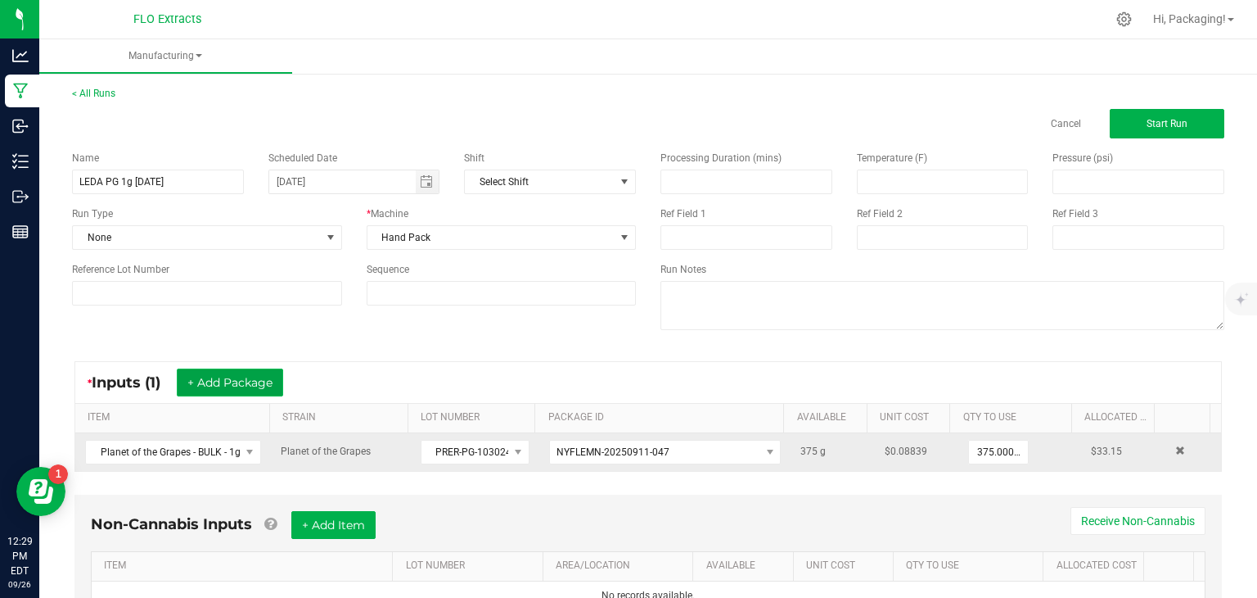
click at [263, 381] on button "+ Add Package" at bounding box center [230, 382] width 106 height 28
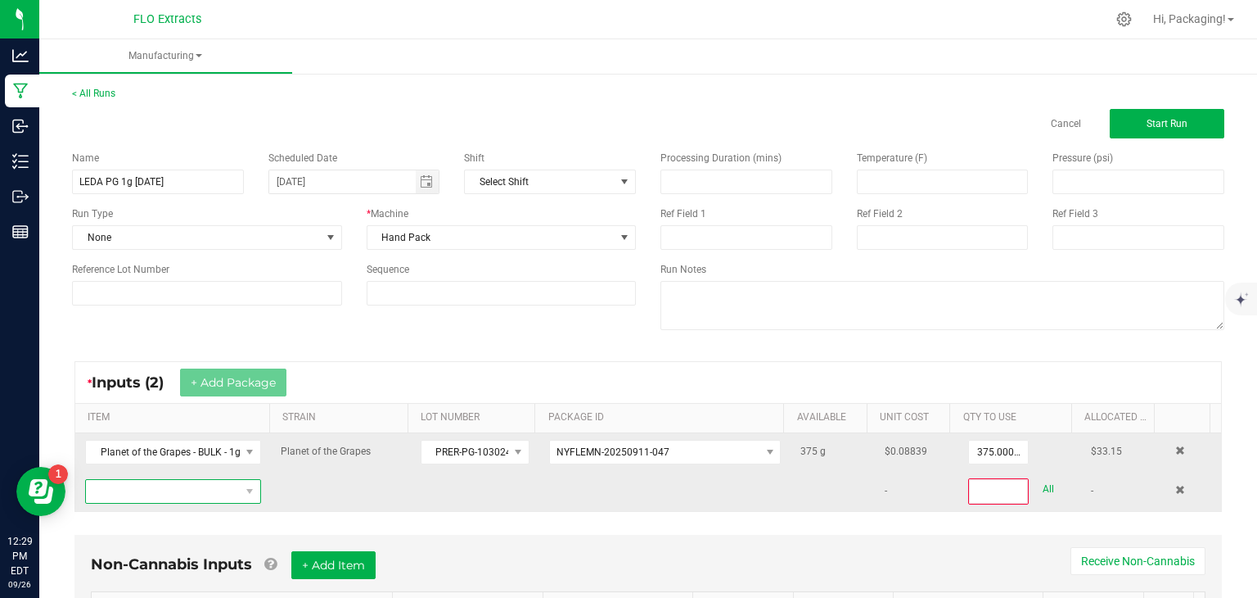
click at [185, 489] on span "NO DATA FOUND" at bounding box center [163, 491] width 154 height 23
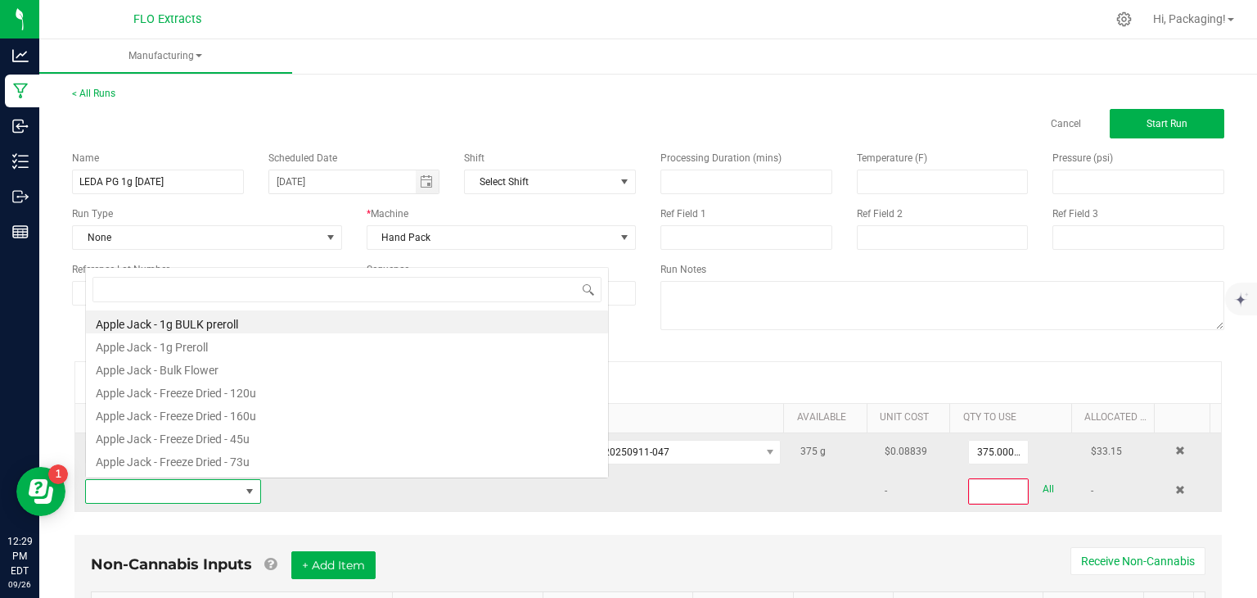
scroll to position [24, 169]
type input "PLANET"
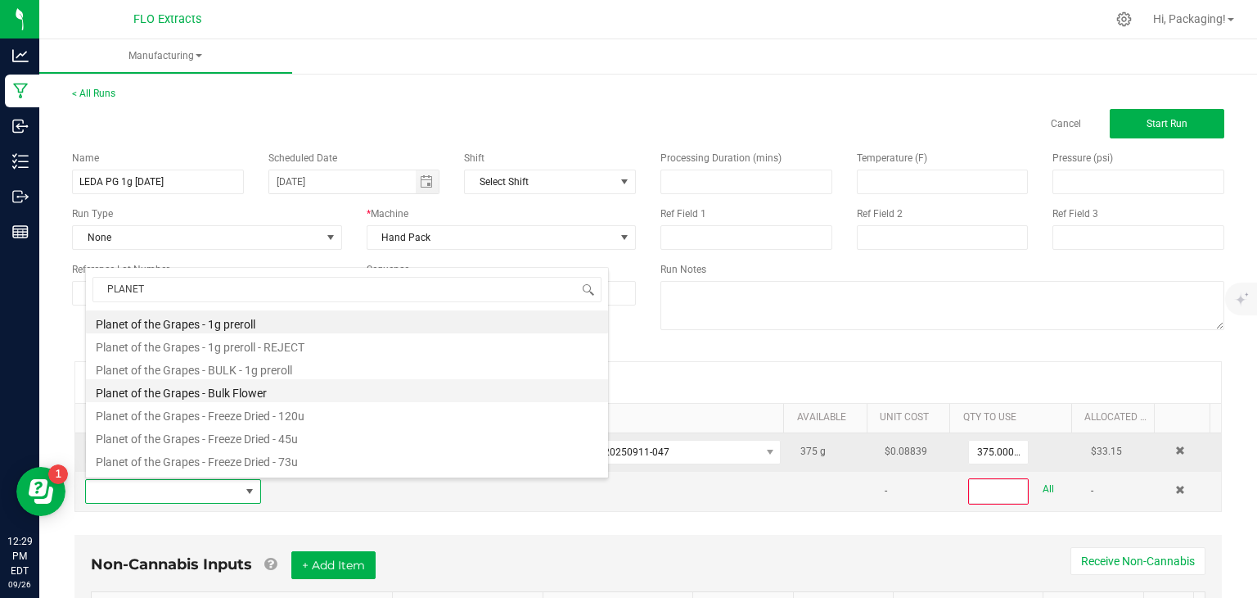
click at [210, 396] on li "Planet of the Grapes - Bulk Flower" at bounding box center [347, 390] width 522 height 23
type input "0"
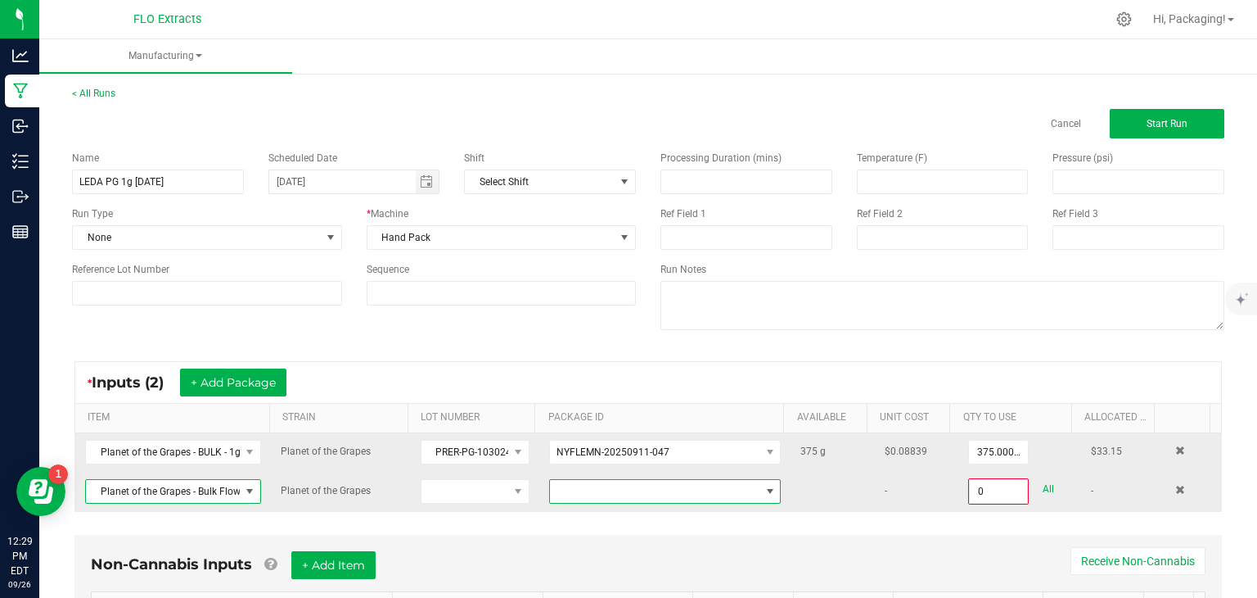
click at [764, 492] on span at bounding box center [770, 491] width 13 height 13
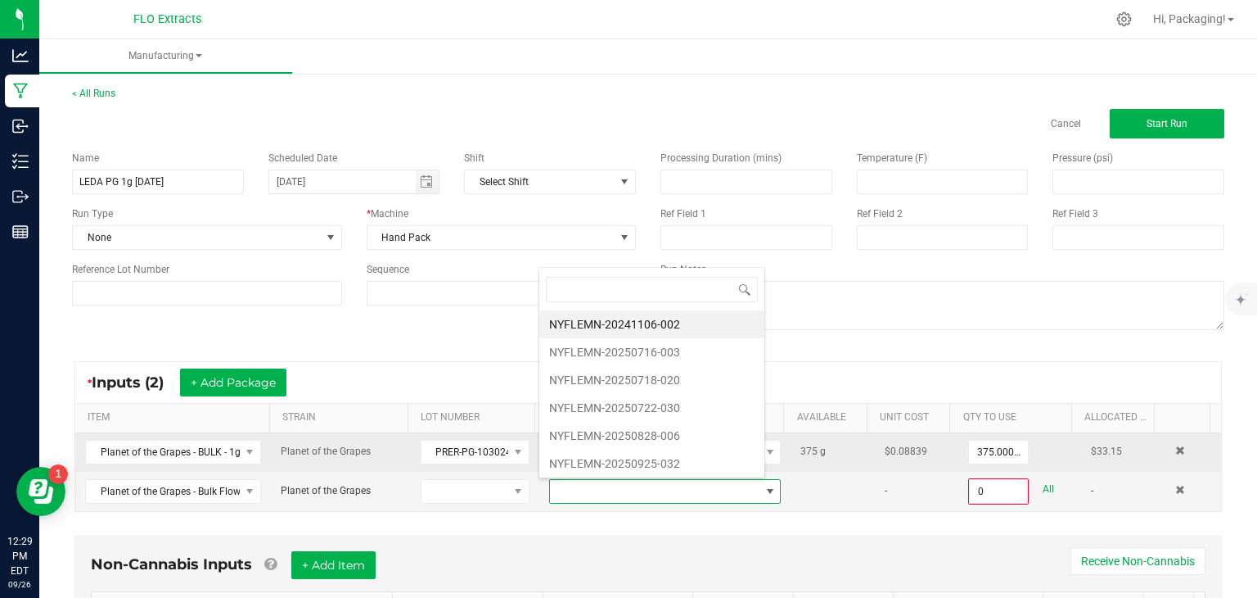
scroll to position [1, 0]
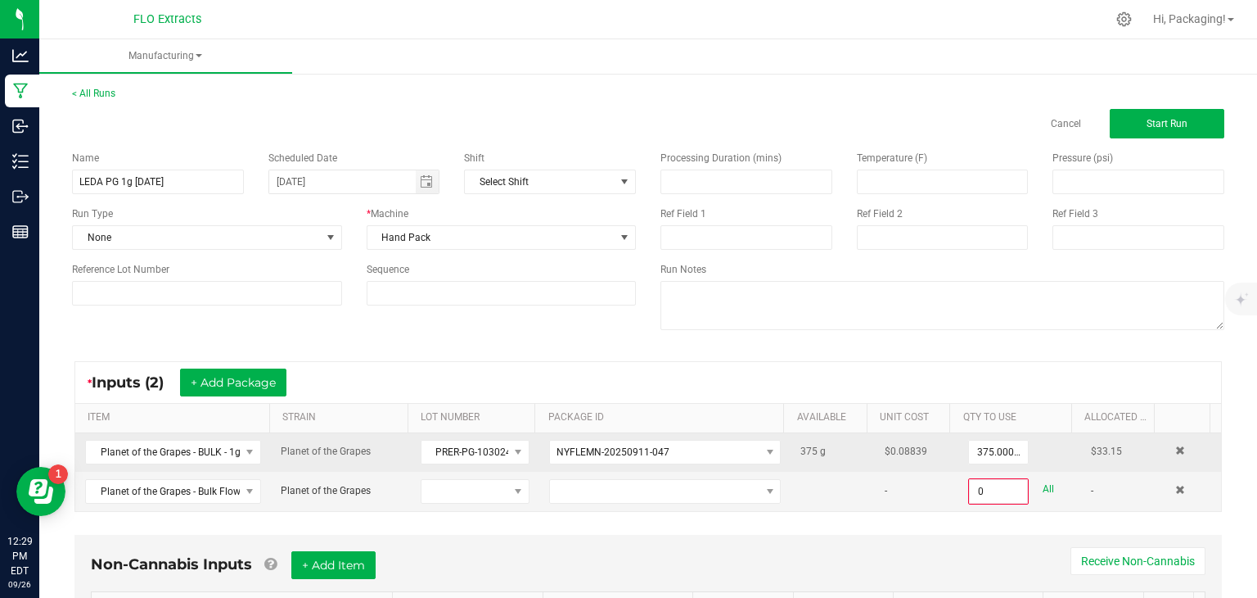
click at [488, 553] on div "Non-Cannabis Inputs + Add Item Receive Non-Cannabis" at bounding box center [648, 571] width 1115 height 40
click at [247, 492] on span at bounding box center [249, 491] width 13 height 13
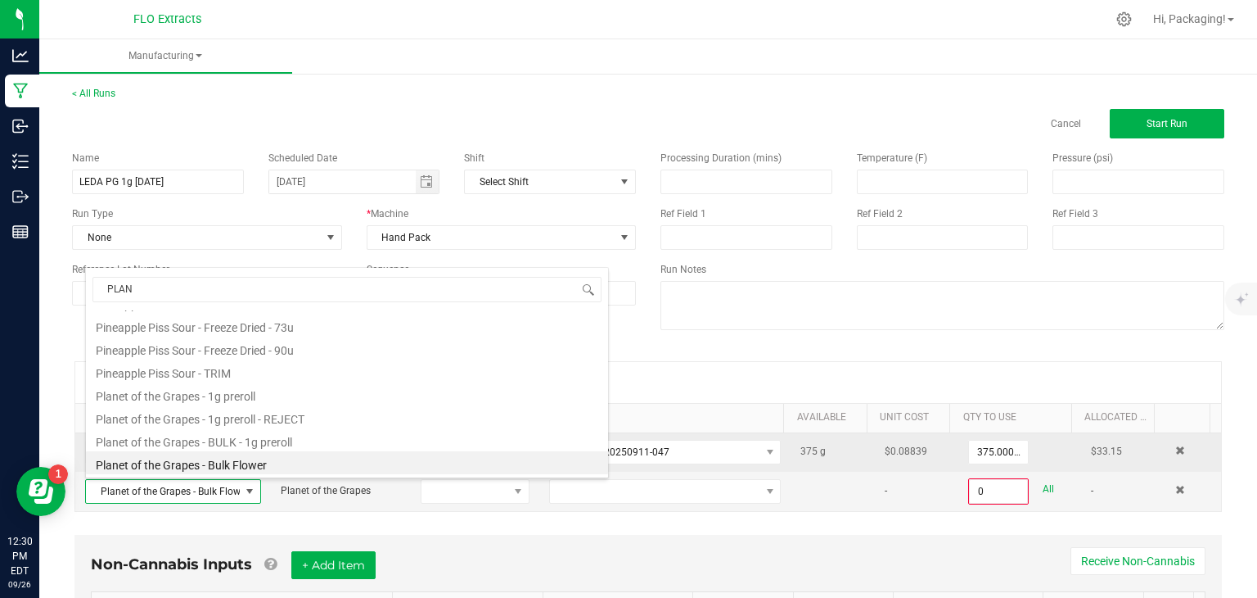
scroll to position [138, 0]
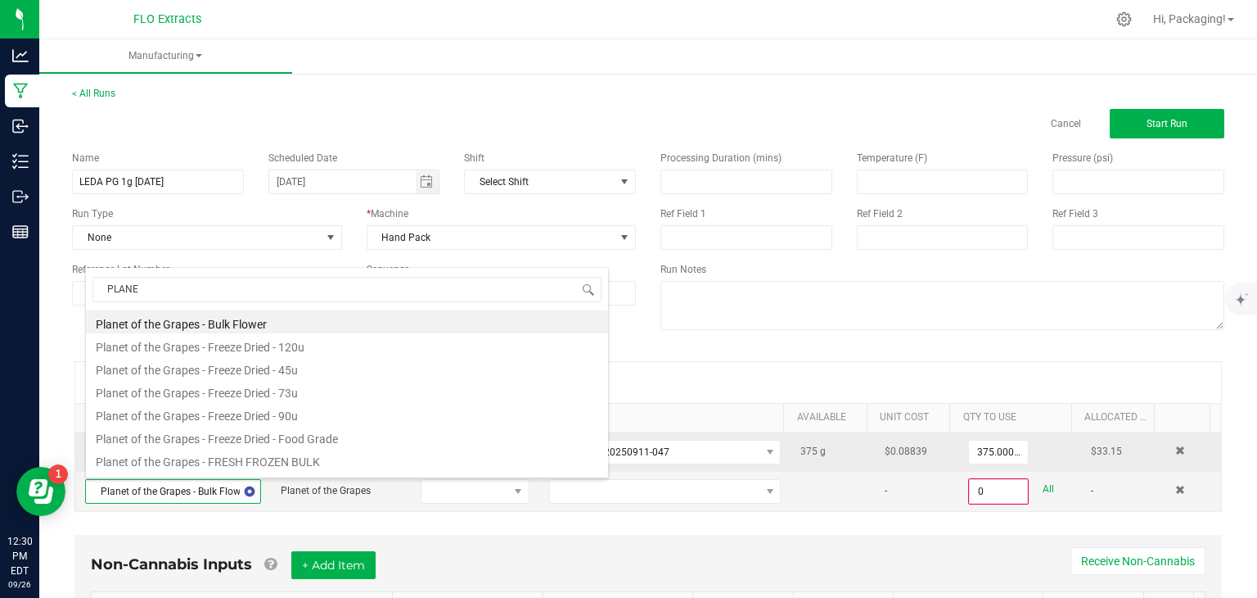
type input "PLANET"
click at [228, 422] on li "Planet of the Grapes - Freeze Dried - 90u" at bounding box center [347, 413] width 522 height 23
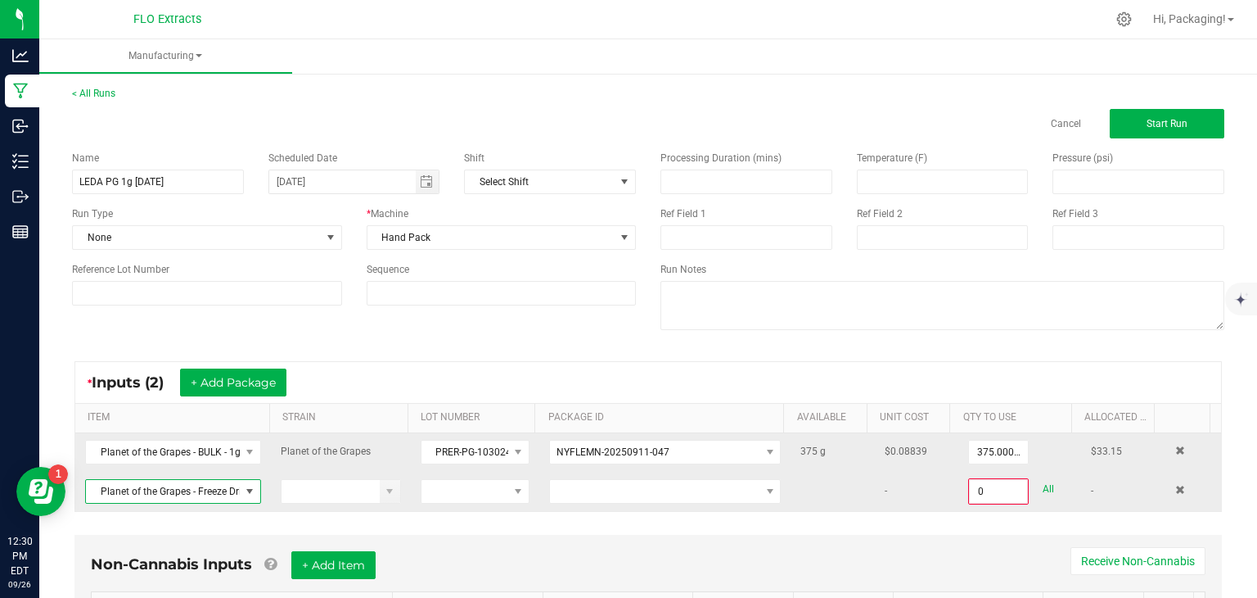
click at [244, 488] on span at bounding box center [249, 491] width 13 height 13
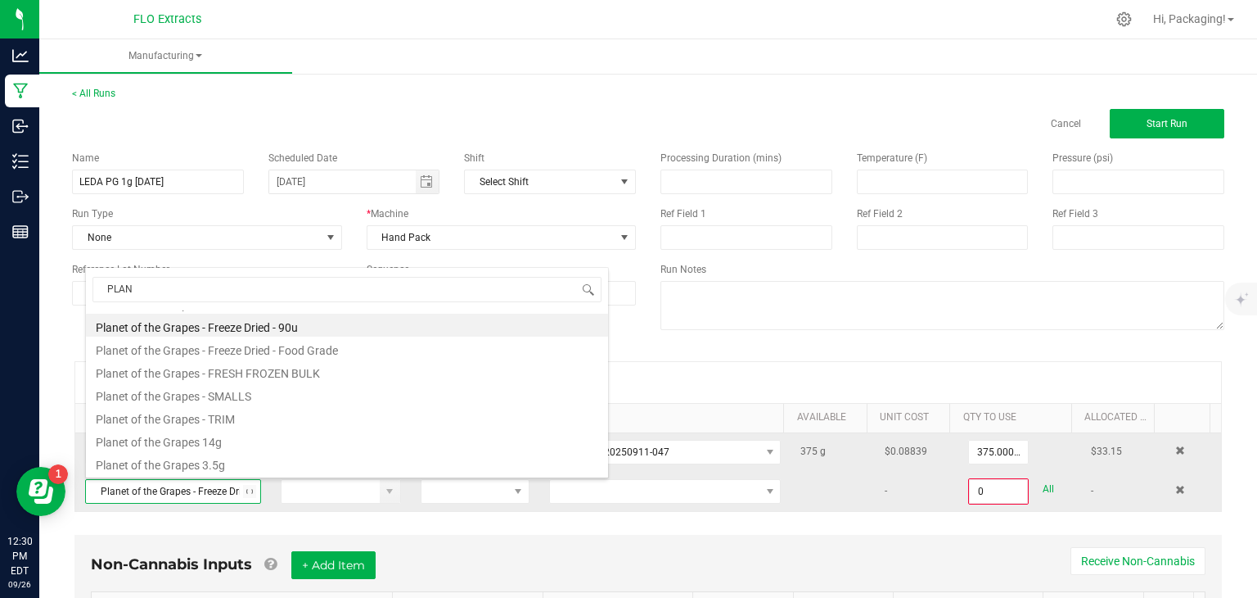
scroll to position [226, 0]
type input "PLANET"
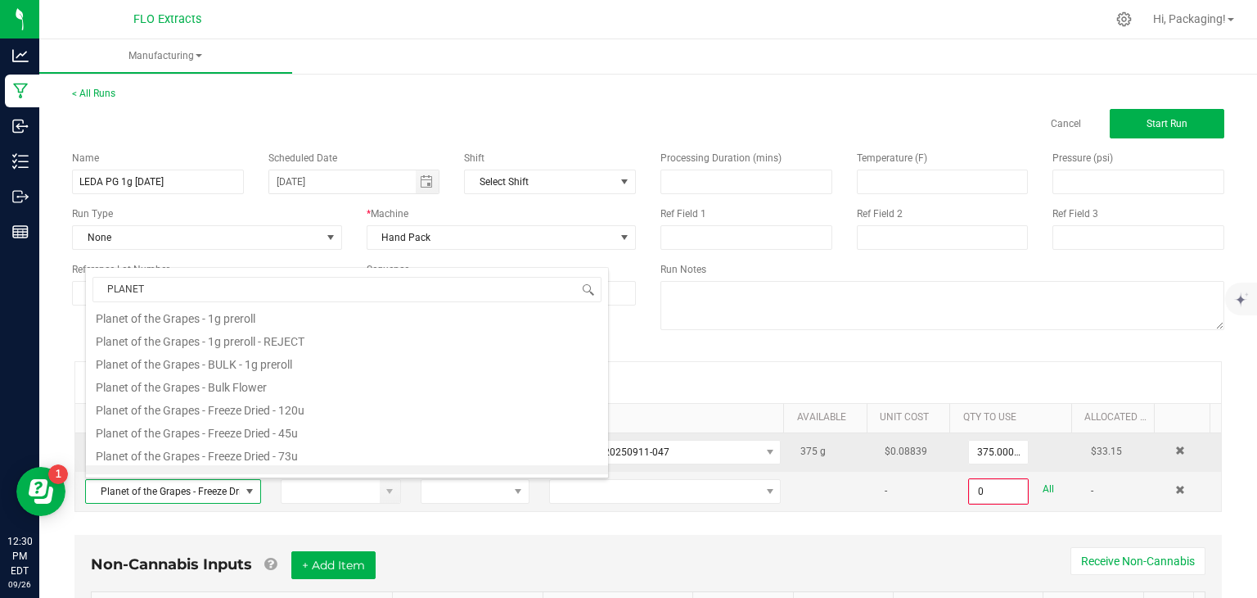
scroll to position [0, 0]
click at [234, 367] on li "Planet of the Grapes - BULK - 1g preroll" at bounding box center [347, 367] width 522 height 23
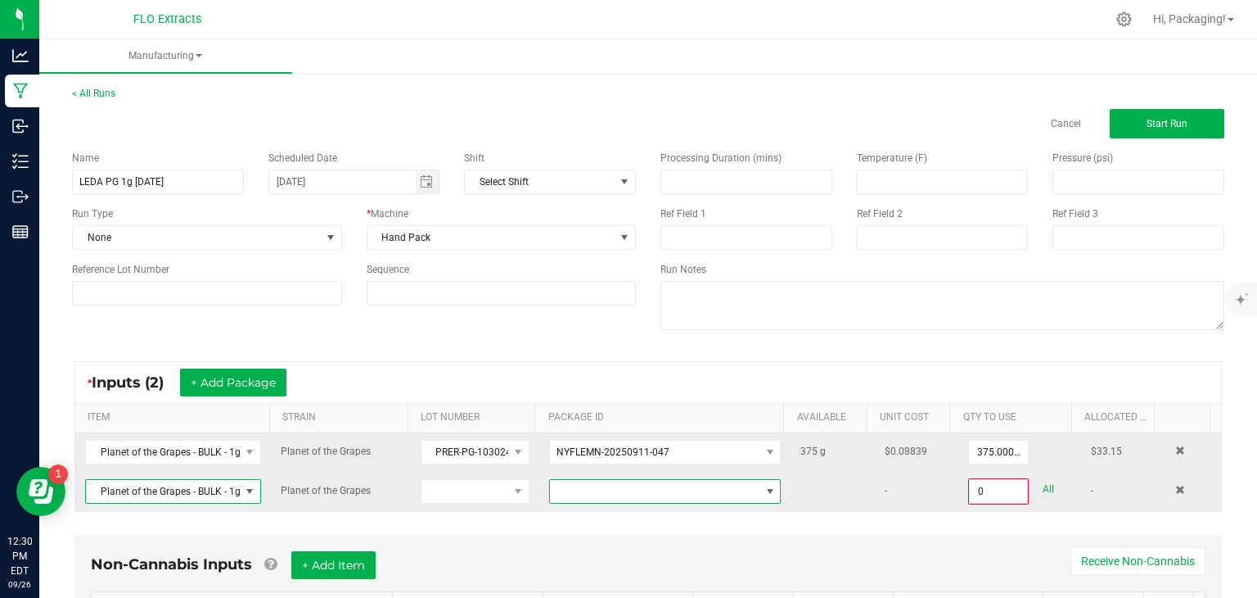
click at [764, 488] on span at bounding box center [770, 491] width 13 height 13
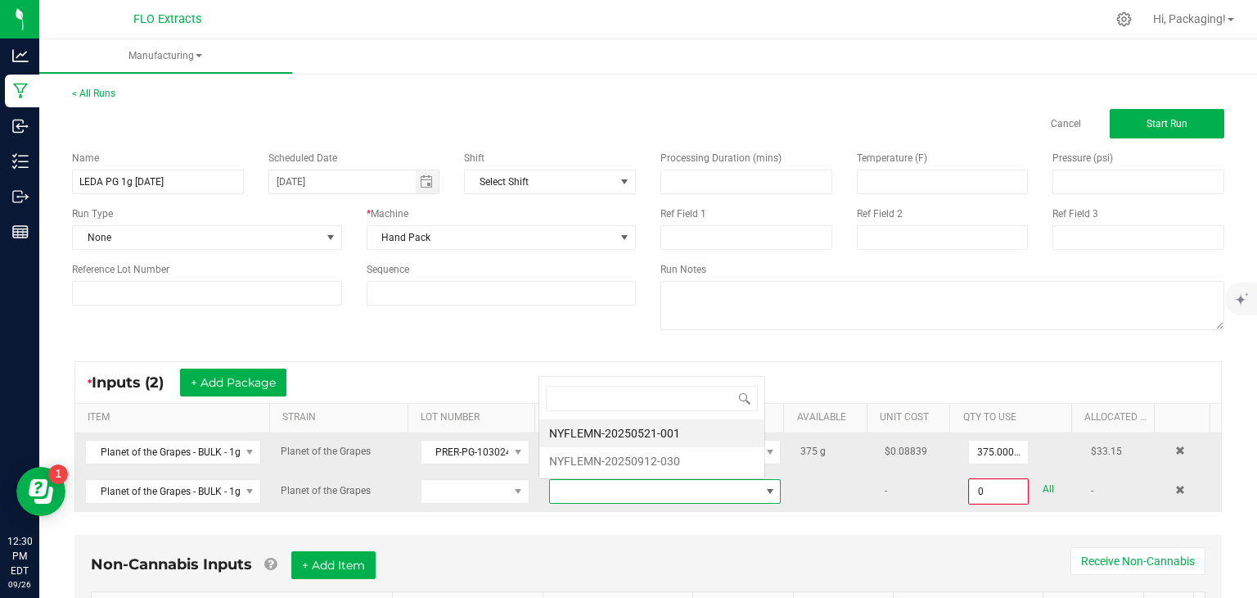
scroll to position [24, 223]
click at [692, 466] on li "NYFLEMN-20250912-030" at bounding box center [651, 461] width 225 height 28
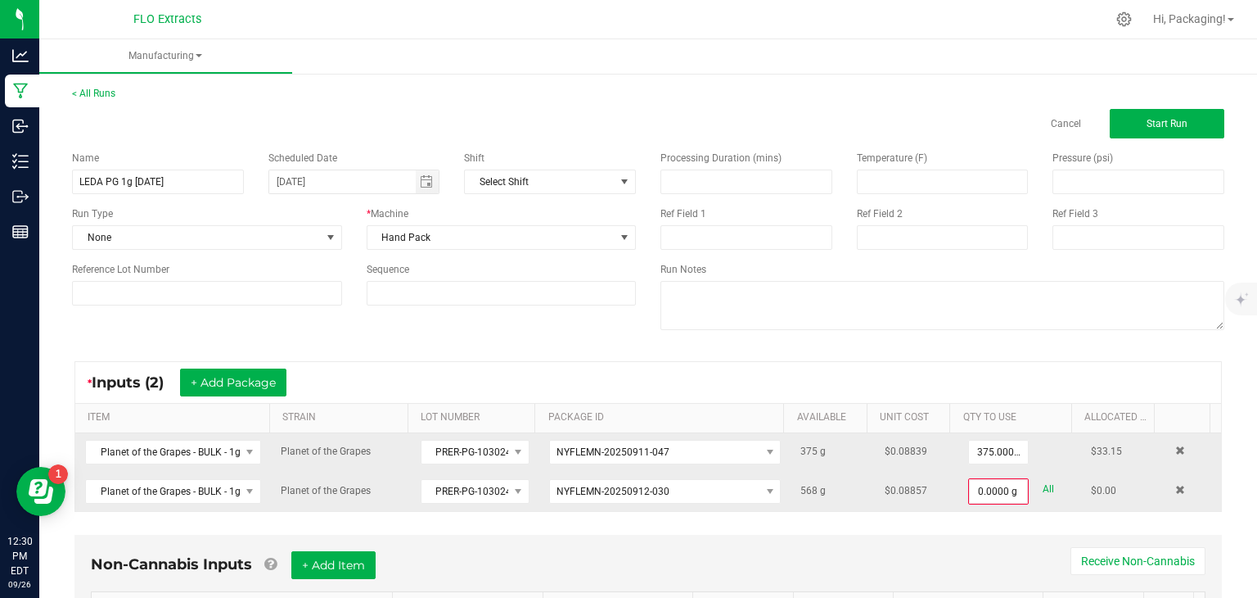
click at [1043, 488] on link "All" at bounding box center [1048, 489] width 11 height 22
type input "568.0000 g"
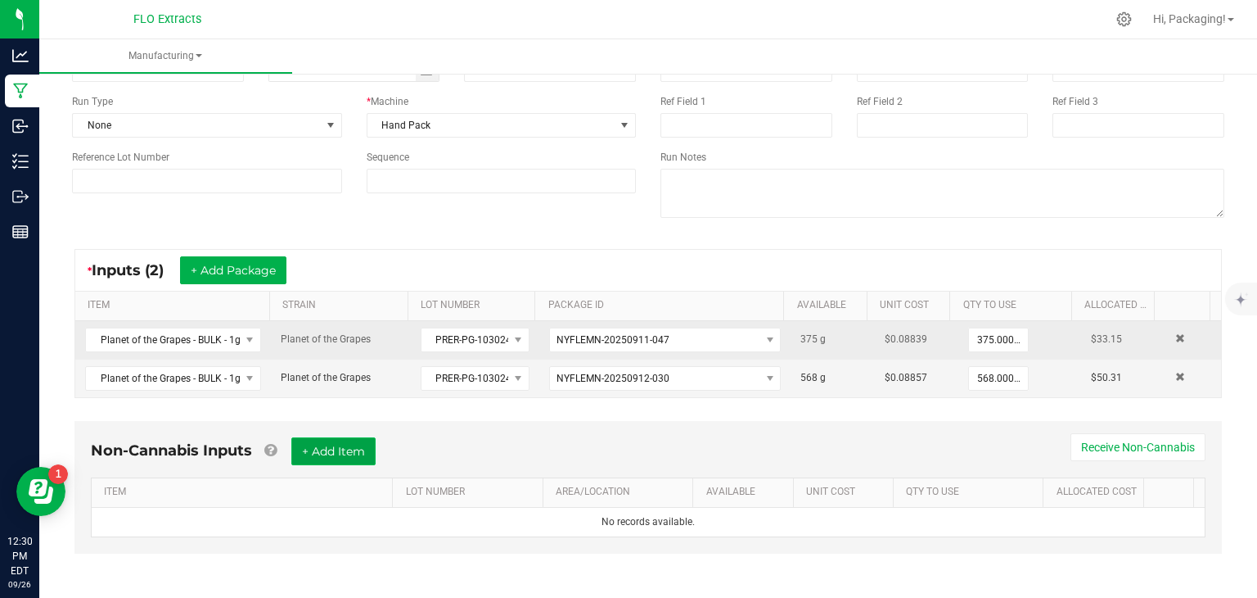
click at [352, 456] on button "+ Add Item" at bounding box center [333, 451] width 84 height 28
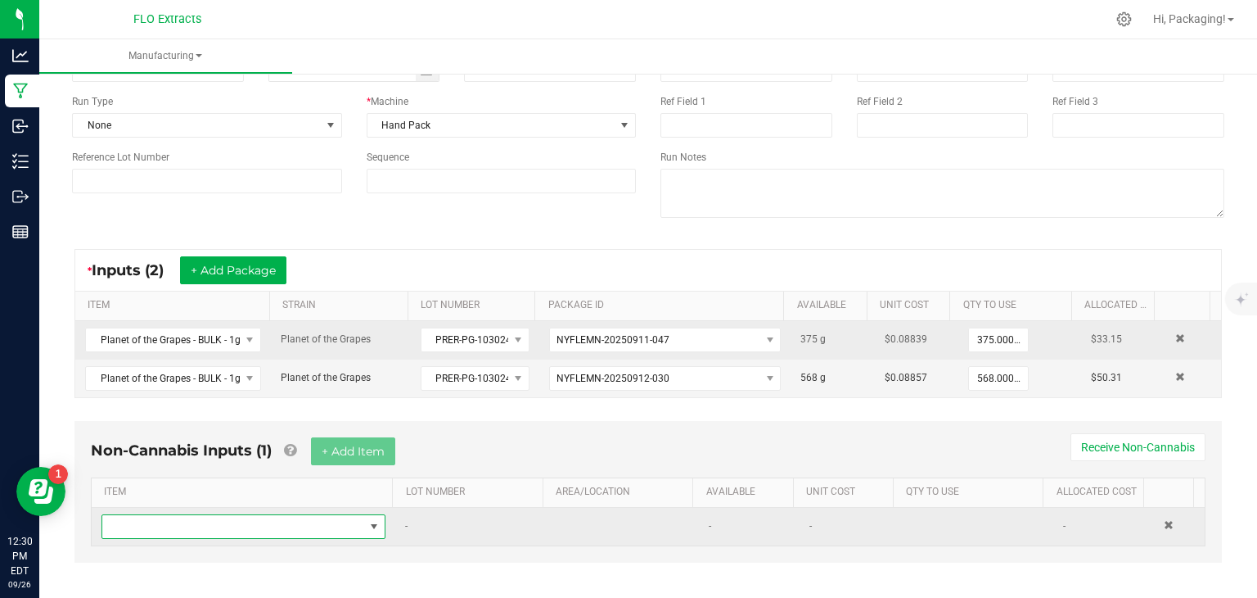
click at [191, 525] on span "NO DATA FOUND" at bounding box center [233, 526] width 262 height 23
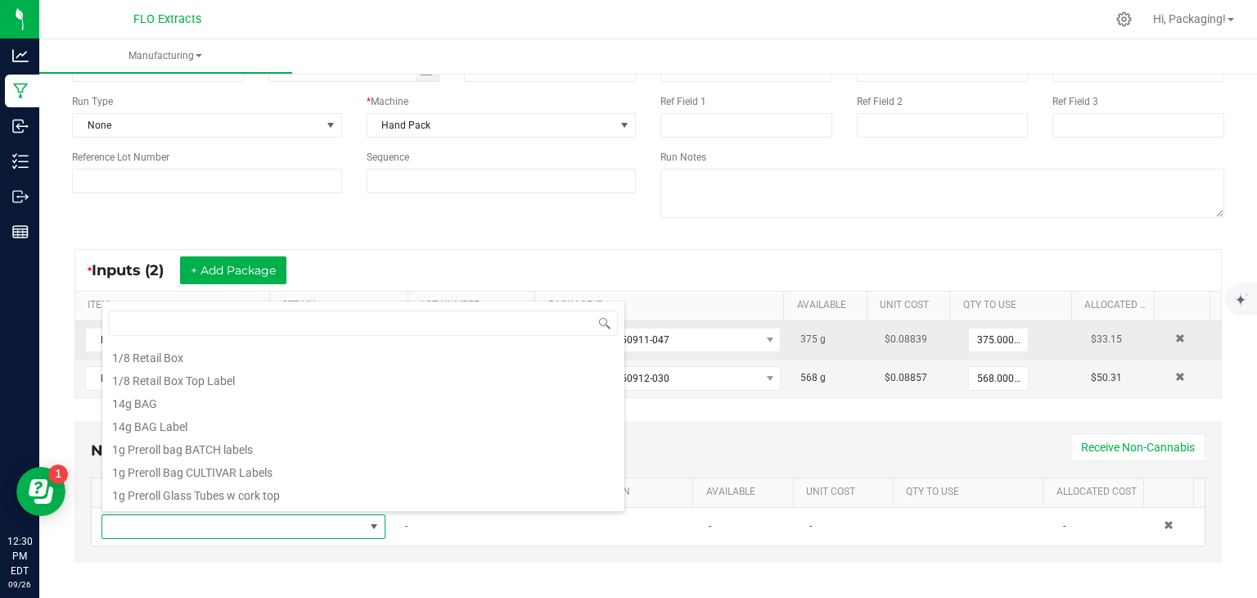
scroll to position [183, 0]
click at [237, 449] on li "1g Preroll bag BATCH labels" at bounding box center [363, 446] width 522 height 23
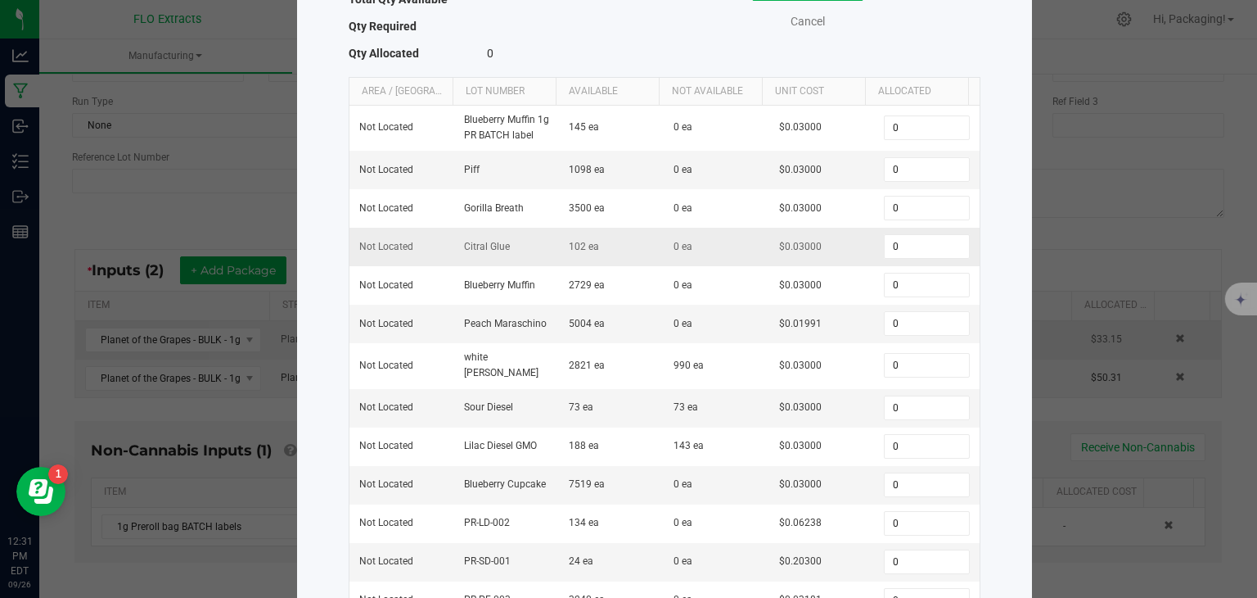
scroll to position [156, 0]
click at [164, 204] on ngb-modal-window "Select Inventory to Allocate Item 1g Preroll bag BATCH labels Total Qty Availab…" at bounding box center [635, 299] width 1270 height 598
click at [793, 20] on link "Cancel" at bounding box center [807, 23] width 65 height 17
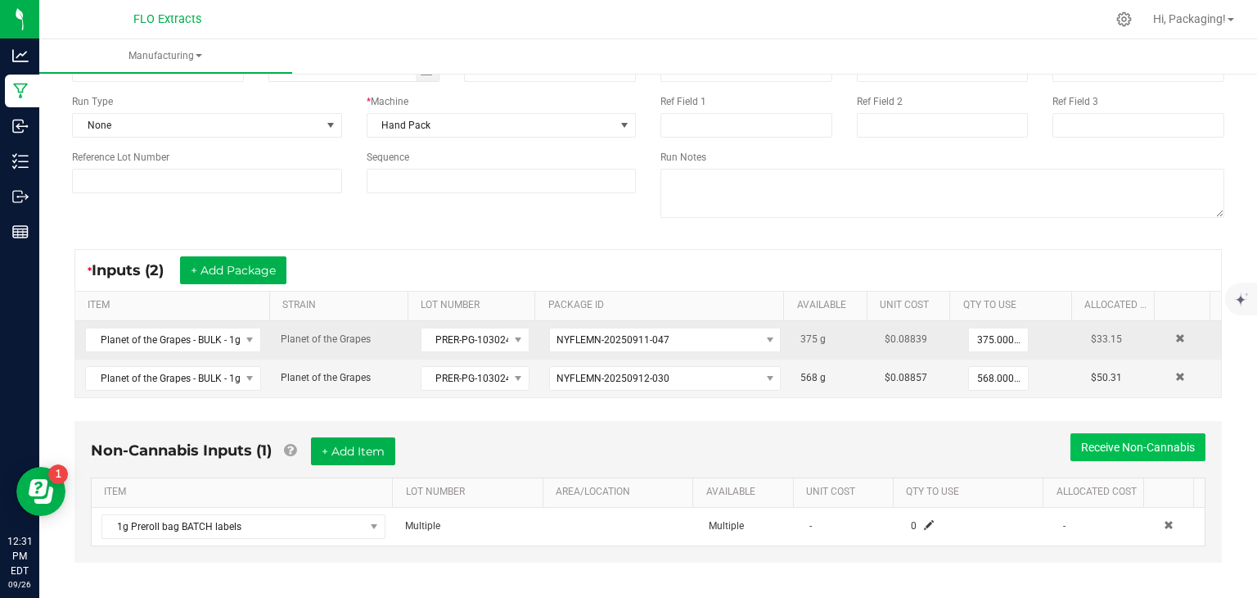
click at [1100, 440] on button "Receive Non-Cannabis" at bounding box center [1138, 447] width 135 height 28
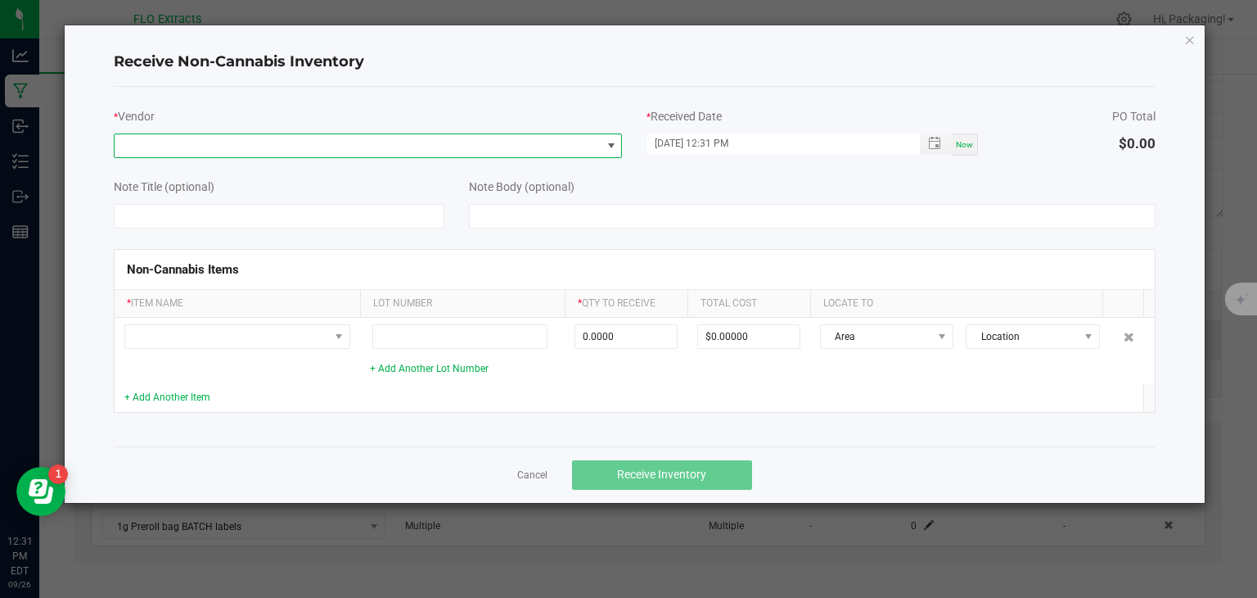
click at [611, 146] on span at bounding box center [611, 145] width 13 height 13
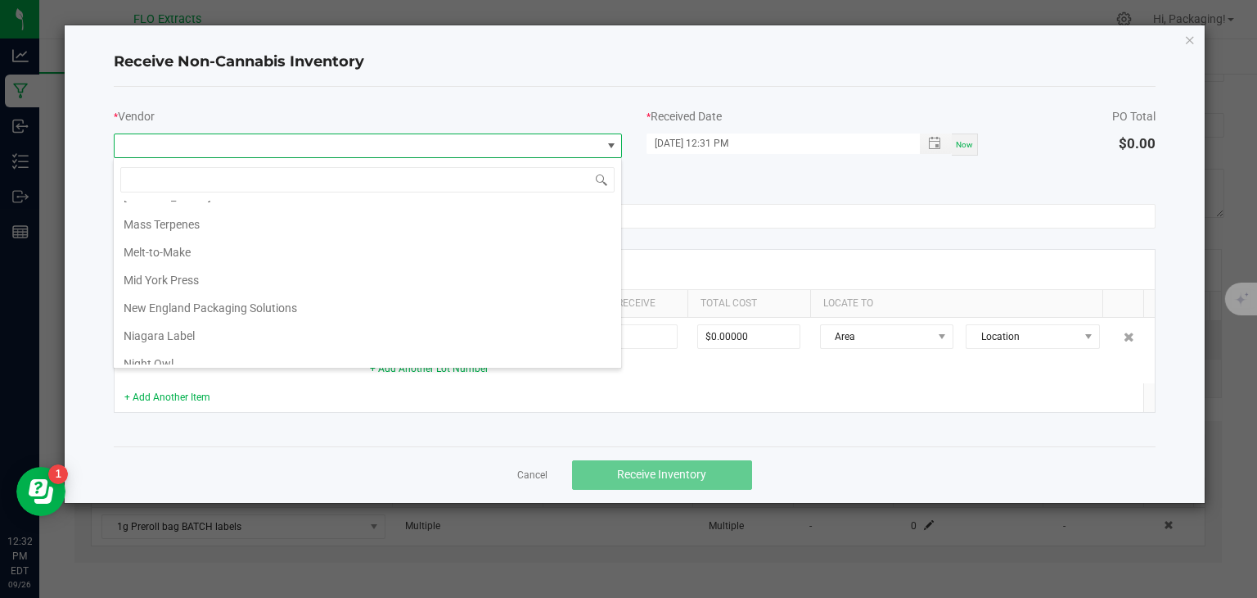
scroll to position [1107, 0]
click at [329, 318] on li "Niagara Label" at bounding box center [367, 332] width 507 height 28
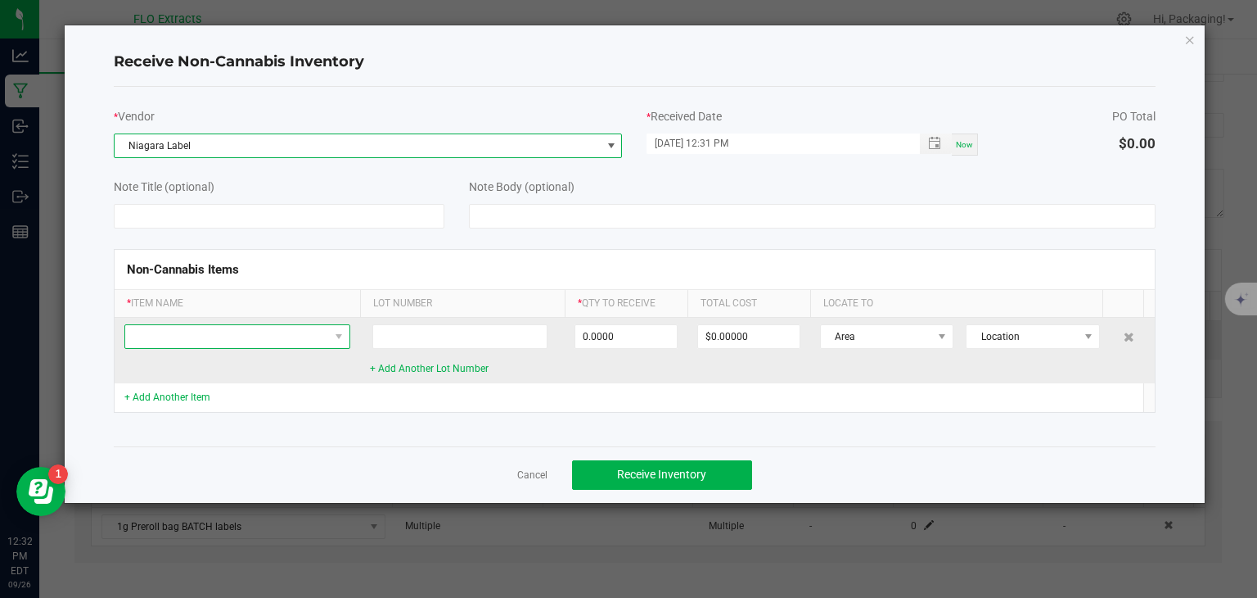
click at [275, 332] on span at bounding box center [227, 336] width 204 height 23
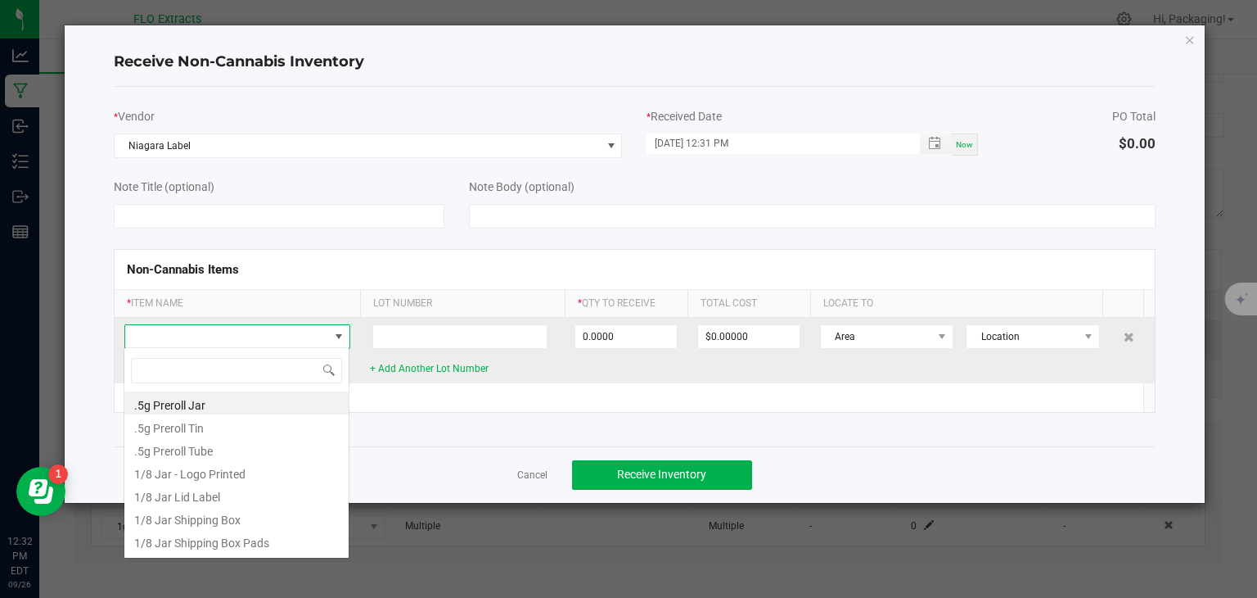
scroll to position [24, 226]
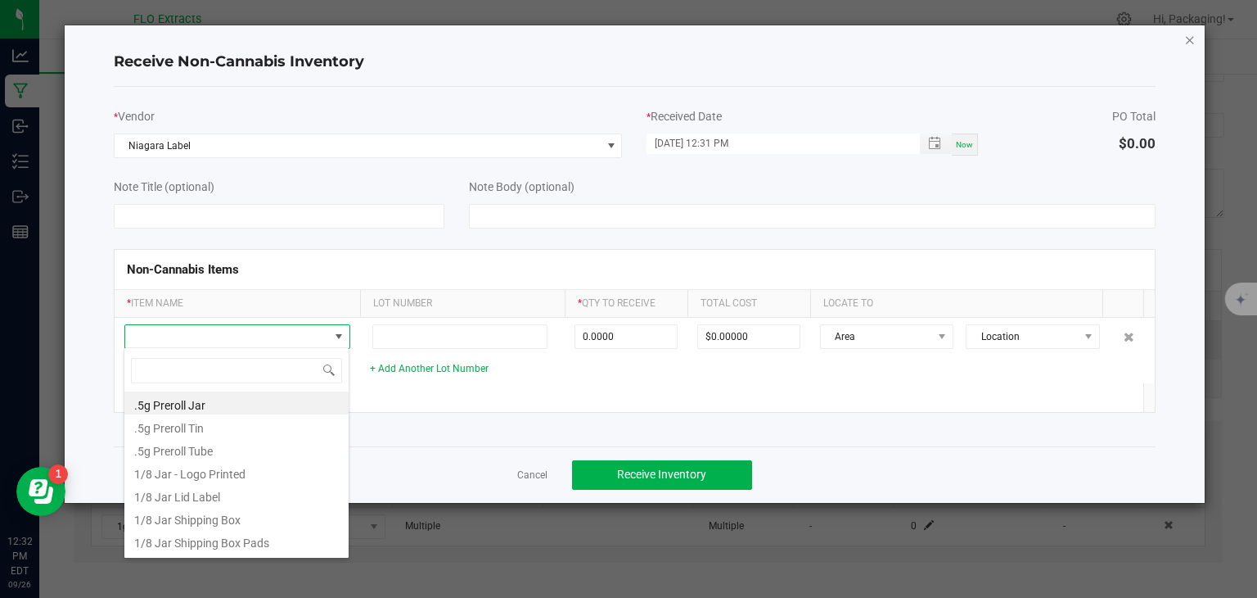
click at [1190, 37] on icon "Close" at bounding box center [1189, 39] width 11 height 20
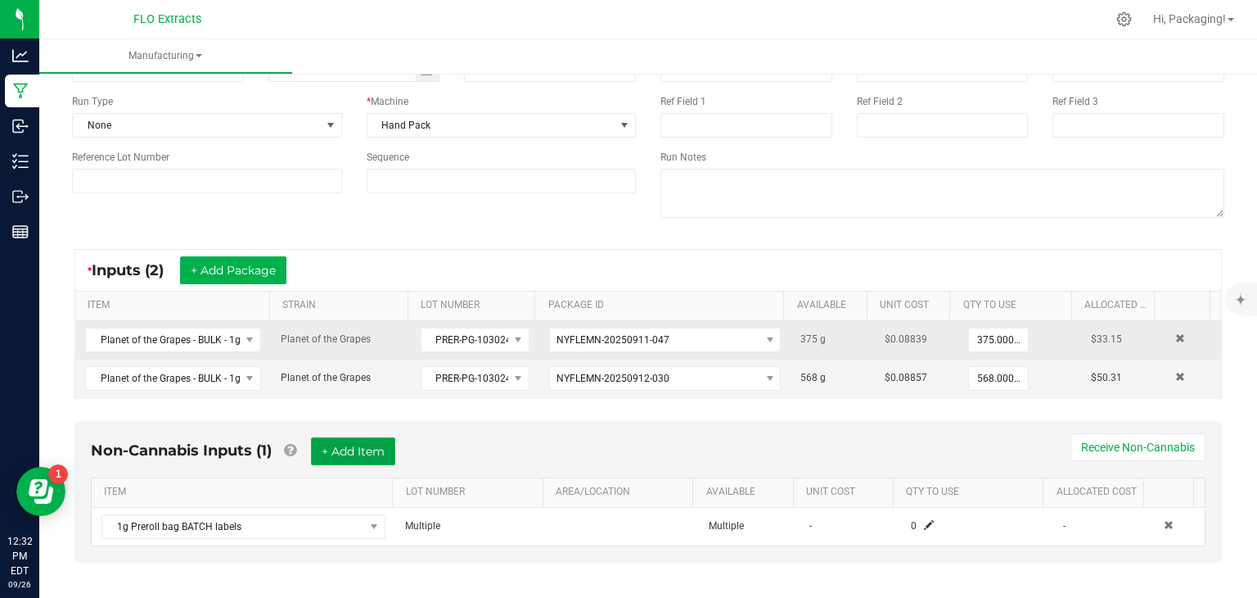
click at [359, 453] on button "+ Add Item" at bounding box center [353, 451] width 84 height 28
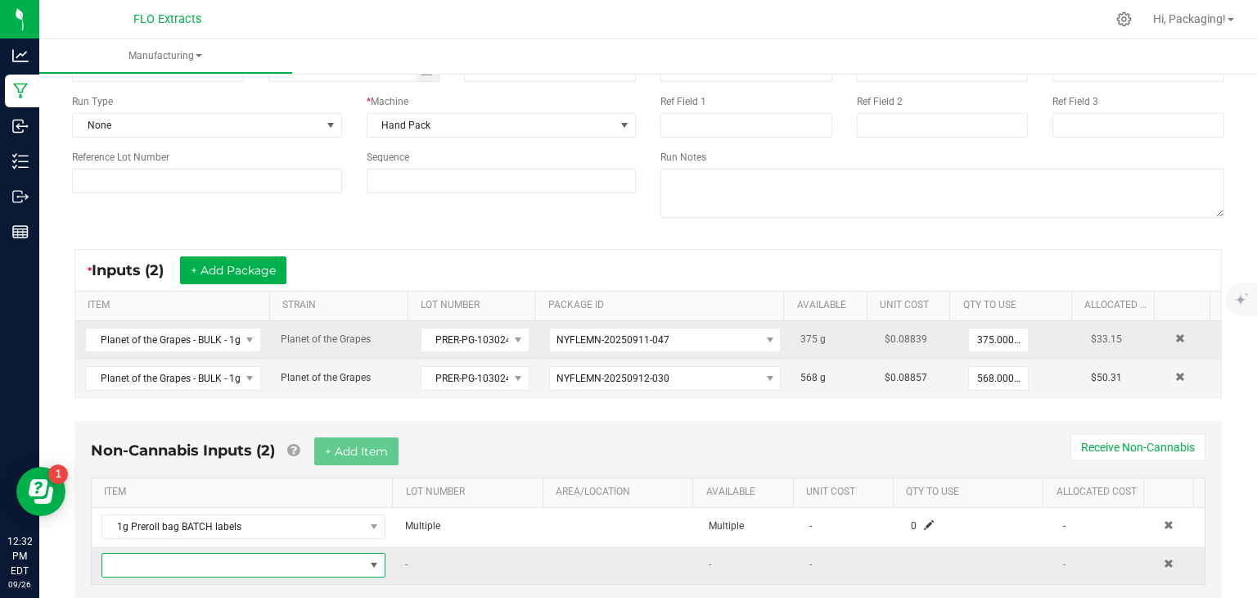
click at [368, 560] on span "NO DATA FOUND" at bounding box center [374, 564] width 13 height 13
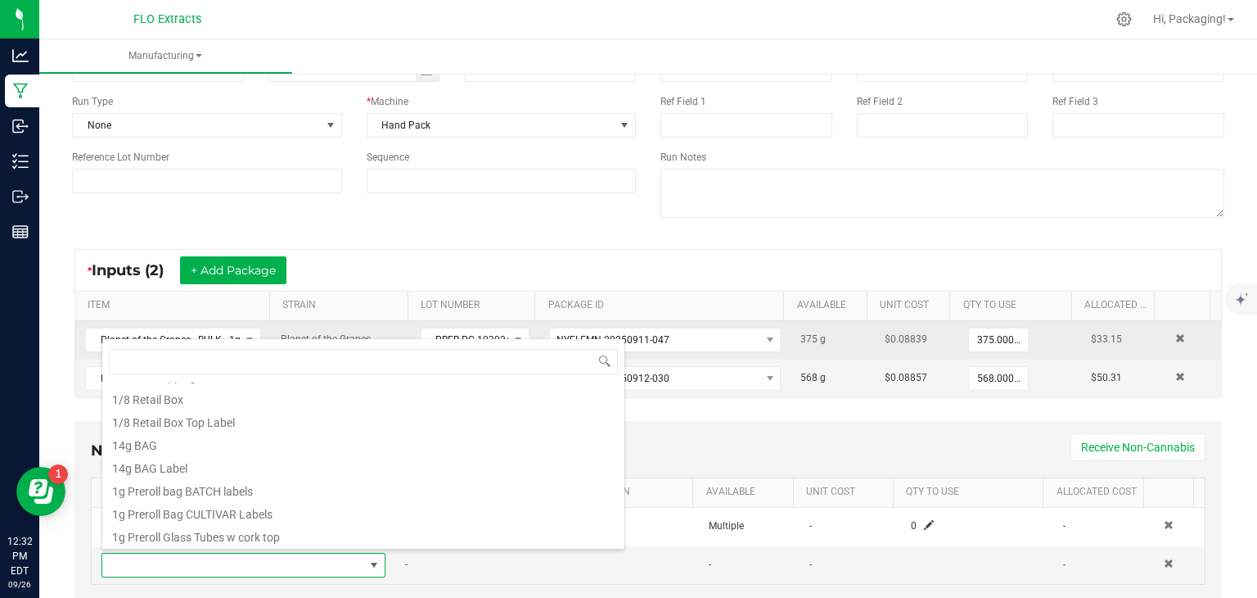
scroll to position [182, 0]
click at [323, 503] on li "1g Preroll Bag CULTIVAR Labels" at bounding box center [363, 509] width 522 height 23
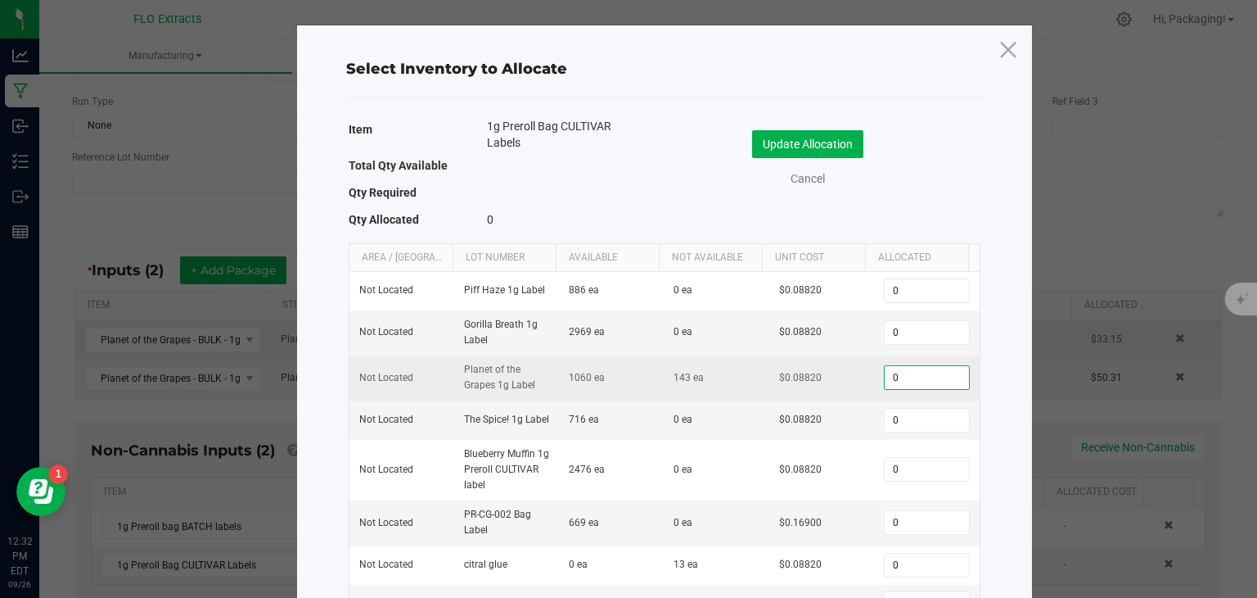
click at [895, 377] on input "0" at bounding box center [926, 377] width 83 height 23
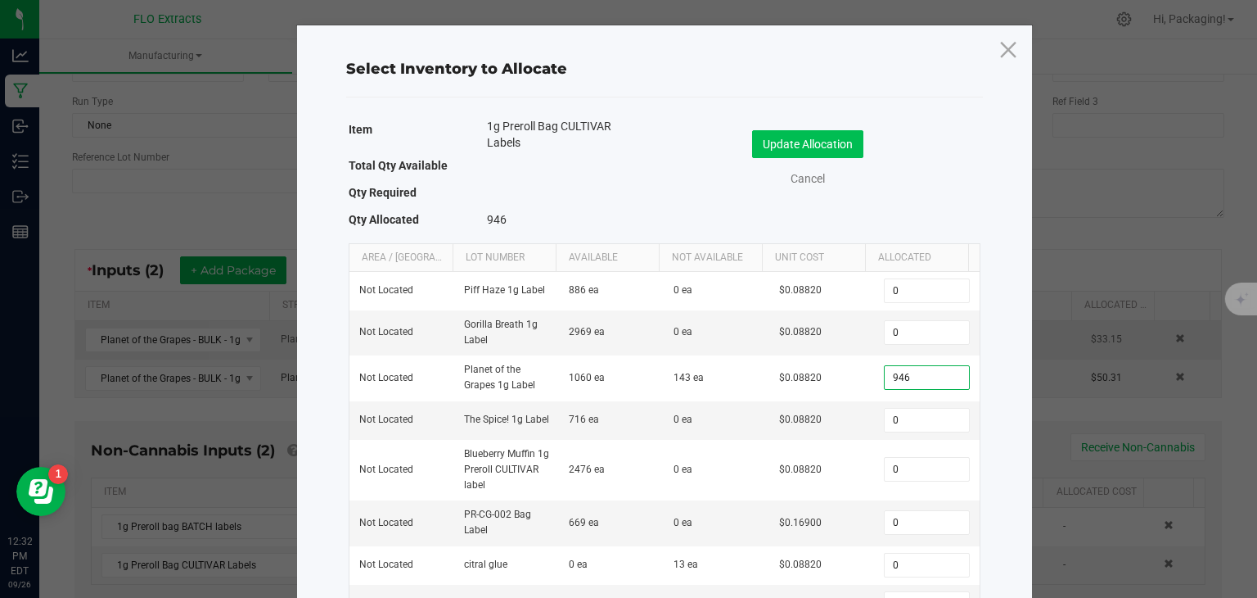
type input "946"
click at [838, 140] on button "Update Allocation" at bounding box center [807, 144] width 111 height 28
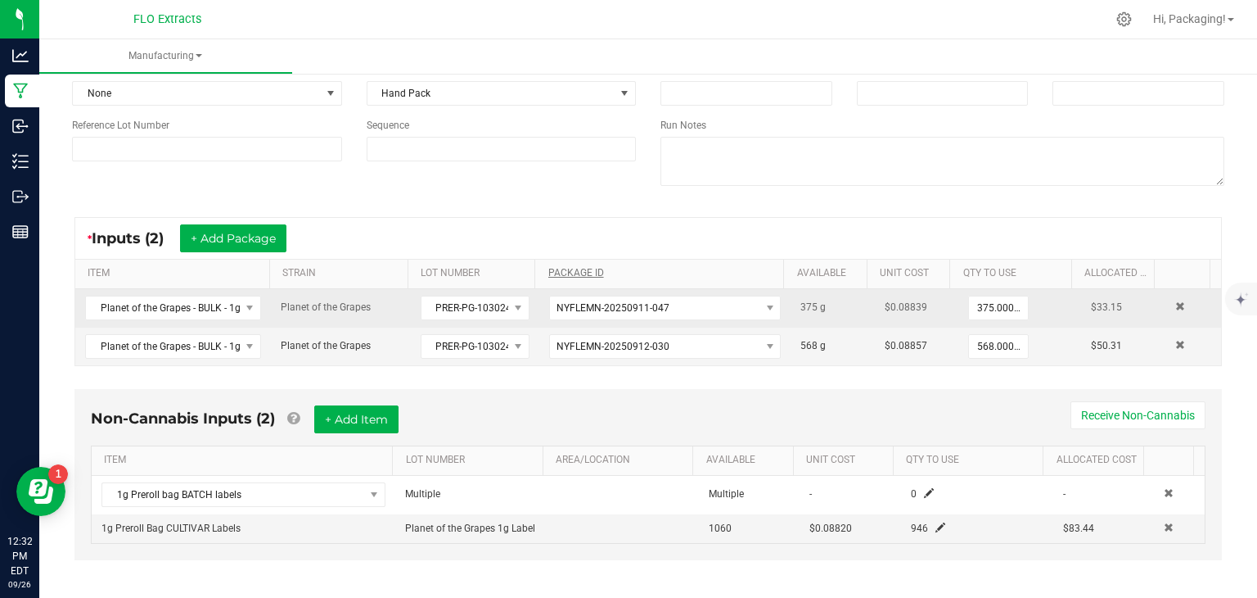
scroll to position [151, 0]
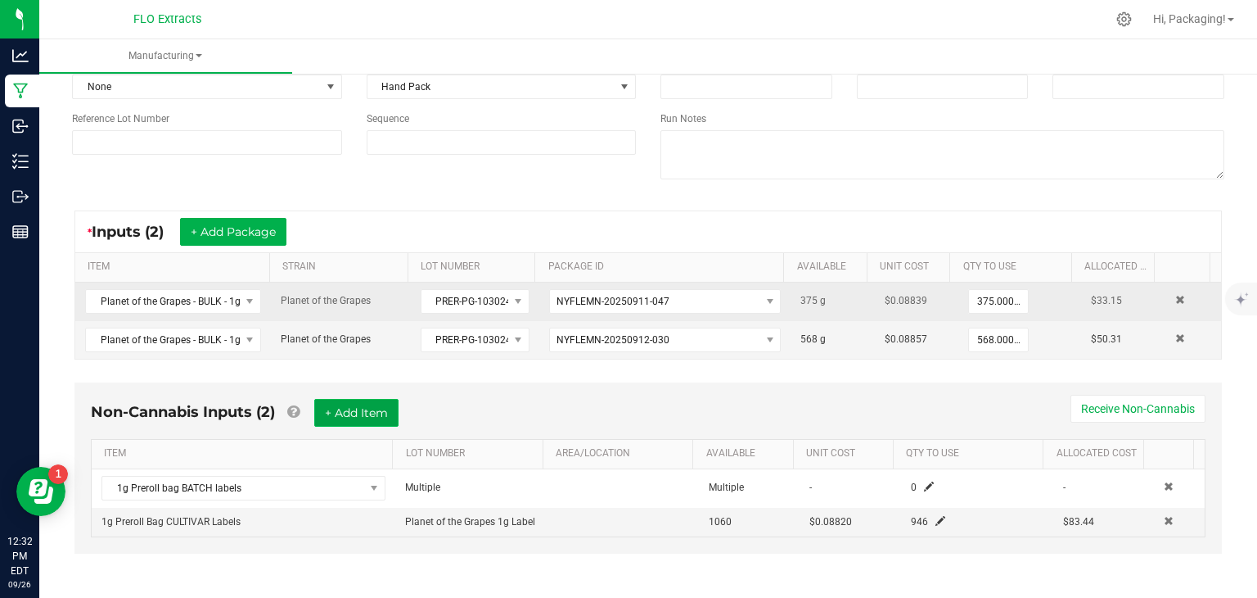
click at [354, 413] on button "+ Add Item" at bounding box center [356, 413] width 84 height 28
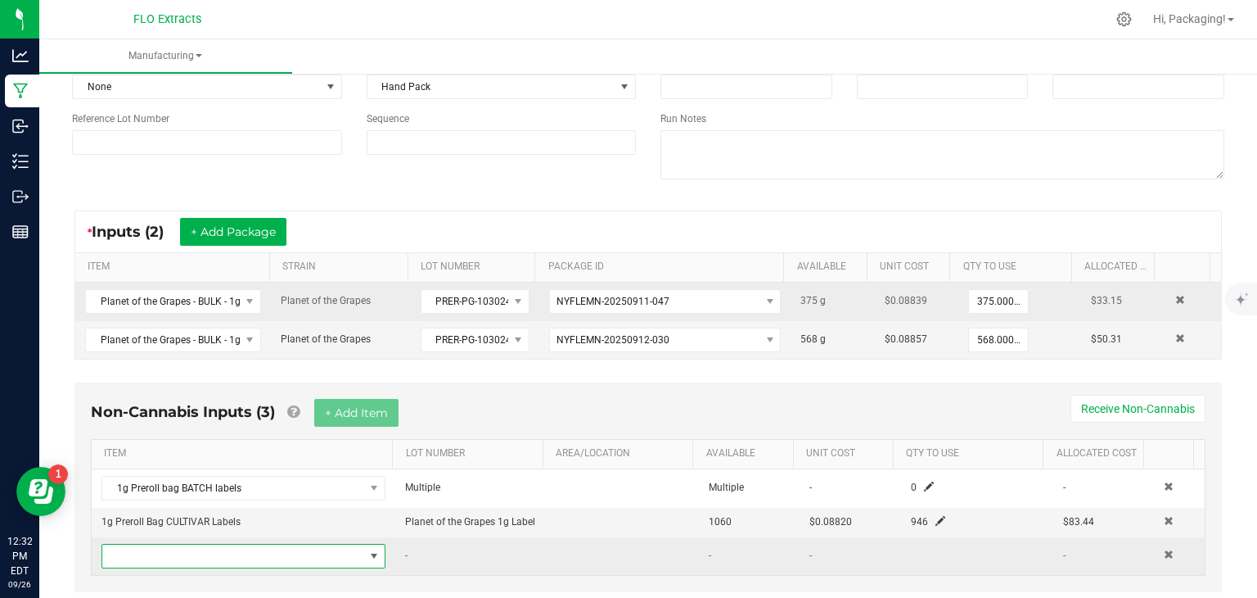
drag, startPoint x: 374, startPoint y: 540, endPoint x: 363, endPoint y: 551, distance: 15.0
click at [364, 551] on span "NO DATA FOUND" at bounding box center [374, 555] width 20 height 23
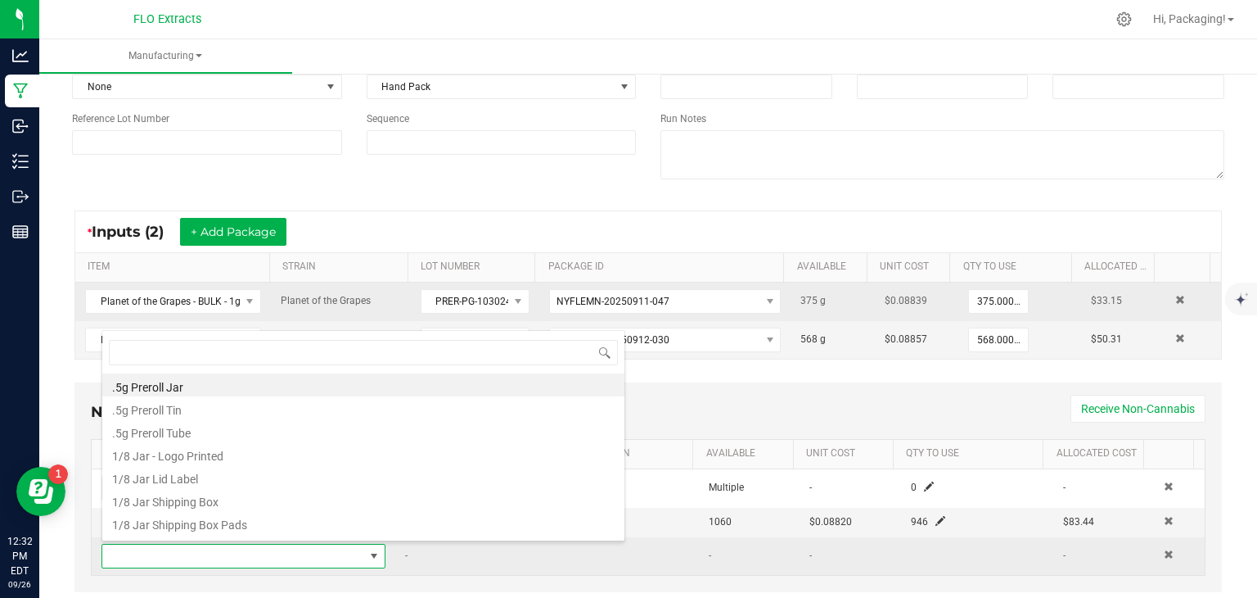
click at [368, 551] on span at bounding box center [374, 555] width 13 height 13
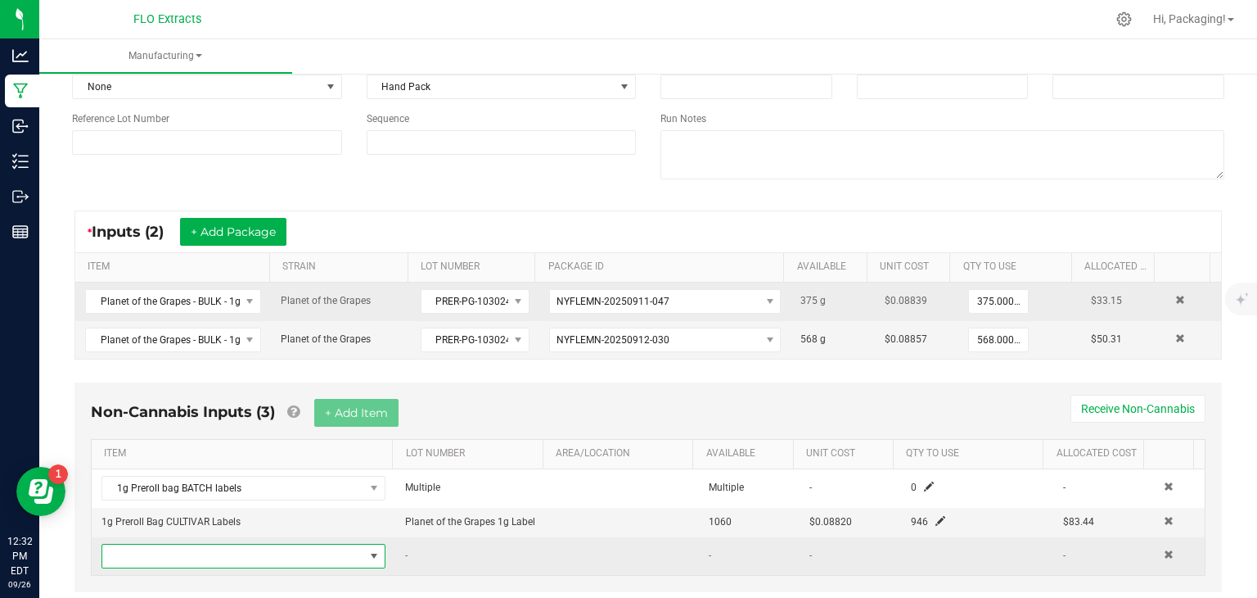
click at [368, 551] on span "NO DATA FOUND" at bounding box center [374, 555] width 13 height 13
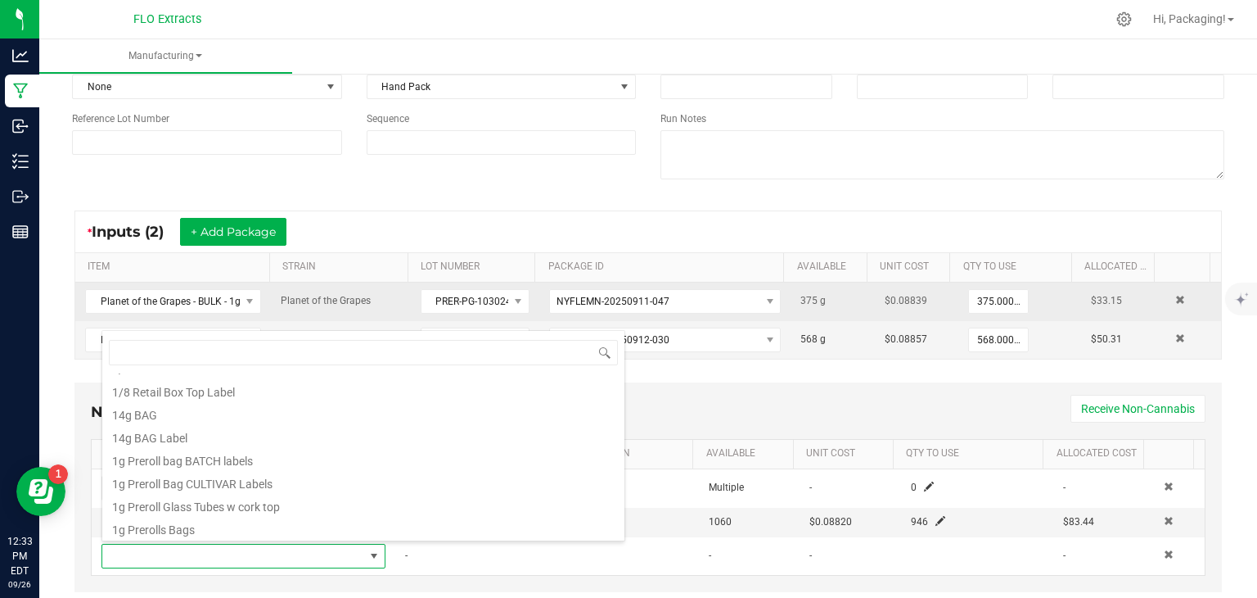
scroll to position [202, 0]
click at [318, 504] on li "1g Preroll Glass Tubes w cork top" at bounding box center [363, 503] width 522 height 23
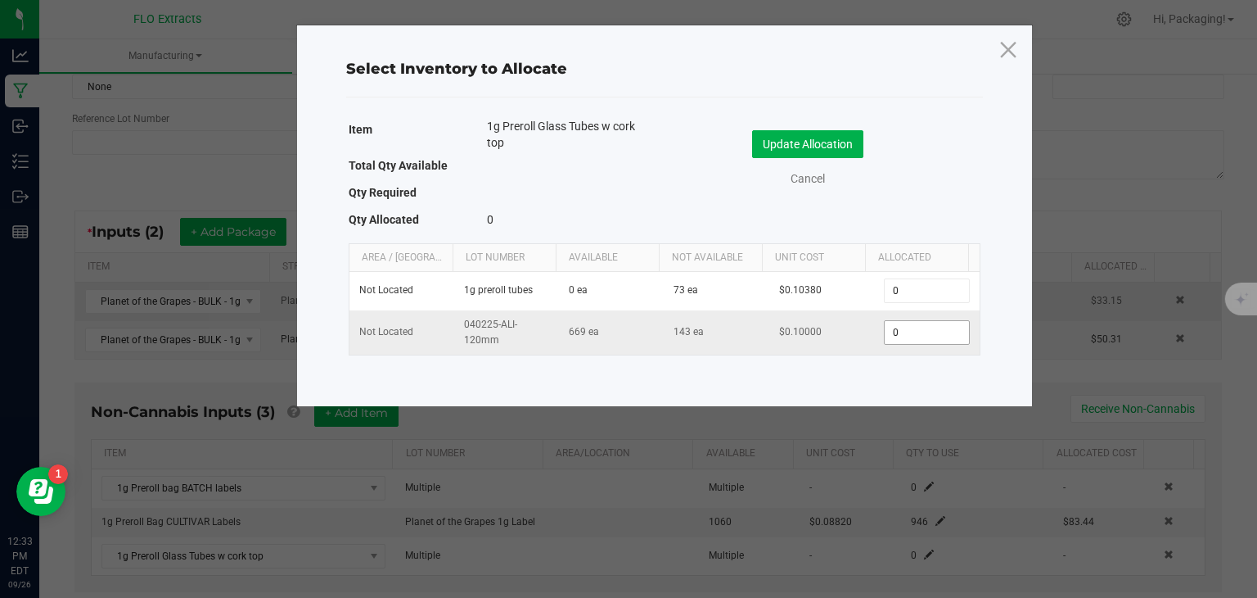
click at [909, 328] on input "0" at bounding box center [926, 332] width 83 height 23
type input "946"
click at [823, 174] on link "Cancel" at bounding box center [807, 178] width 65 height 17
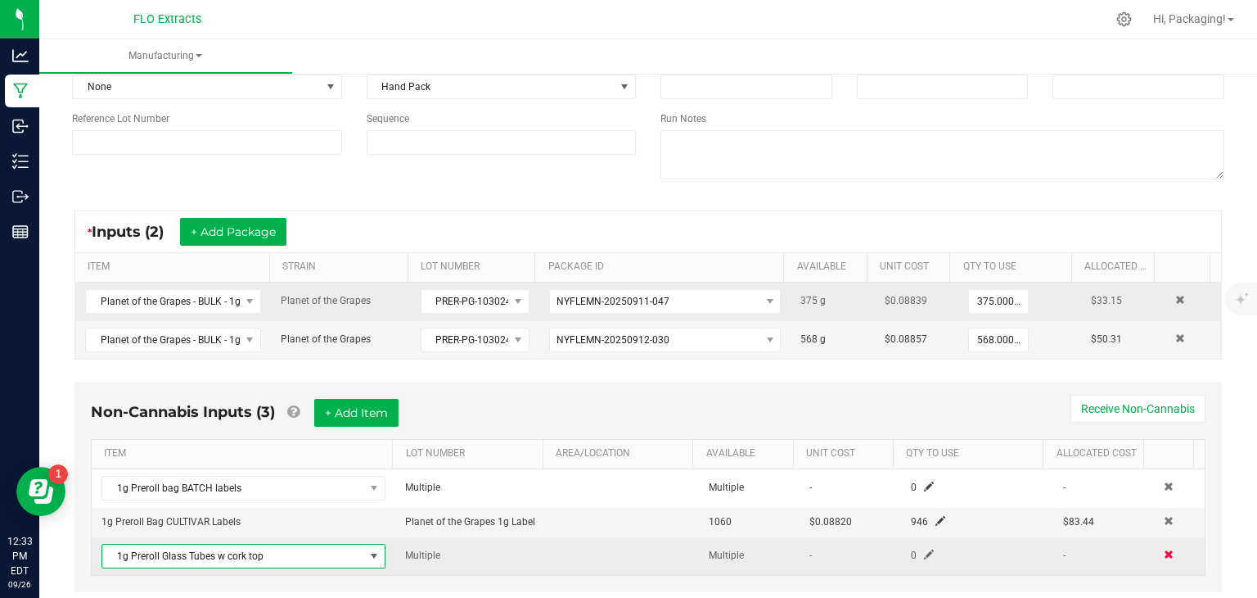
click at [1164, 550] on span at bounding box center [1169, 554] width 10 height 10
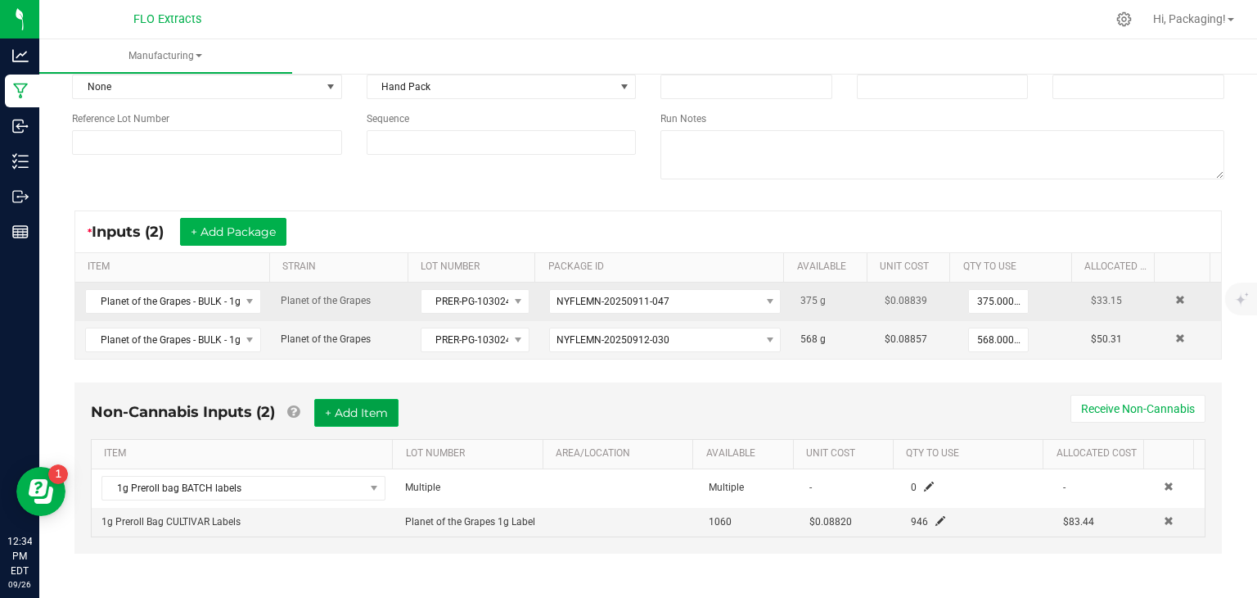
click at [342, 413] on button "+ Add Item" at bounding box center [356, 413] width 84 height 28
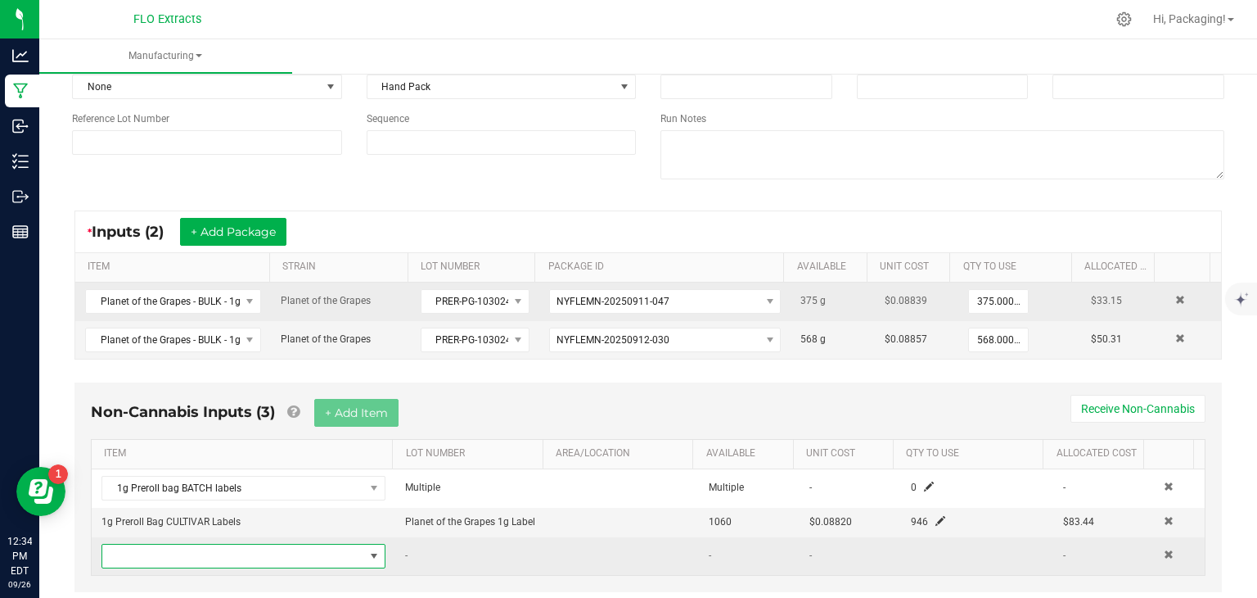
click at [371, 550] on span "NO DATA FOUND" at bounding box center [374, 555] width 13 height 13
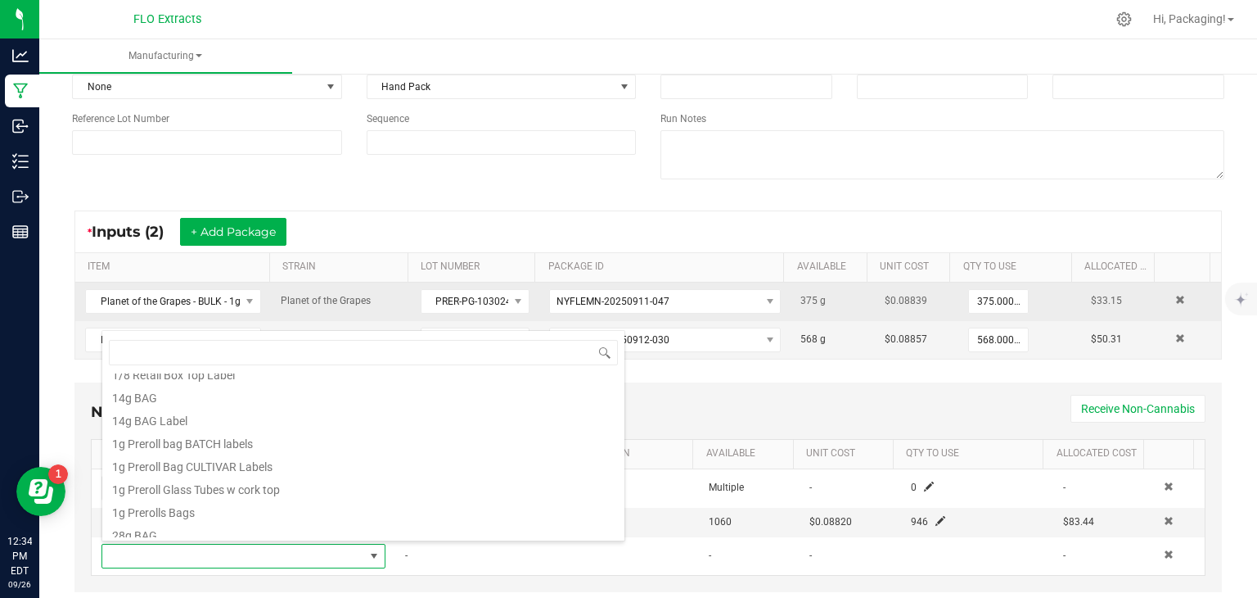
scroll to position [218, 0]
click at [334, 512] on li "1g Prerolls Bags" at bounding box center [363, 510] width 522 height 23
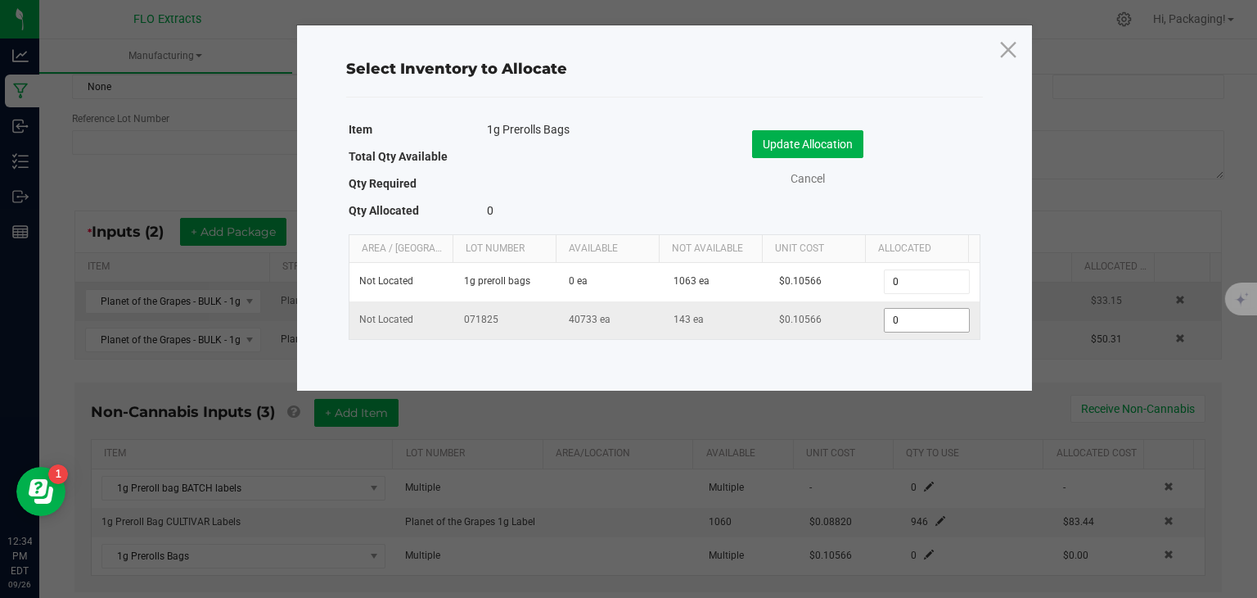
click at [913, 318] on input "0" at bounding box center [926, 320] width 83 height 23
type input "946"
click at [846, 148] on button "Update Allocation" at bounding box center [807, 144] width 111 height 28
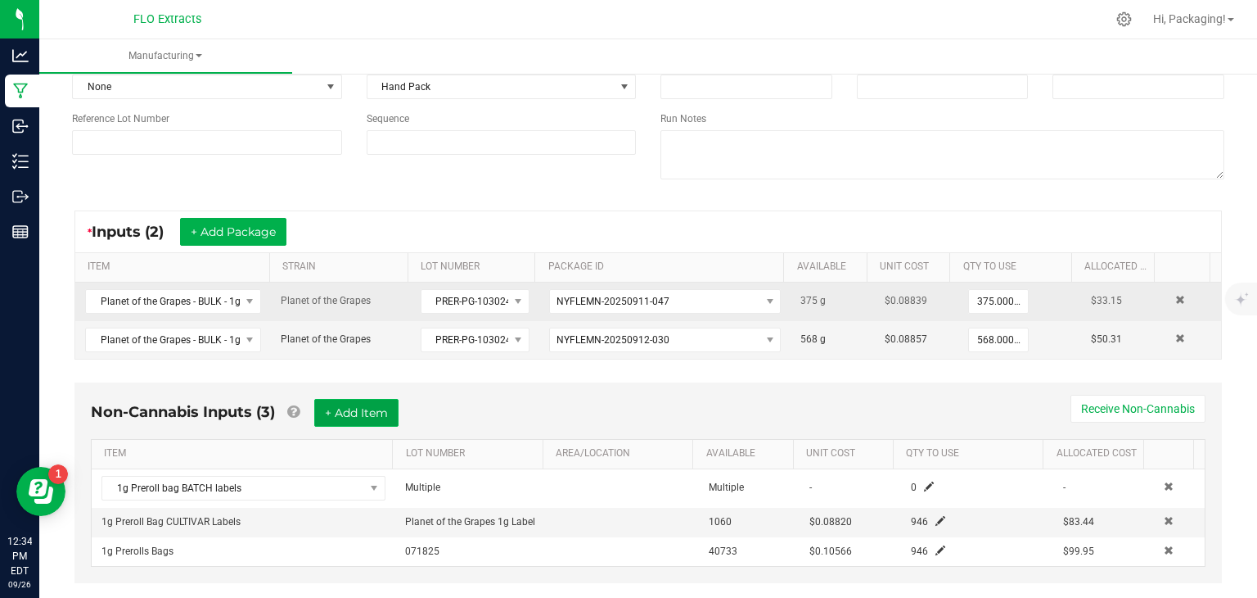
click at [374, 412] on button "+ Add Item" at bounding box center [356, 413] width 84 height 28
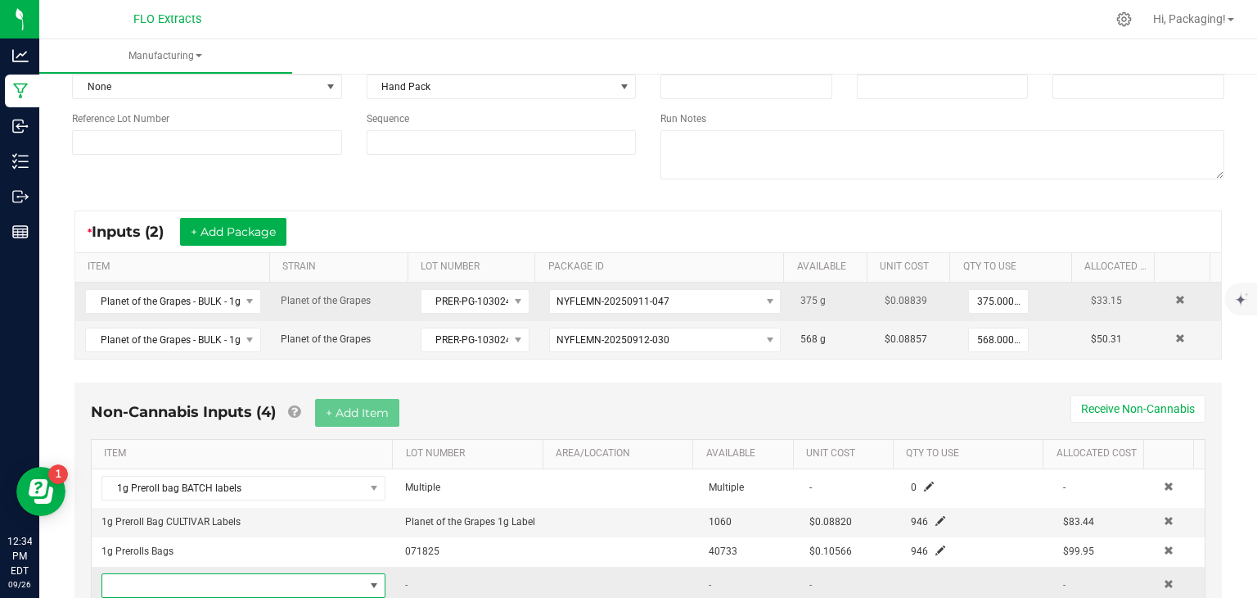
click at [368, 580] on span "NO DATA FOUND" at bounding box center [374, 585] width 13 height 13
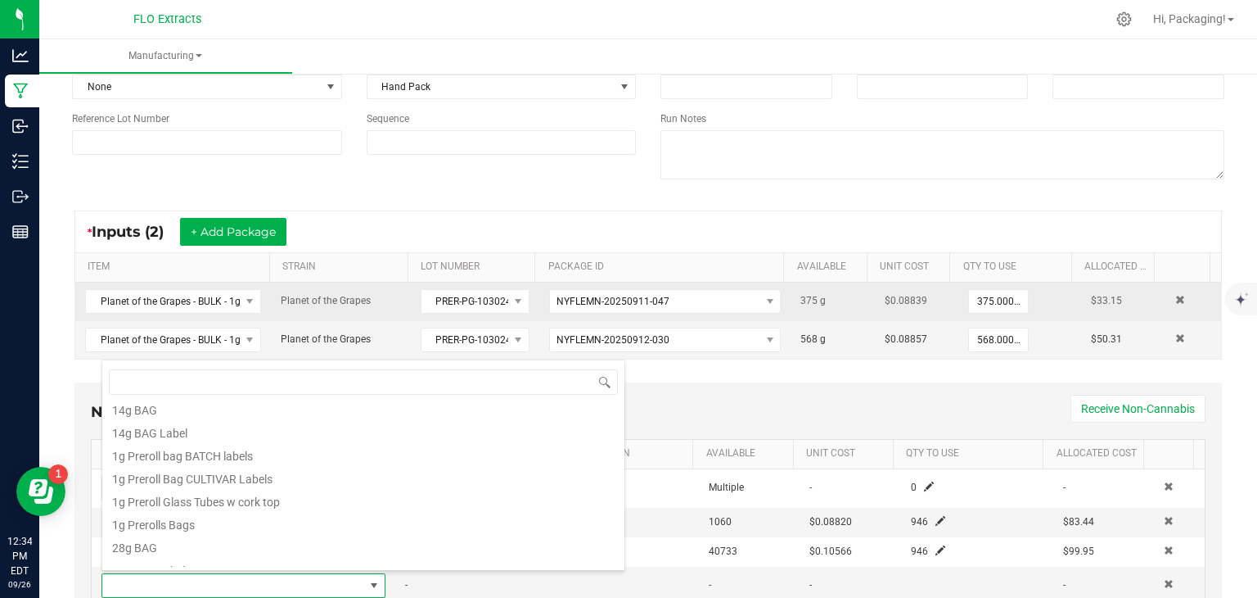
scroll to position [259, 0]
type input "100"
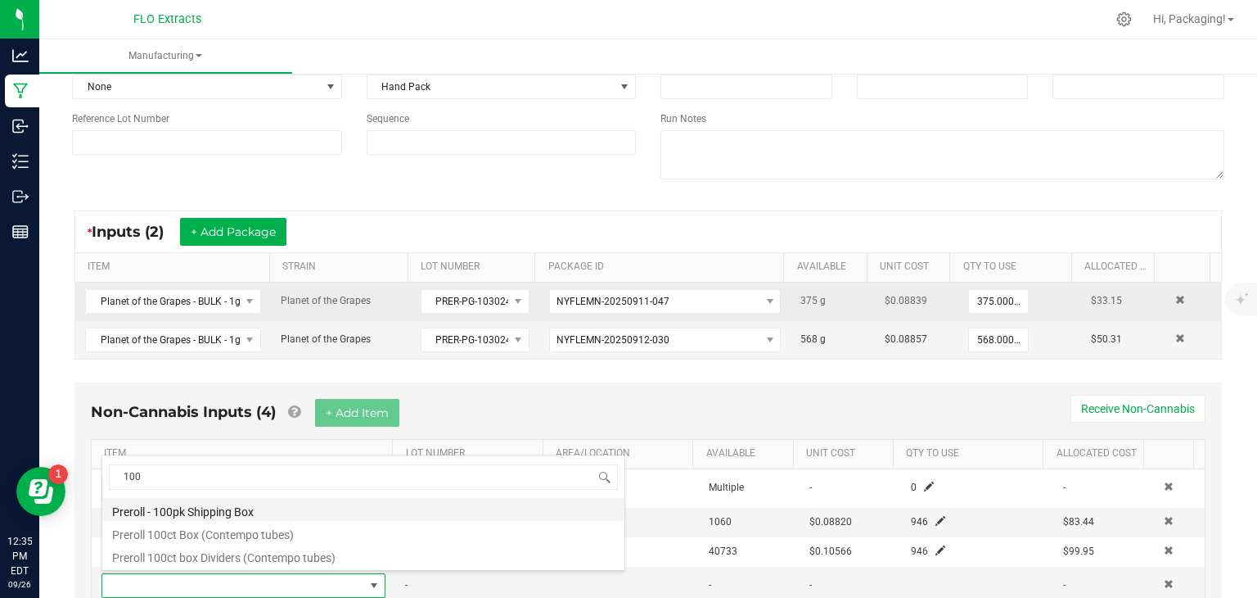
click at [278, 516] on li "Preroll - 100pk Shipping Box" at bounding box center [363, 509] width 522 height 23
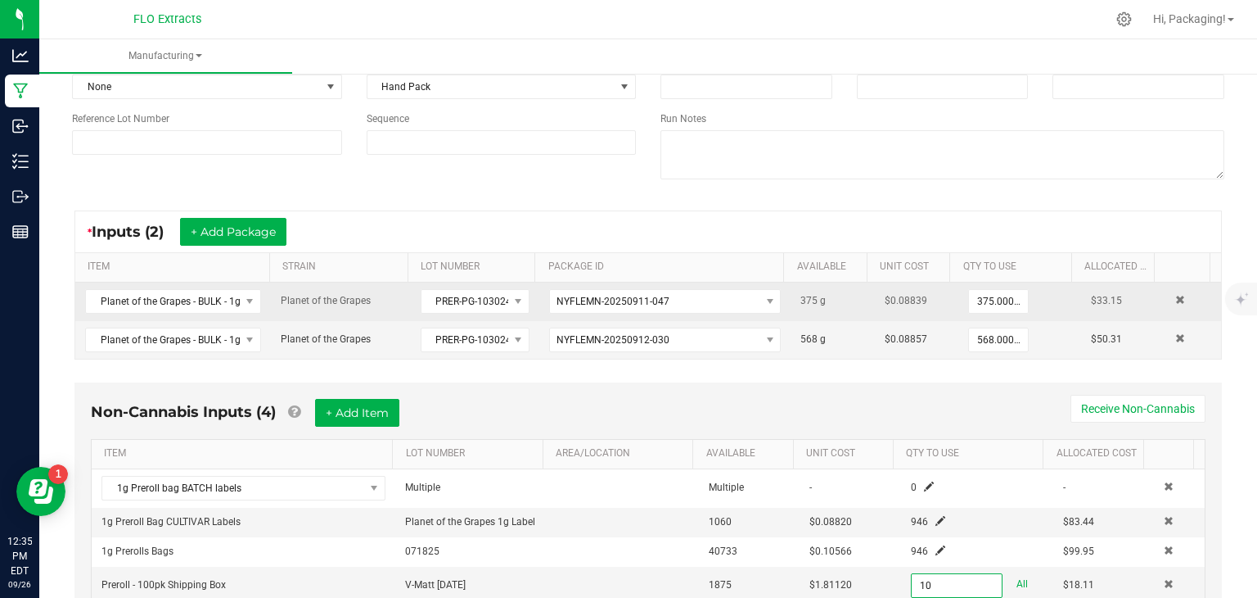
scroll to position [218, 0]
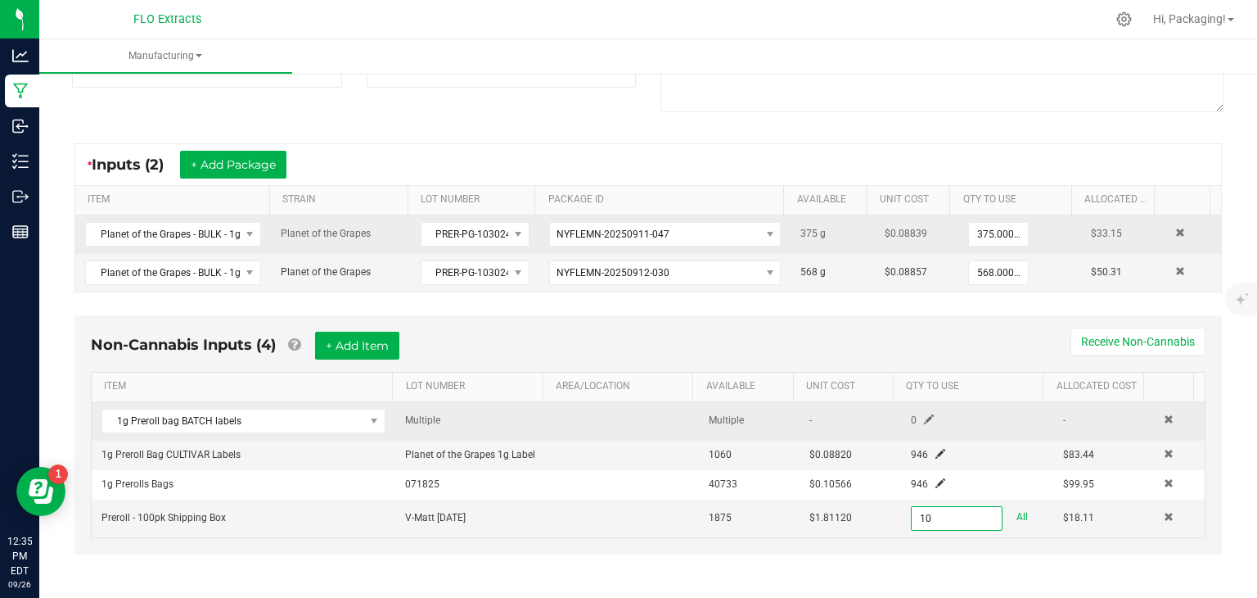
type input "10 ea"
click at [1154, 410] on td at bounding box center [1179, 421] width 51 height 38
click at [1164, 417] on span at bounding box center [1169, 419] width 10 height 10
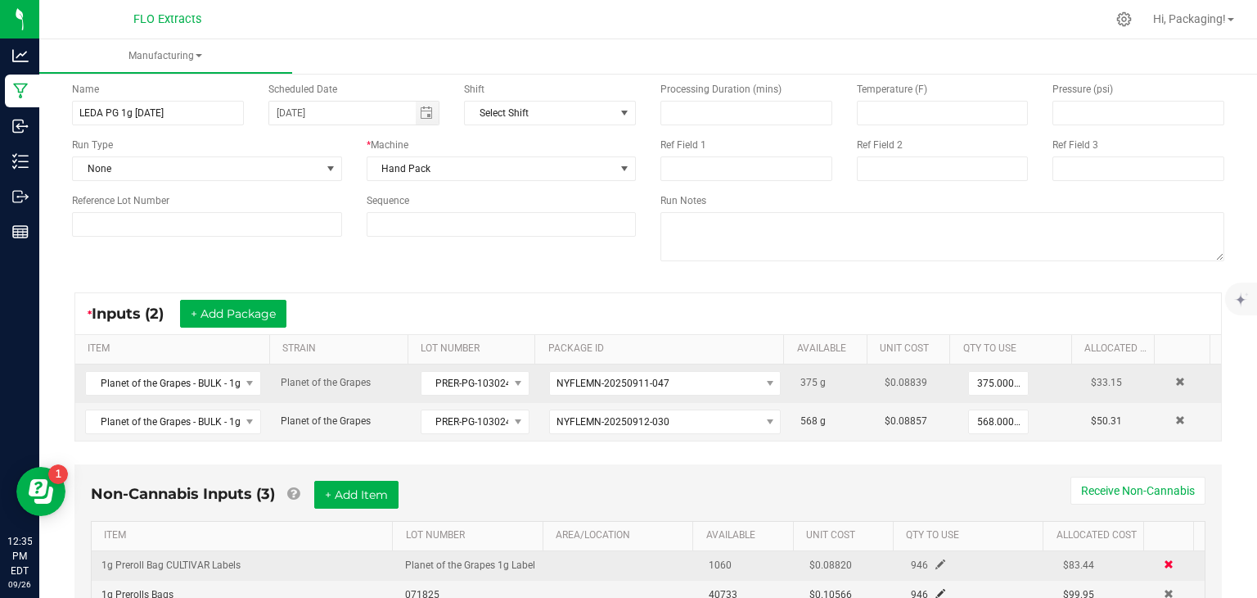
scroll to position [0, 0]
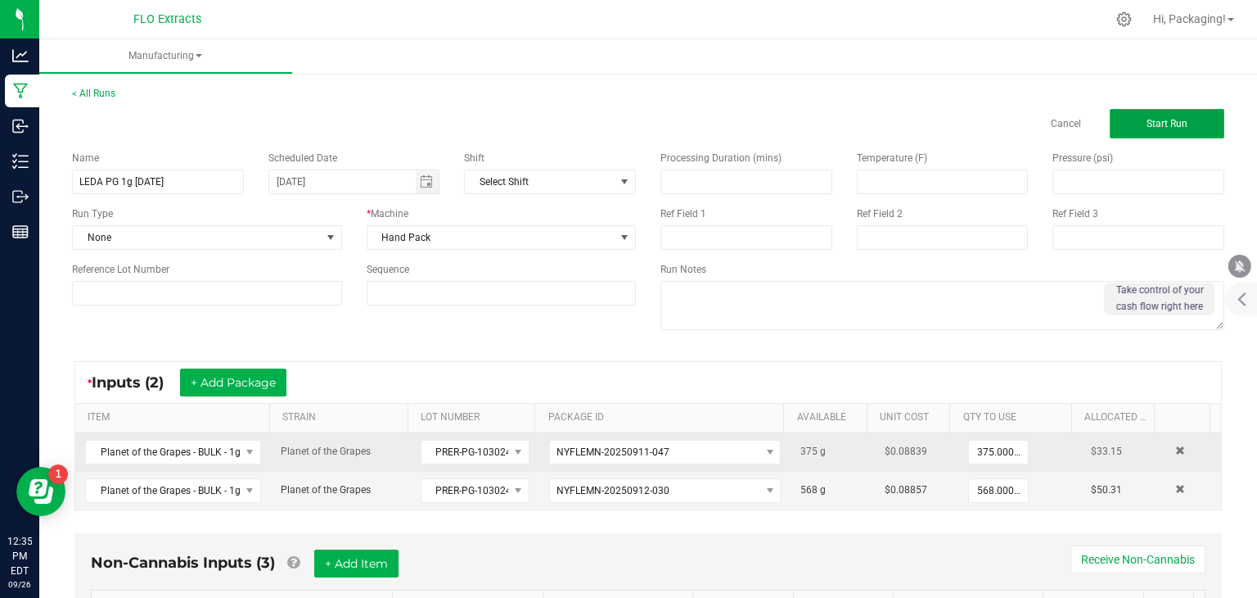
click at [1163, 125] on span "Start Run" at bounding box center [1167, 123] width 41 height 11
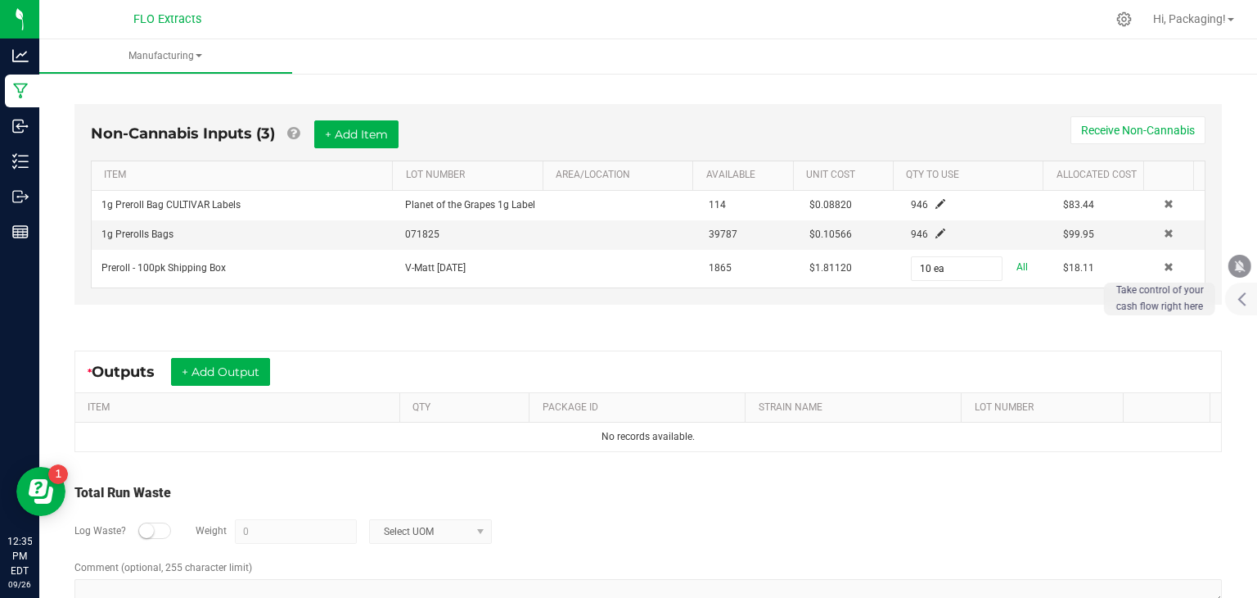
scroll to position [484, 0]
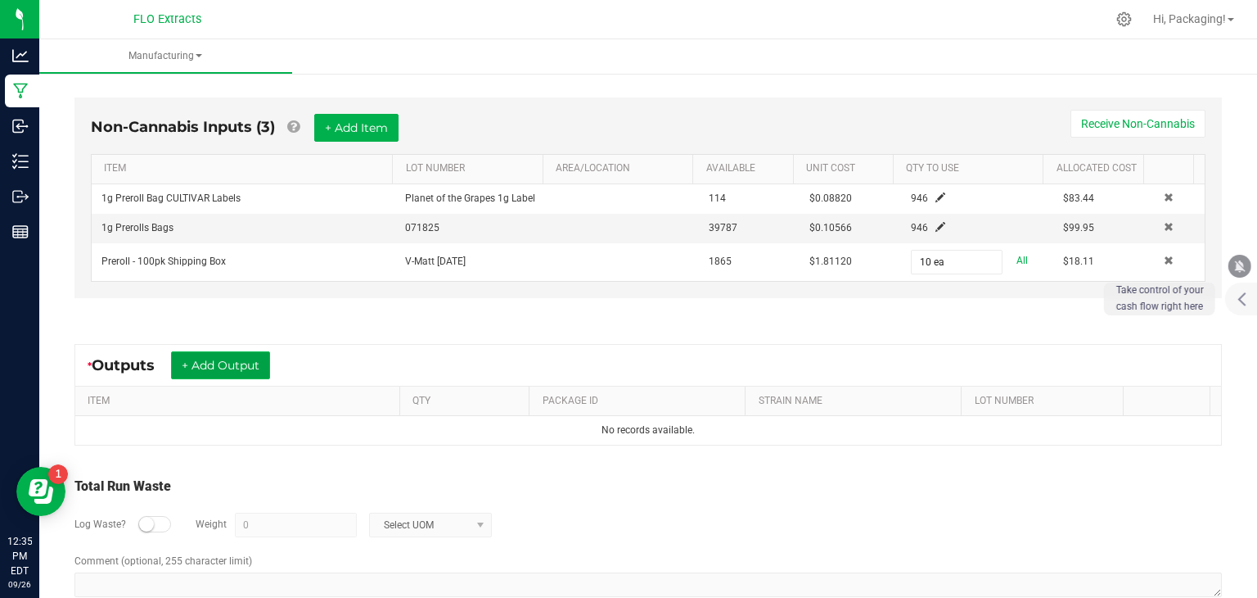
click at [235, 363] on button "+ Add Output" at bounding box center [220, 365] width 99 height 28
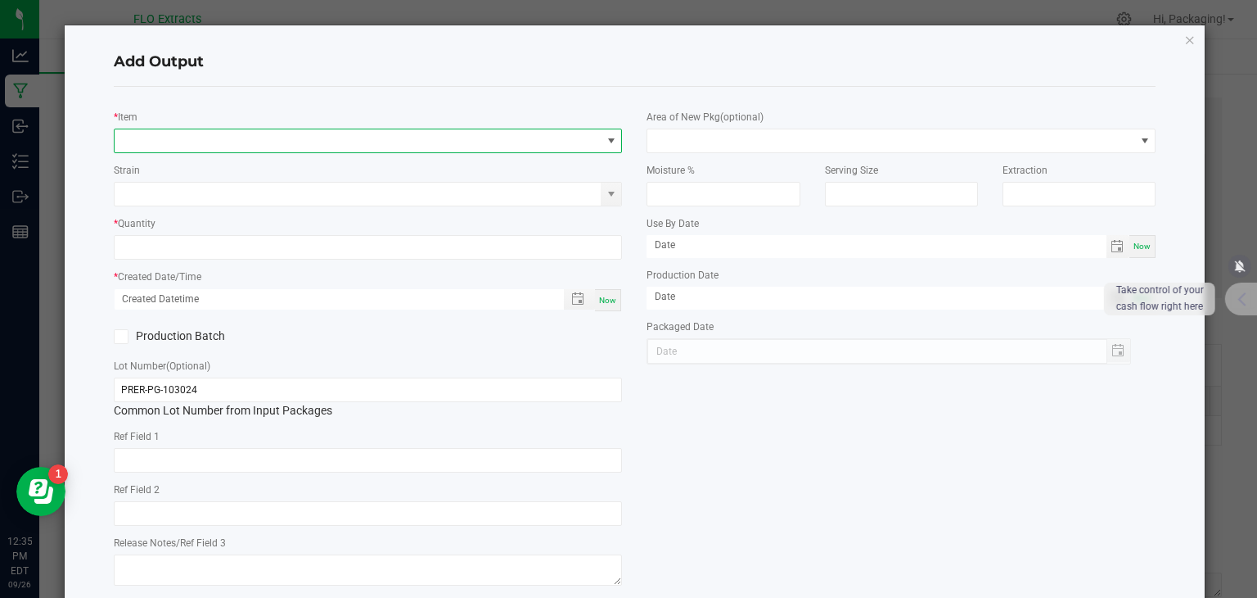
click at [158, 138] on span "NO DATA FOUND" at bounding box center [358, 140] width 487 height 23
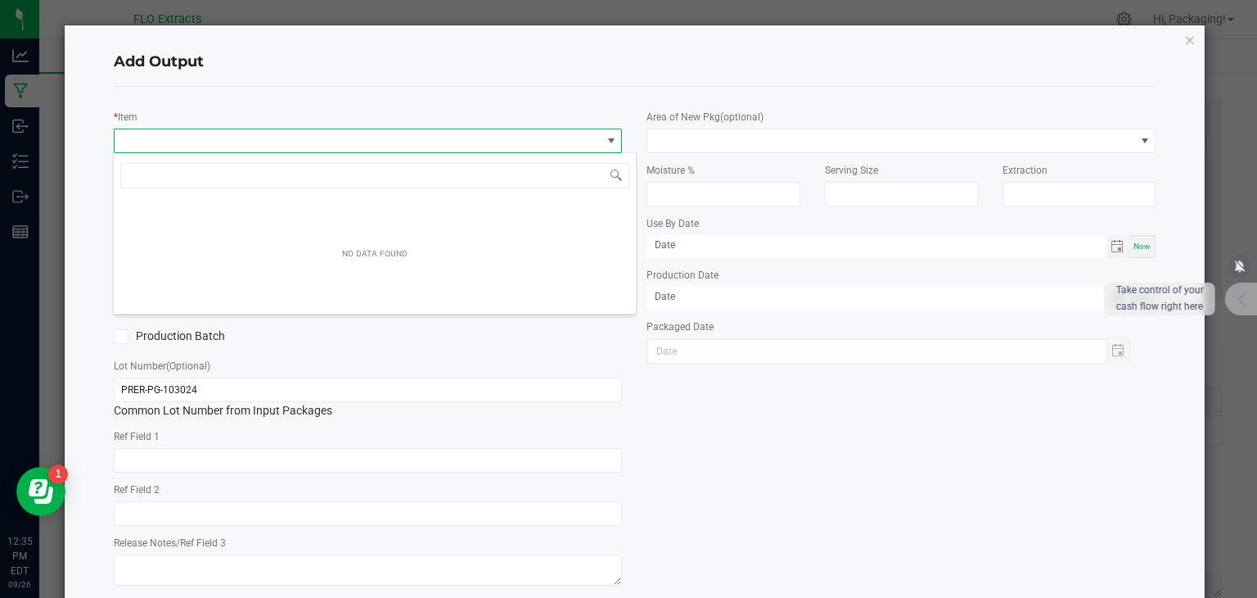
scroll to position [24, 503]
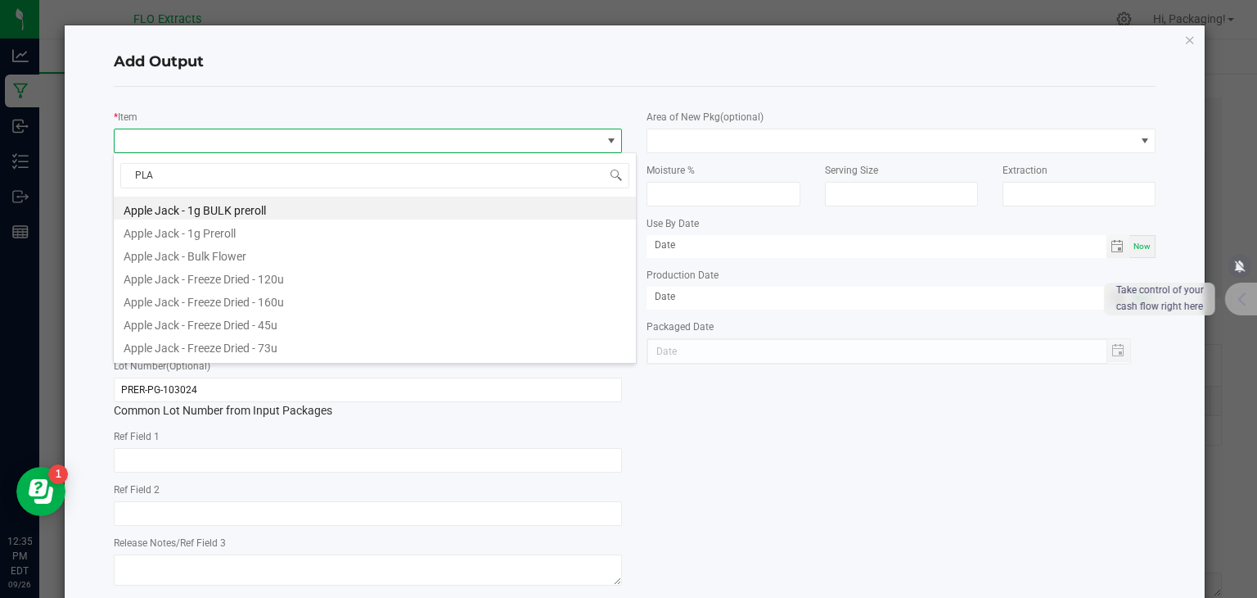
type input "PLAN"
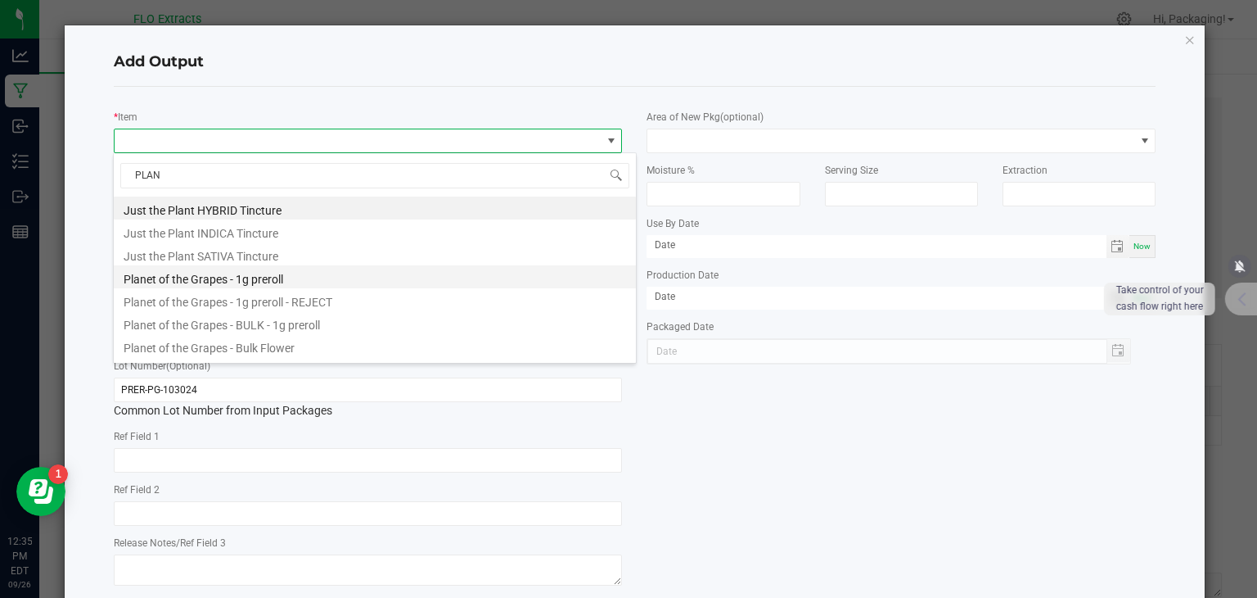
click at [246, 274] on li "Planet of the Grapes - 1g preroll" at bounding box center [375, 276] width 522 height 23
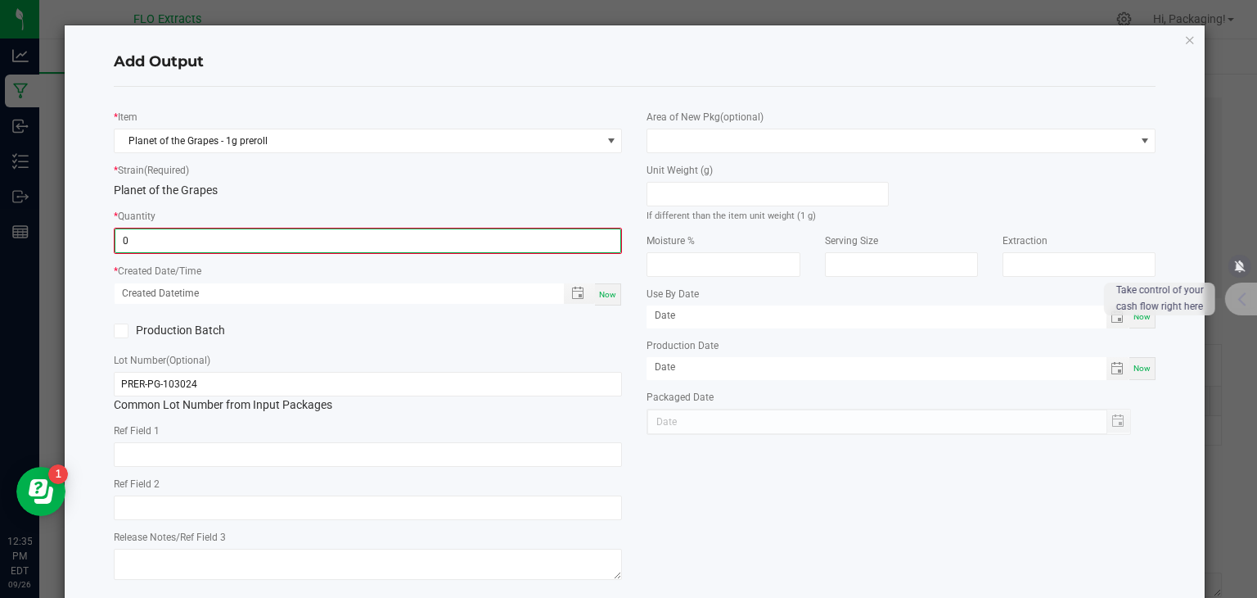
click at [183, 241] on input "0" at bounding box center [368, 240] width 506 height 23
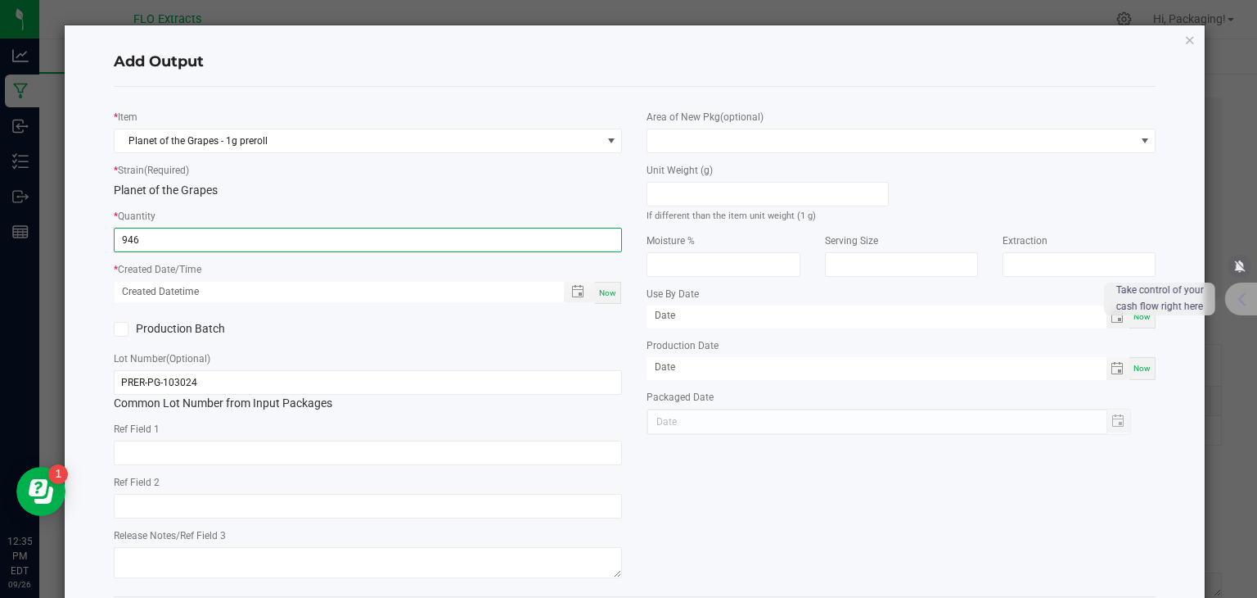
type input "946 ea"
click at [601, 295] on span "Now" at bounding box center [607, 292] width 17 height 9
type input "[DATE] 12:35 PM"
type input "[DATE]"
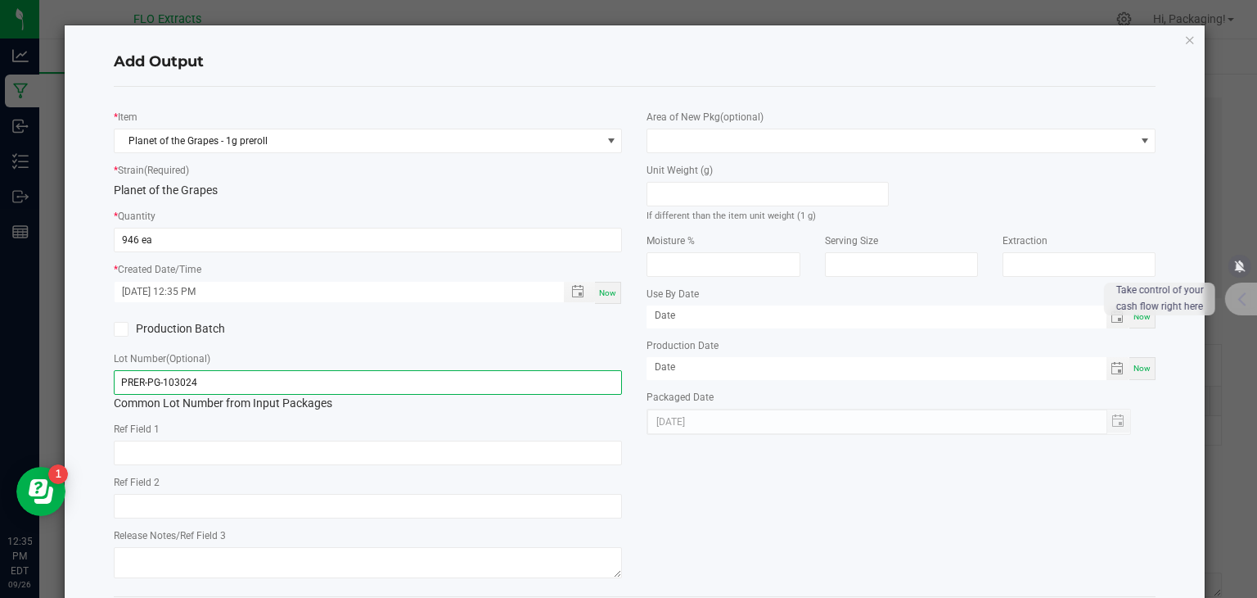
click at [225, 384] on input "PRER-PG-103024" at bounding box center [368, 382] width 509 height 25
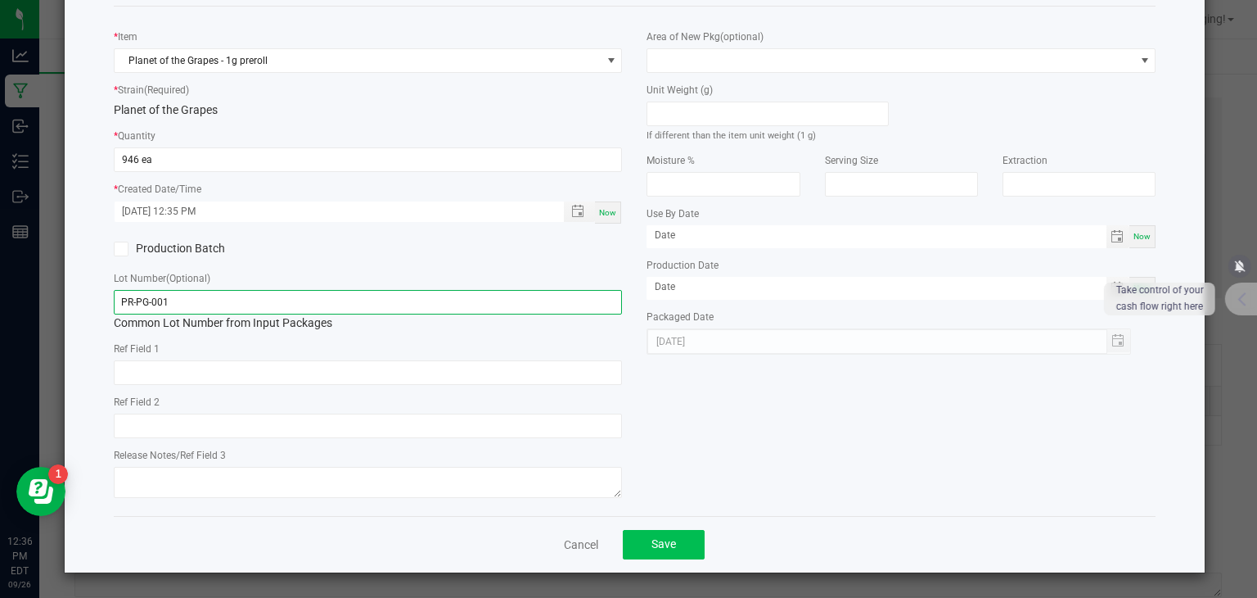
type input "PR-PG-001"
click at [672, 542] on button "Save" at bounding box center [664, 544] width 82 height 29
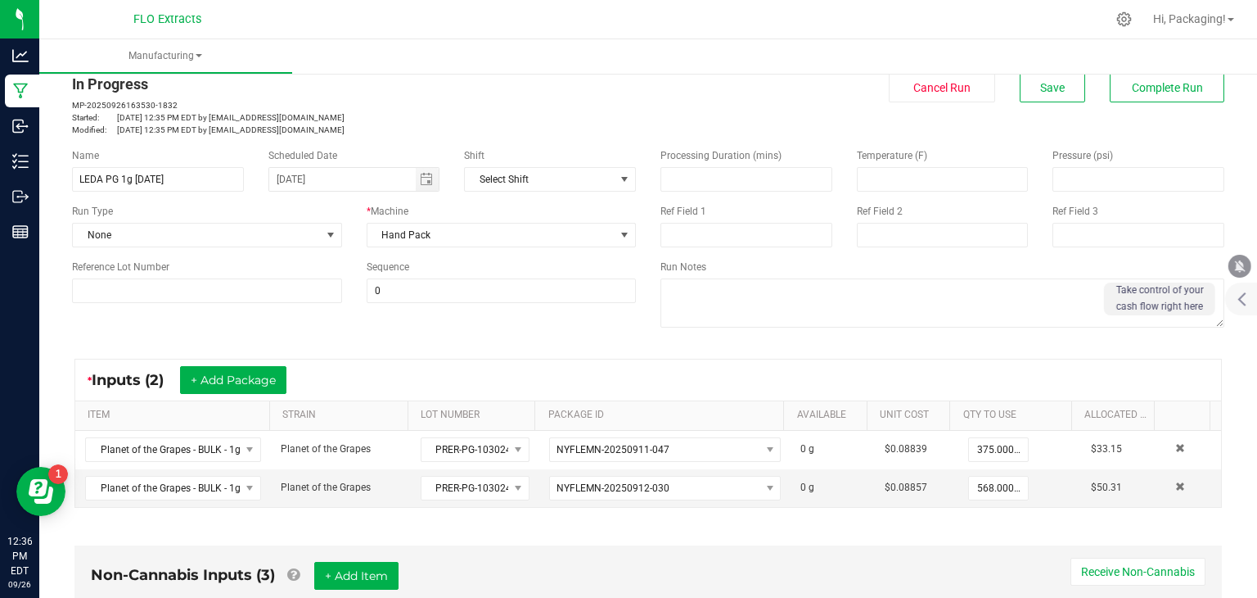
scroll to position [0, 0]
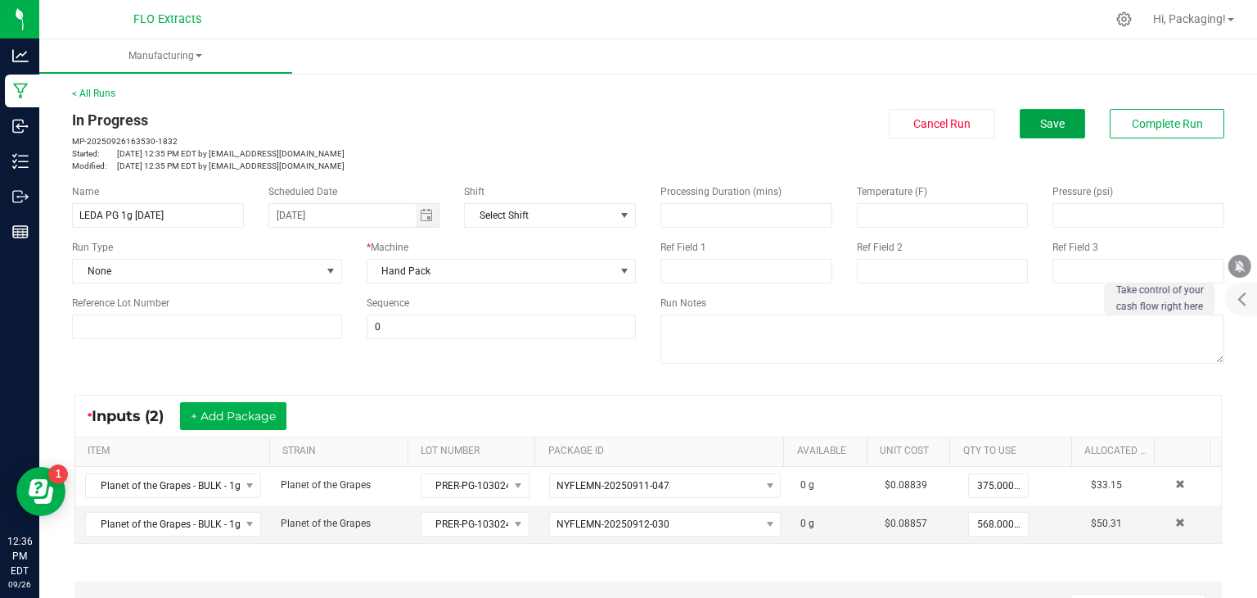
click at [1052, 129] on span "Save" at bounding box center [1052, 123] width 25 height 13
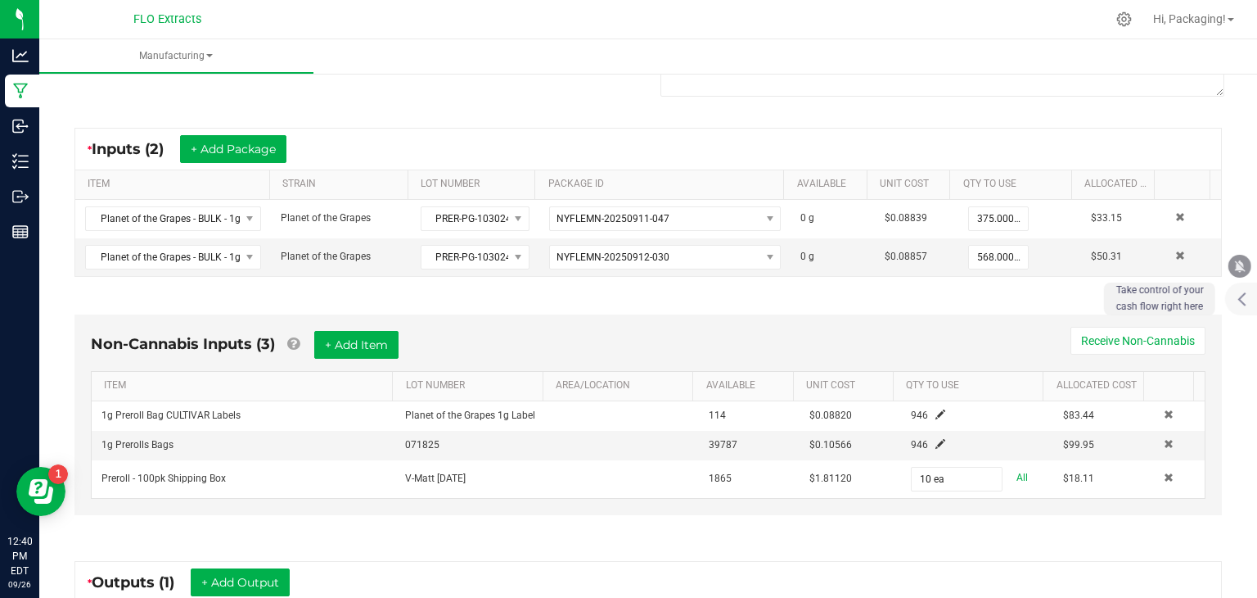
scroll to position [300, 0]
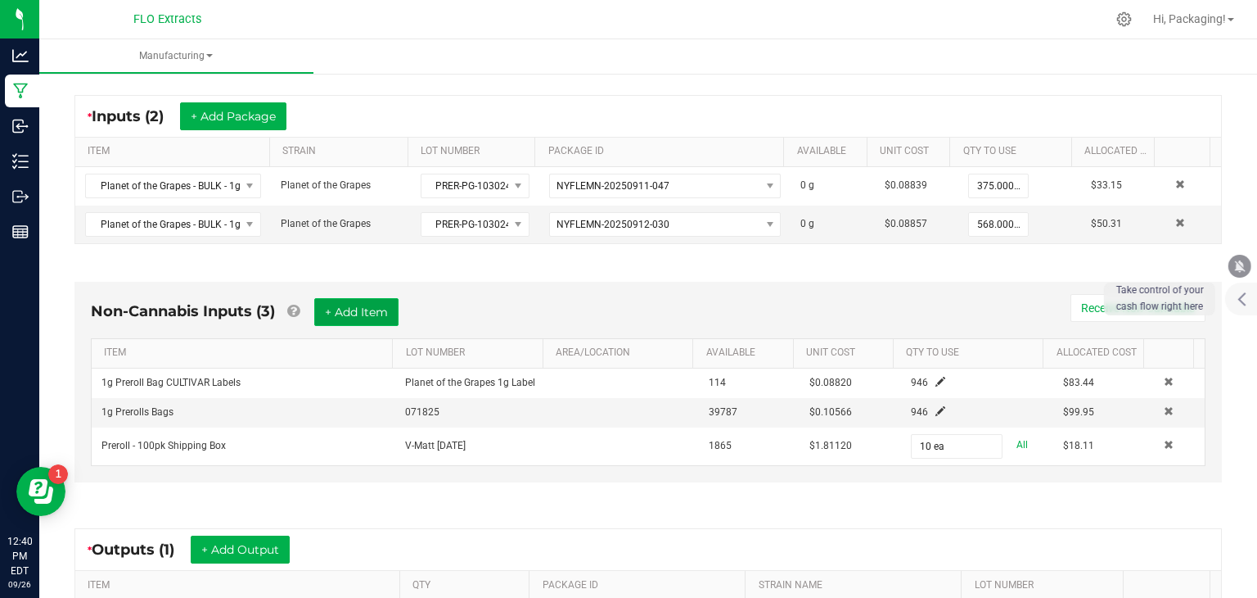
click at [347, 315] on button "+ Add Item" at bounding box center [356, 312] width 84 height 28
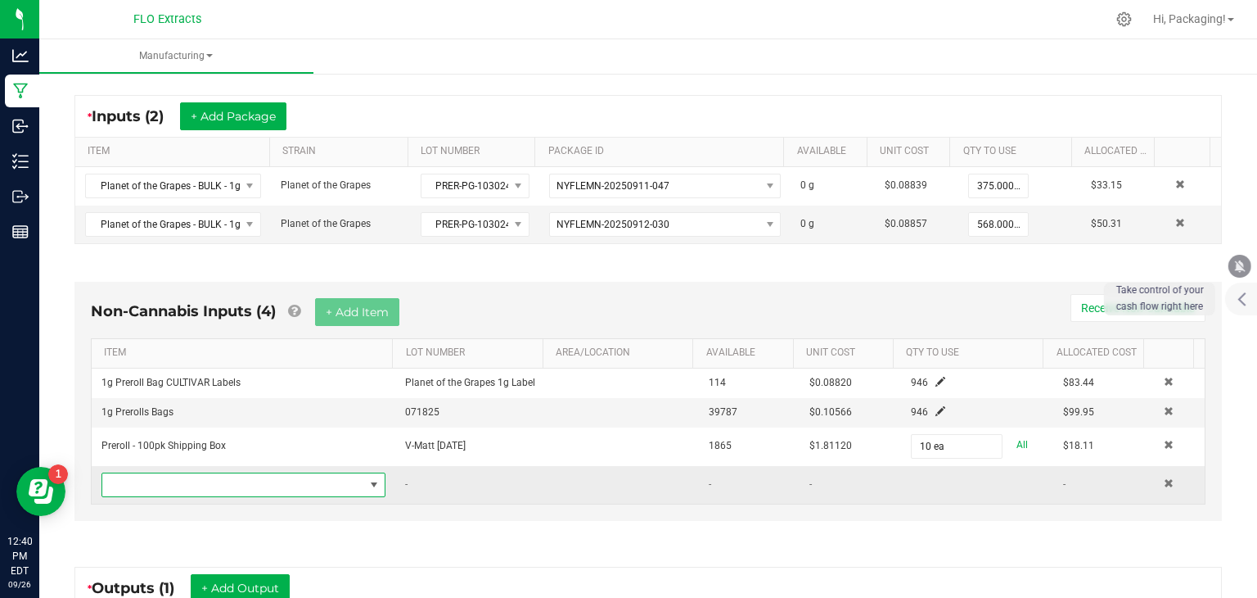
click at [368, 482] on span "NO DATA FOUND" at bounding box center [374, 484] width 13 height 13
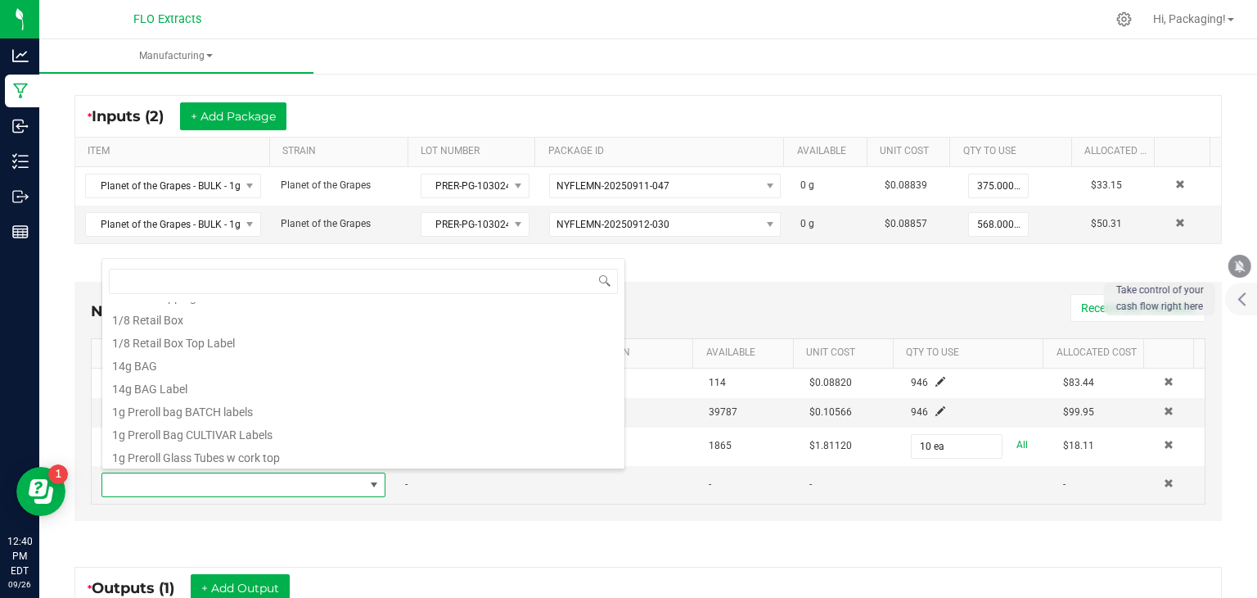
scroll to position [183, 0]
click at [314, 412] on li "1g Preroll bag BATCH labels" at bounding box center [363, 405] width 522 height 23
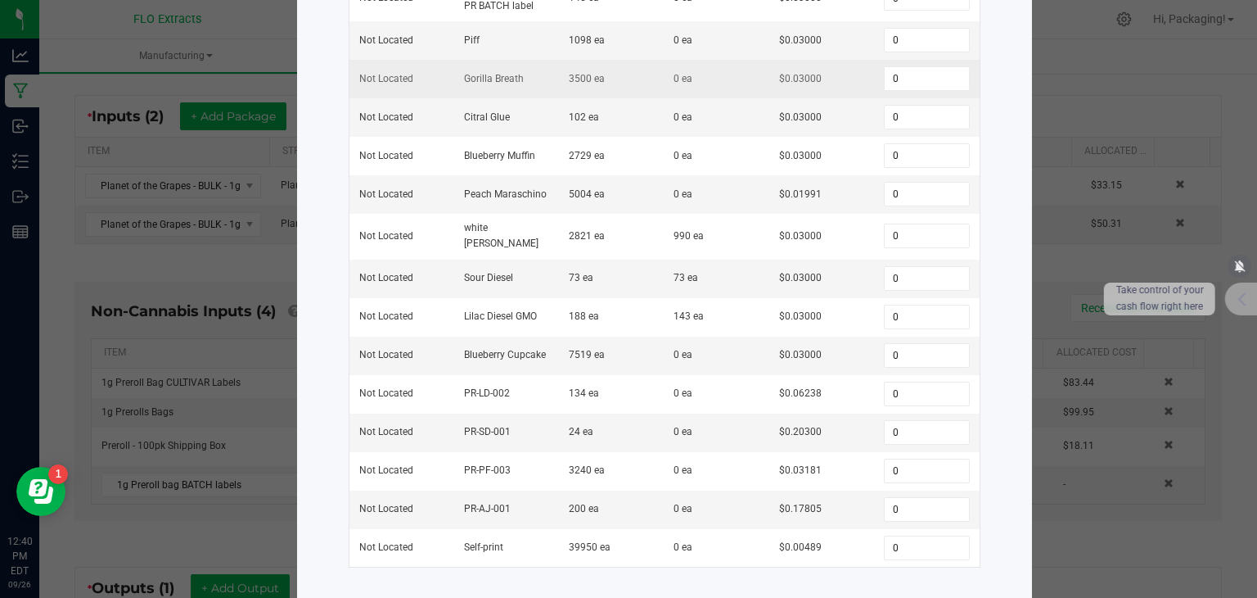
scroll to position [288, 0]
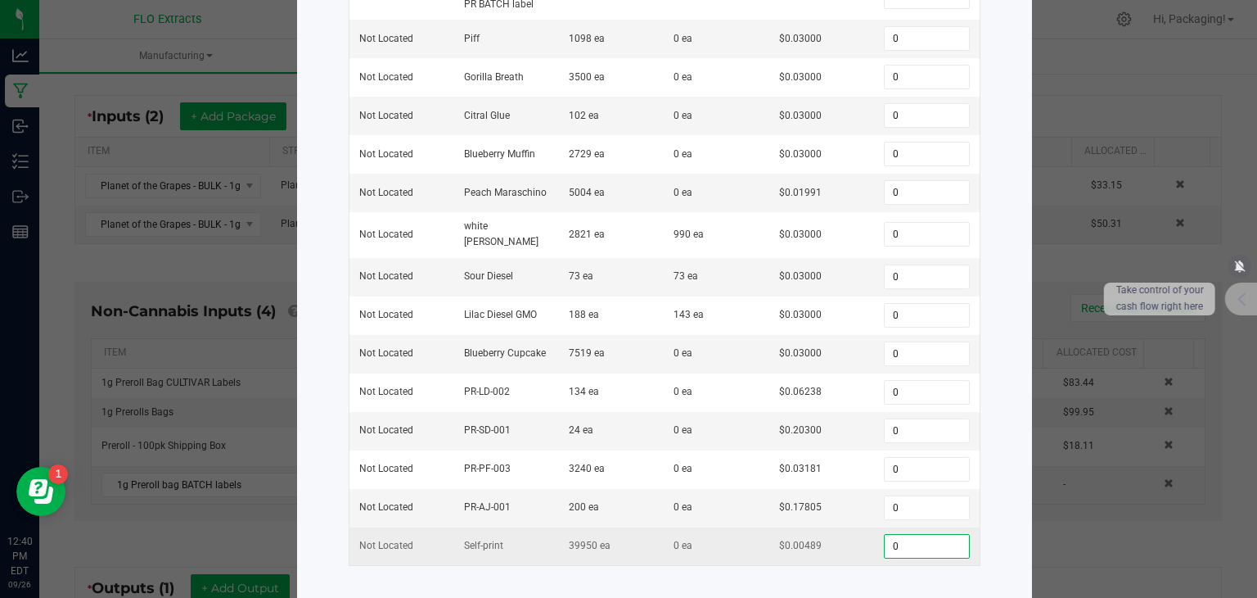
click at [895, 535] on input "0" at bounding box center [926, 546] width 83 height 23
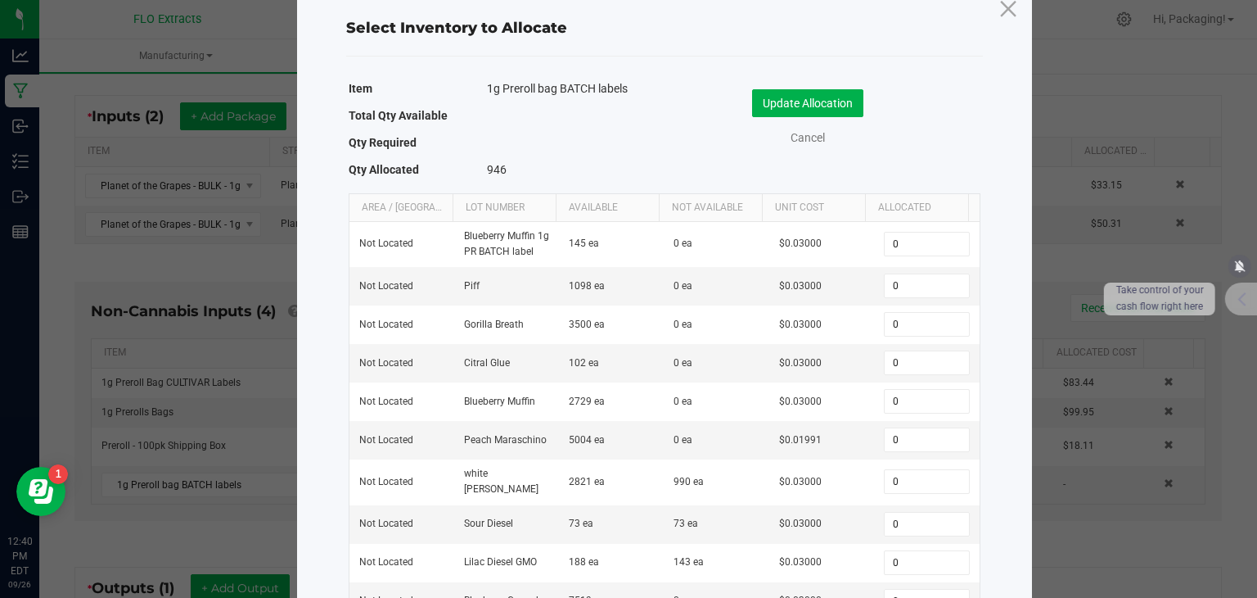
scroll to position [33, 0]
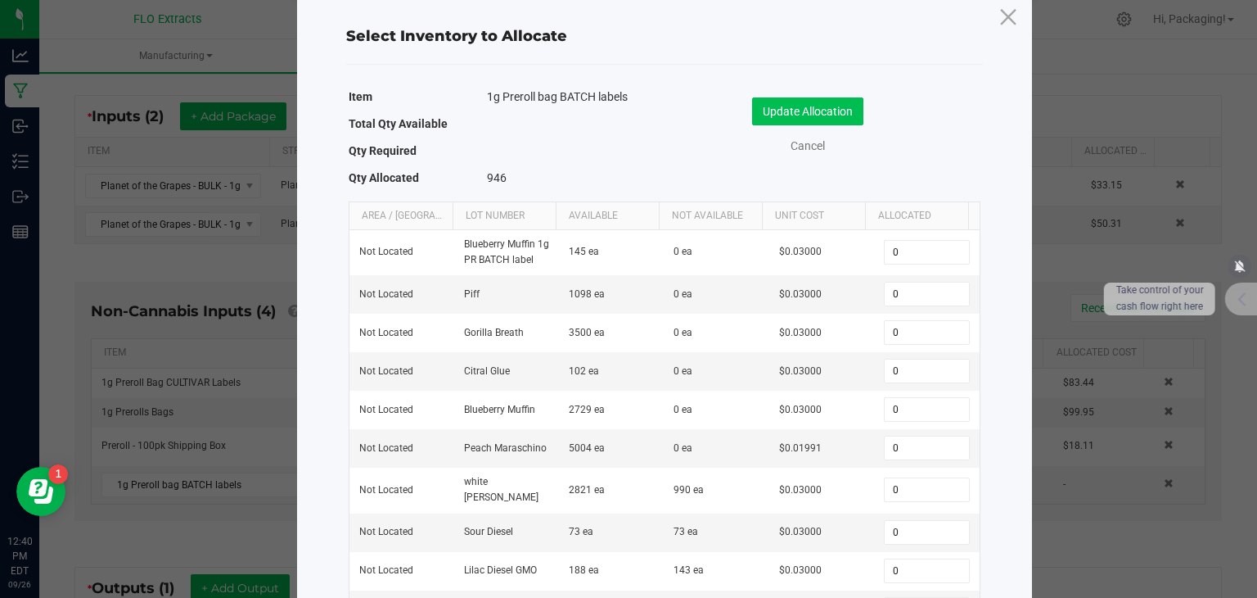
type input "946"
click at [807, 112] on button "Update Allocation" at bounding box center [807, 111] width 111 height 28
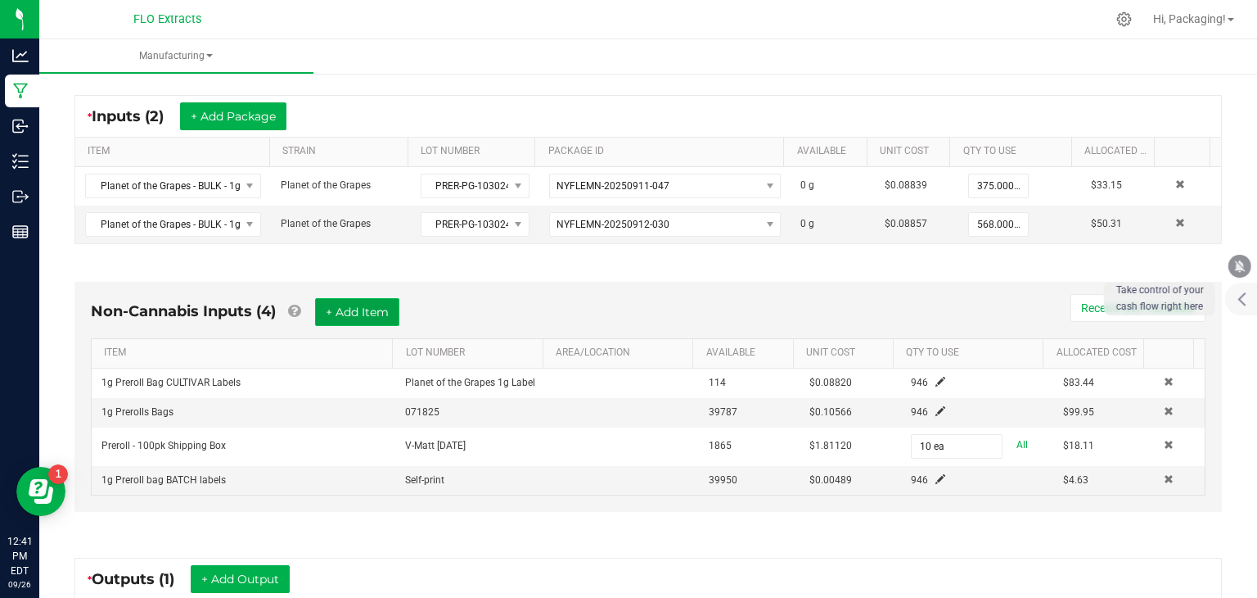
click at [381, 308] on button "+ Add Item" at bounding box center [357, 312] width 84 height 28
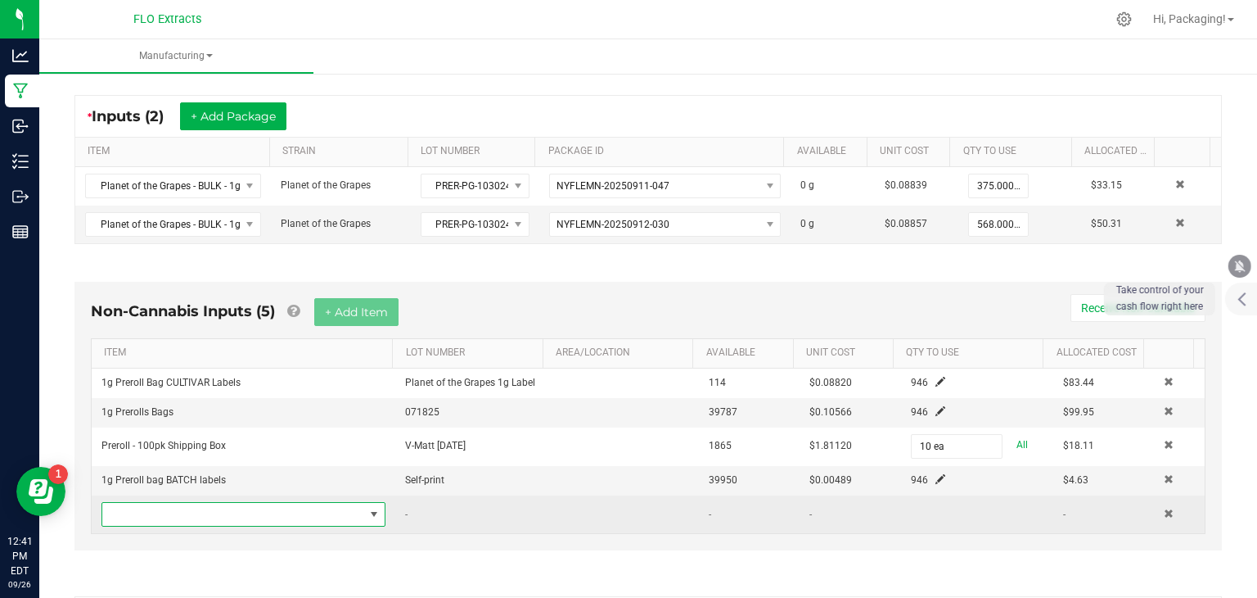
click at [368, 507] on span "NO DATA FOUND" at bounding box center [374, 513] width 13 height 13
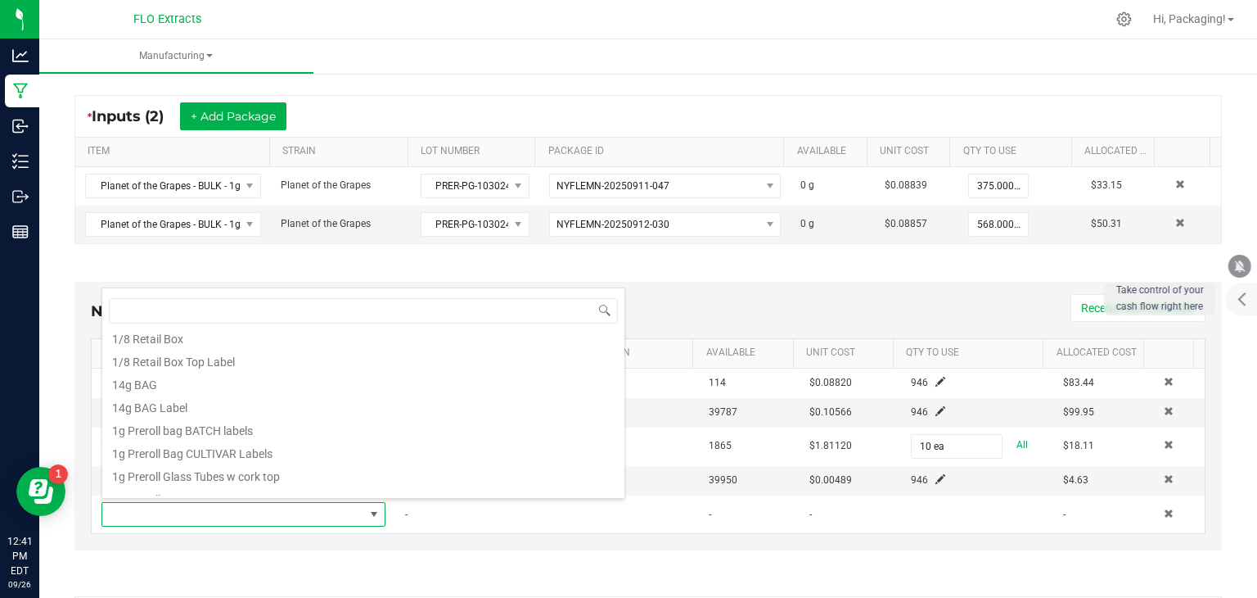
scroll to position [192, 0]
click at [295, 471] on li "1g Preroll Glass Tubes w cork top" at bounding box center [363, 472] width 522 height 23
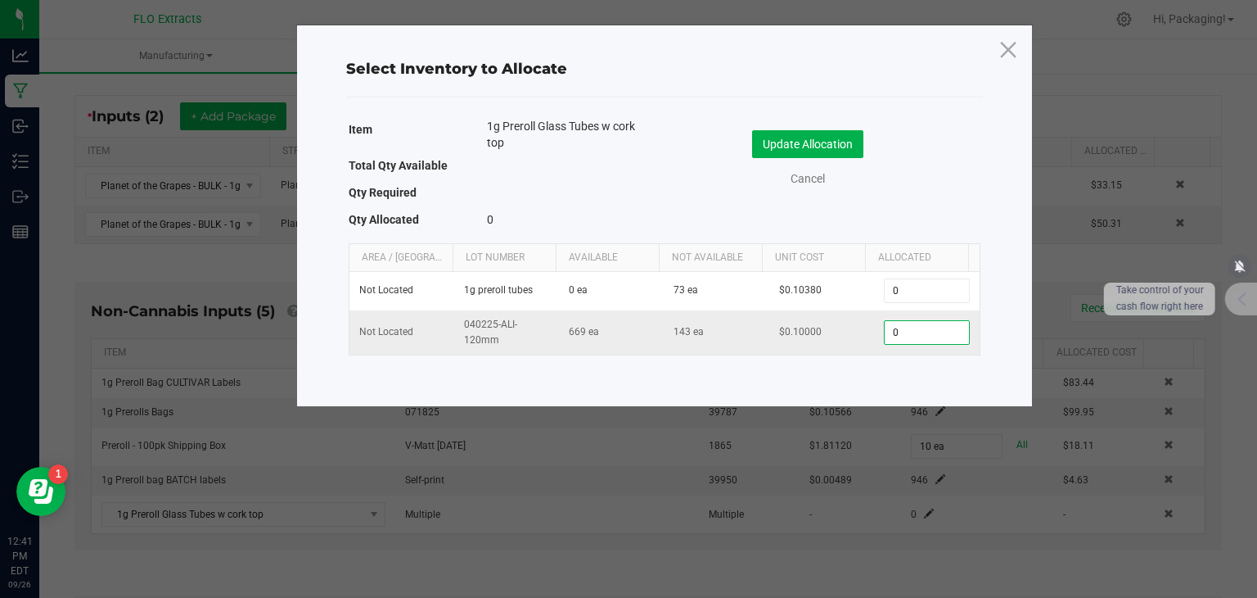
click at [911, 327] on input "0" at bounding box center [926, 332] width 83 height 23
click at [858, 178] on div "Cancel" at bounding box center [808, 178] width 146 height 17
click at [916, 332] on input "946" at bounding box center [926, 332] width 83 height 23
type input "669"
click at [823, 147] on button "Update Allocation" at bounding box center [807, 144] width 111 height 28
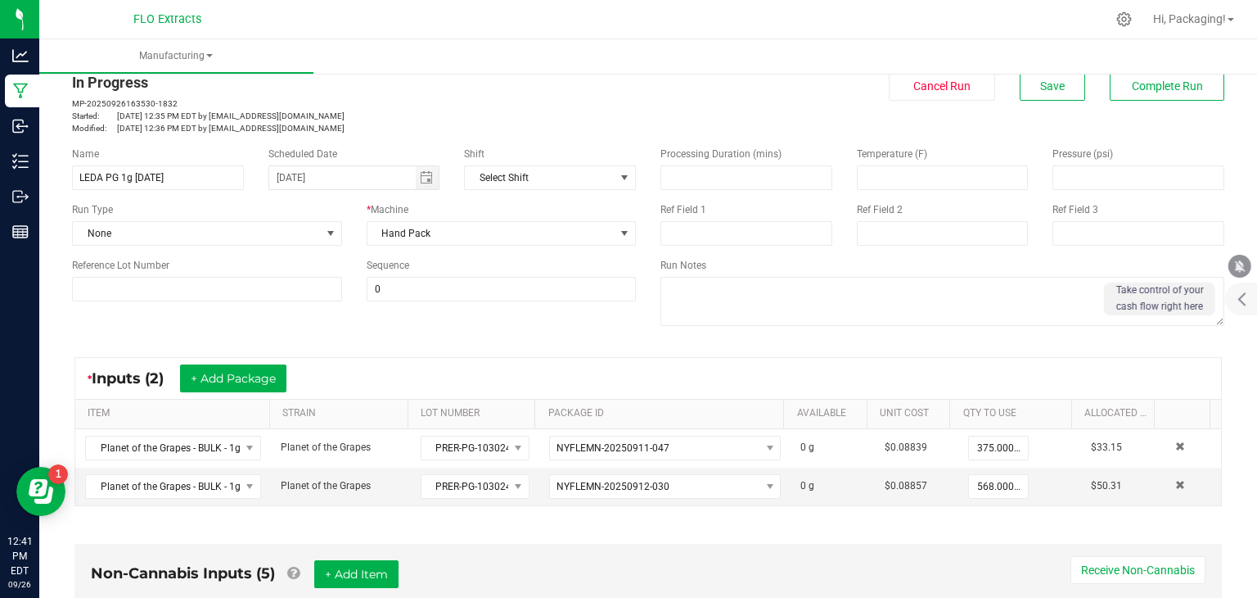
scroll to position [0, 0]
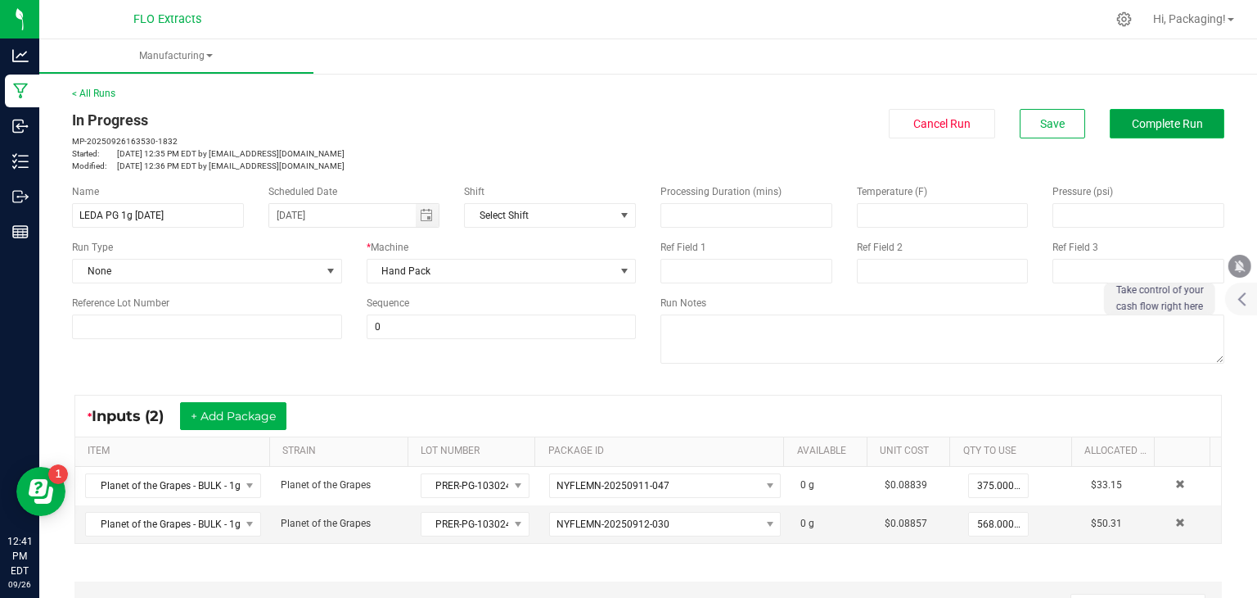
click at [1175, 117] on span "Complete Run" at bounding box center [1167, 123] width 71 height 13
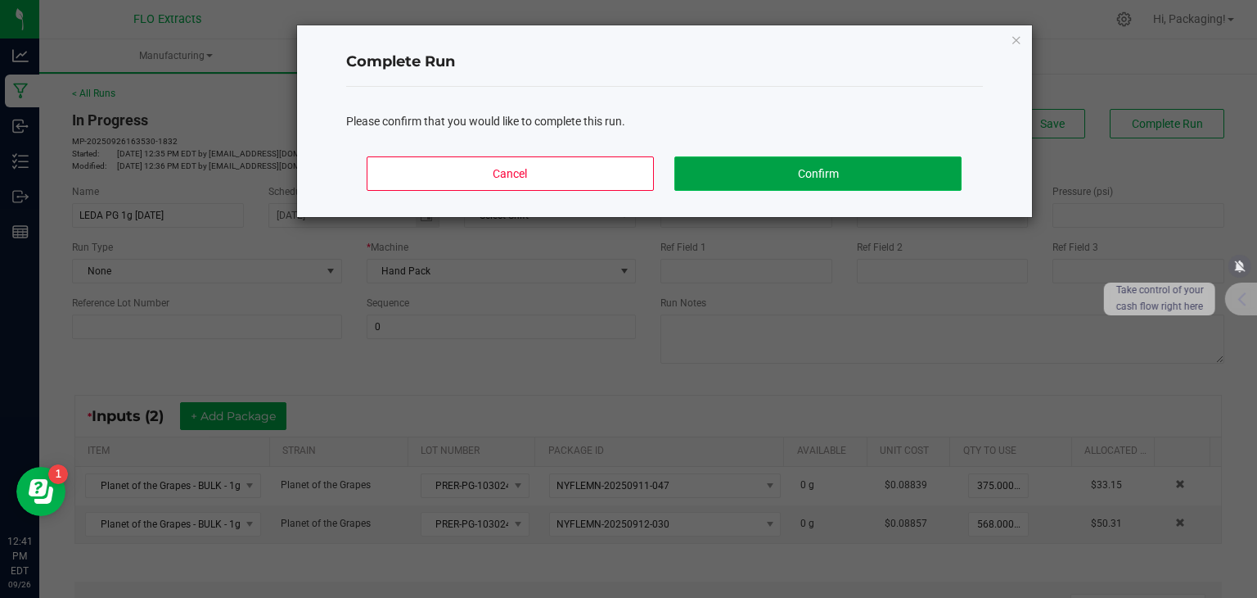
click at [806, 170] on button "Confirm" at bounding box center [817, 173] width 286 height 34
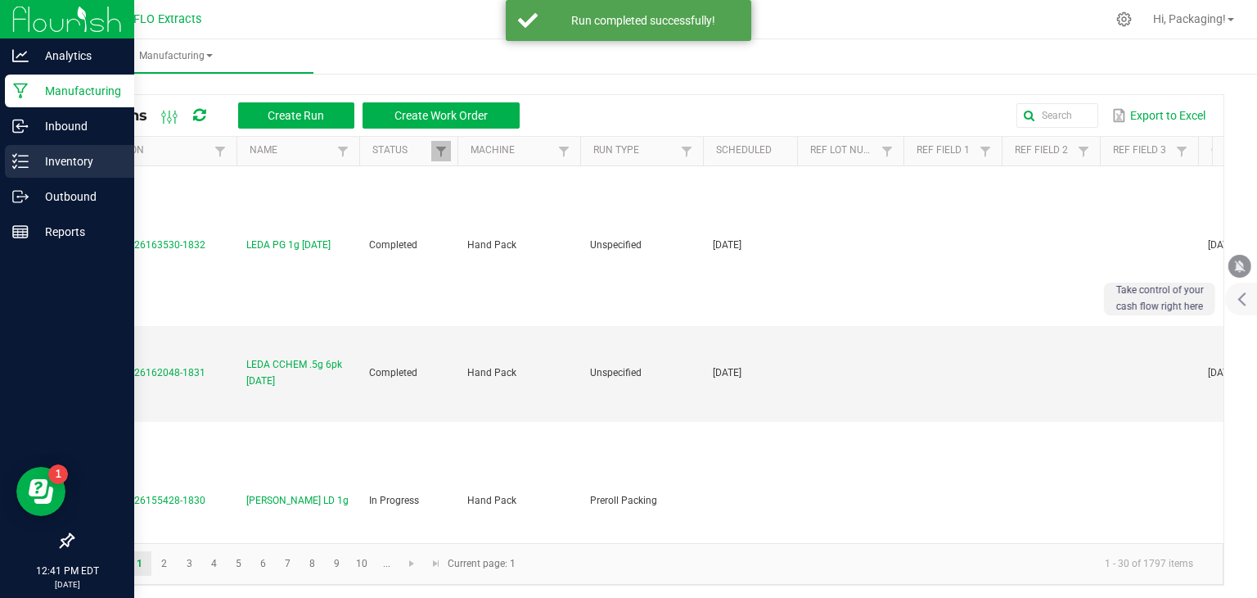
click at [71, 168] on p "Inventory" at bounding box center [78, 161] width 98 height 20
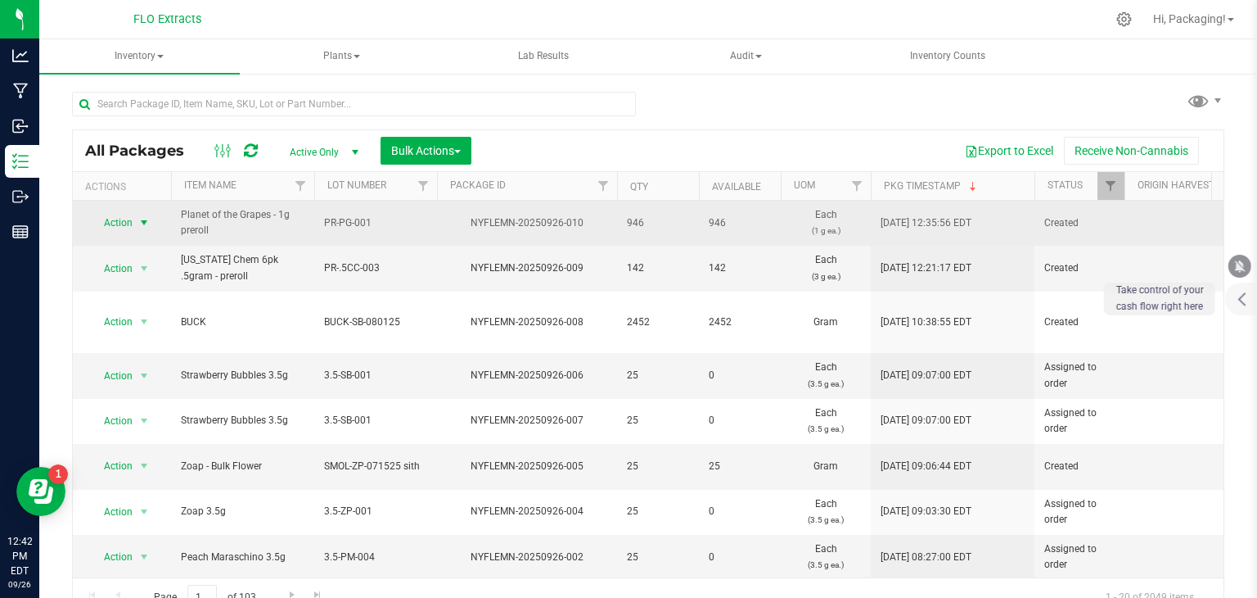
click at [144, 219] on span "select" at bounding box center [144, 222] width 13 height 13
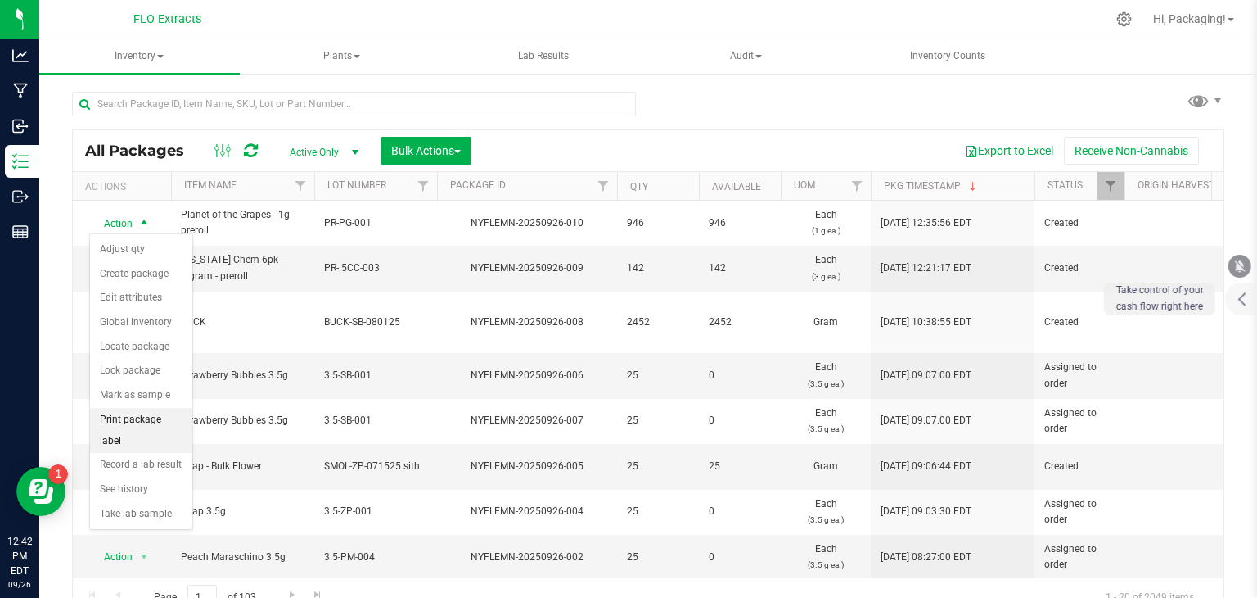
click at [136, 417] on li "Print package label" at bounding box center [141, 430] width 102 height 45
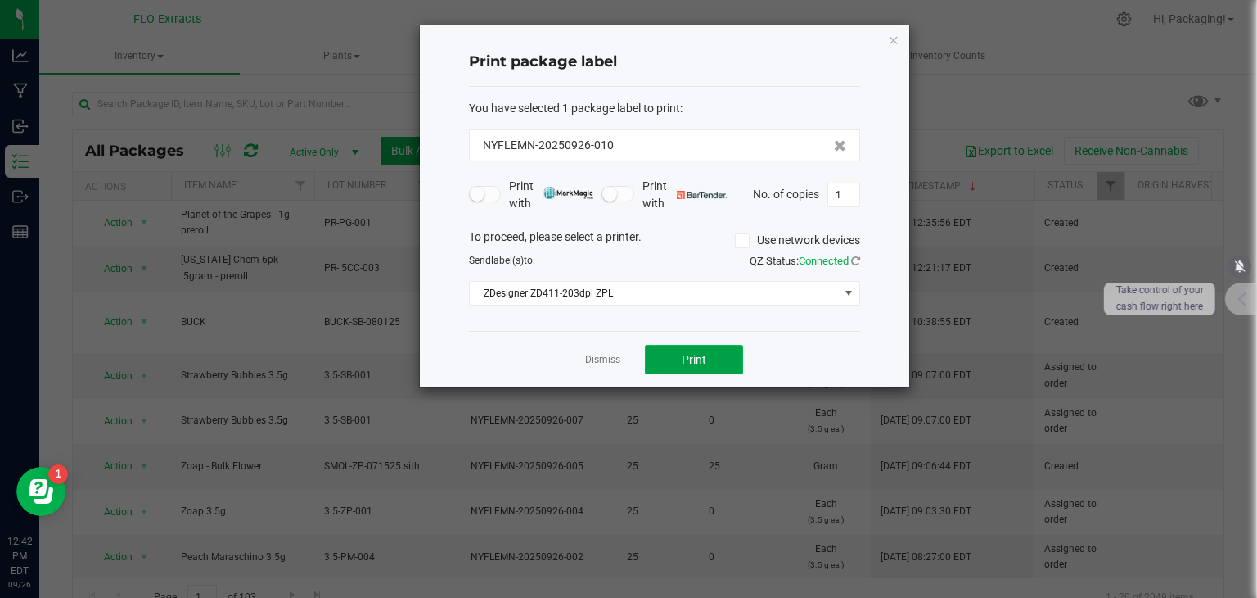
click at [684, 353] on span "Print" at bounding box center [694, 359] width 25 height 13
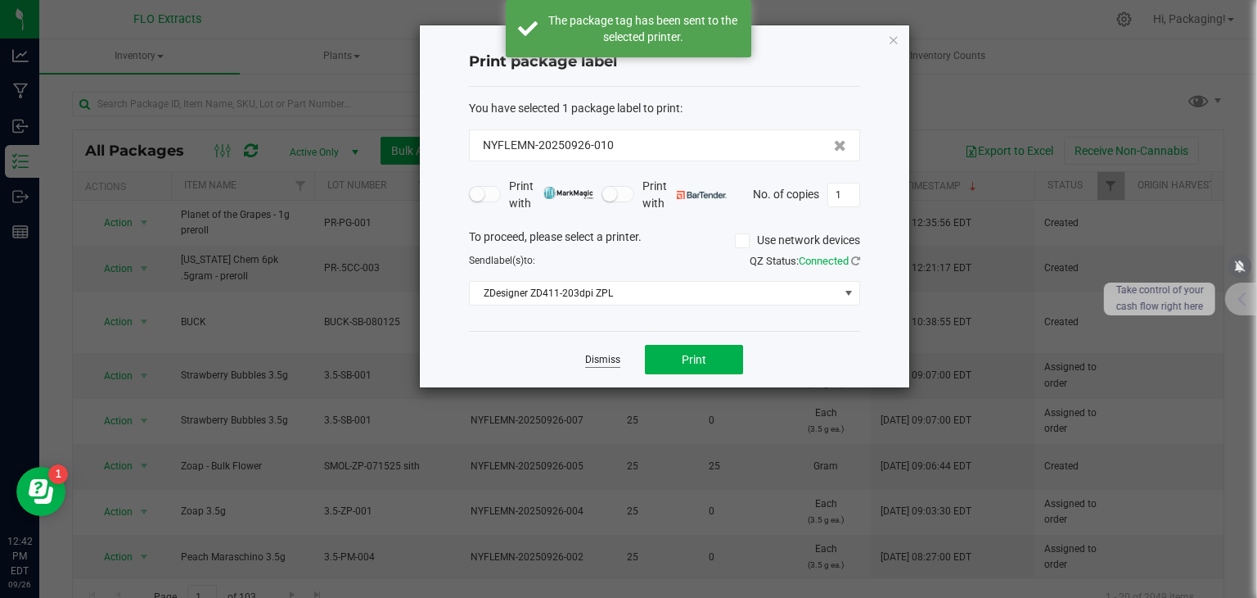
click at [602, 358] on link "Dismiss" at bounding box center [602, 360] width 35 height 14
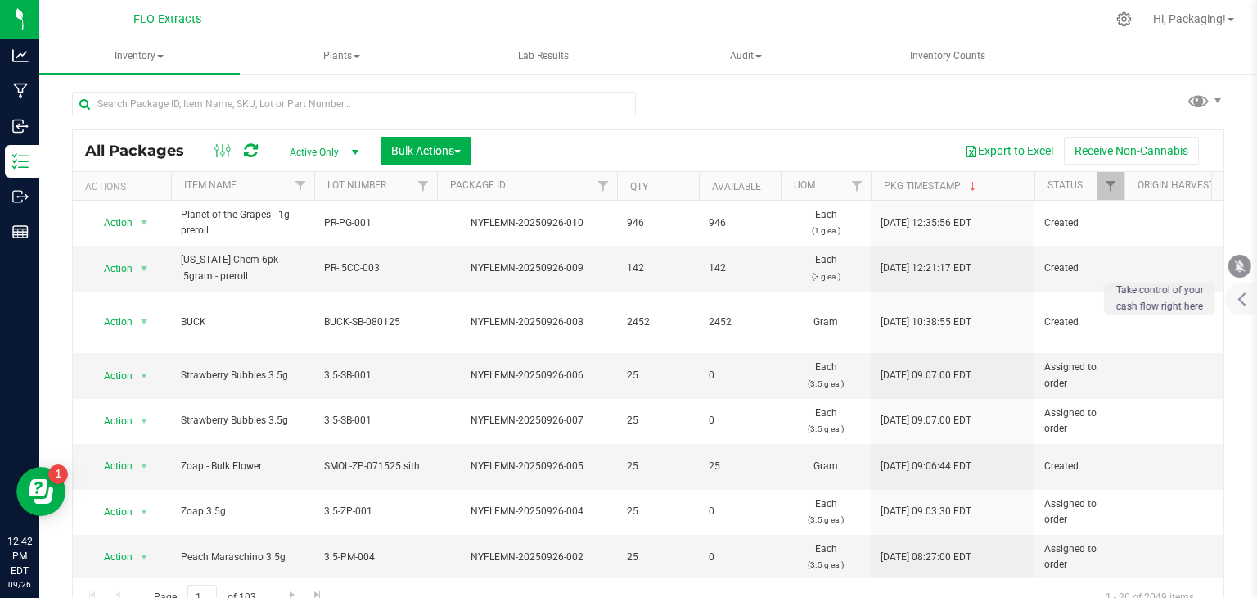
click at [883, 107] on div "All Packages Active Only Active Only Lab Samples Locked All Bulk Actions Add to…" at bounding box center [648, 346] width 1153 height 541
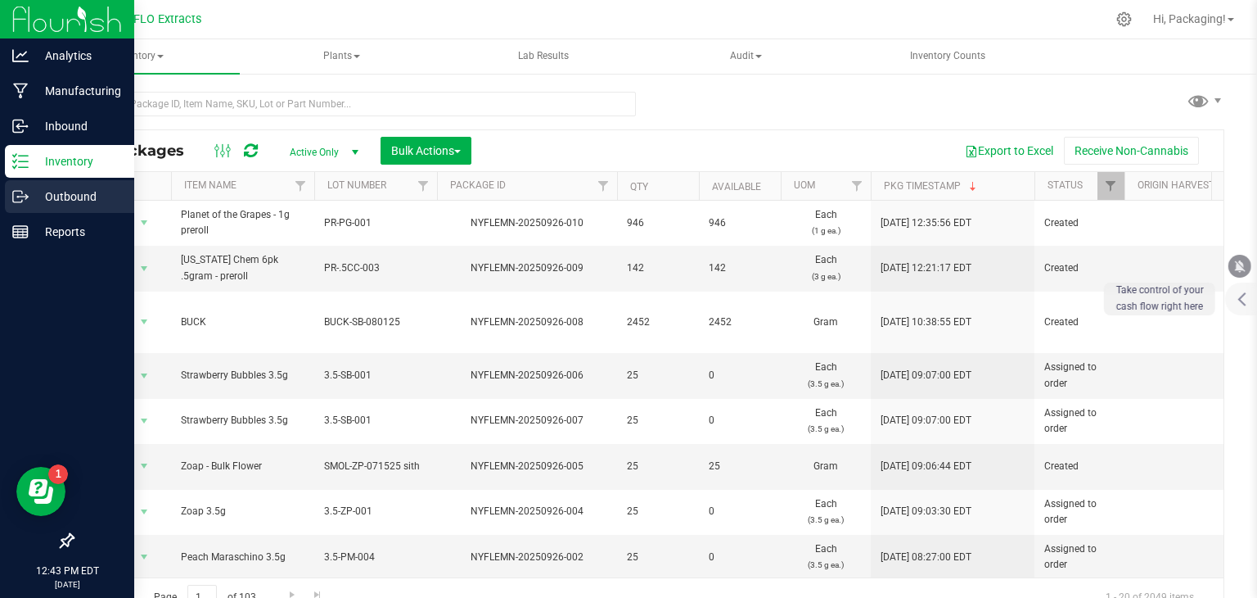
click at [74, 198] on p "Outbound" at bounding box center [78, 197] width 98 height 20
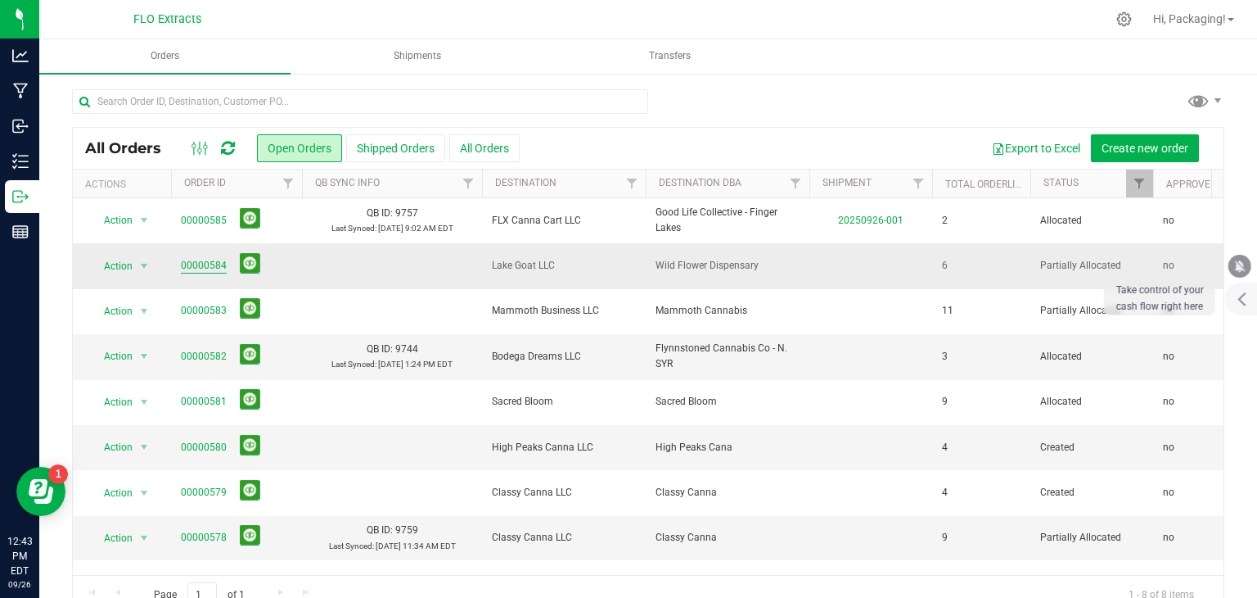
click at [197, 258] on link "00000584" at bounding box center [204, 266] width 46 height 16
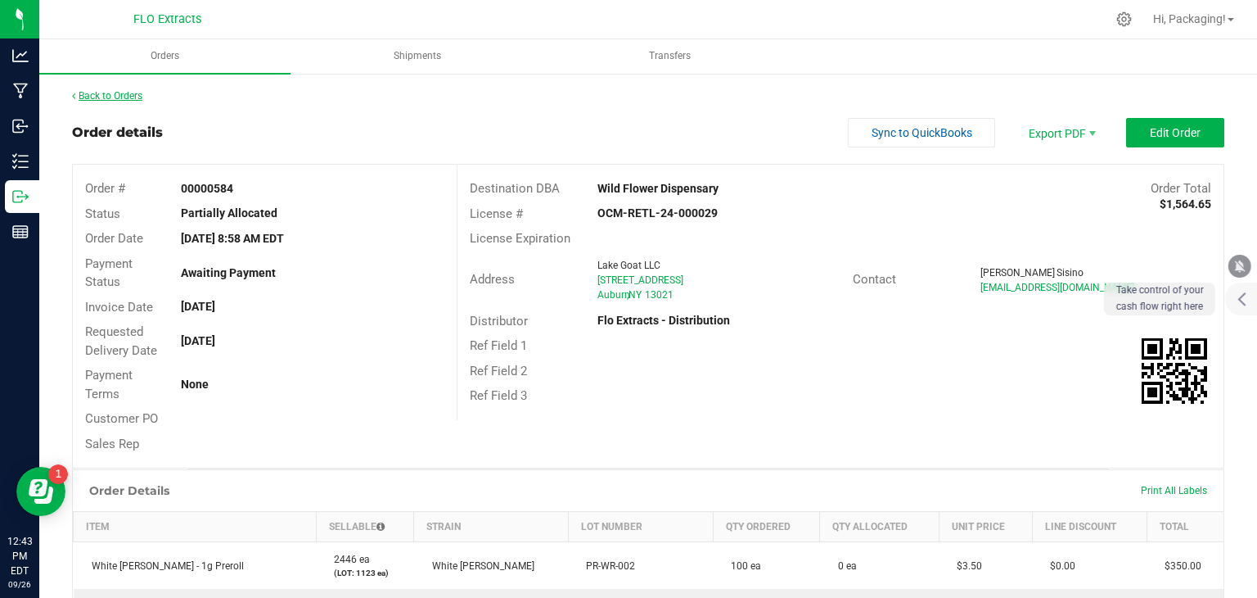
click at [113, 94] on link "Back to Orders" at bounding box center [107, 95] width 70 height 11
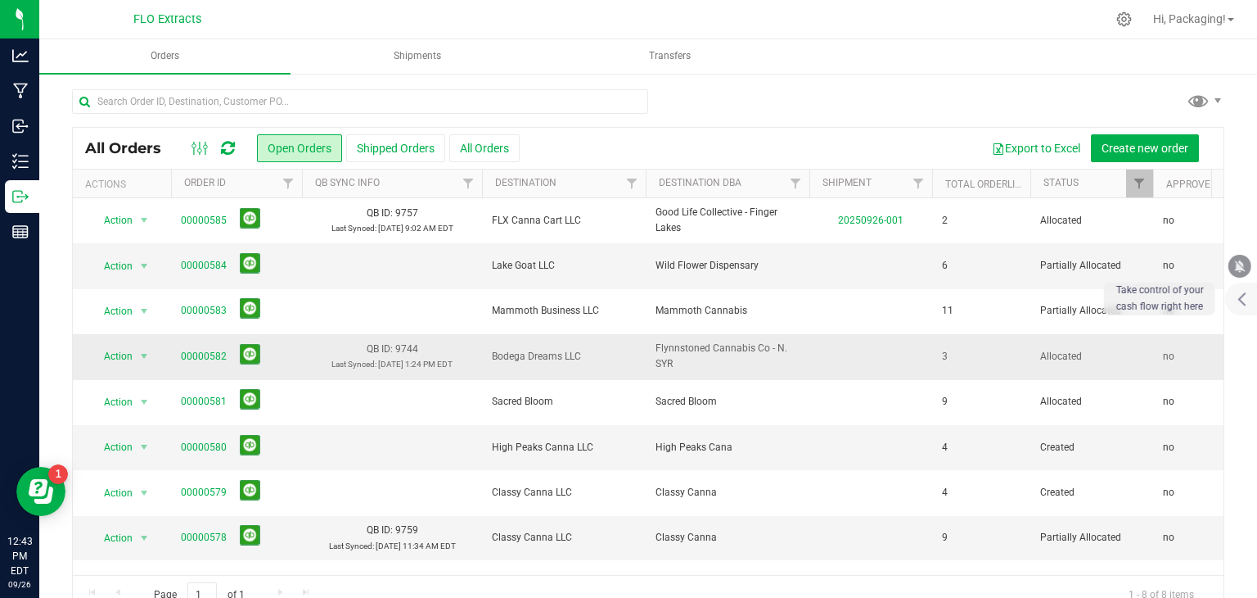
scroll to position [33, 0]
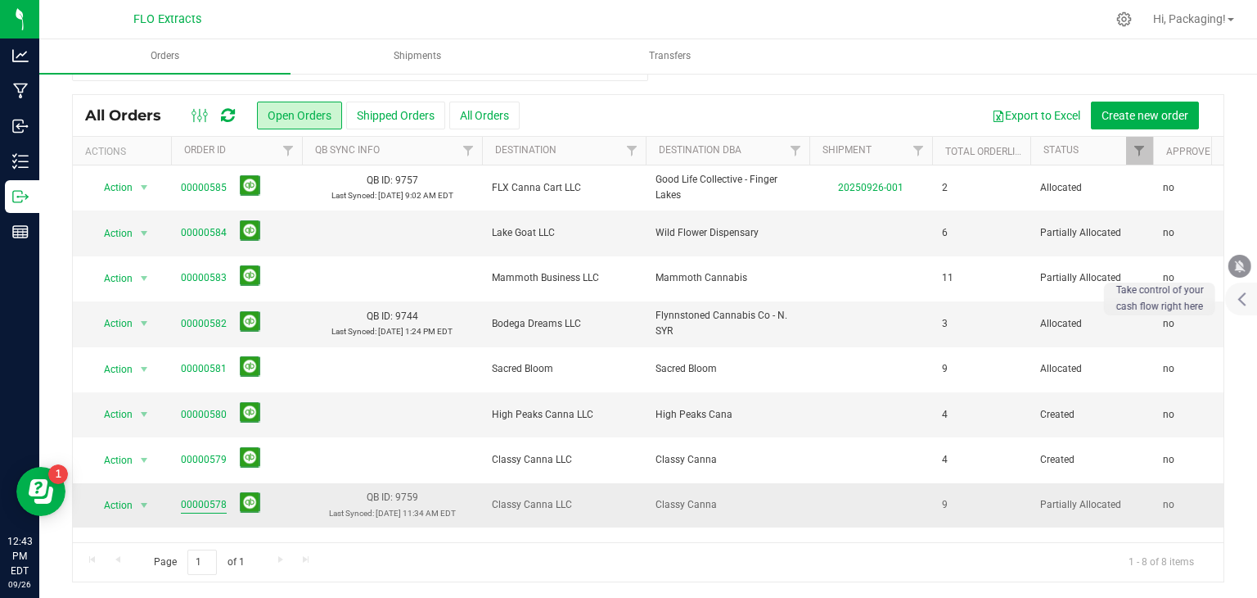
click at [197, 506] on link "00000578" at bounding box center [204, 505] width 46 height 16
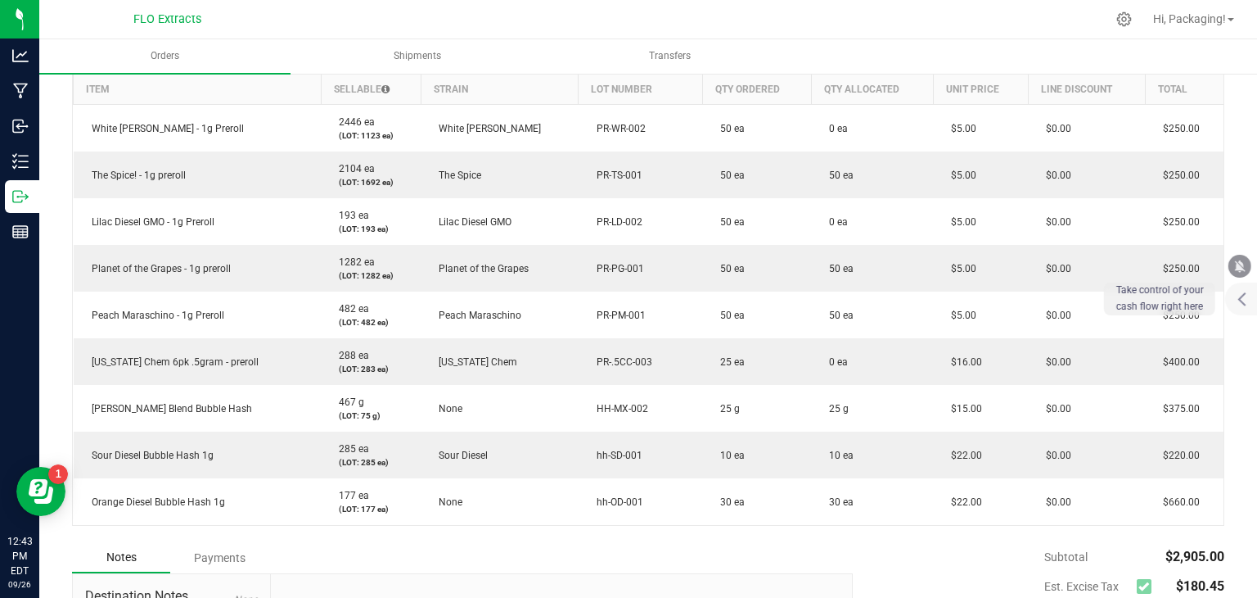
scroll to position [440, 0]
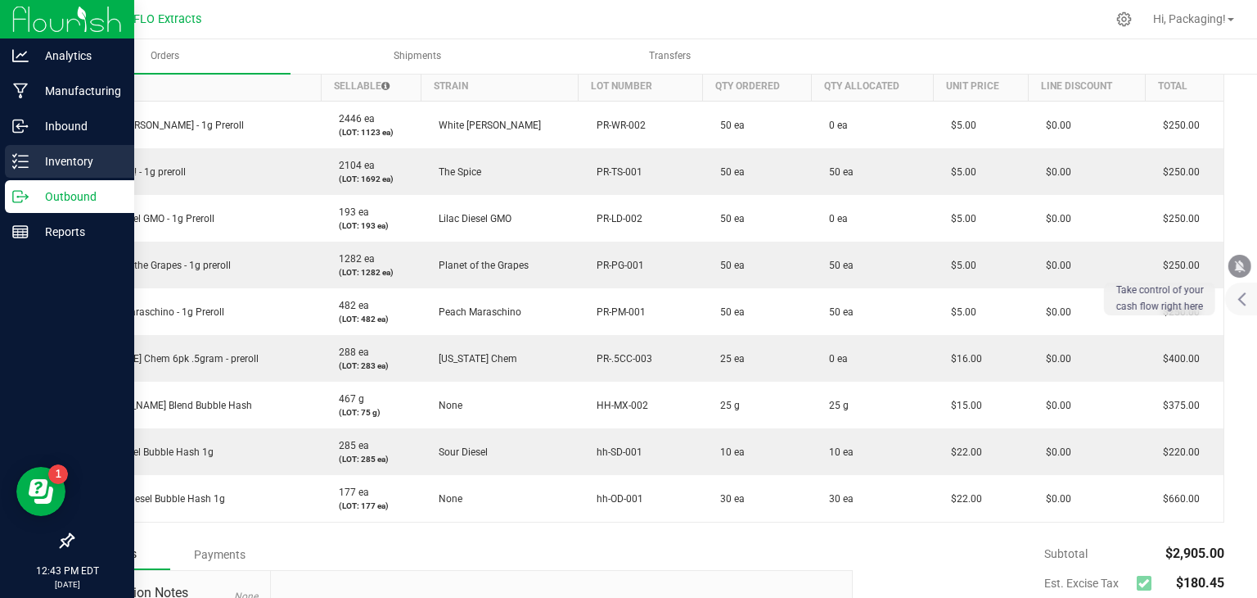
click at [82, 161] on p "Inventory" at bounding box center [78, 161] width 98 height 20
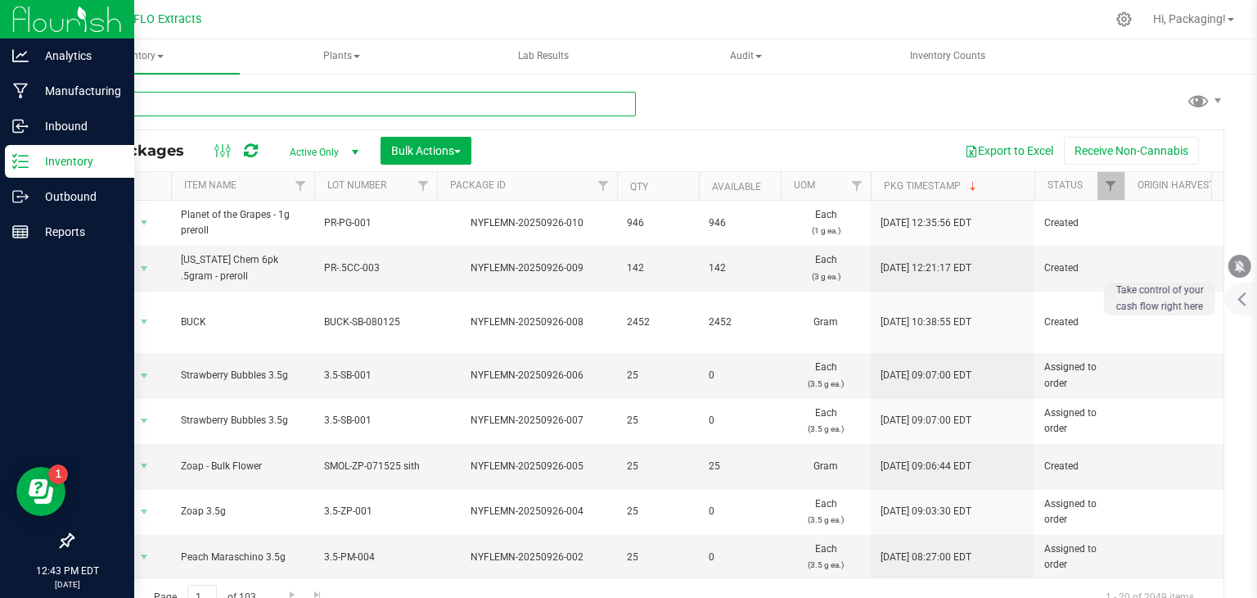
click at [200, 100] on input "text" at bounding box center [354, 104] width 564 height 25
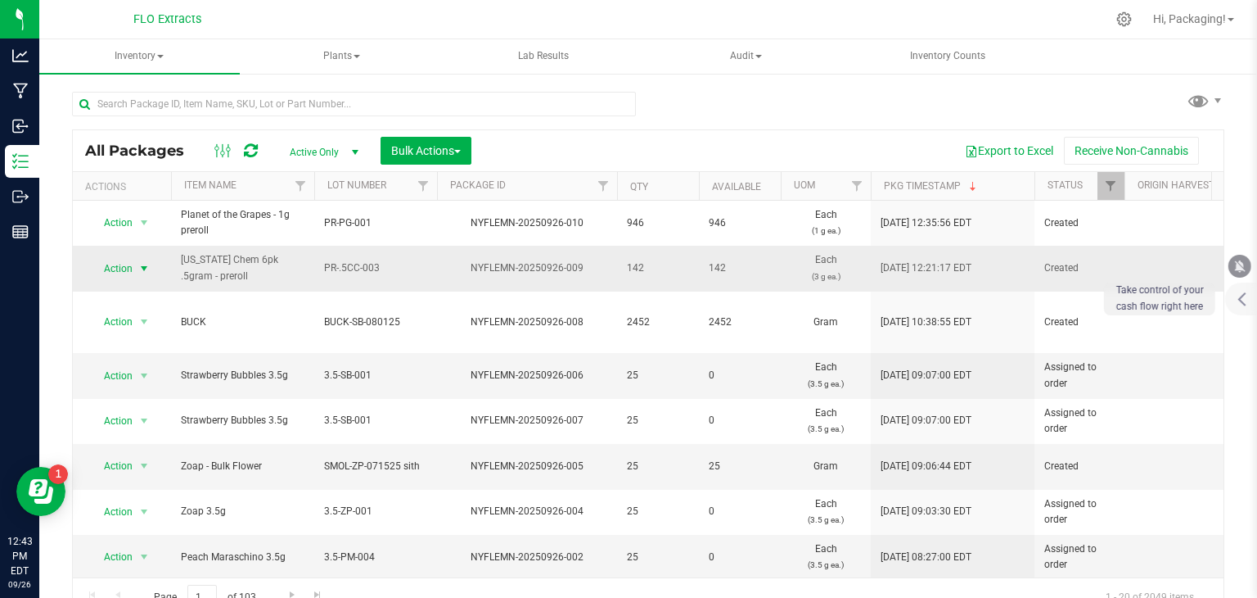
click at [117, 272] on span "Action" at bounding box center [111, 268] width 44 height 23
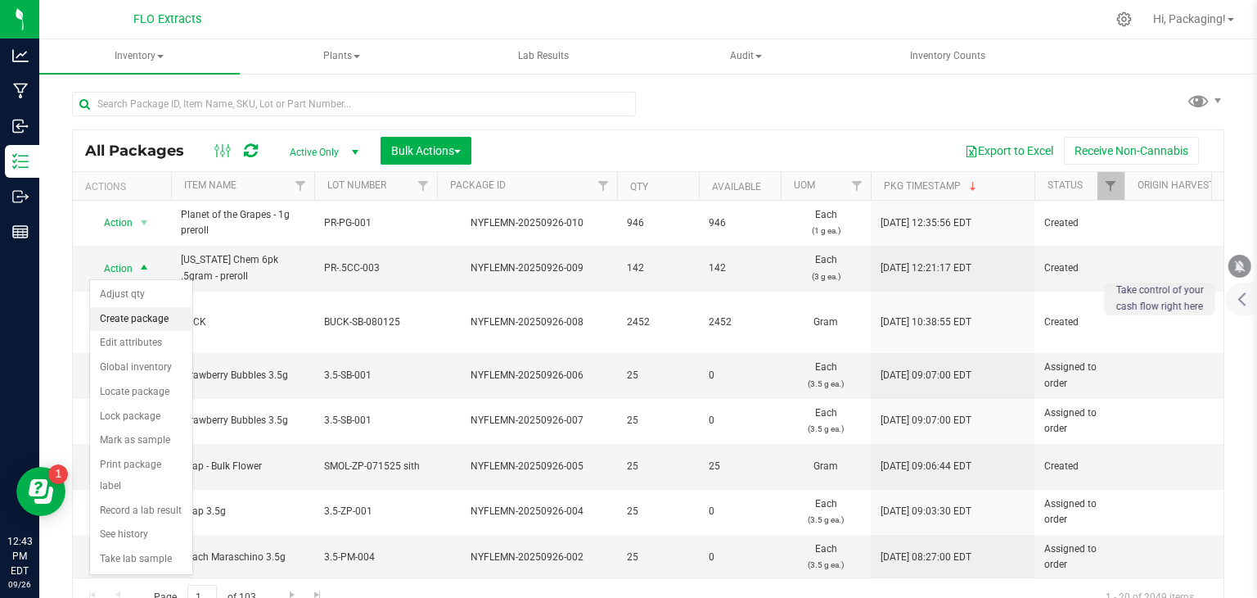
click at [158, 318] on li "Create package" at bounding box center [141, 319] width 102 height 25
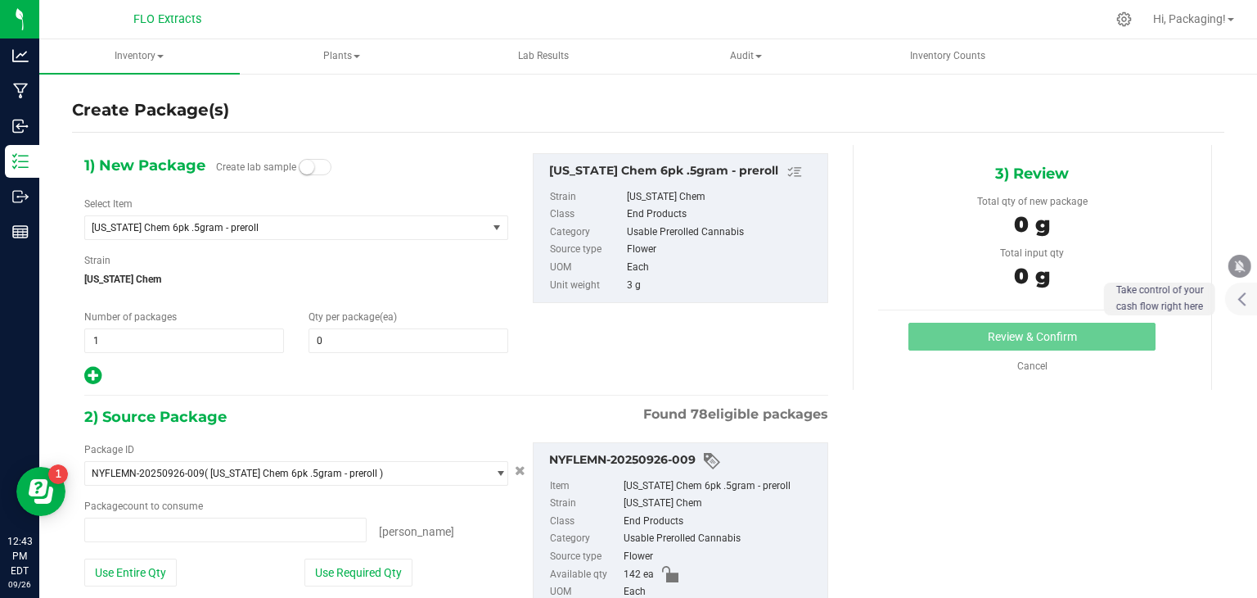
type input "0 ea"
click at [337, 330] on span at bounding box center [409, 340] width 200 height 25
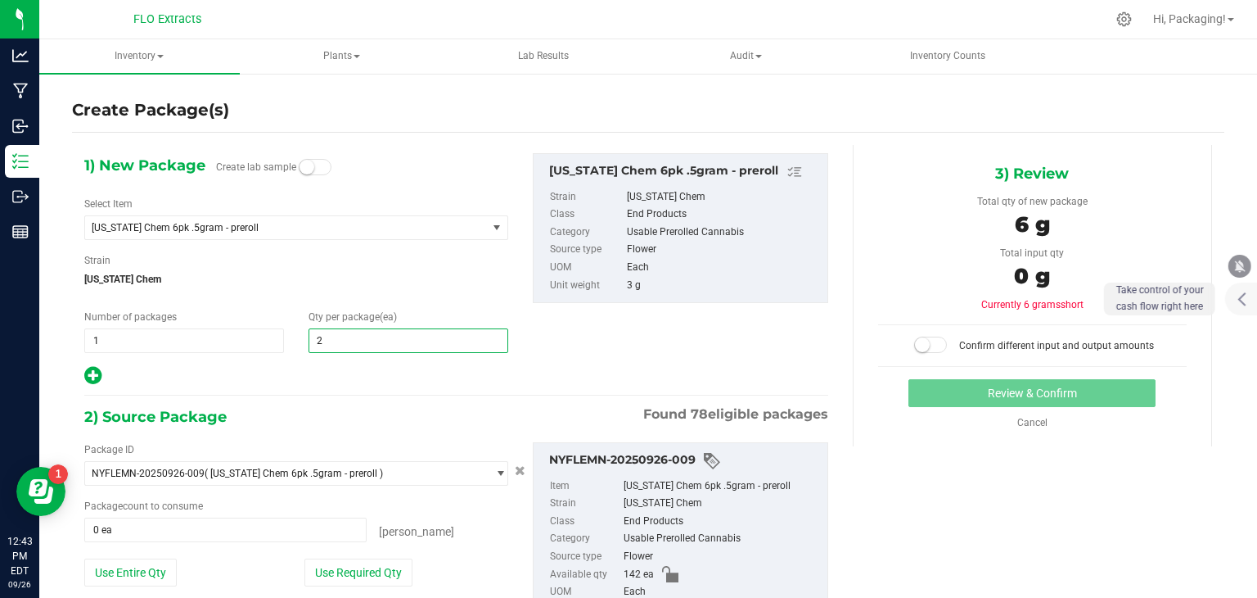
type input "25"
click at [337, 571] on button "Use Required Qty" at bounding box center [358, 572] width 108 height 28
type input "25 ea"
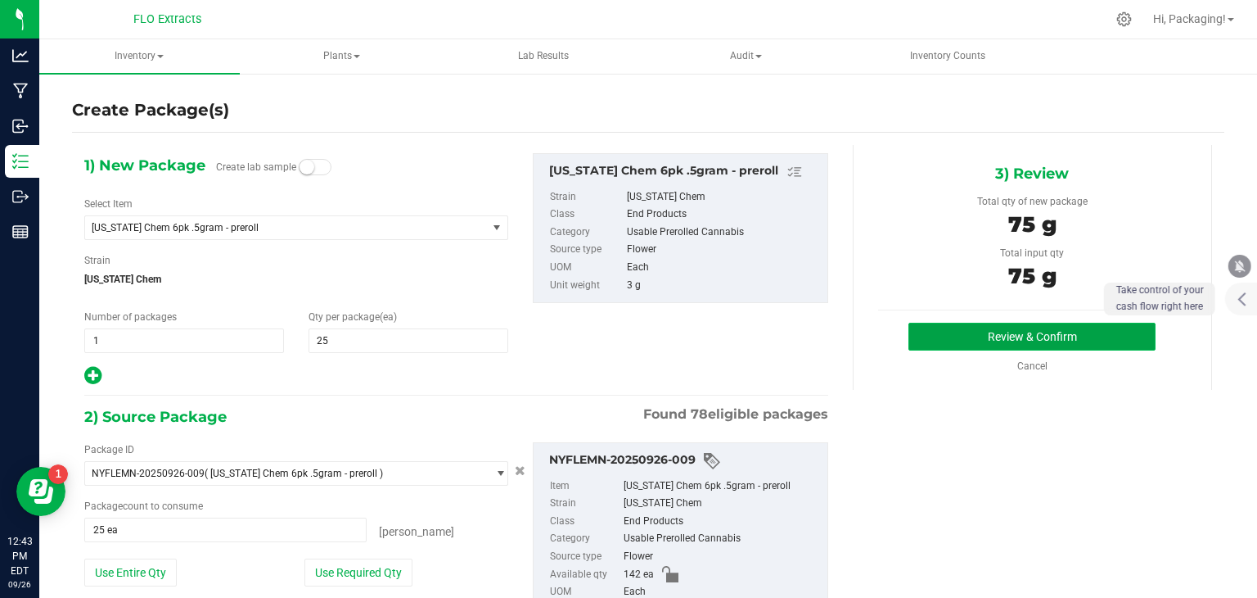
click at [935, 338] on button "Review & Confirm" at bounding box center [1032, 337] width 247 height 28
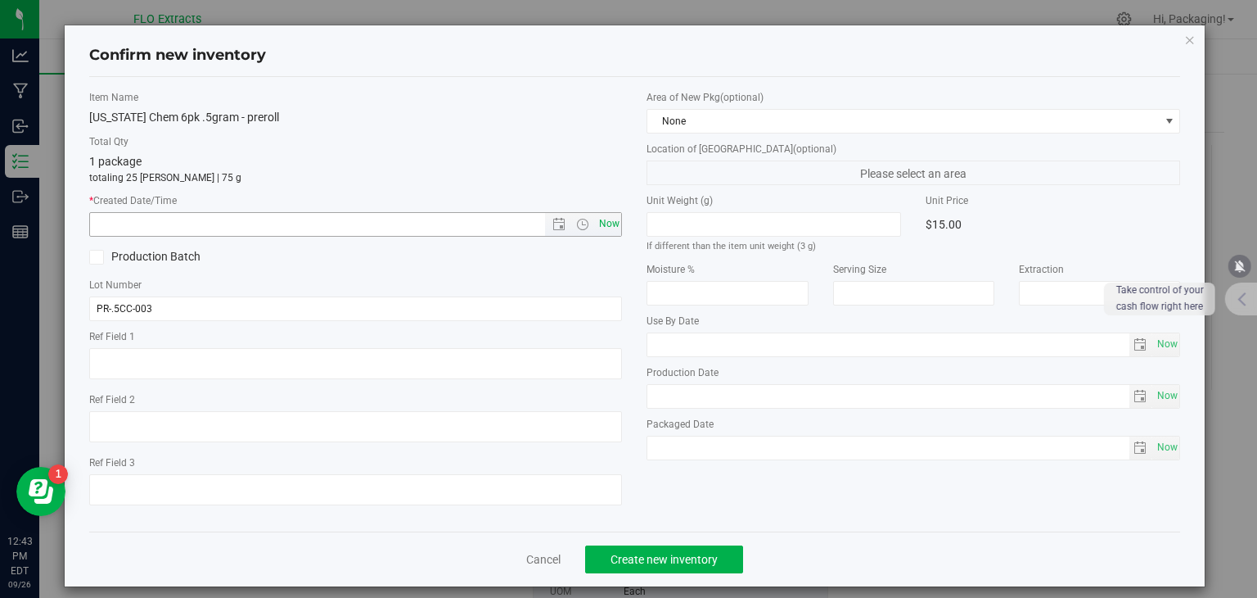
click at [616, 216] on div "Now" at bounding box center [356, 224] width 534 height 25
click at [599, 227] on span "Now" at bounding box center [609, 224] width 28 height 24
type input "[DATE] 12:44 PM"
click at [665, 561] on span "Create new inventory" at bounding box center [664, 559] width 107 height 13
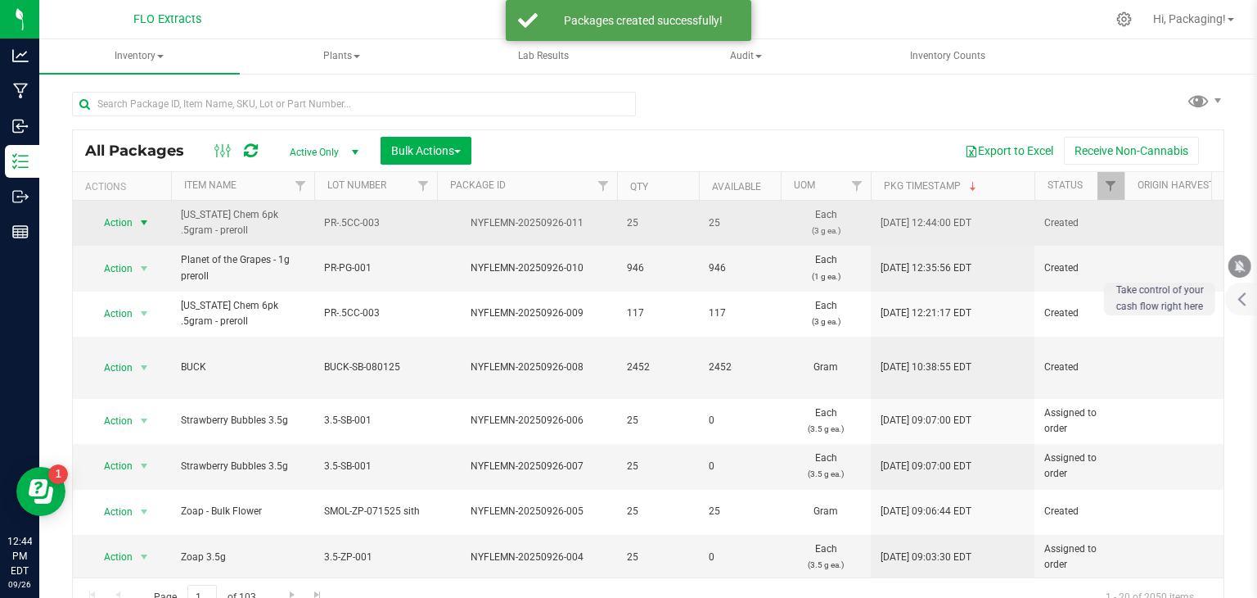
click at [115, 219] on span "Action" at bounding box center [111, 222] width 44 height 23
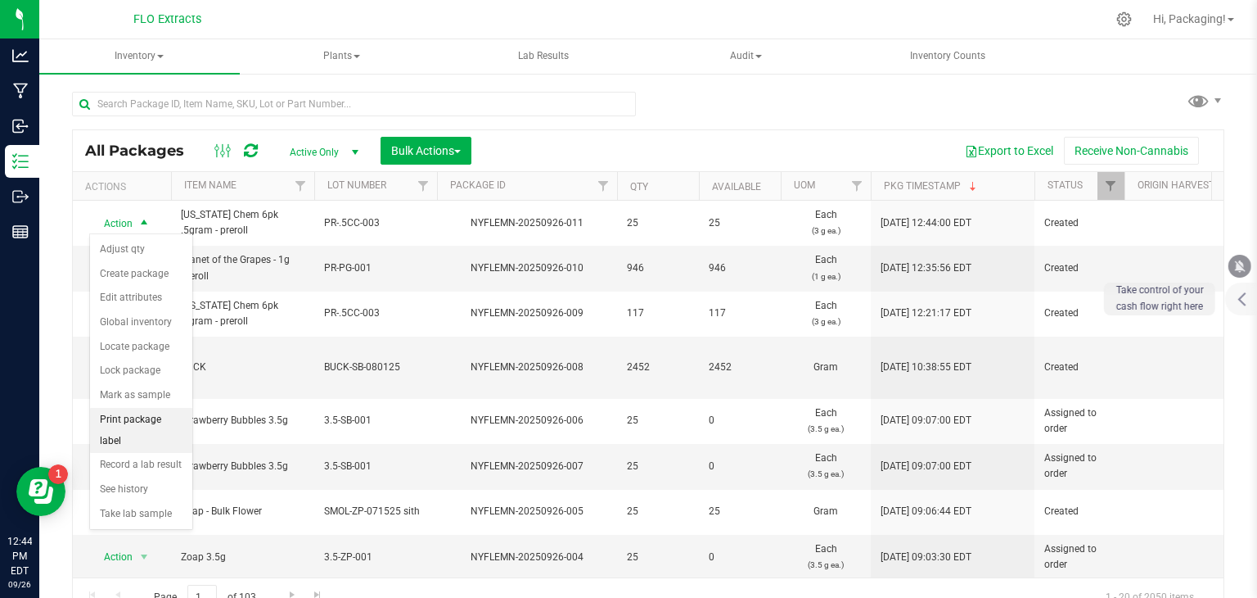
click at [167, 412] on li "Print package label" at bounding box center [141, 430] width 102 height 45
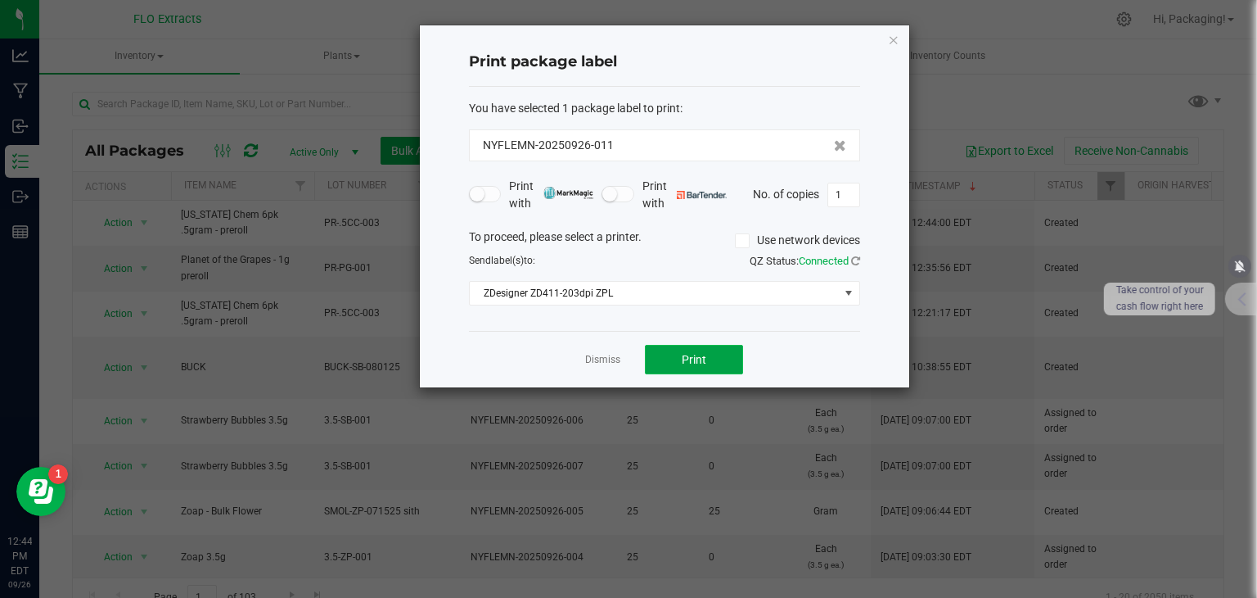
click at [727, 365] on button "Print" at bounding box center [694, 359] width 98 height 29
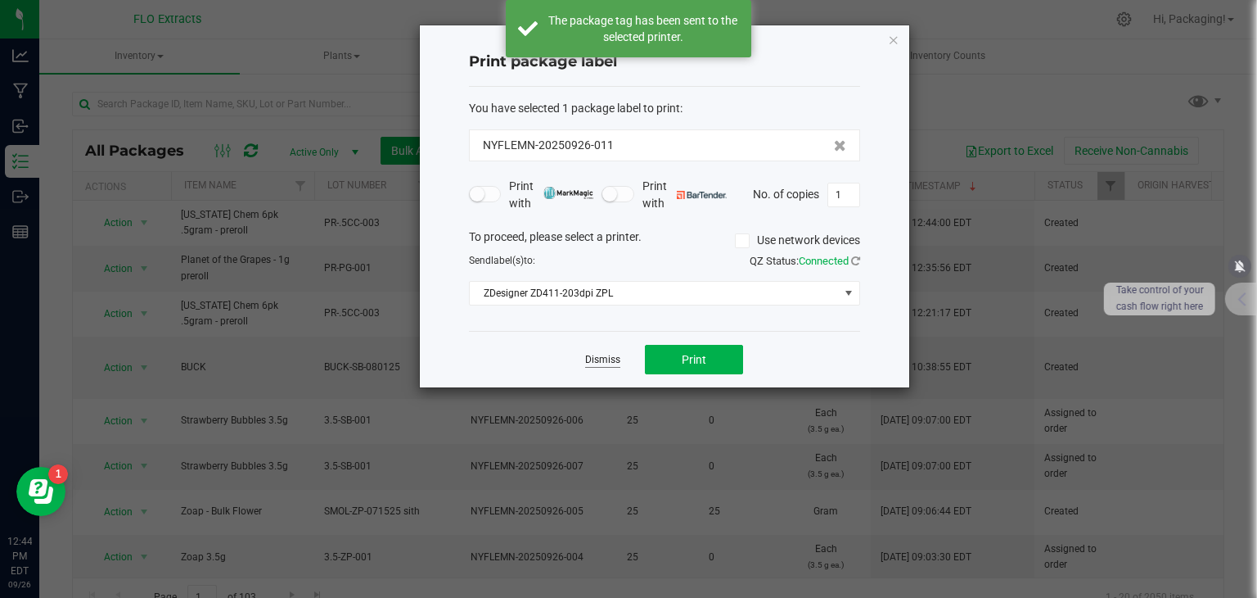
click at [612, 355] on link "Dismiss" at bounding box center [602, 360] width 35 height 14
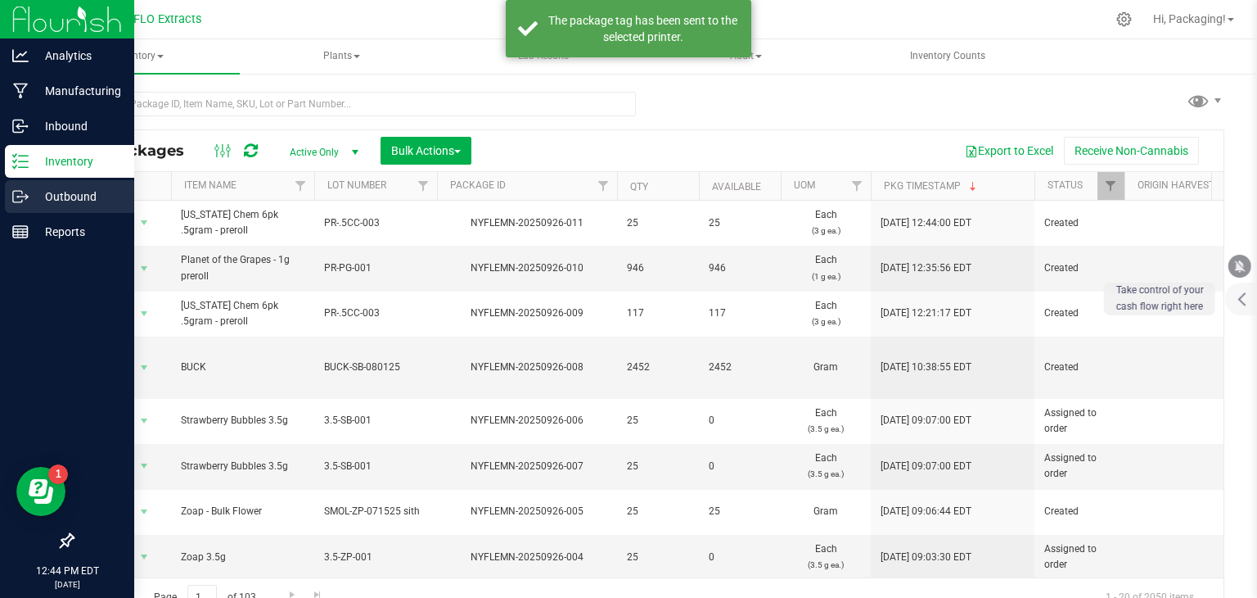
click at [33, 195] on p "Outbound" at bounding box center [78, 197] width 98 height 20
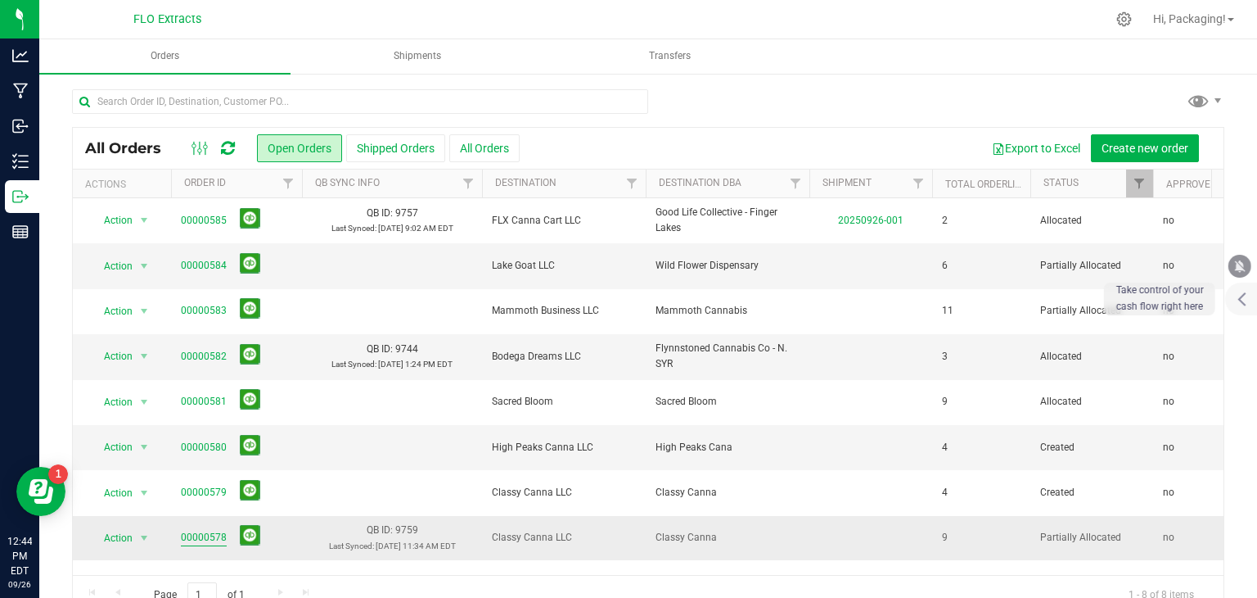
click at [203, 535] on link "00000578" at bounding box center [204, 538] width 46 height 16
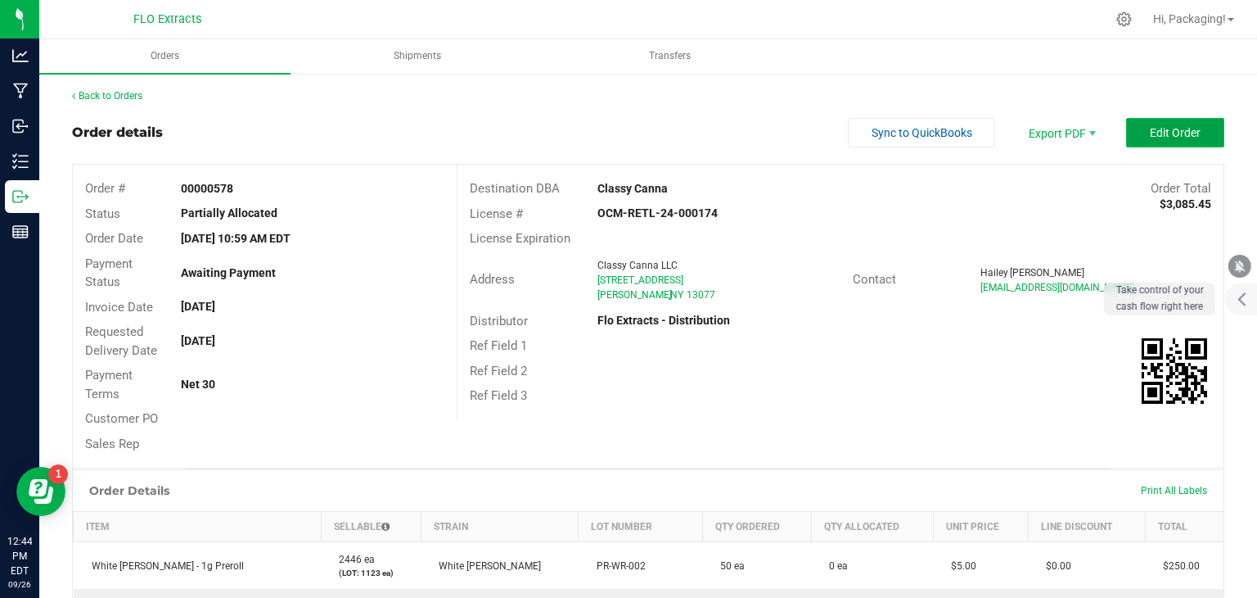
click at [1150, 126] on span "Edit Order" at bounding box center [1175, 132] width 51 height 13
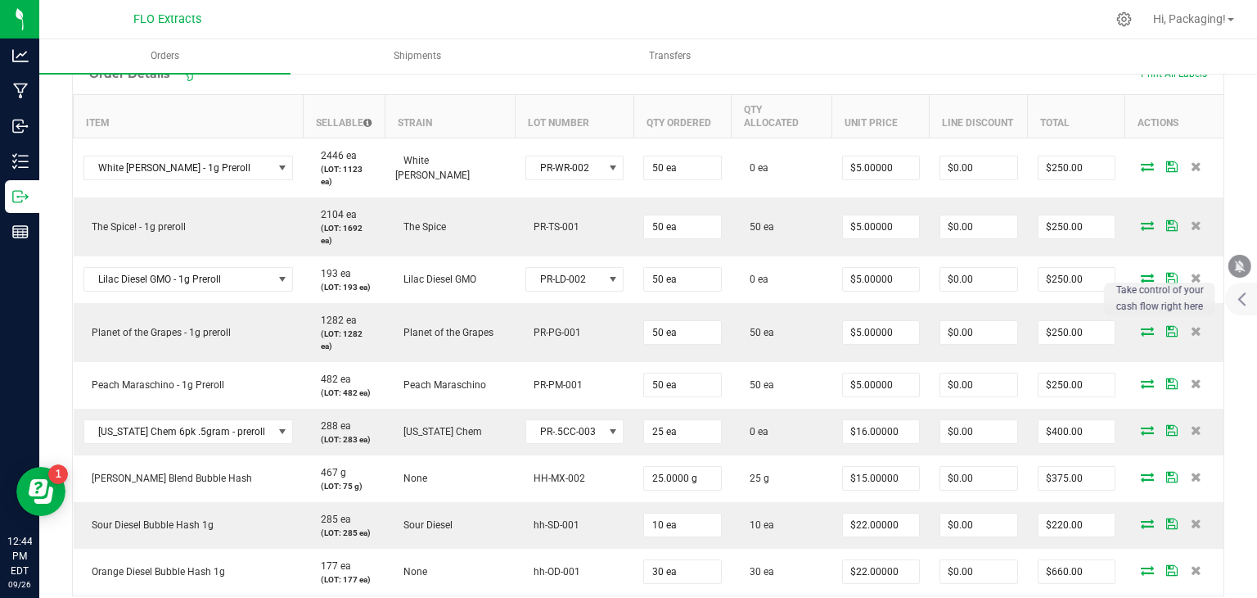
scroll to position [463, 0]
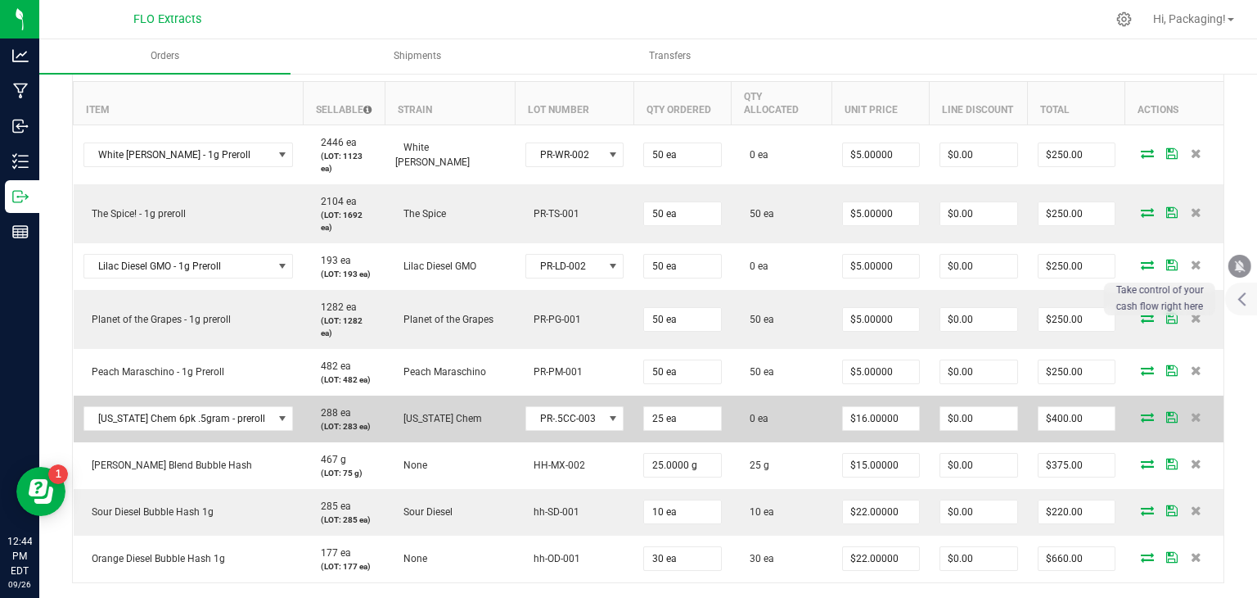
click at [1141, 412] on icon at bounding box center [1147, 417] width 13 height 10
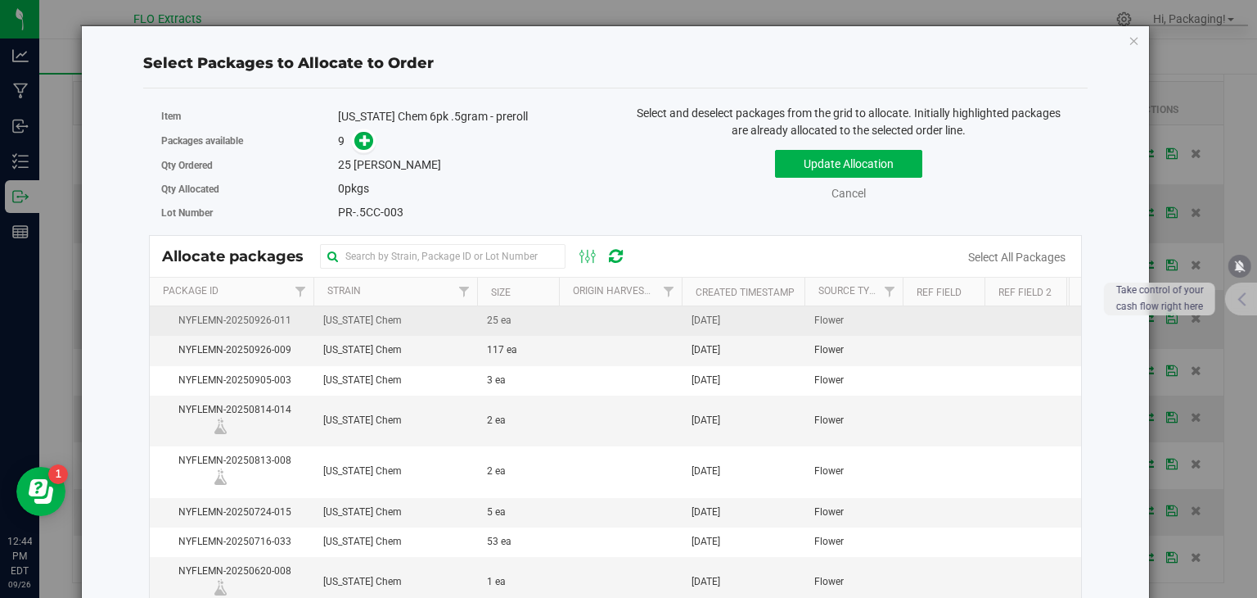
click at [720, 316] on span "[DATE]" at bounding box center [706, 321] width 29 height 16
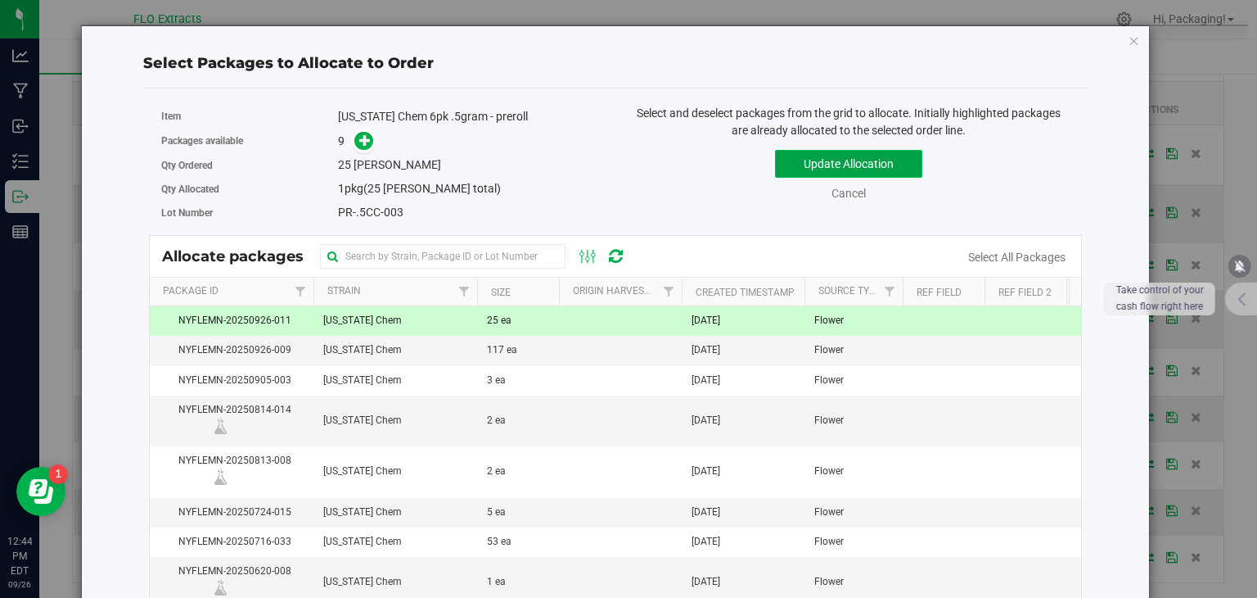
click at [856, 163] on button "Update Allocation" at bounding box center [848, 164] width 147 height 28
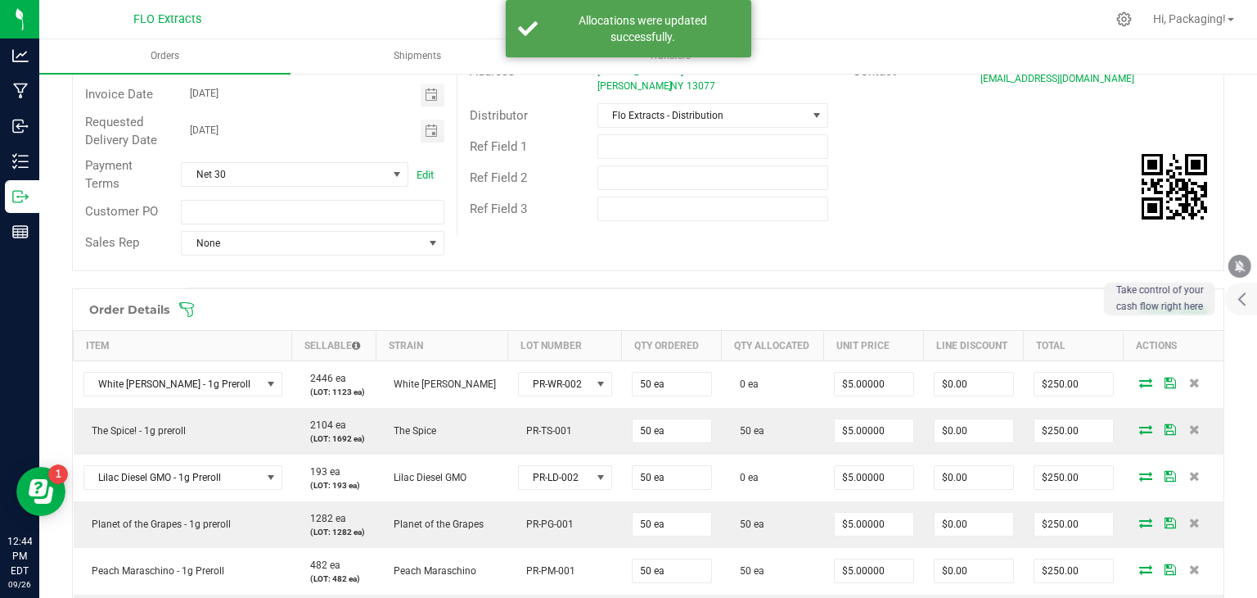
scroll to position [0, 0]
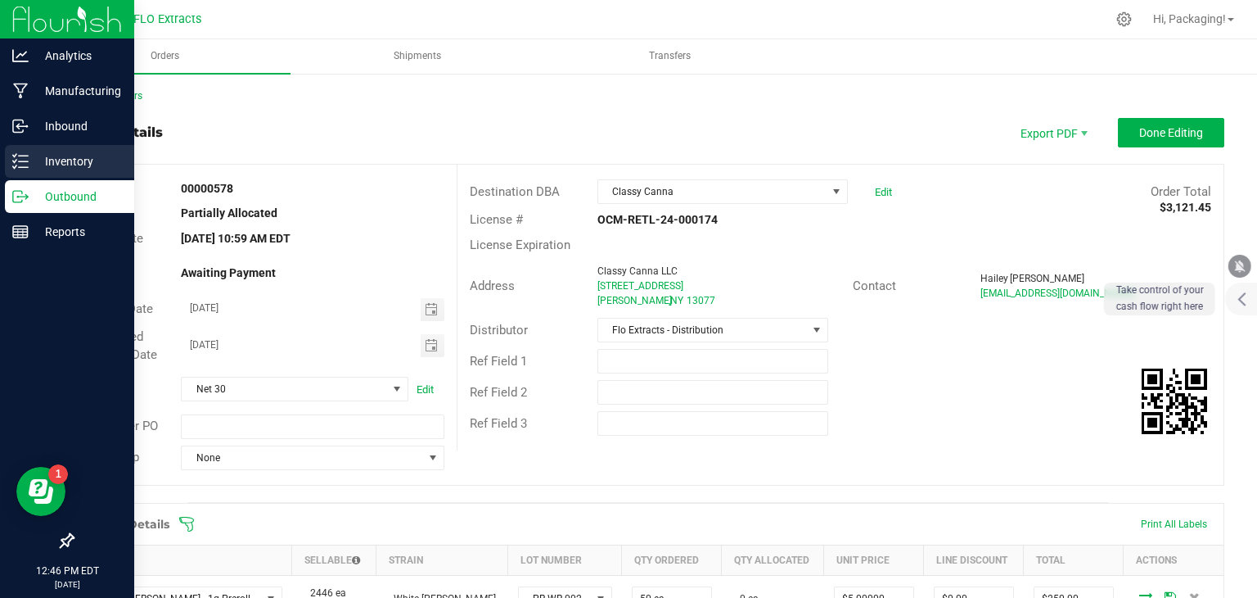
click at [72, 160] on p "Inventory" at bounding box center [78, 161] width 98 height 20
